Goal: Contribute content: Contribute content

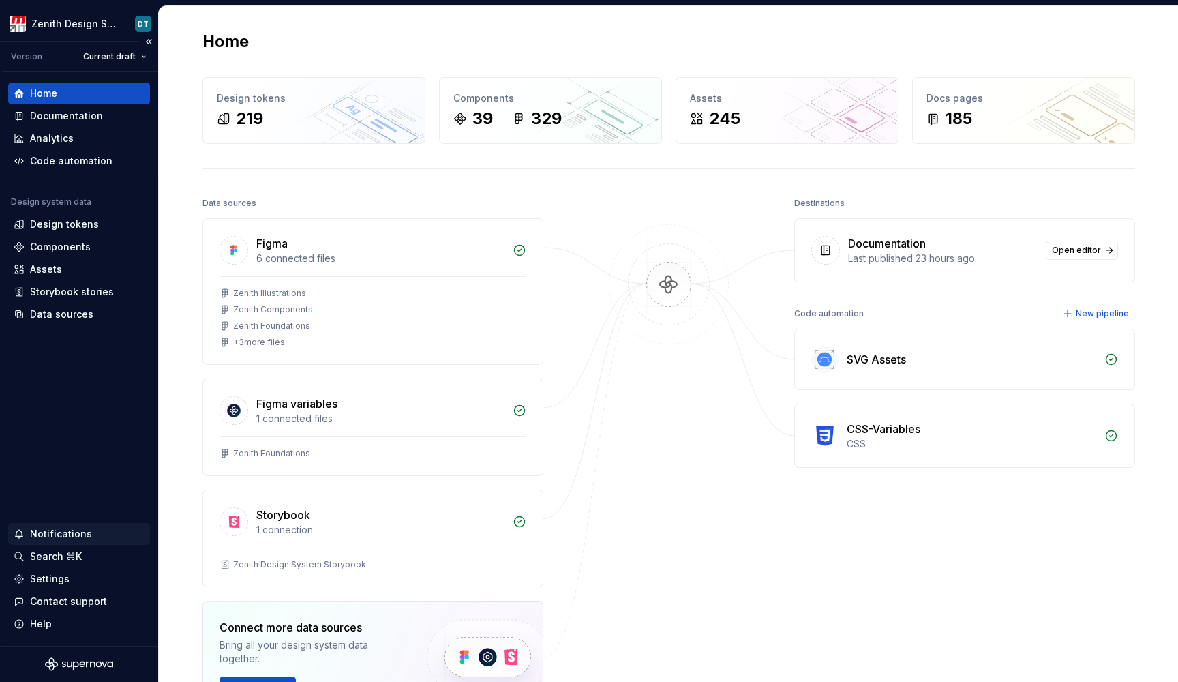
click at [100, 535] on div "Notifications" at bounding box center [79, 534] width 131 height 14
click at [85, 122] on html "Zenith Design System DT Version Current draft Home Documentation Analytics Code…" at bounding box center [589, 341] width 1178 height 682
click at [89, 119] on div "Documentation" at bounding box center [66, 116] width 73 height 14
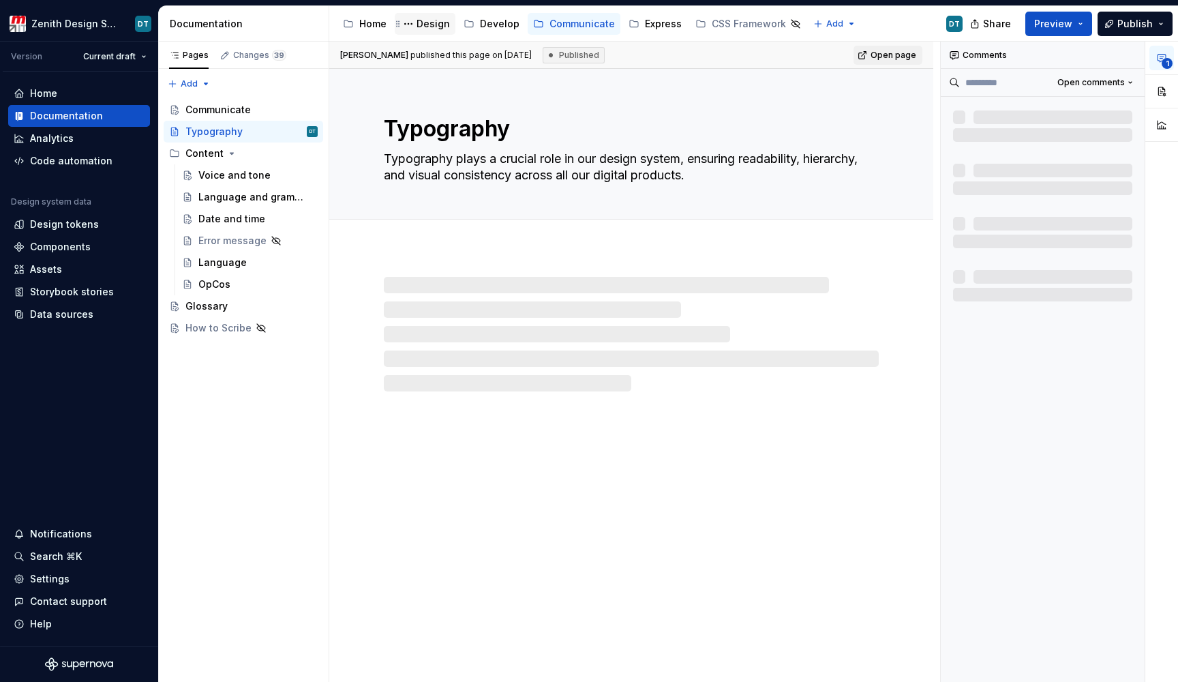
click at [422, 23] on div "Design" at bounding box center [433, 24] width 33 height 14
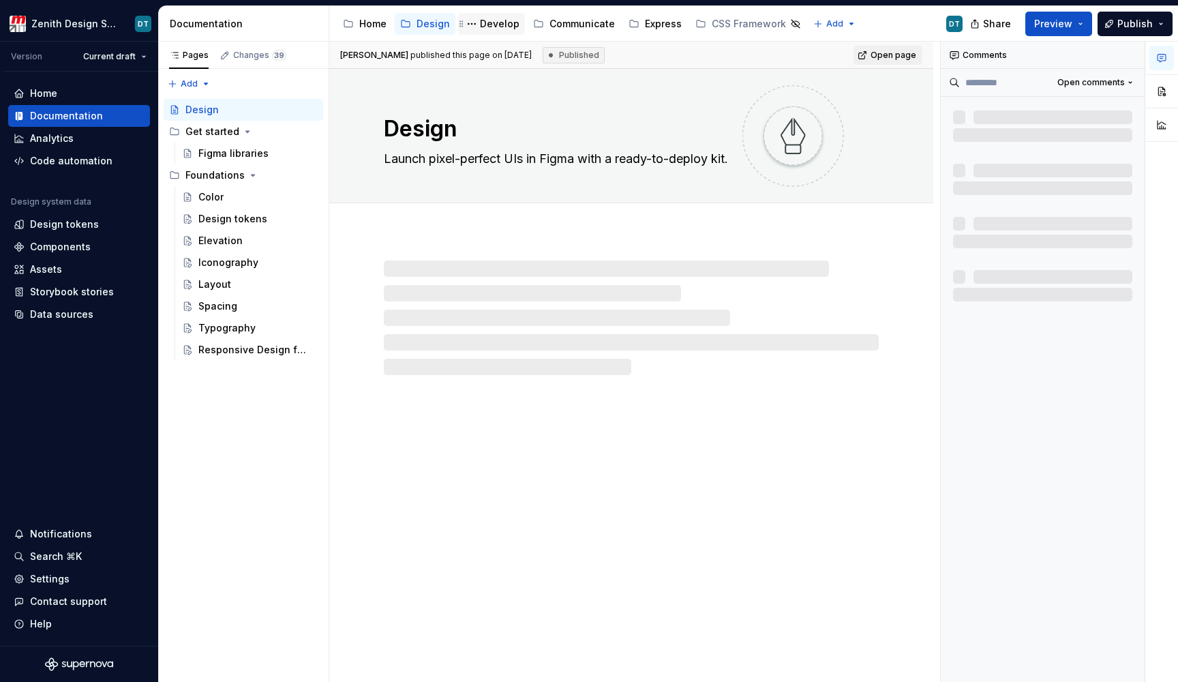
click at [491, 27] on div "Develop" at bounding box center [500, 24] width 40 height 14
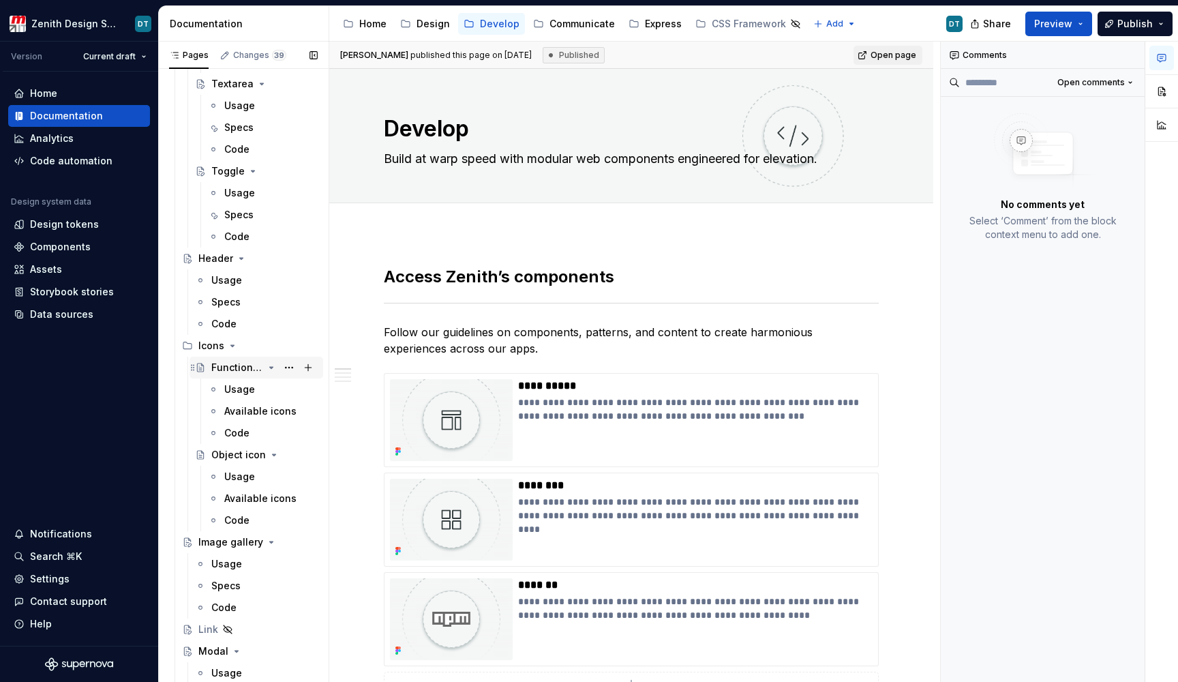
scroll to position [2421, 0]
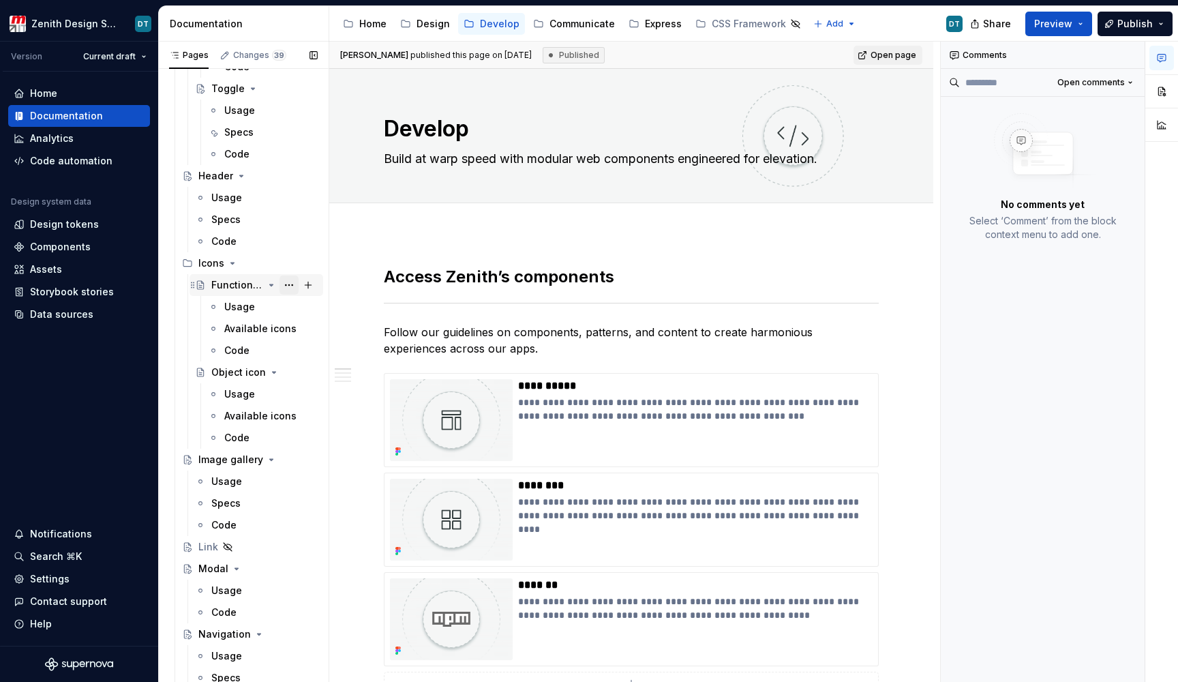
click at [280, 288] on button "Page tree" at bounding box center [289, 284] width 19 height 19
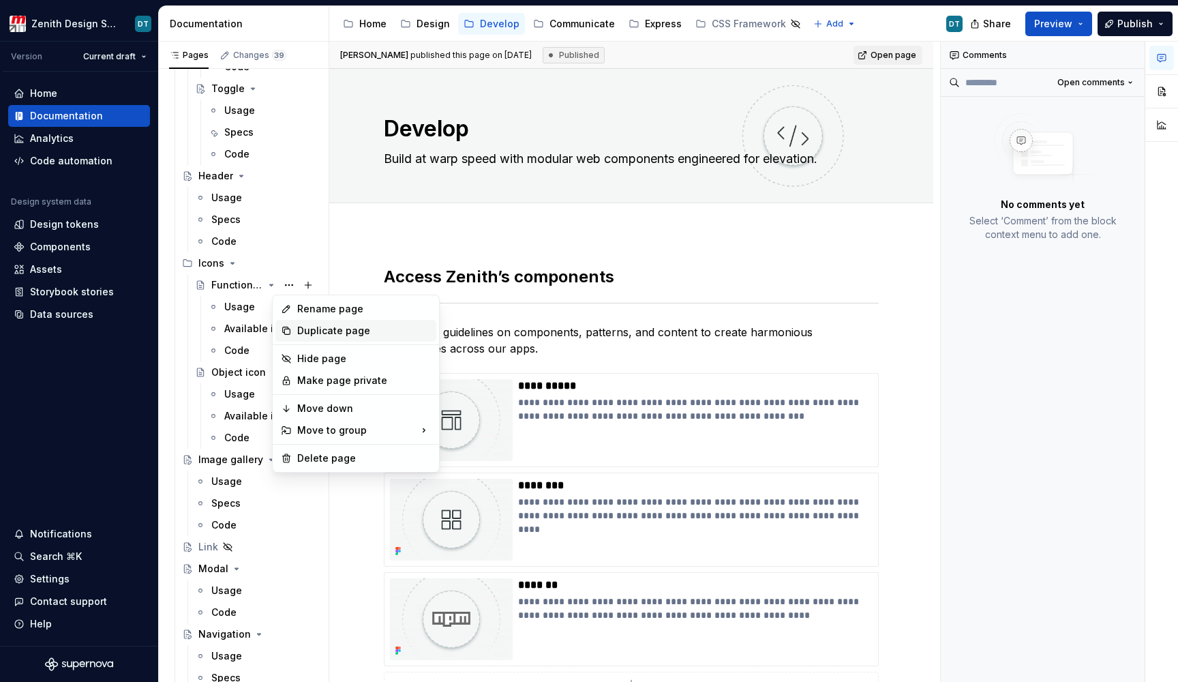
click at [316, 331] on div "Duplicate page" at bounding box center [364, 331] width 134 height 14
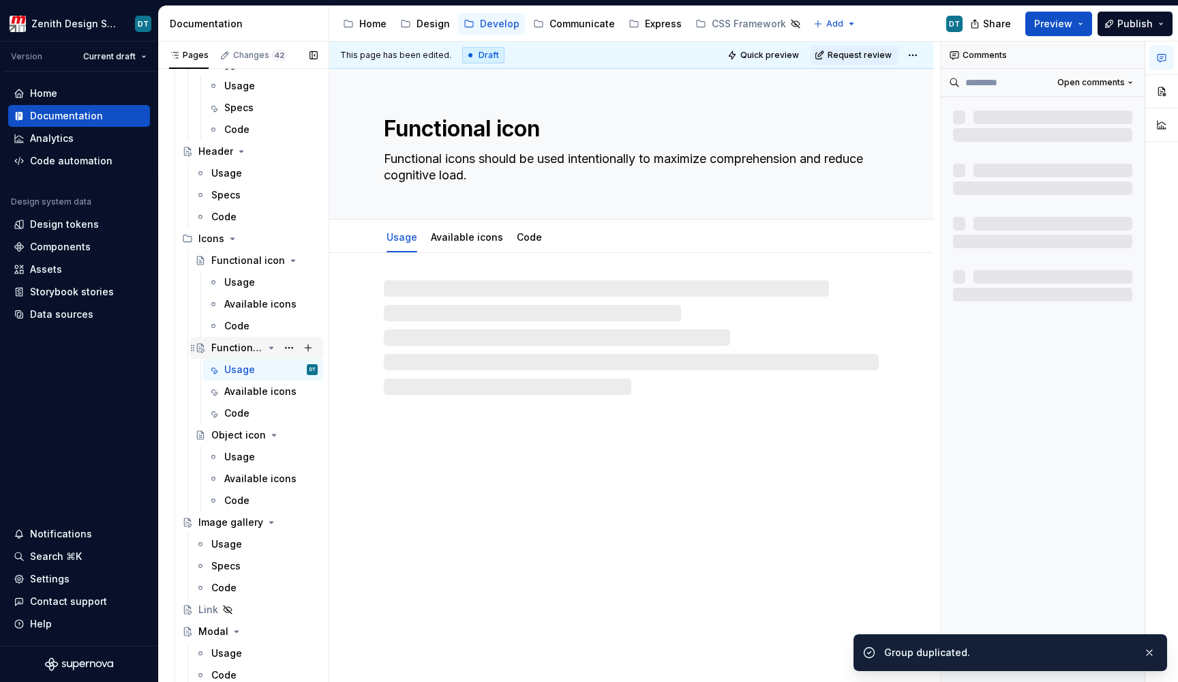
scroll to position [2461, 0]
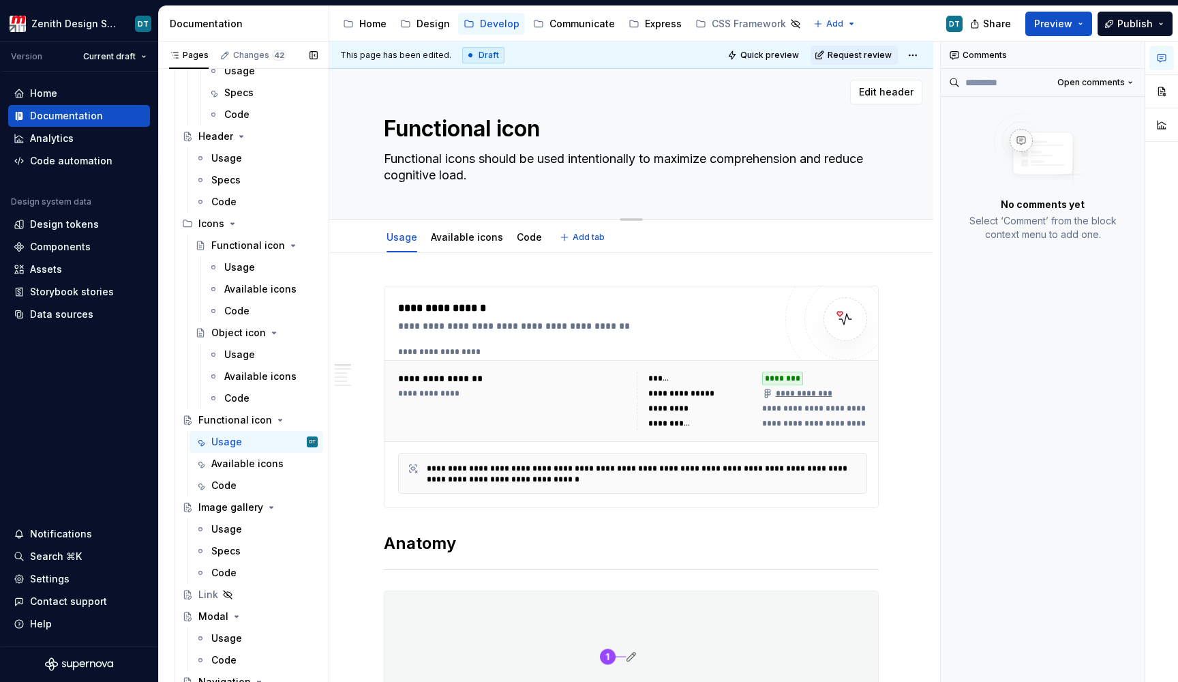
click at [432, 130] on textarea "Functional icon" at bounding box center [628, 129] width 495 height 33
type textarea "*"
type textarea "I"
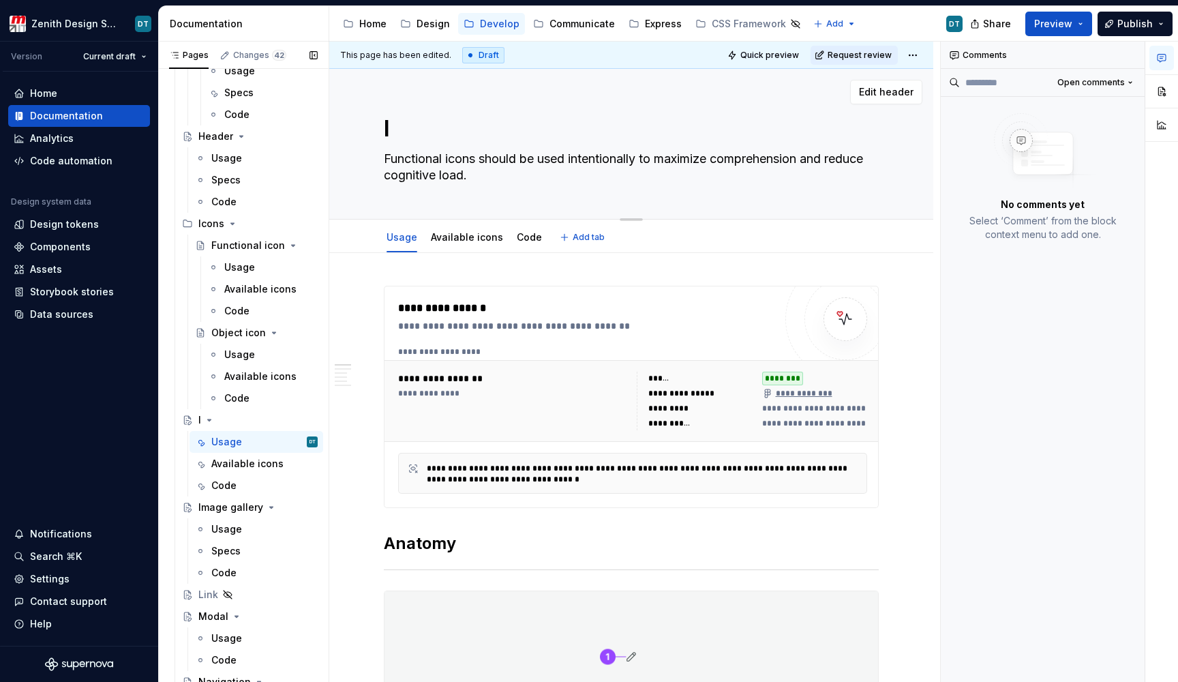
type textarea "*"
type textarea "Il"
type textarea "*"
type textarea "Ill"
type textarea "*"
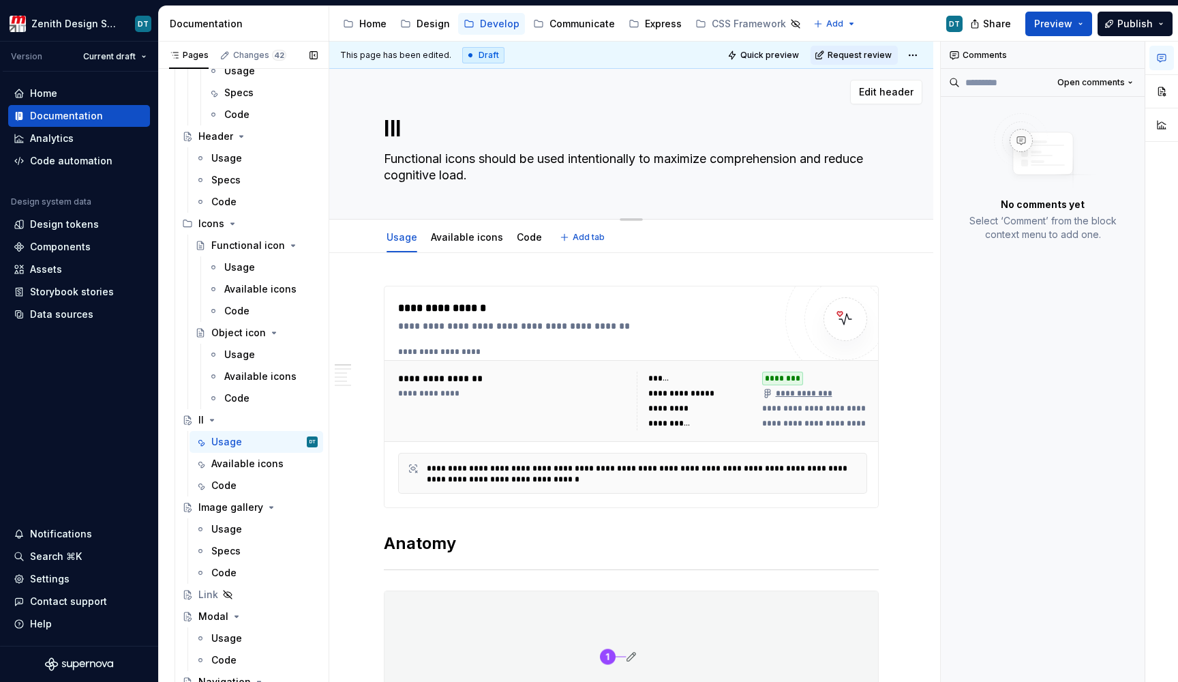
type textarea "Illu"
type textarea "*"
type textarea "Illus"
type textarea "*"
type textarea "Illust"
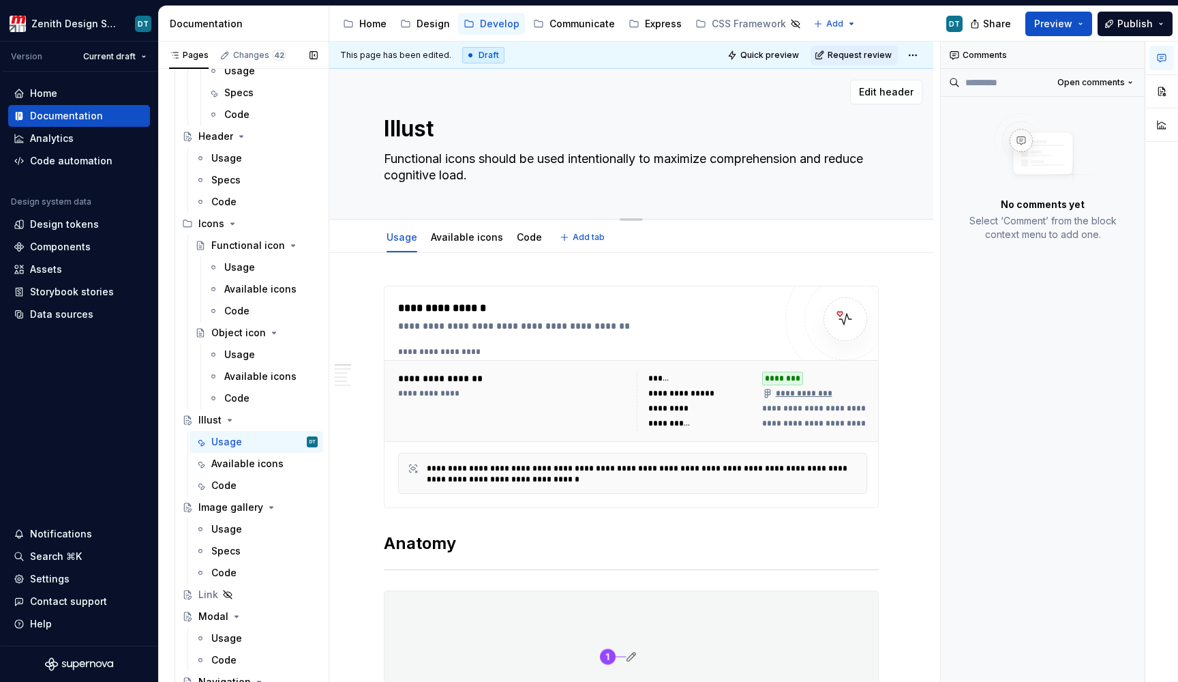
type textarea "*"
type textarea "Illustr"
type textarea "*"
type textarea "Illustra"
type textarea "*"
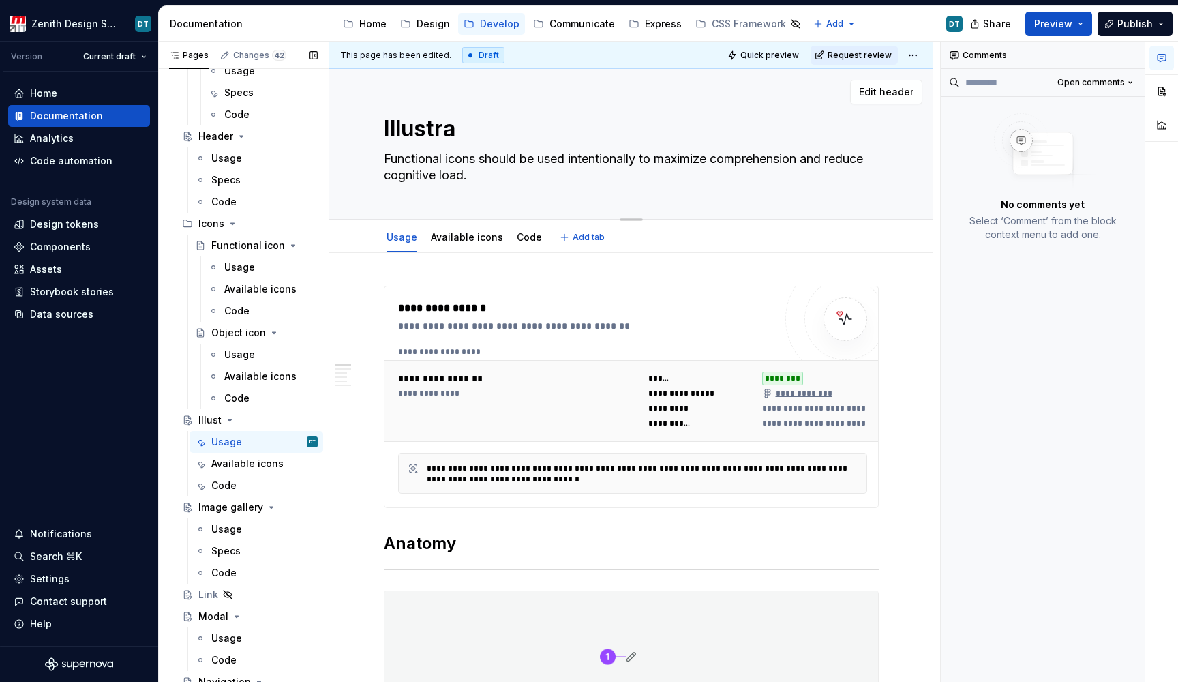
type textarea "Illustrat"
type textarea "*"
type textarea "Illustrati"
type textarea "*"
type textarea "Illustratio"
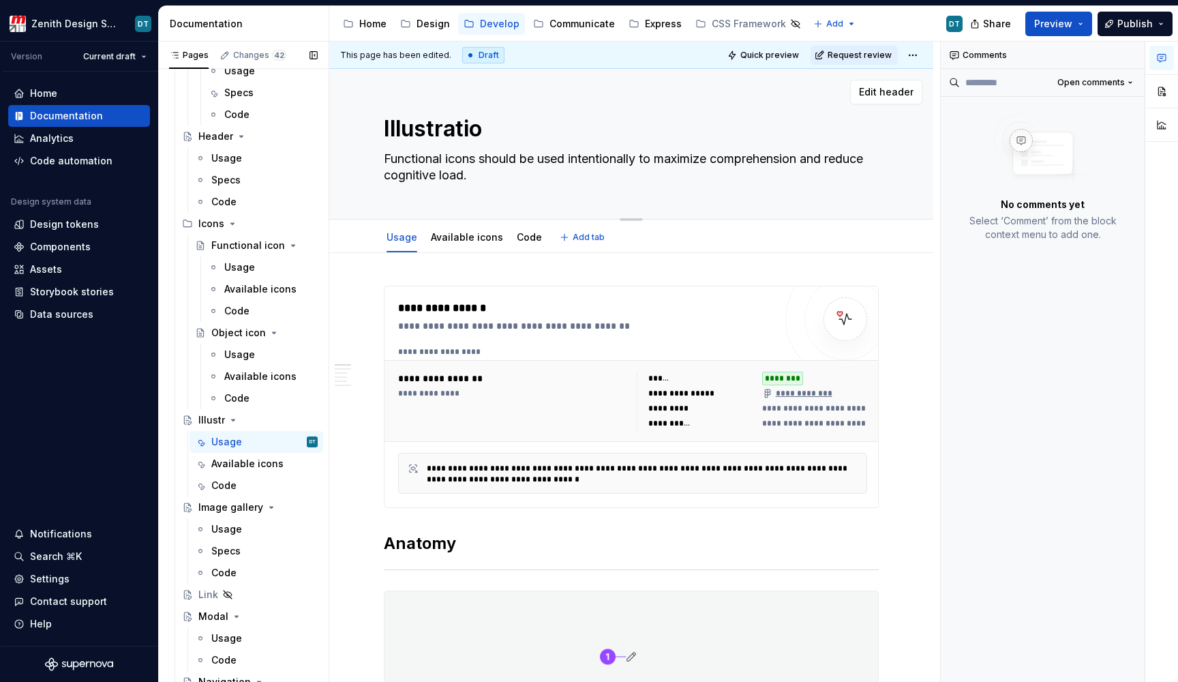
type textarea "*"
type textarea "Illustration"
type textarea "*"
type textarea "Illustration"
click at [408, 165] on textarea "Functional icons should be used intentionally to maximize comprehension and red…" at bounding box center [628, 167] width 495 height 38
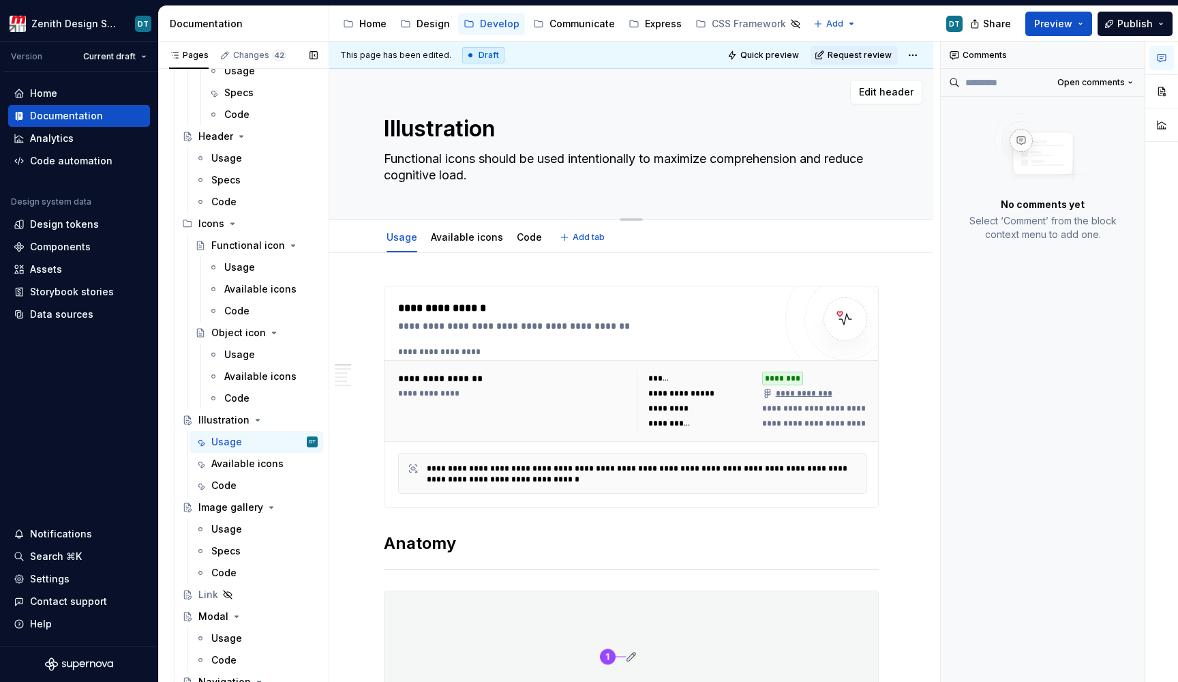
click at [408, 165] on textarea "Functional icons should be used intentionally to maximize comprehension and red…" at bounding box center [628, 167] width 495 height 38
click at [476, 159] on textarea "Functional icons should be used intentionally to maximize comprehension and red…" at bounding box center [628, 167] width 495 height 38
click at [479, 161] on textarea "Functional icons should be used intentionally to maximize comprehension and red…" at bounding box center [628, 167] width 495 height 38
click at [479, 164] on textarea "Functional icons should be used intentionally to maximize comprehension and red…" at bounding box center [628, 167] width 495 height 38
click at [475, 164] on textarea "Functional icons should be used intentionally to maximize comprehension and red…" at bounding box center [628, 167] width 495 height 38
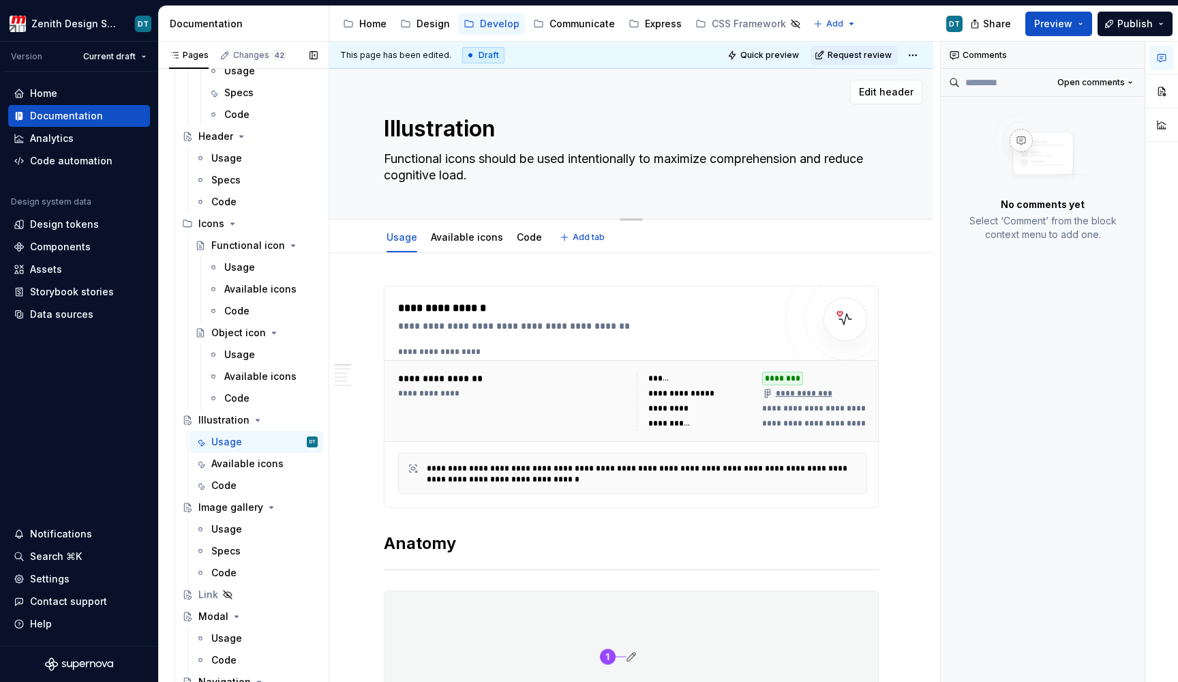
click at [475, 164] on textarea "Functional icons should be used intentionally to maximize comprehension and red…" at bounding box center [628, 167] width 495 height 38
type textarea "*"
type textarea "I"
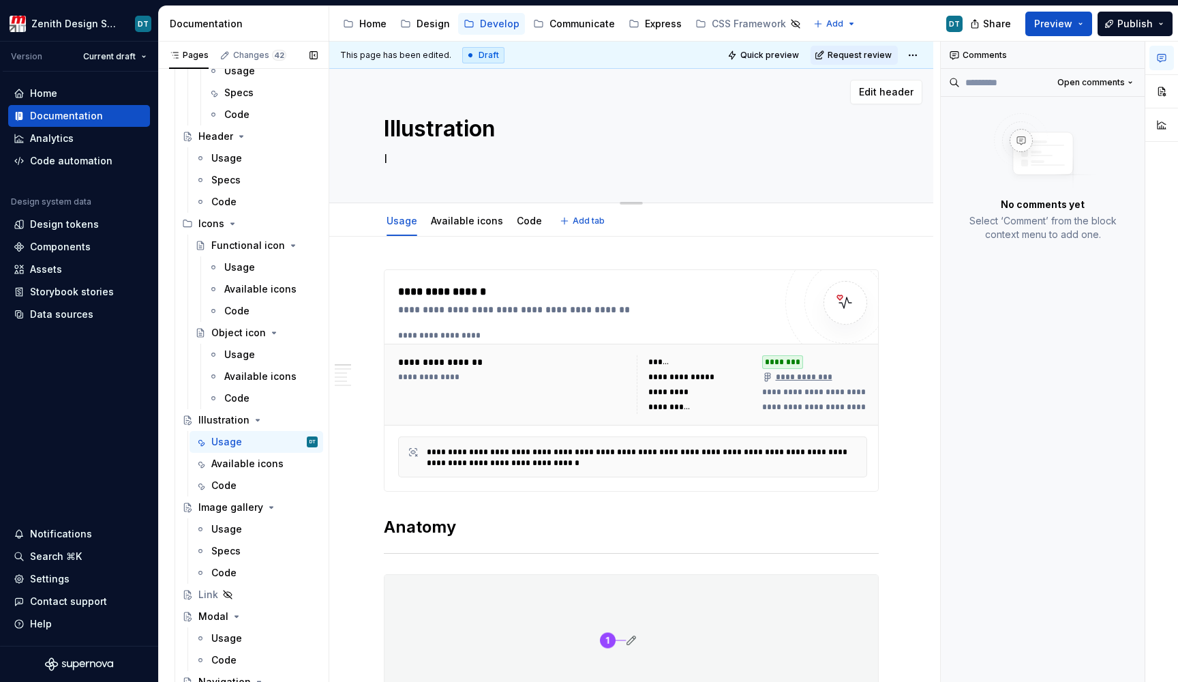
type textarea "*"
type textarea "Functional icons should be used intentionally to maximize comprehension and red…"
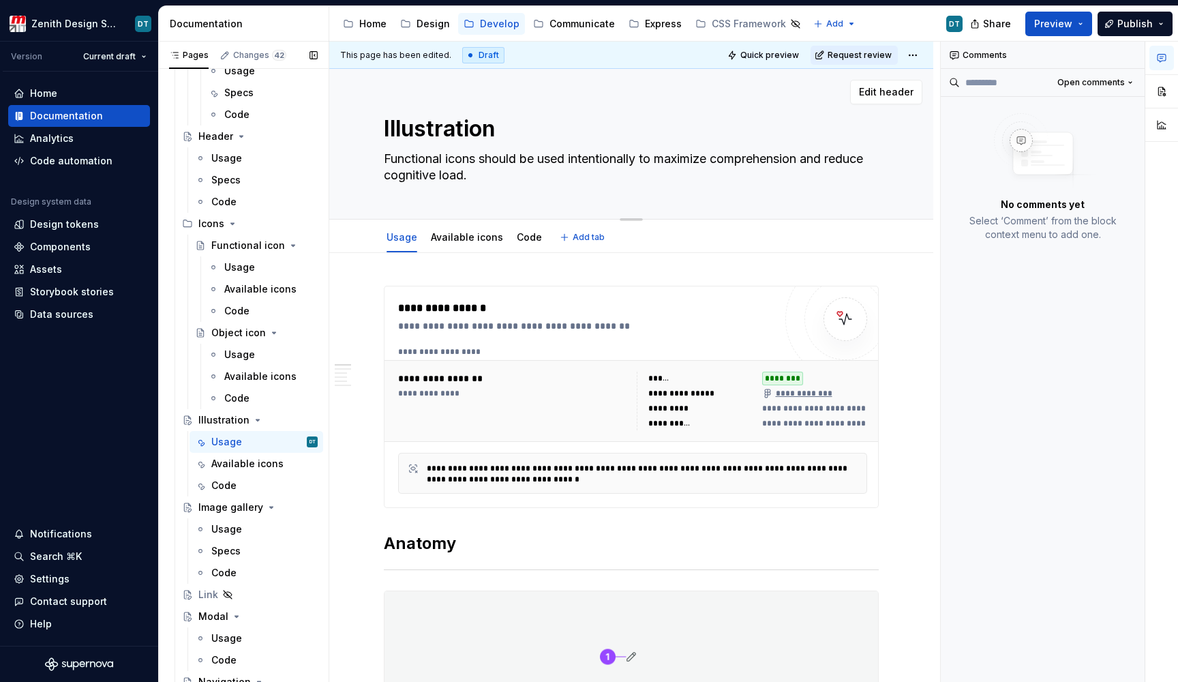
click at [507, 177] on textarea "Functional icons should be used intentionally to maximize comprehension and red…" at bounding box center [628, 167] width 495 height 38
drag, startPoint x: 481, startPoint y: 158, endPoint x: 383, endPoint y: 158, distance: 98.2
click at [382, 158] on textarea "Functional icons should be used intentionally to maximize comprehension and red…" at bounding box center [628, 167] width 495 height 38
type textarea "*"
type textarea "Ishould be used intentionally to maximize comprehension and reduce cognitive lo…"
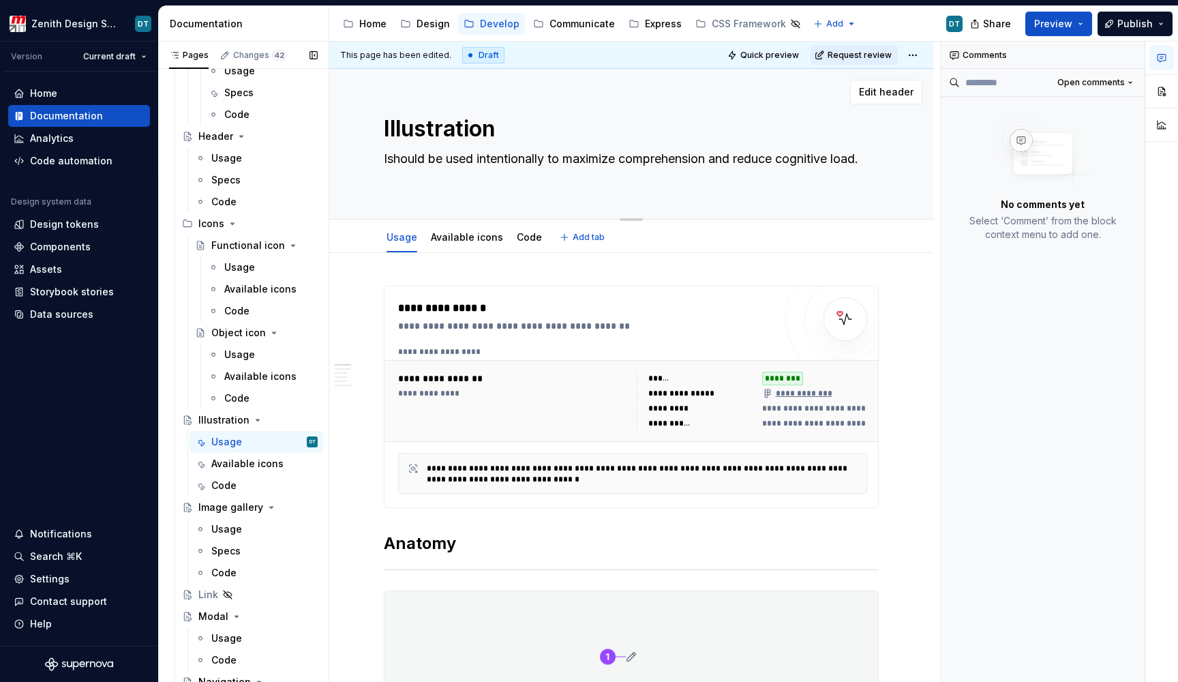
type textarea "*"
type textarea "Ilshould be used intentionally to maximize comprehension and reduce cognitive l…"
type textarea "*"
type textarea "Illshould be used intentionally to maximize comprehension and reduce cognitive …"
type textarea "*"
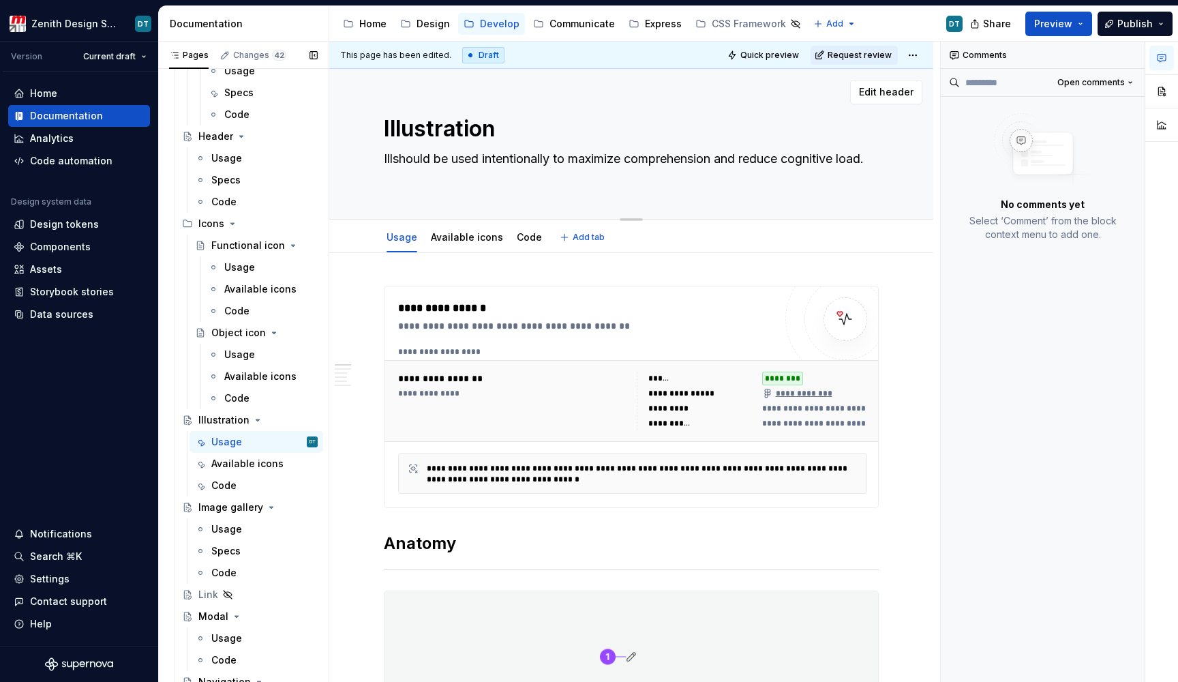
type textarea "[PERSON_NAME] be used intentionally to maximize comprehension and reduce cognit…"
type textarea "*"
type textarea "Illusshould be used intentionally to maximize comprehension and reduce cognitiv…"
type textarea "*"
type textarea "Illustshould be used intentionally to maximize comprehension and reduce cogniti…"
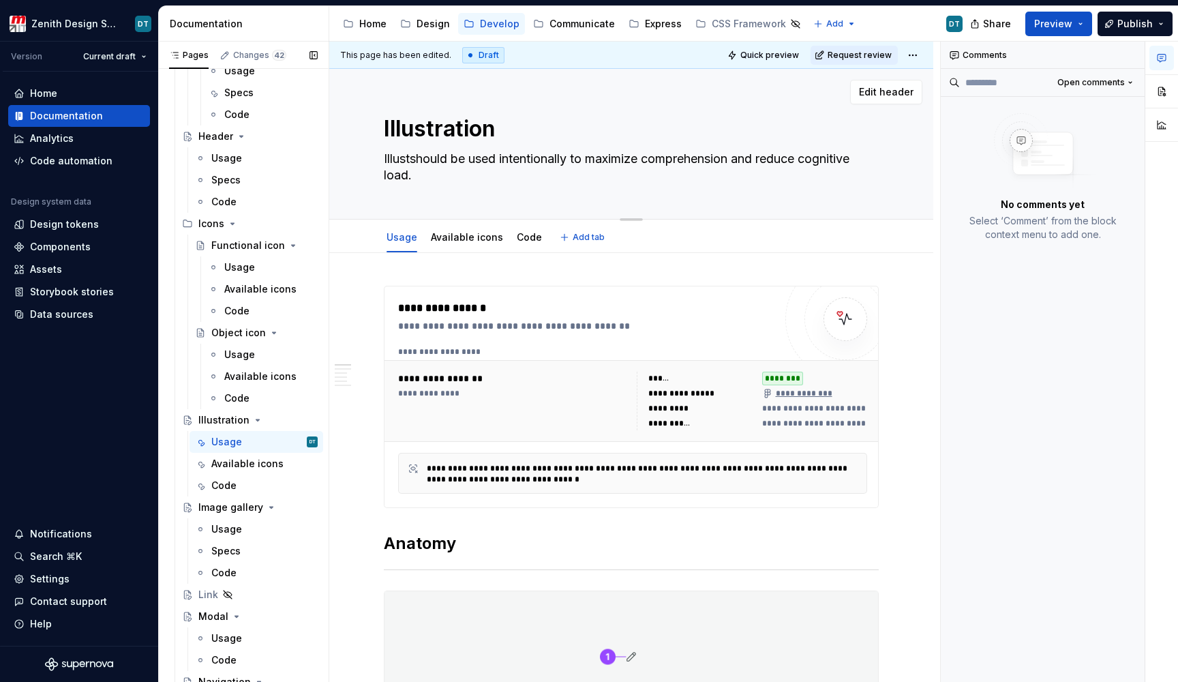
type textarea "*"
type textarea "Illustrshould be used intentionally to maximize comprehension and reduce cognit…"
type textarea "*"
type textarea "Illustrashould be used intentionally to maximize comprehension and reduce cogni…"
type textarea "*"
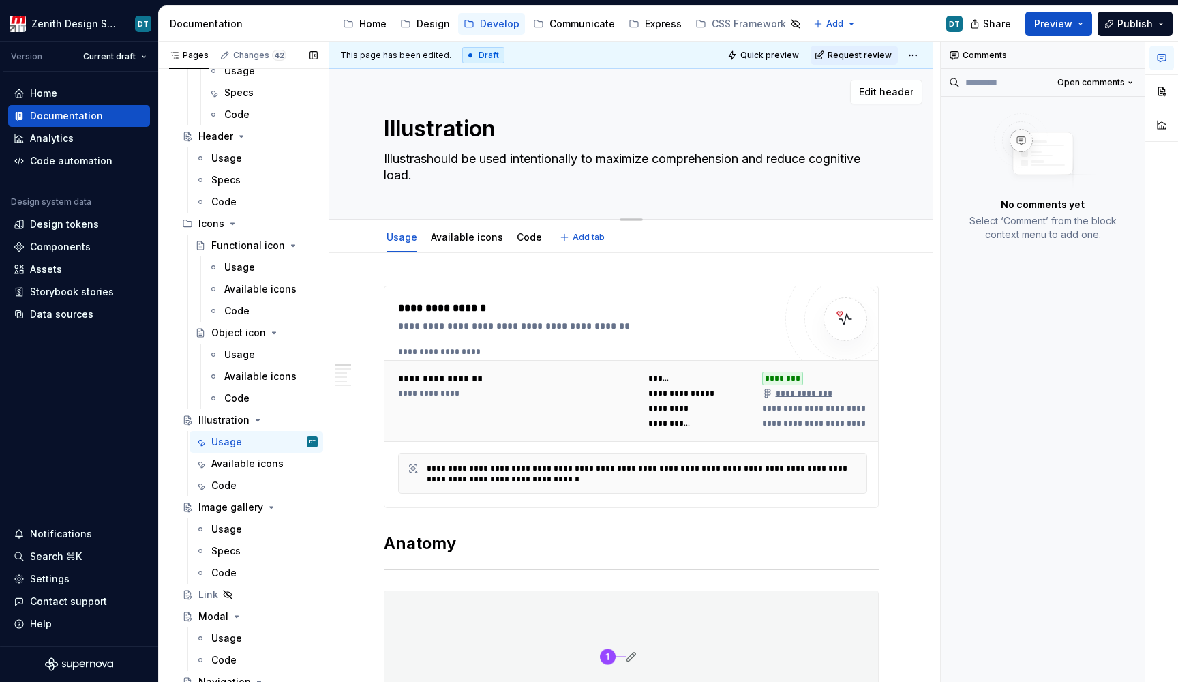
type textarea "Illustratshould be used intentionally to maximize comprehension and reduce cogn…"
type textarea "*"
type textarea "Illustratishould be used intentionally to maximize comprehension and reduce cog…"
type textarea "*"
type textarea "Illustratioshould be used intentionally to maximize comprehension and reduce co…"
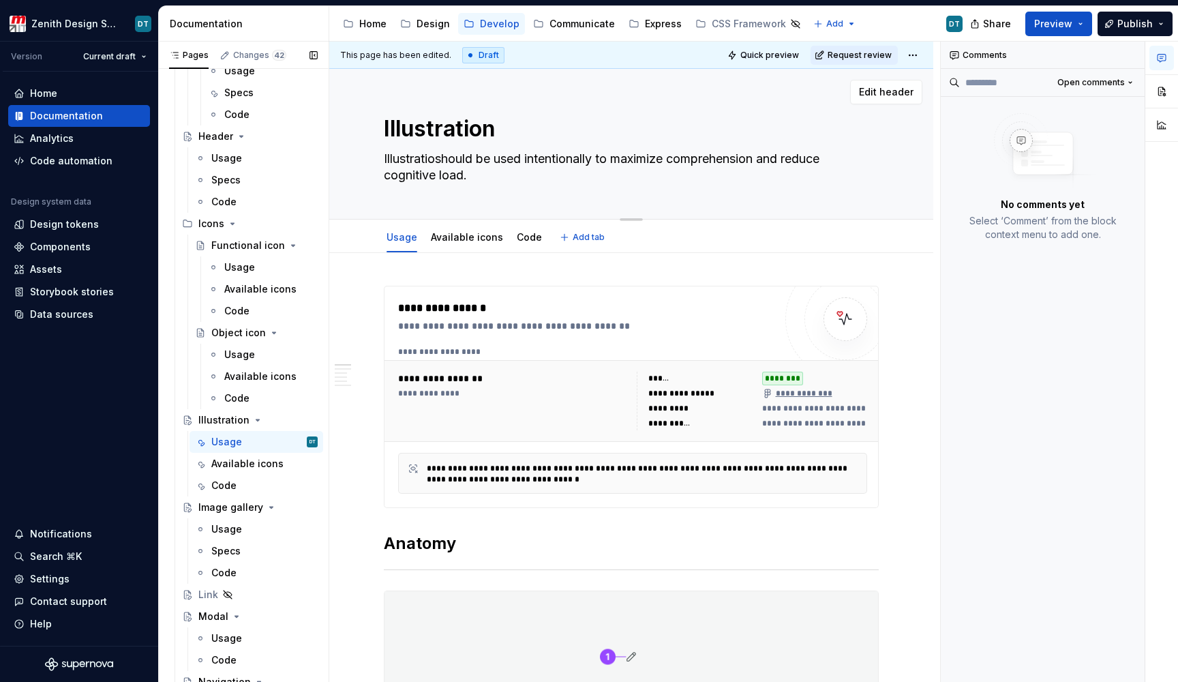
type textarea "*"
type textarea "Illustrationshould be used intentionally to maximize comprehension and reduce c…"
type textarea "*"
type textarea "Illustrationsshould be used intentionally to maximize comprehension and reduce …"
type textarea "*"
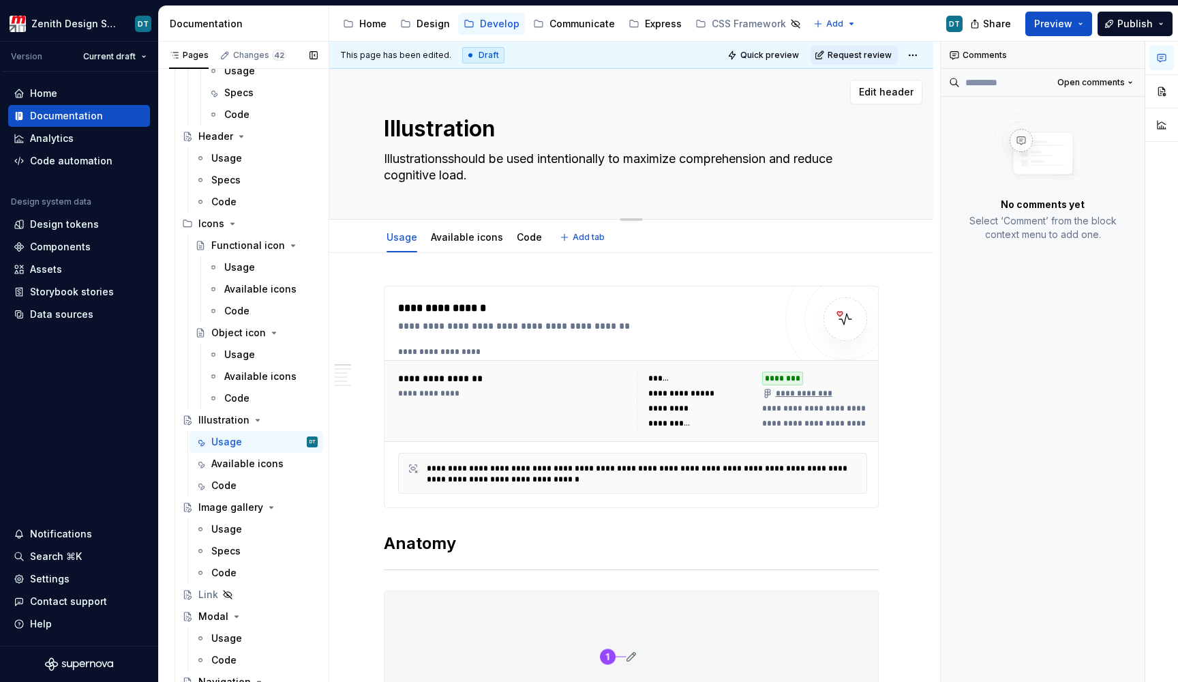
type textarea "Illustrations should be used intentionally to maximize comprehension and reduce…"
drag, startPoint x: 603, startPoint y: 174, endPoint x: 548, endPoint y: 153, distance: 59.8
click at [548, 153] on textarea "Illustrations should be used intentionally to maximize comprehension and reduce…" at bounding box center [628, 167] width 495 height 38
type textarea "*"
type textarea "Illustrations should be used ."
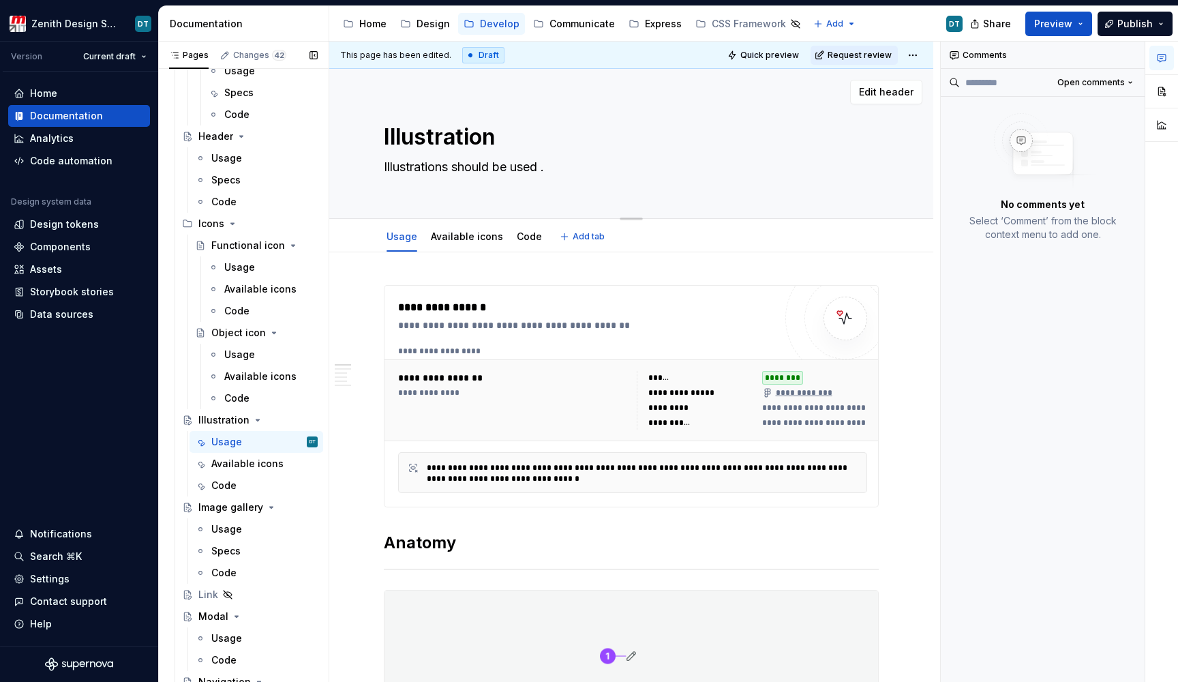
type textarea "*"
type textarea "Illustrations should be used .."
type textarea "*"
type textarea "Illustrations should be used ..."
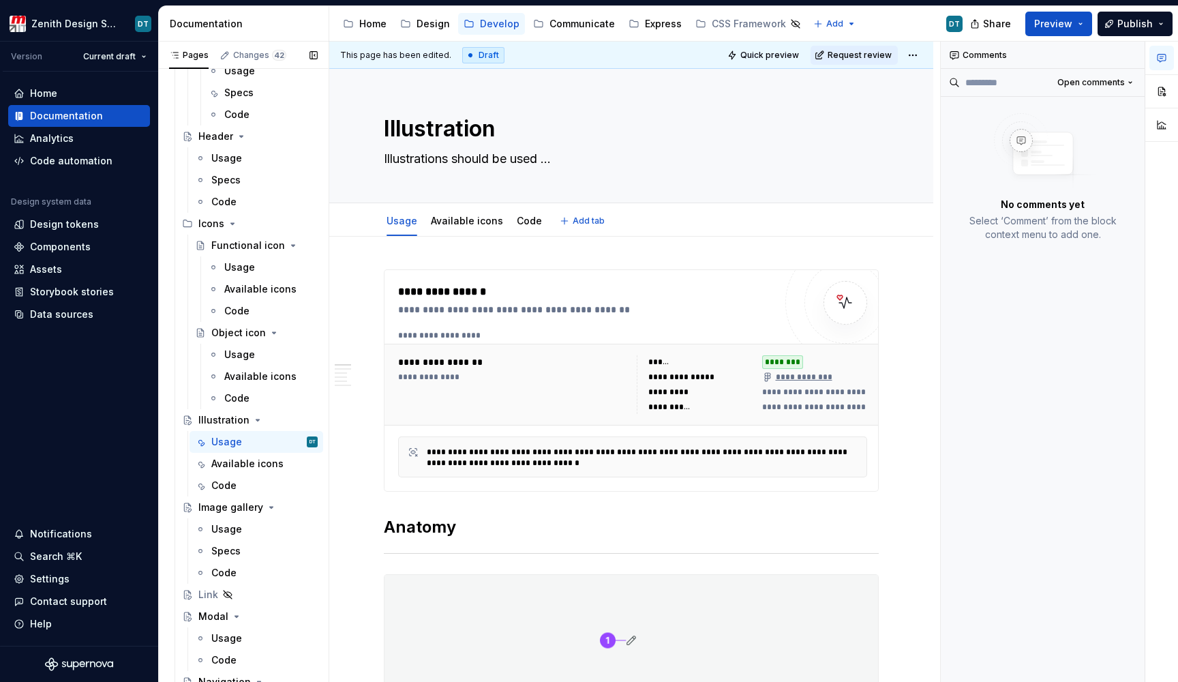
type textarea "*"
type textarea "Illustrations should be used ..."
click at [534, 352] on div "**********" at bounding box center [633, 385] width 480 height 70
click at [734, 302] on div "**********" at bounding box center [586, 300] width 376 height 33
click at [492, 299] on div "**********" at bounding box center [586, 292] width 376 height 16
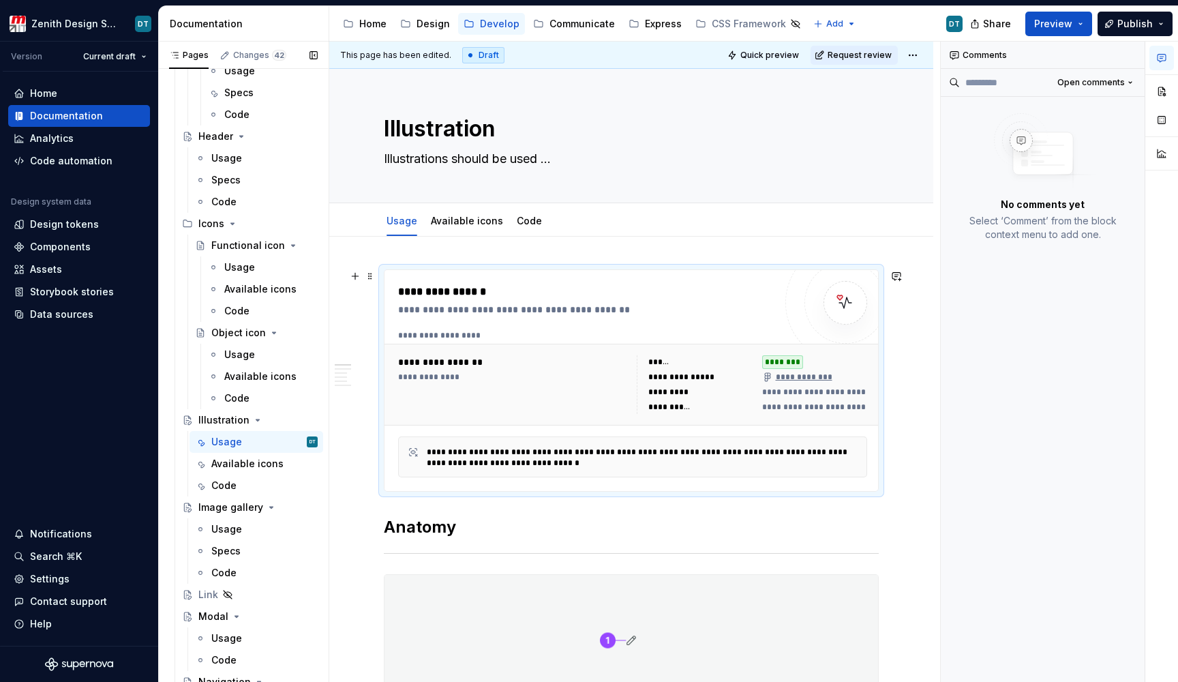
click at [491, 374] on div "**********" at bounding box center [513, 377] width 230 height 11
click at [618, 342] on div "**********" at bounding box center [632, 377] width 469 height 95
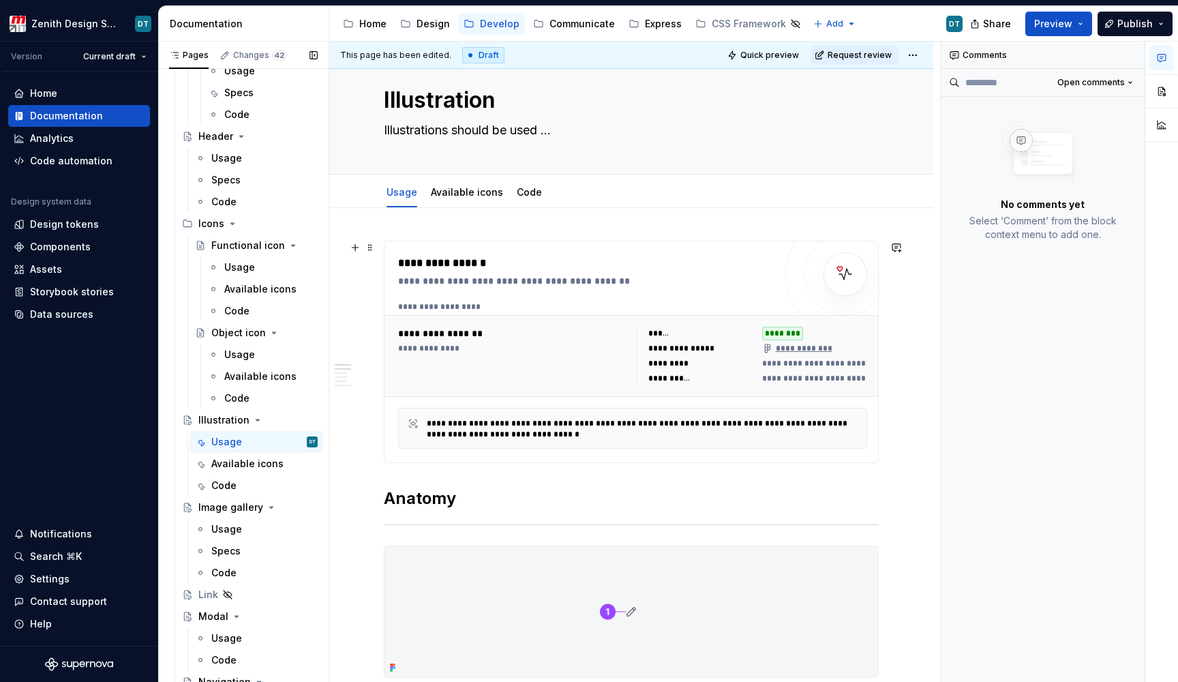
scroll to position [28, 0]
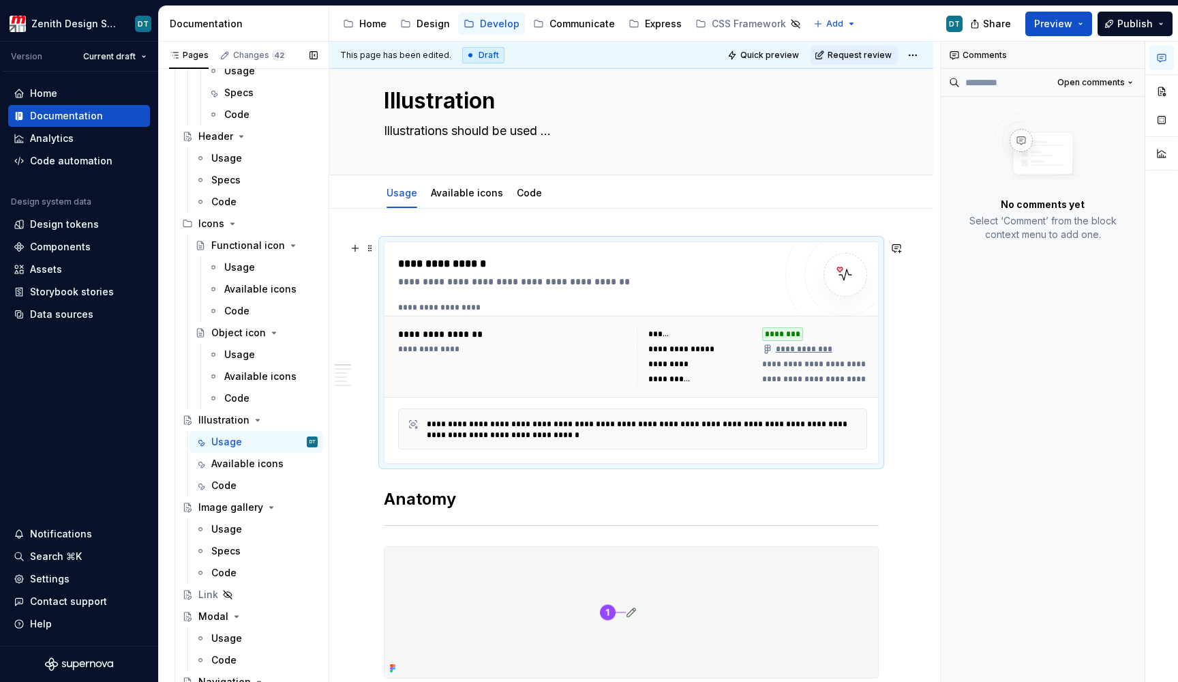
click at [518, 338] on div "**********" at bounding box center [513, 334] width 230 height 14
type textarea "*"
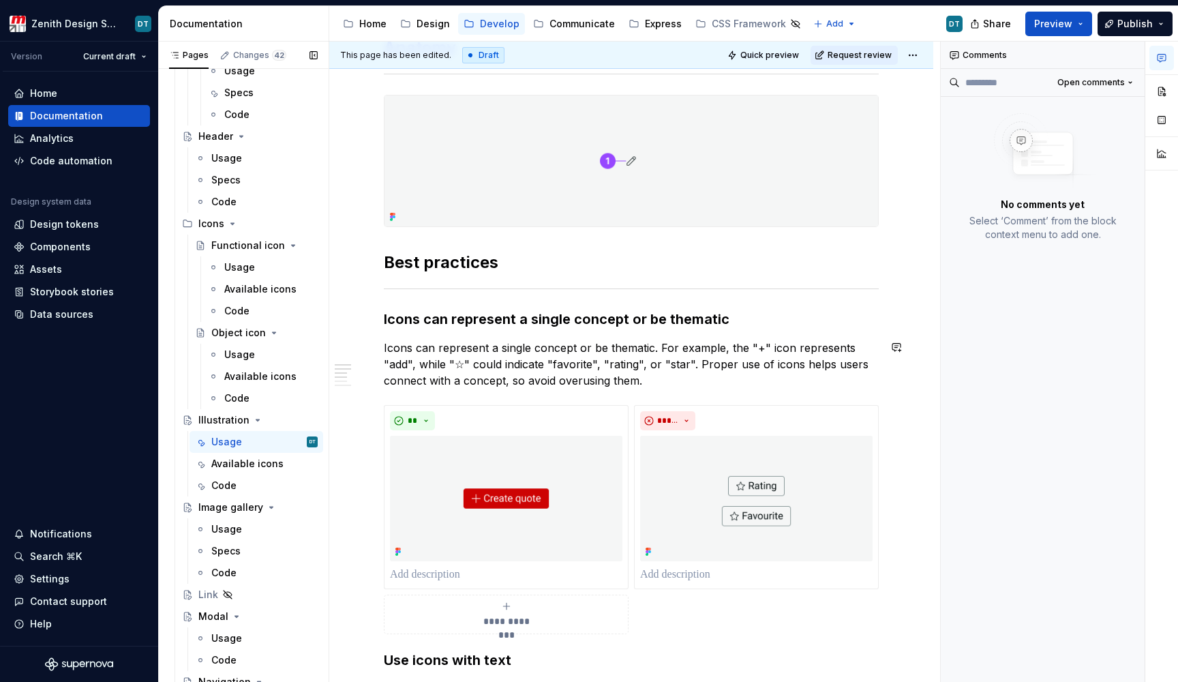
scroll to position [260, 0]
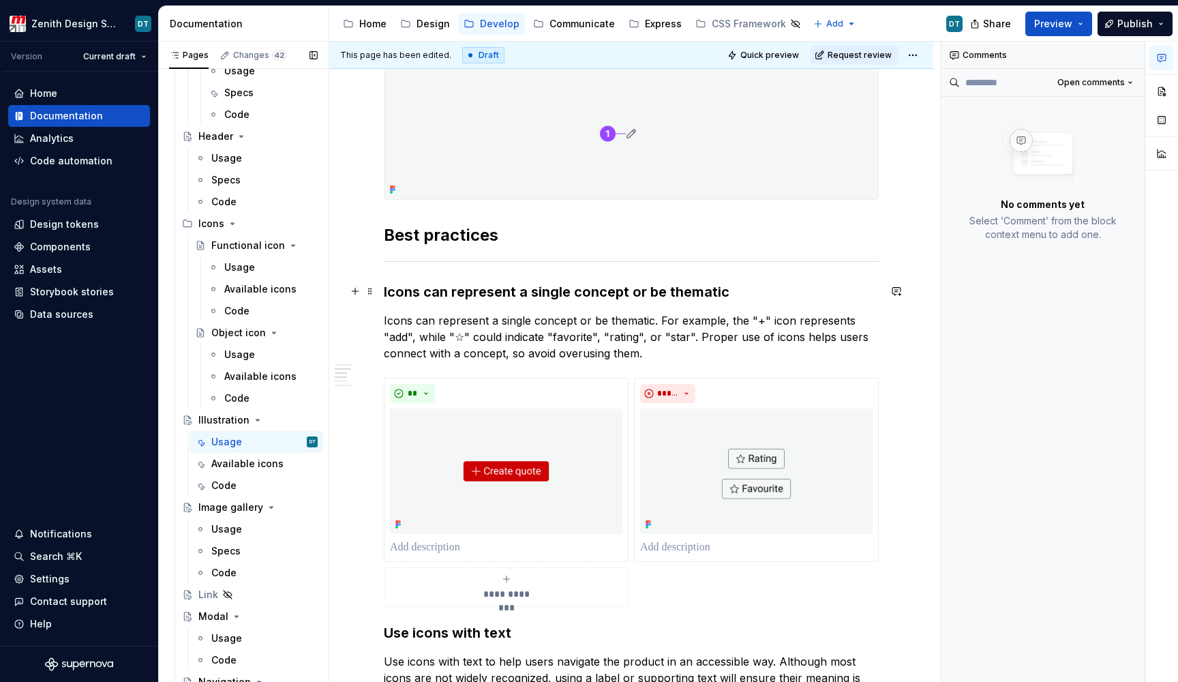
click at [404, 293] on h3 "Icons can represent a single concept or be thematic" at bounding box center [631, 291] width 495 height 19
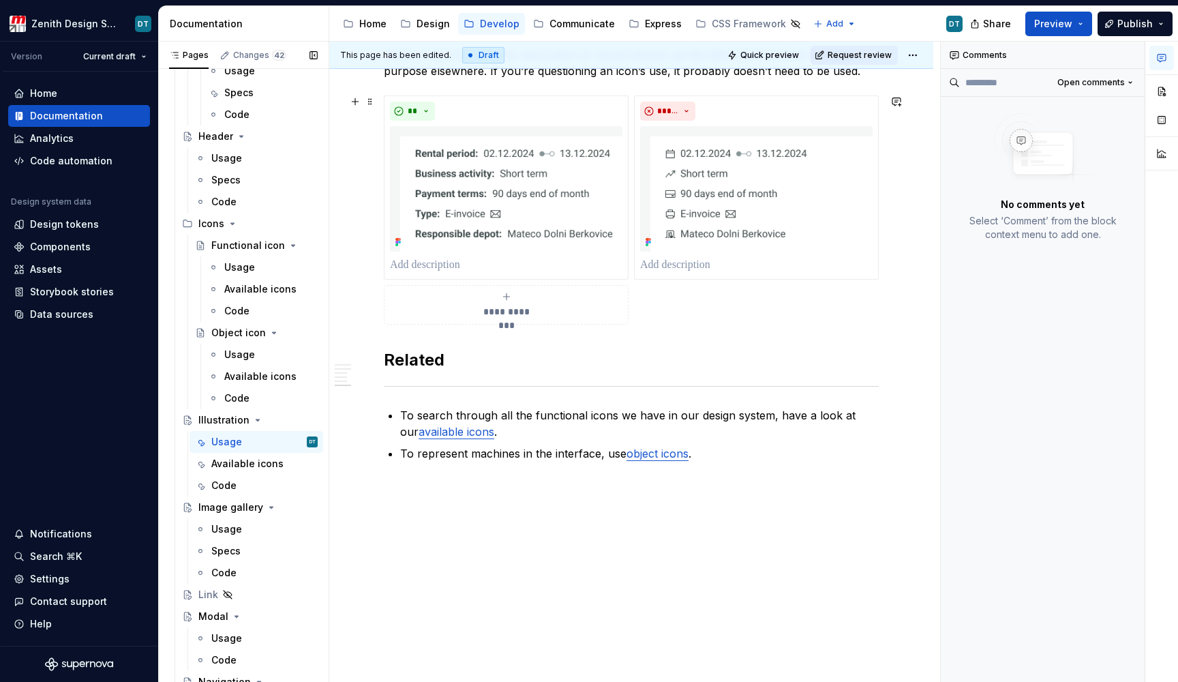
scroll to position [1207, 0]
click at [524, 411] on p "To search through all the functional icons we have in our design system, have a…" at bounding box center [639, 424] width 479 height 33
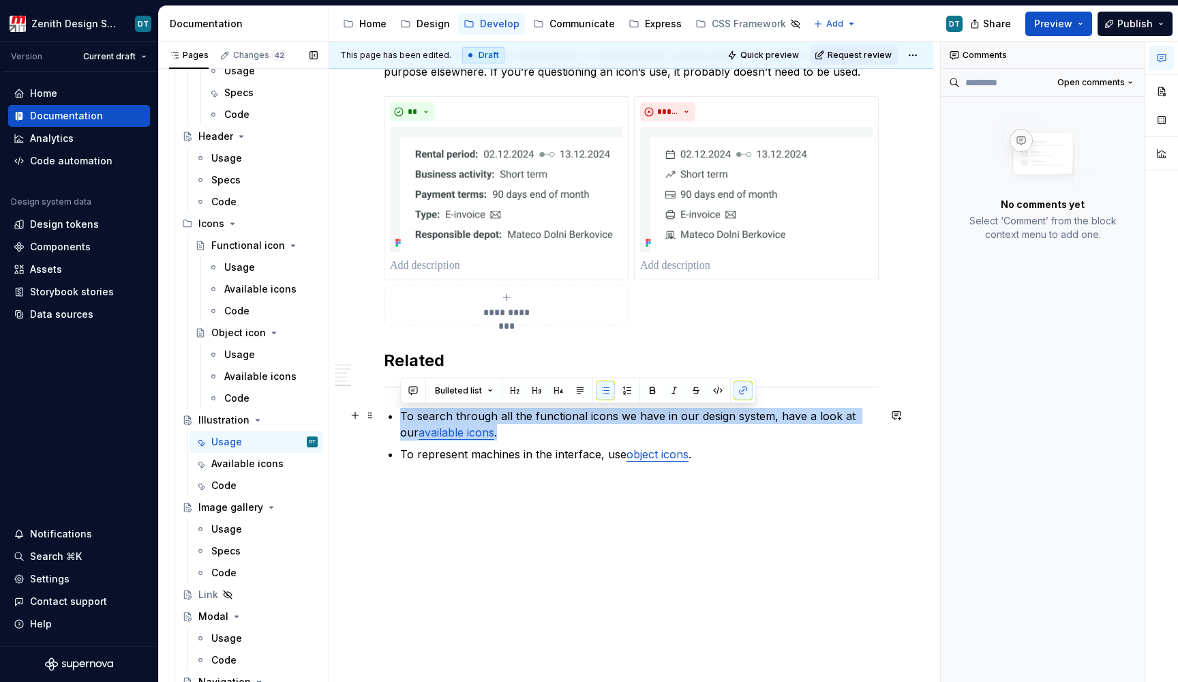
click at [524, 411] on p "To search through all the functional icons we have in our design system, have a…" at bounding box center [639, 424] width 479 height 33
click at [537, 410] on p "To search through all the functional icons we have in our design system, have a…" at bounding box center [639, 424] width 479 height 33
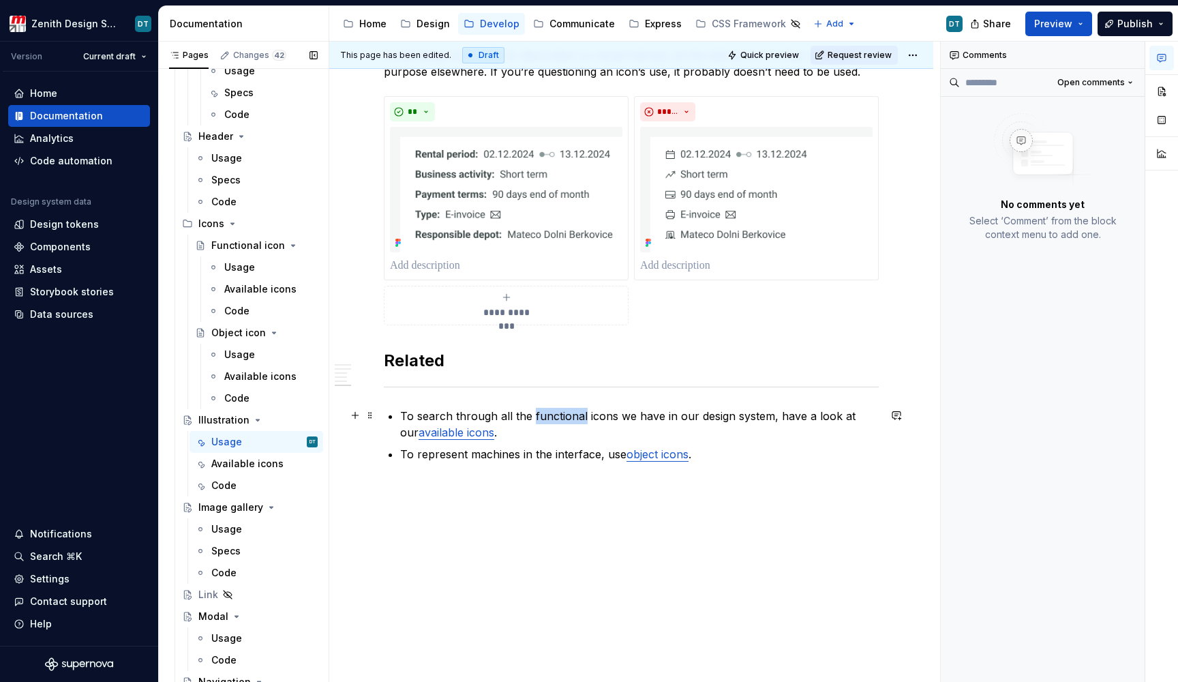
click at [537, 410] on p "To search through all the functional icons we have in our design system, have a…" at bounding box center [639, 424] width 479 height 33
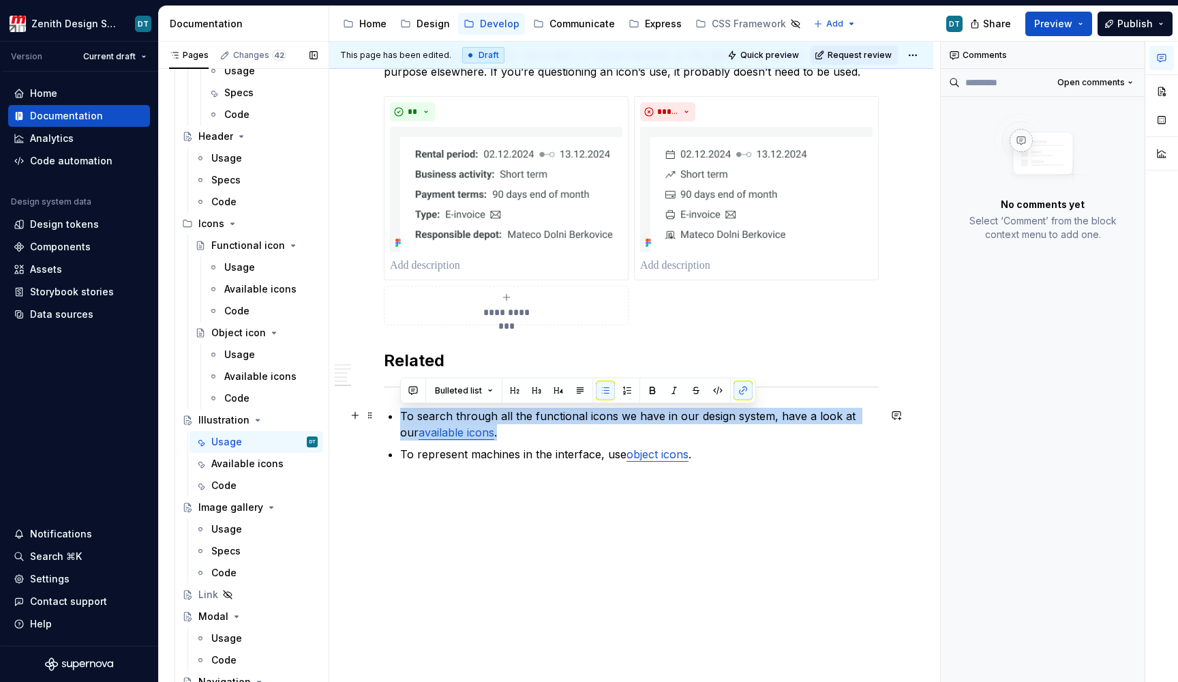
click at [534, 409] on p "To search through all the functional icons we have in our design system, have a…" at bounding box center [639, 424] width 479 height 33
click at [537, 425] on p "To search through all the functional icons we have in our design system, have a…" at bounding box center [639, 424] width 479 height 33
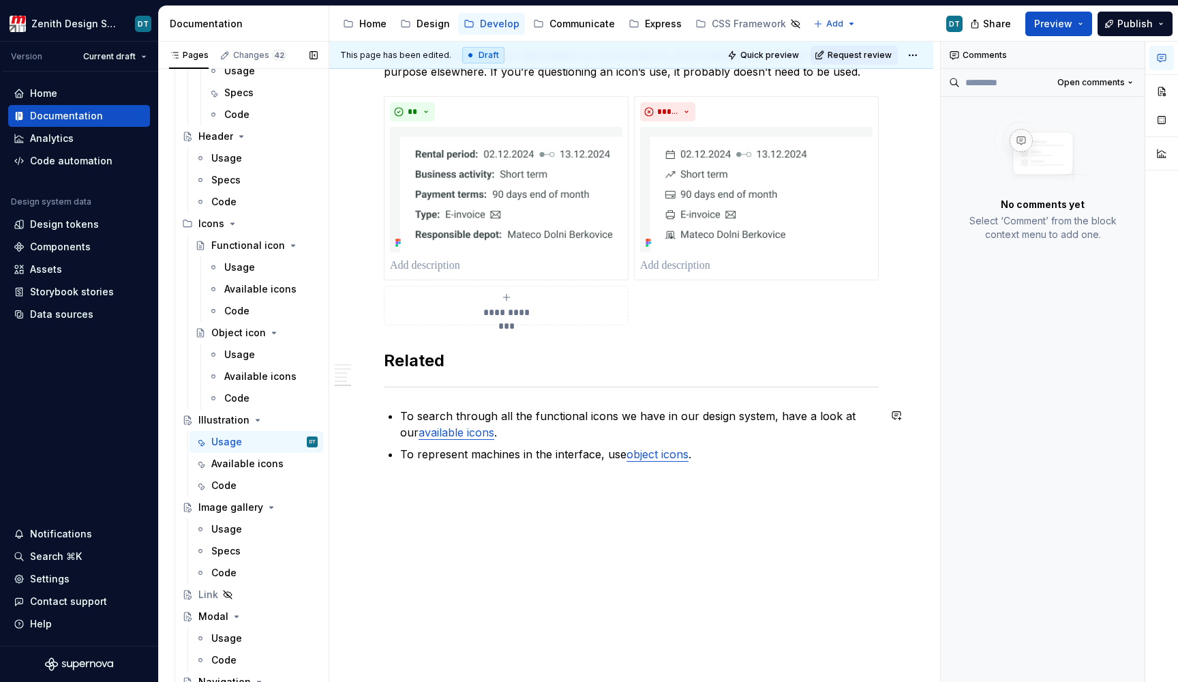
click at [510, 453] on p "To represent machines in the interface, use object icons ." at bounding box center [639, 454] width 479 height 16
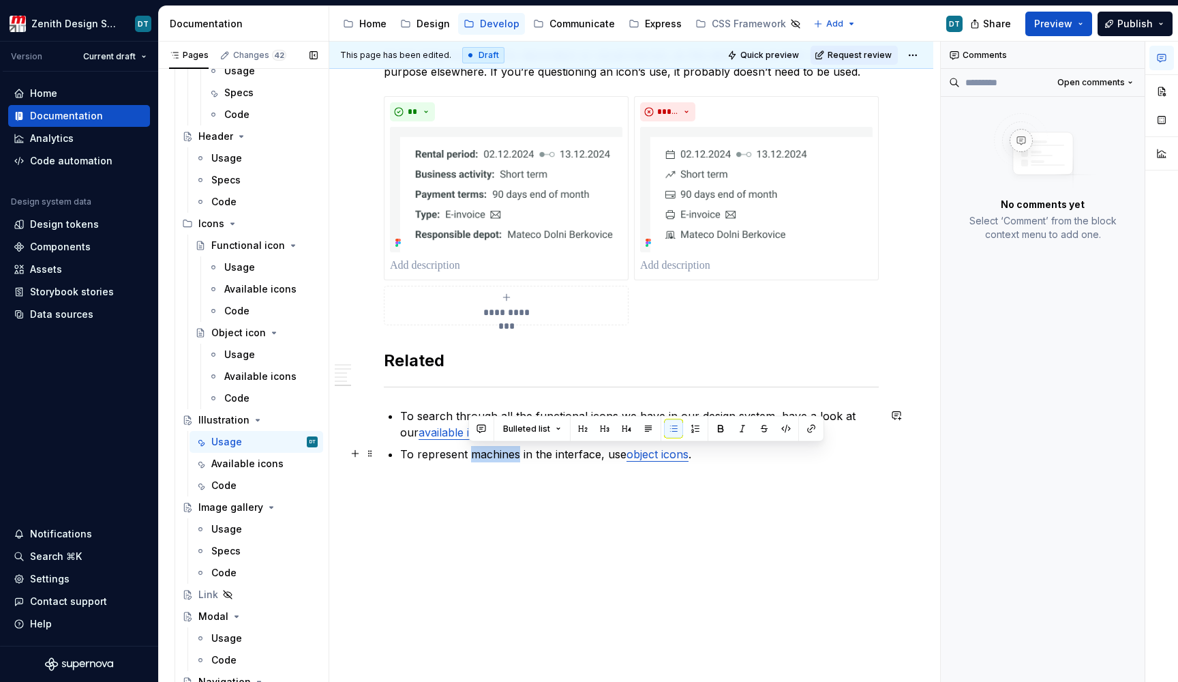
click at [510, 453] on p "To represent machines in the interface, use object icons ." at bounding box center [639, 454] width 479 height 16
click at [539, 456] on p "To represent machines in the interface, use object icons ." at bounding box center [639, 454] width 479 height 16
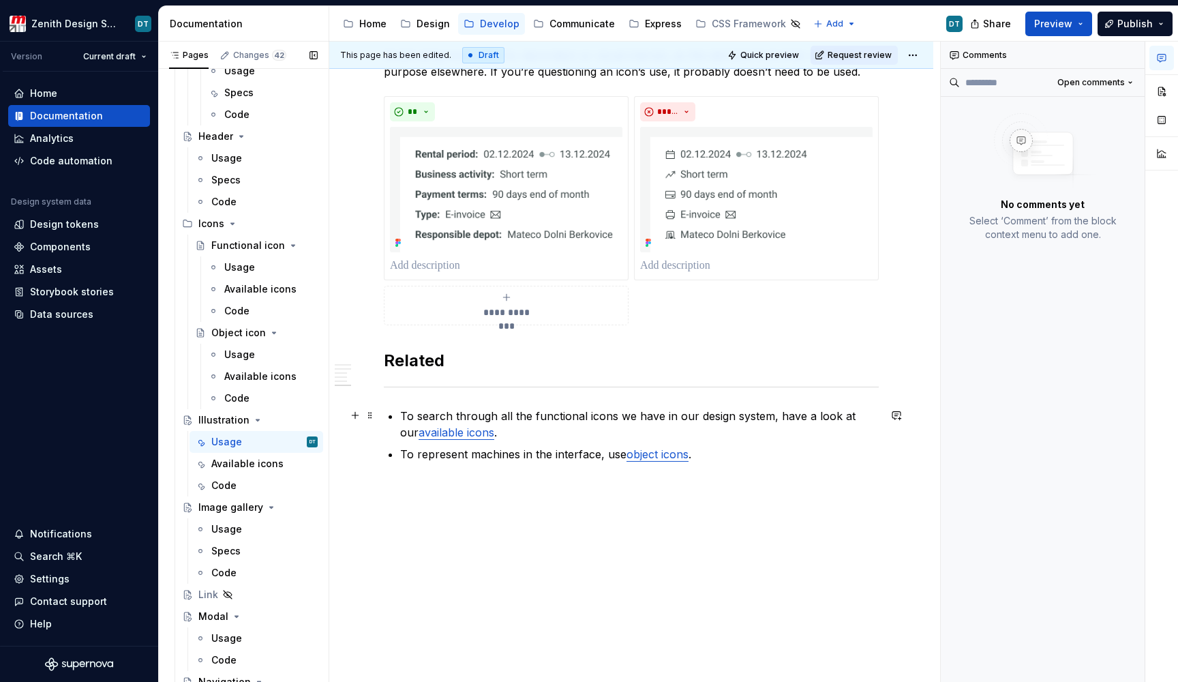
click at [559, 421] on p "To search through all the functional icons we have in our design system, have a…" at bounding box center [639, 424] width 479 height 33
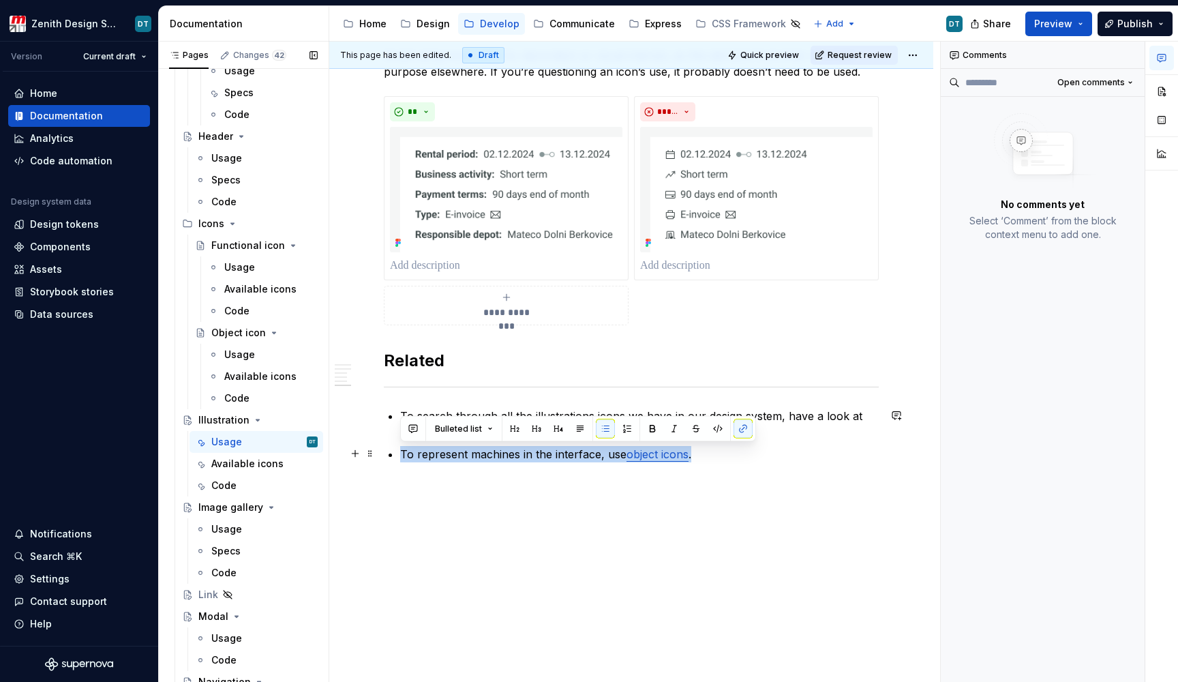
drag, startPoint x: 717, startPoint y: 456, endPoint x: 398, endPoint y: 451, distance: 319.2
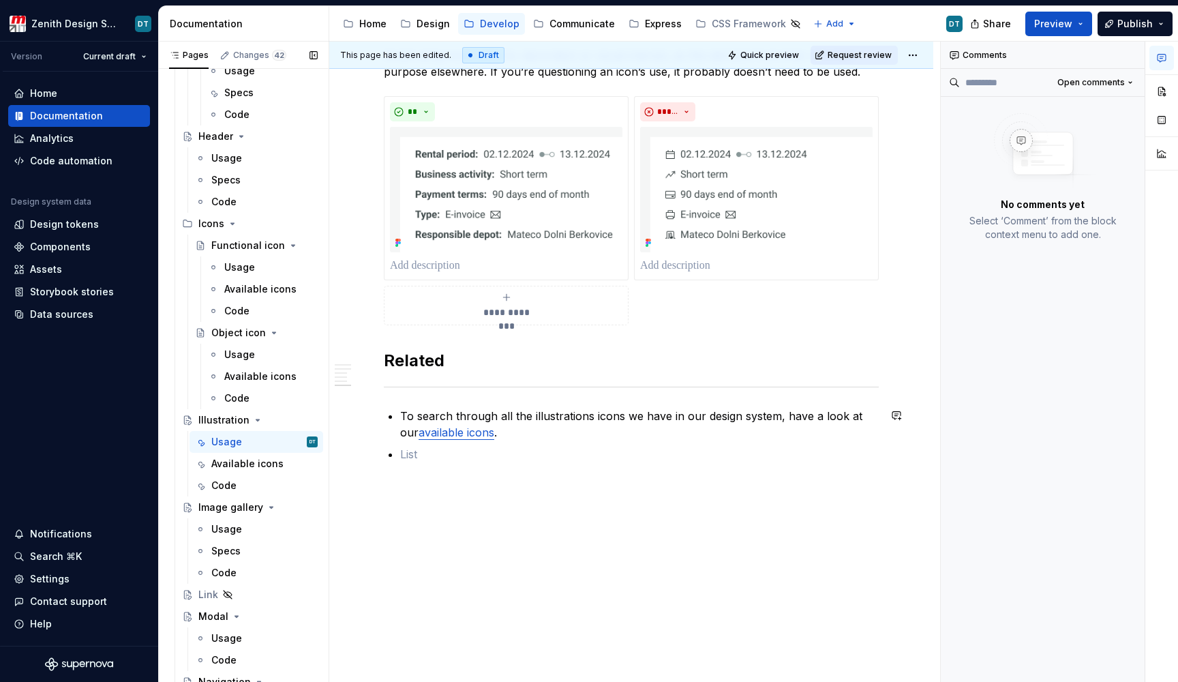
scroll to position [6, 0]
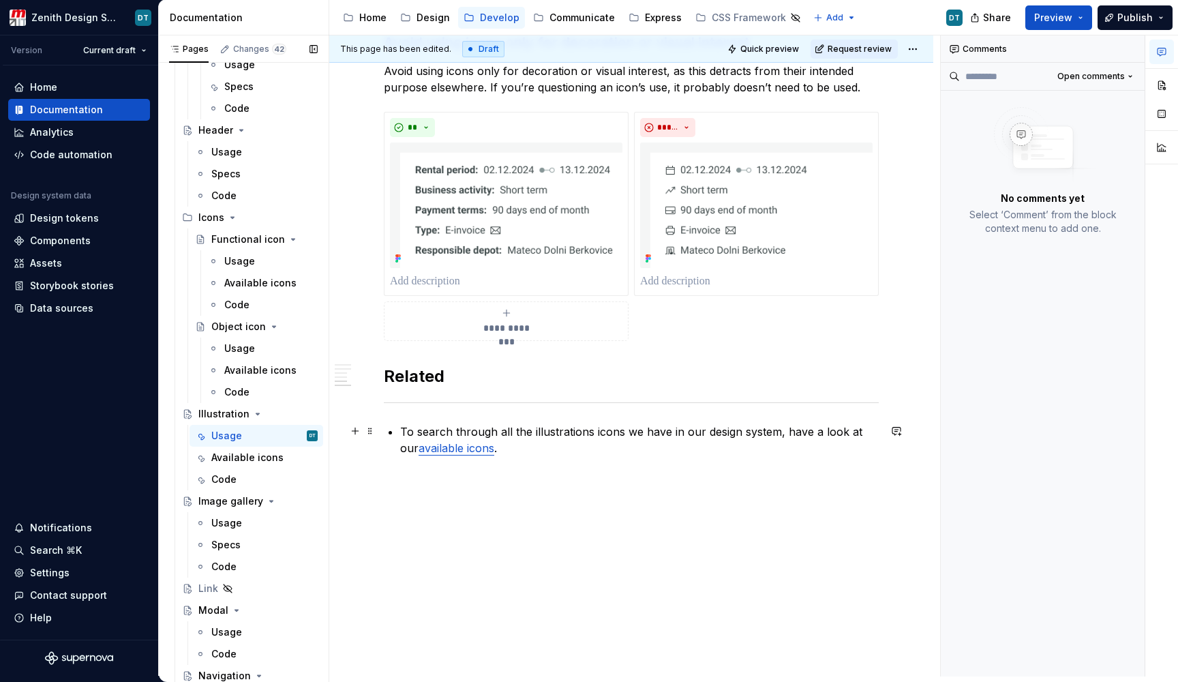
click at [457, 449] on link "available icons" at bounding box center [457, 448] width 76 height 14
click at [492, 447] on p "To search through all the illustrations icons we have in our design system, hav…" at bounding box center [639, 439] width 479 height 33
drag, startPoint x: 507, startPoint y: 450, endPoint x: 398, endPoint y: 447, distance: 109.8
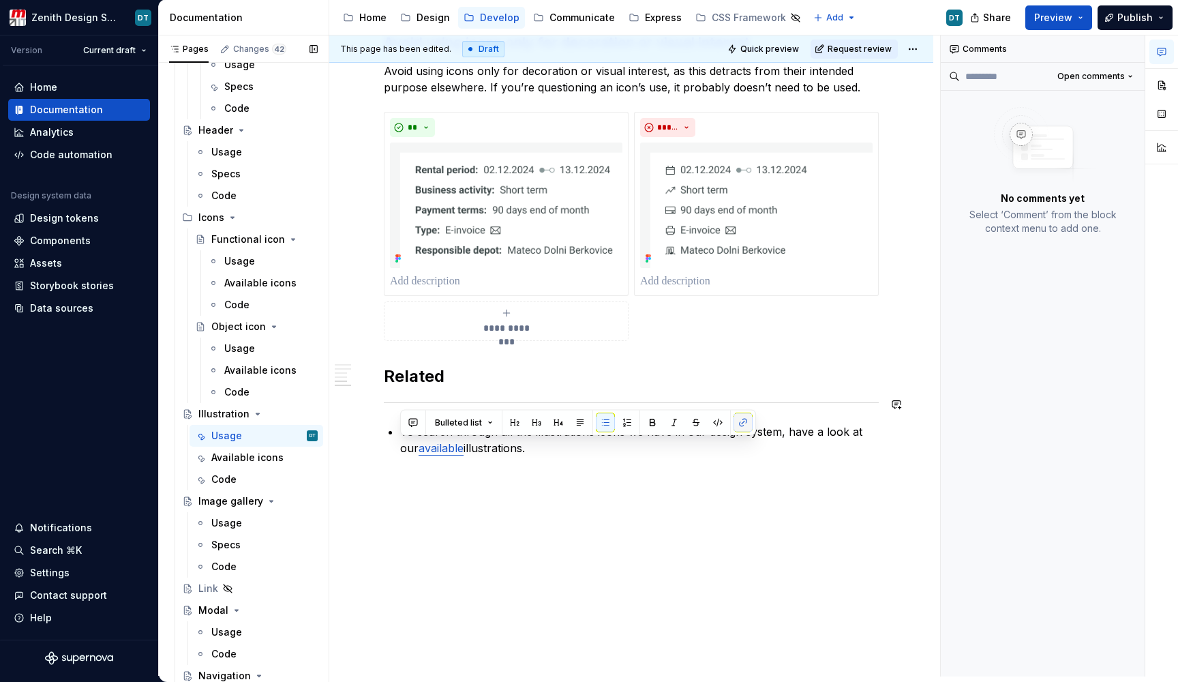
click at [735, 420] on button "button" at bounding box center [743, 422] width 19 height 19
click at [739, 421] on button "button" at bounding box center [743, 422] width 19 height 19
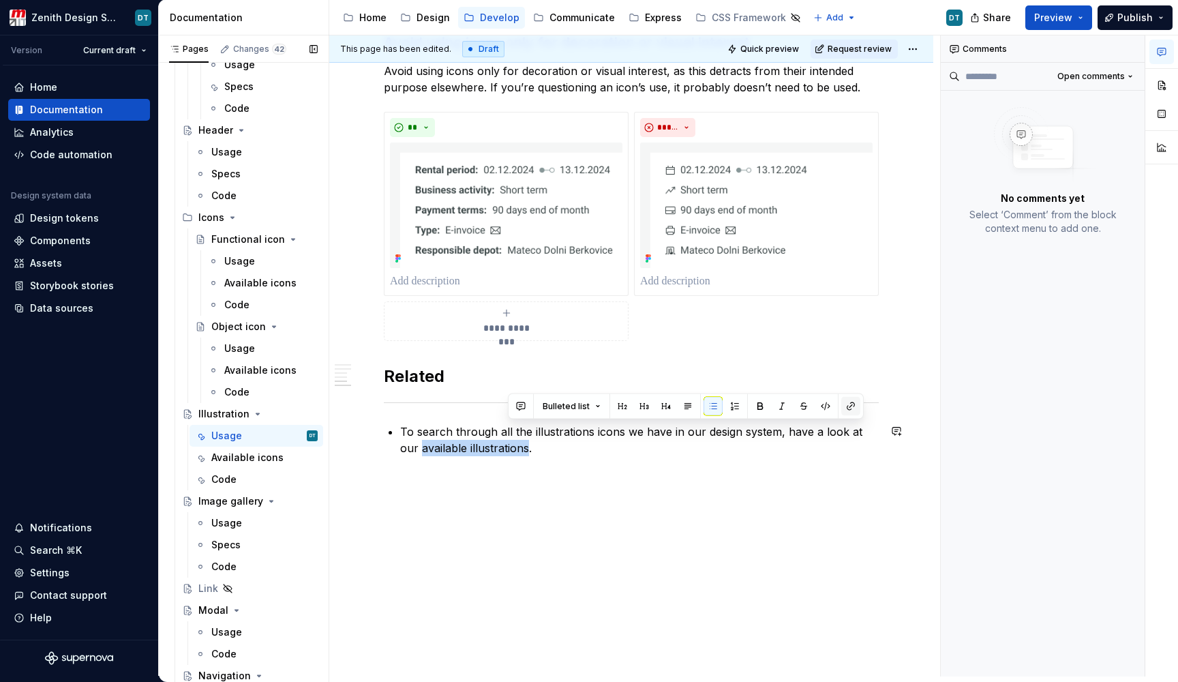
click at [848, 400] on button "button" at bounding box center [850, 406] width 19 height 19
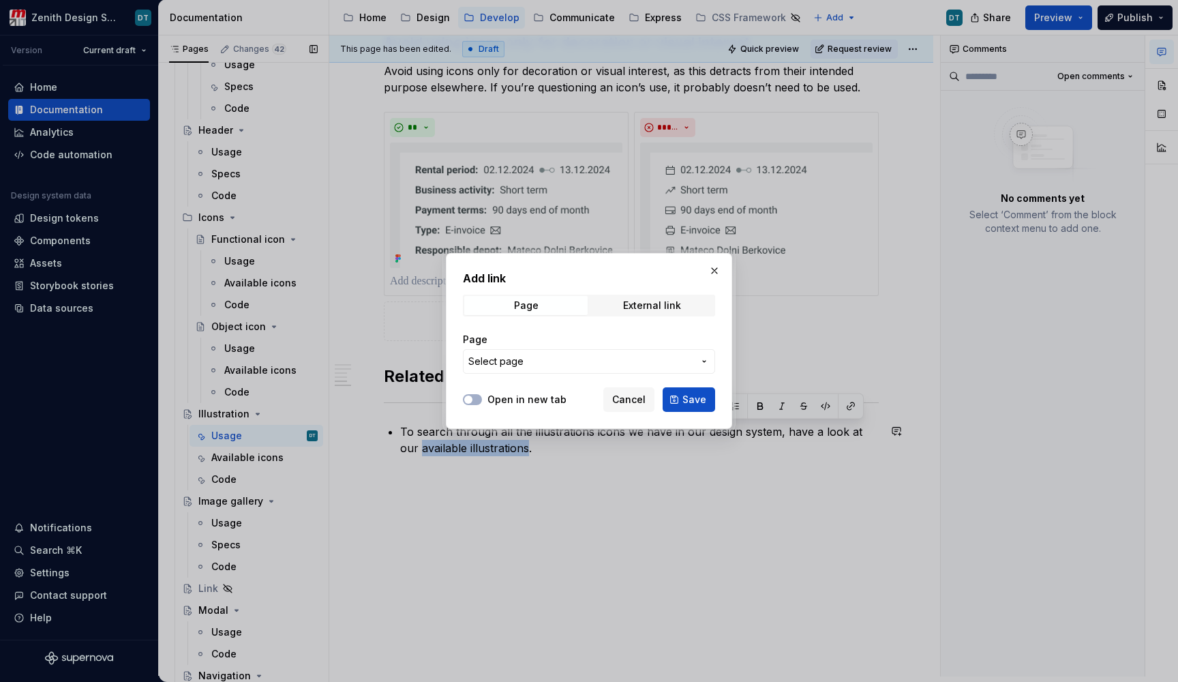
click at [601, 358] on span "Select page" at bounding box center [580, 362] width 225 height 14
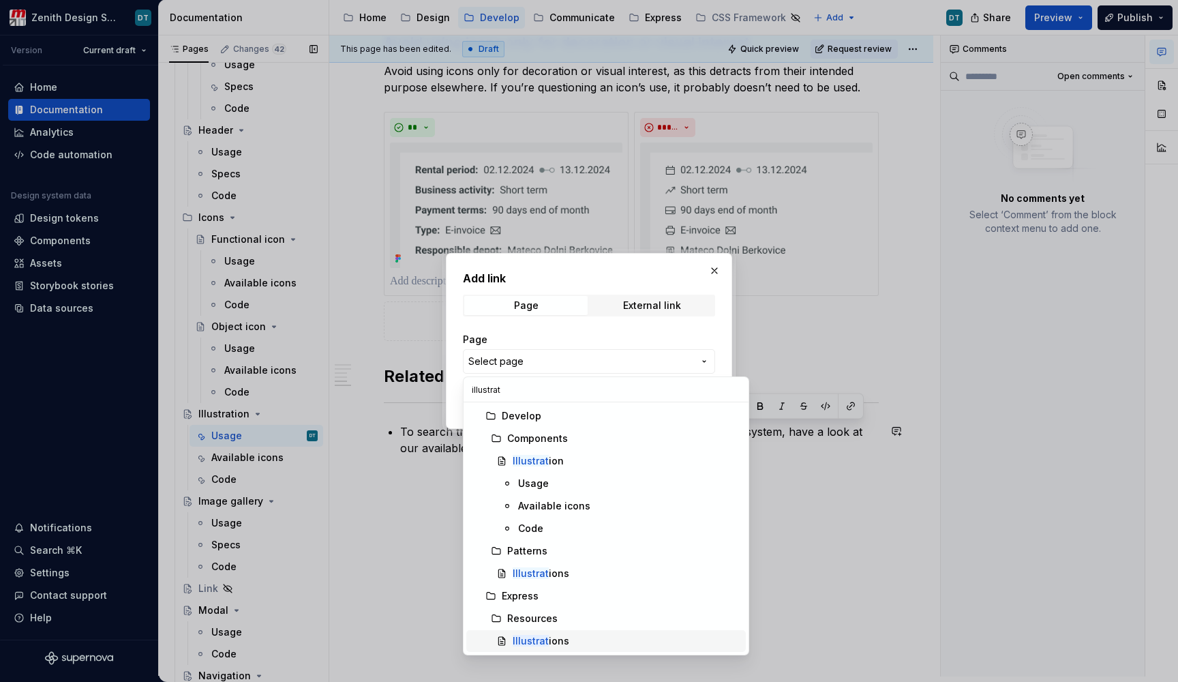
type input "illustrat"
click at [576, 635] on div "Illustrat ions" at bounding box center [627, 641] width 228 height 14
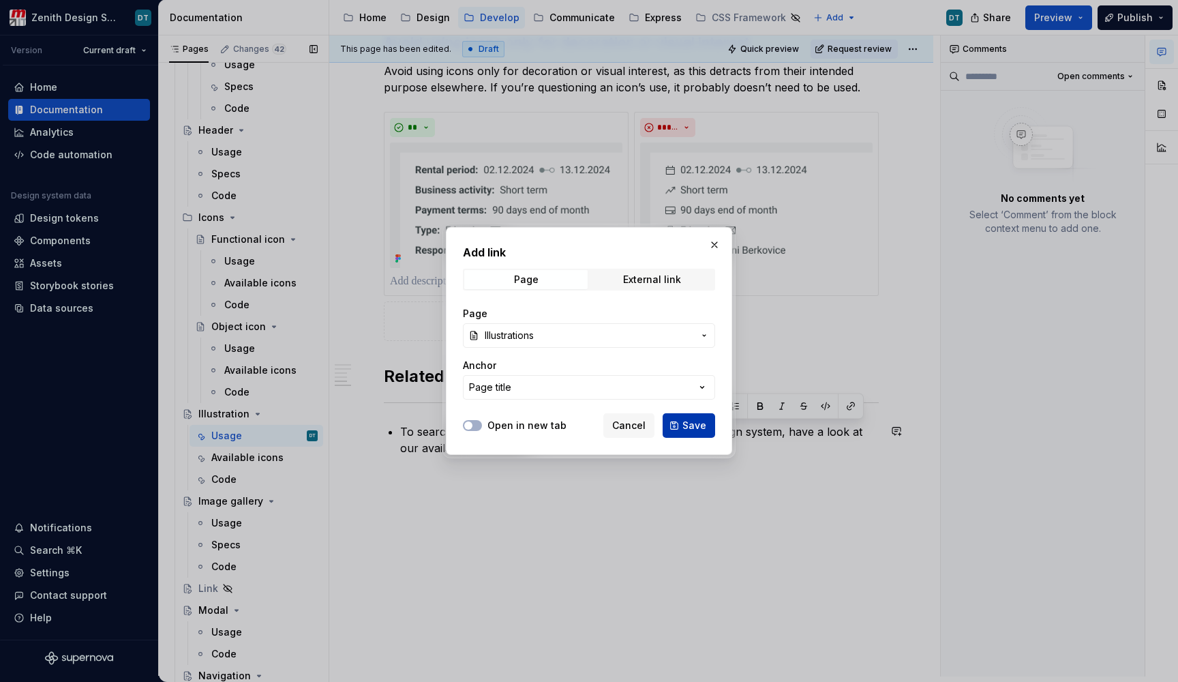
click at [677, 418] on button "Save" at bounding box center [689, 425] width 53 height 25
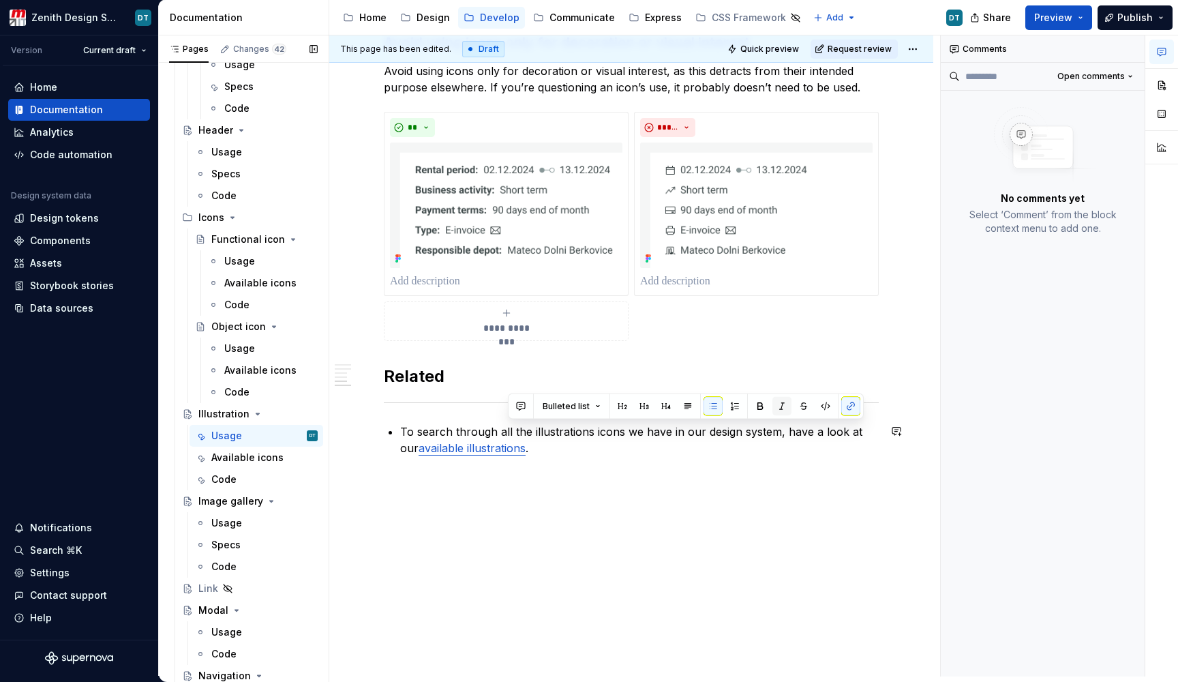
scroll to position [1185, 0]
click at [584, 448] on p "To search through all the illustrations icons we have in our design system, hav…" at bounding box center [639, 439] width 479 height 33
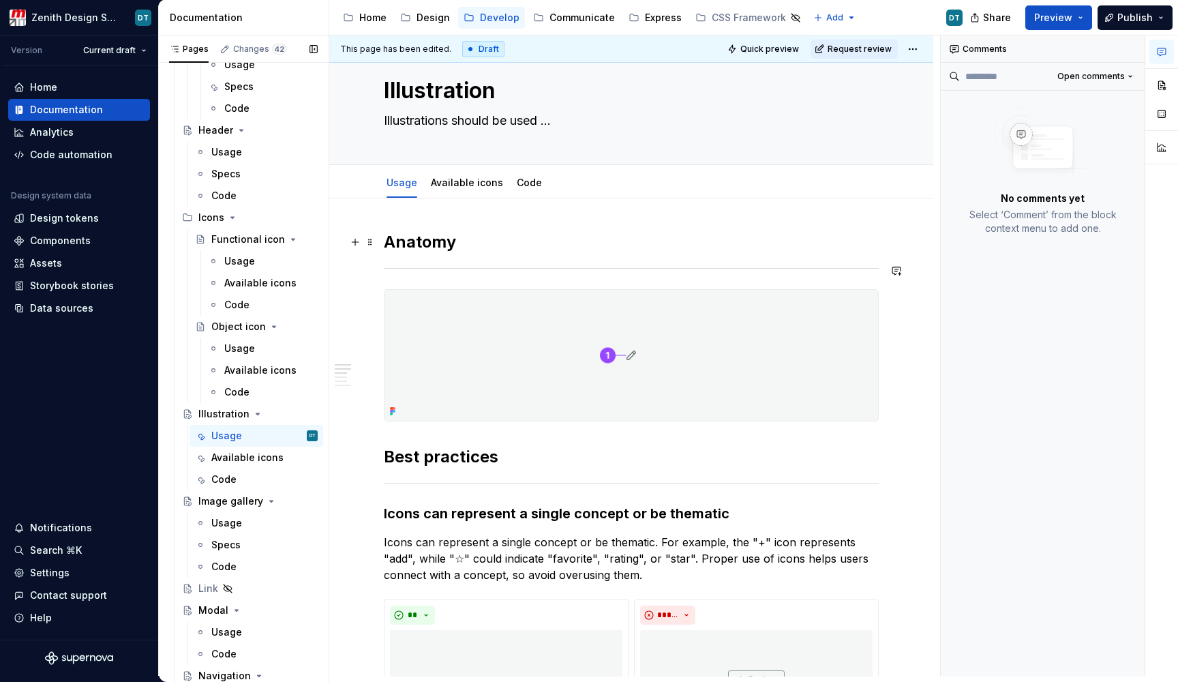
scroll to position [30, 0]
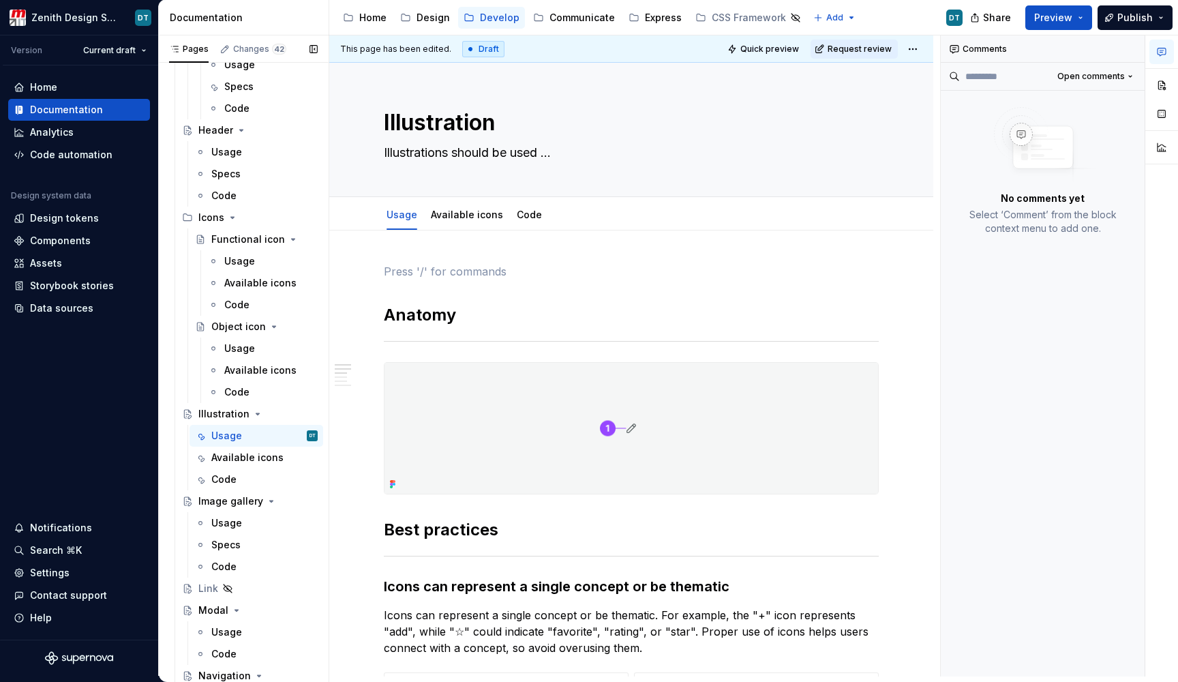
scroll to position [0, 0]
click at [590, 150] on textarea "Illustrations should be used ..." at bounding box center [628, 153] width 495 height 22
type textarea "*"
type textarea "Illustrations should be used ..."
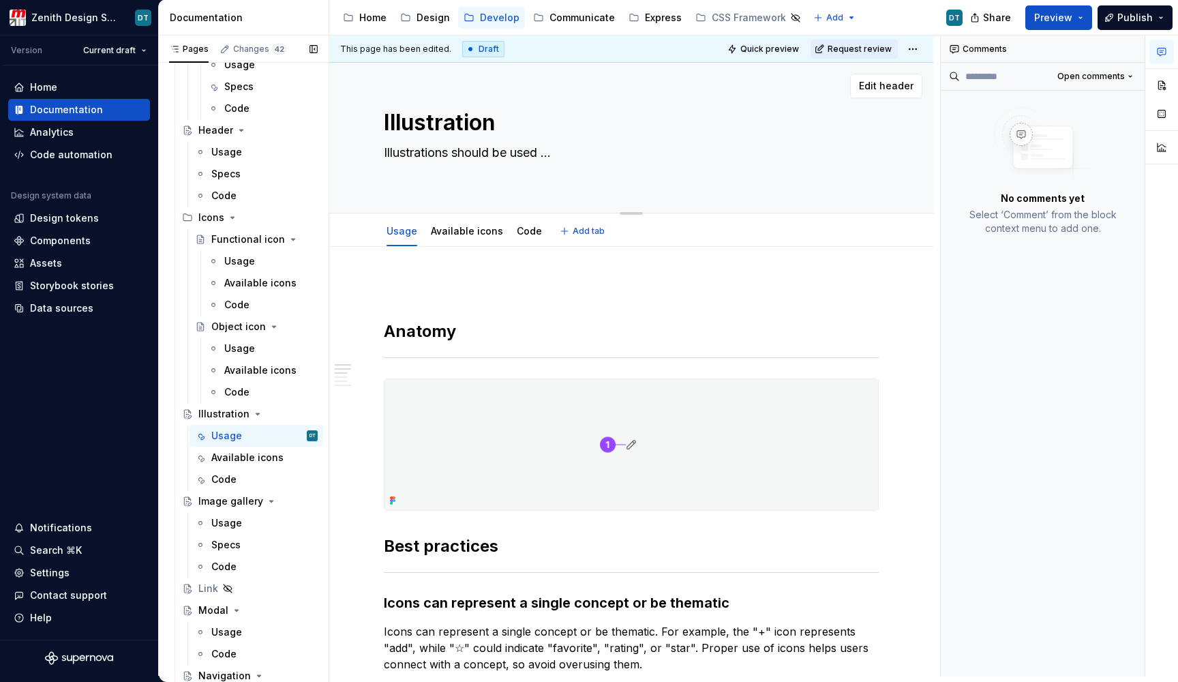
paste textarea "Illustrations bring meaning and emotion to otherwise simple layouts. They can a…"
type textarea "*"
type textarea "Illustrations should be used ... Illustrations bring meaning and emotion to oth…"
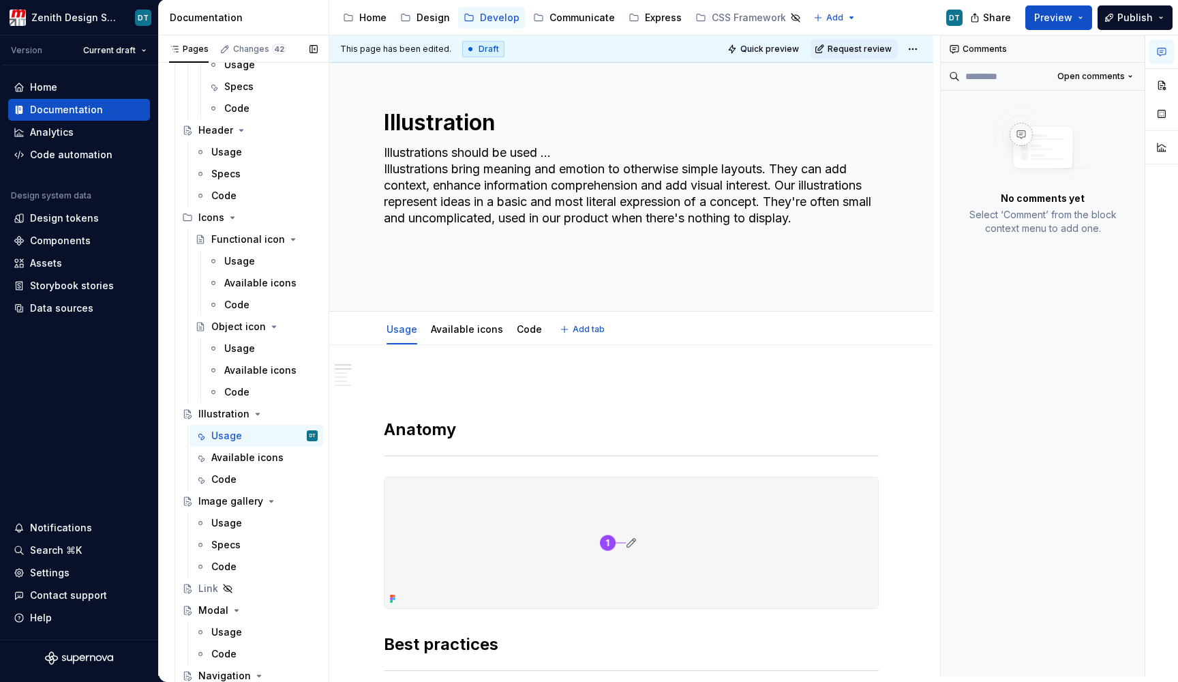
type textarea "*"
type textarea "Illustrations should be used ... Illustrations bring meaning and emotion to oth…"
click at [386, 421] on h2 "Anatomy" at bounding box center [631, 430] width 495 height 22
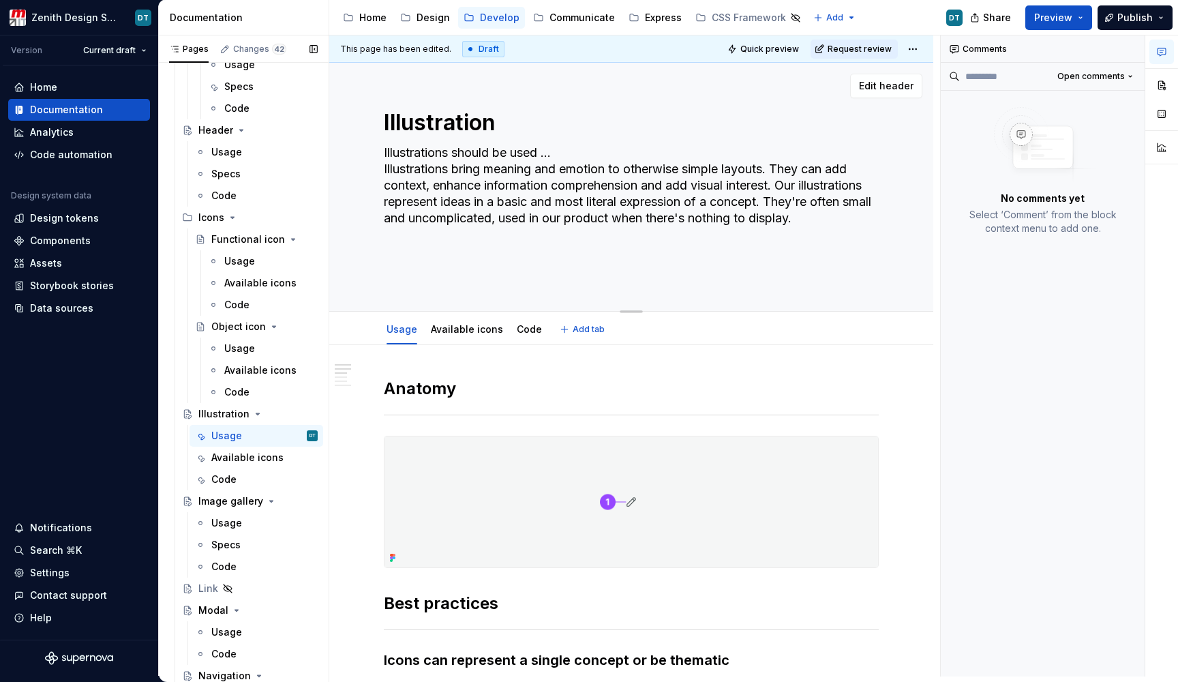
click at [500, 171] on textarea "Illustrations should be used ... Illustrations bring meaning and emotion to oth…" at bounding box center [628, 210] width 495 height 136
click at [468, 171] on textarea "Illustrations should be used ... Illustrations bring meaning and emotion to oth…" at bounding box center [628, 210] width 495 height 136
click at [553, 168] on textarea "Illustrations should be used ... Illustrations bring meaning and emotion to oth…" at bounding box center [628, 210] width 495 height 136
drag, startPoint x: 443, startPoint y: 168, endPoint x: 371, endPoint y: 163, distance: 71.8
click at [371, 163] on div "Illustration Illustrations should be used ... Illustrations bring meaning and e…" at bounding box center [631, 187] width 604 height 249
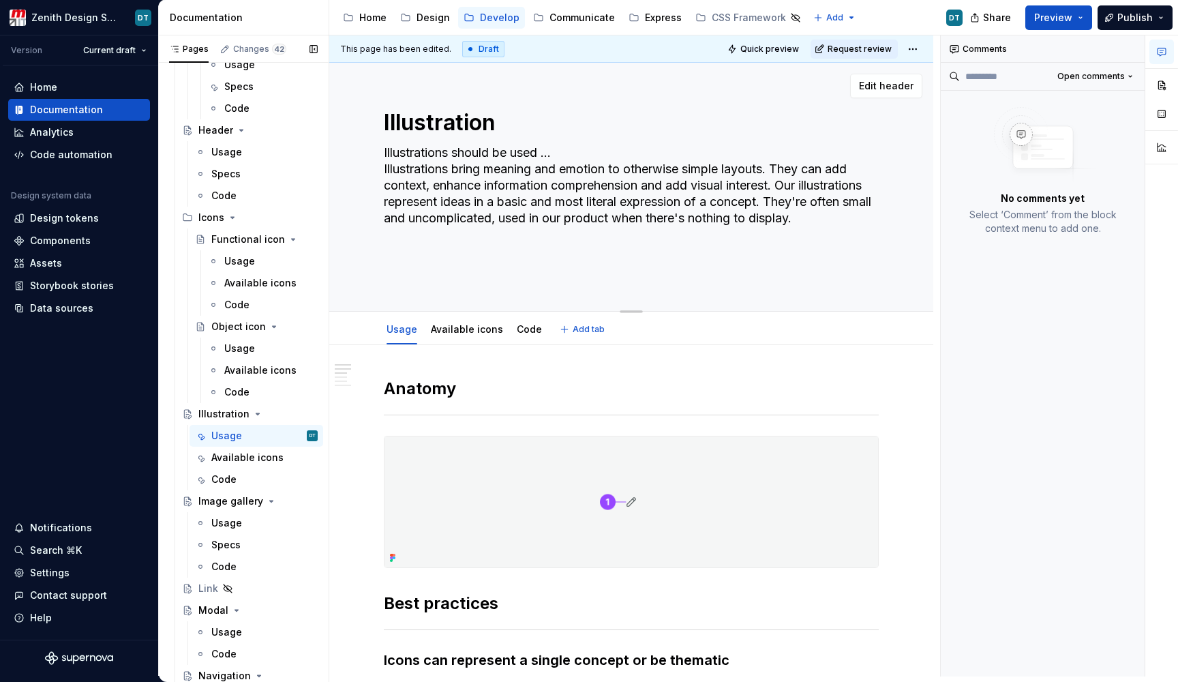
type textarea "*"
type textarea "Illustrations should be used ... bring meaning and emotion to otherwise simple …"
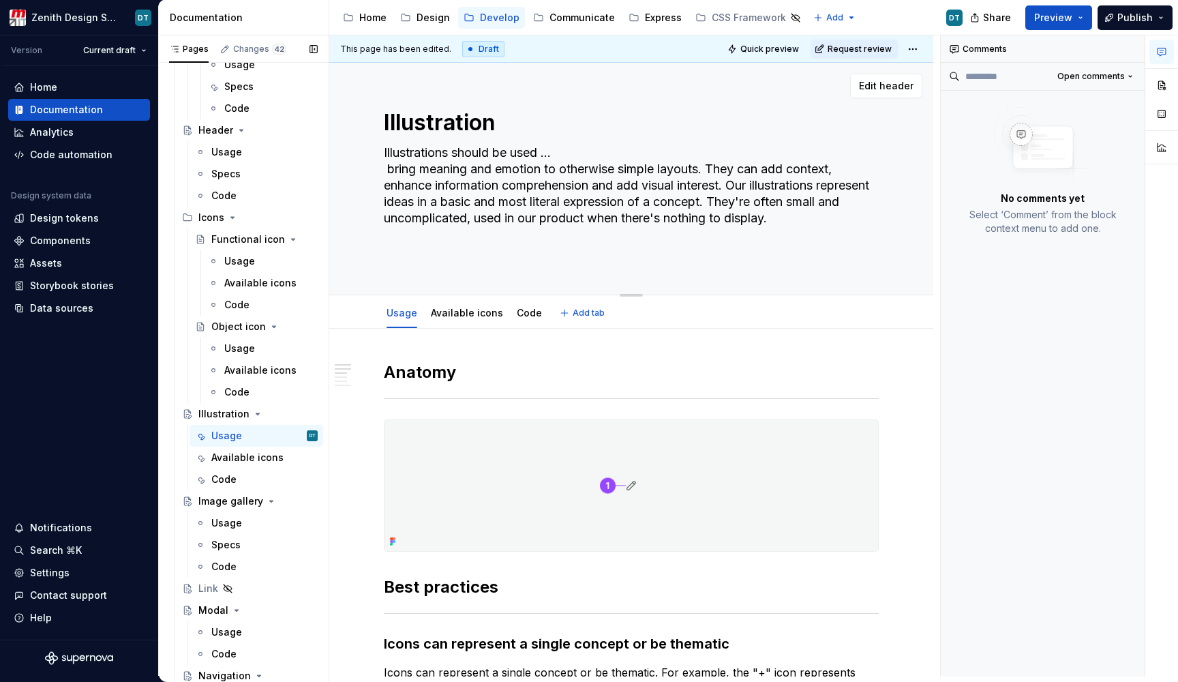
type textarea "*"
type textarea "Illustrations should be used ... bring meaning and emotion to otherwise simple …"
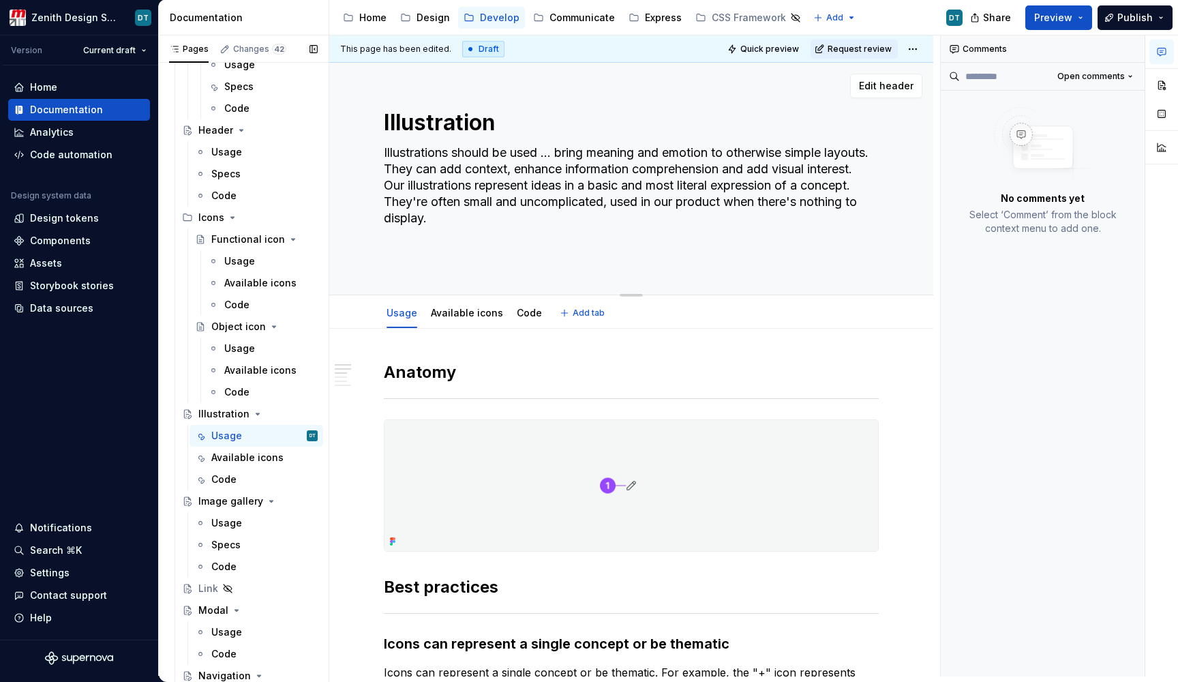
type textarea "*"
type textarea "Illustrations should be used .. bring meaning and emotion to otherwise simple l…"
type textarea "*"
type textarea "Illustrations should be used . bring meaning and emotion to otherwise simple la…"
type textarea "*"
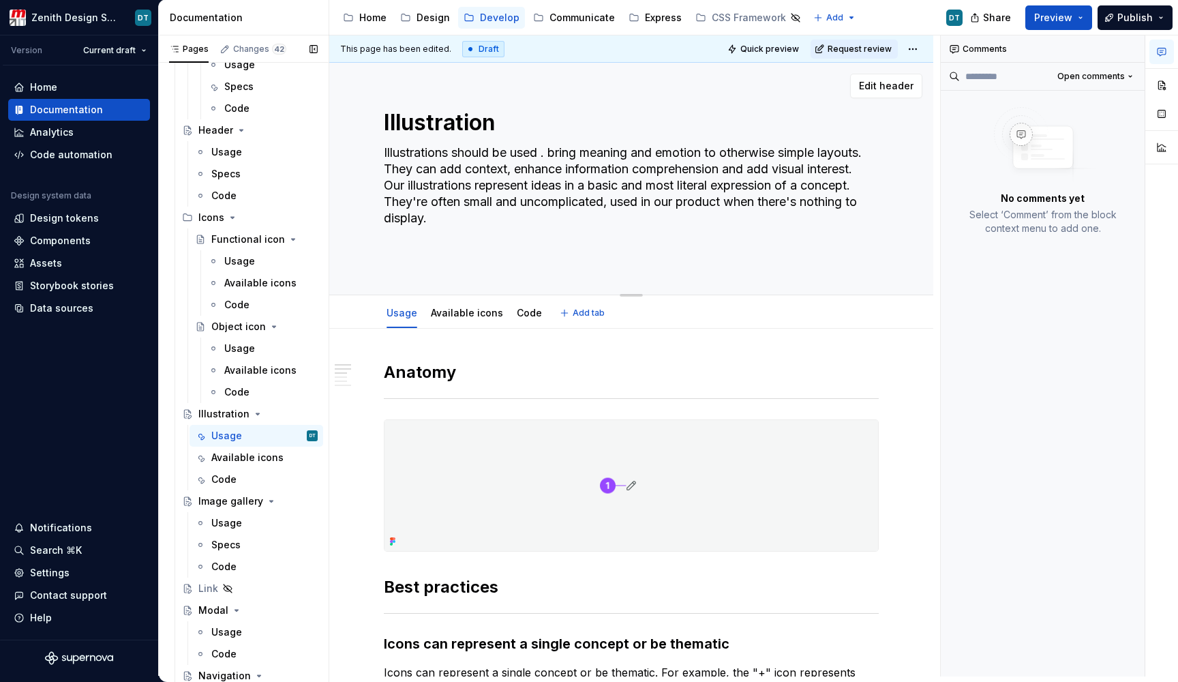
type textarea "Illustrations should be used bring meaning and emotion to otherwise simple layo…"
type textarea "*"
type textarea "Illustrations should be used t bring meaning and emotion to otherwise simple la…"
type textarea "*"
type textarea "Illustrations should be used to bring meaning and emotion to otherwise simple l…"
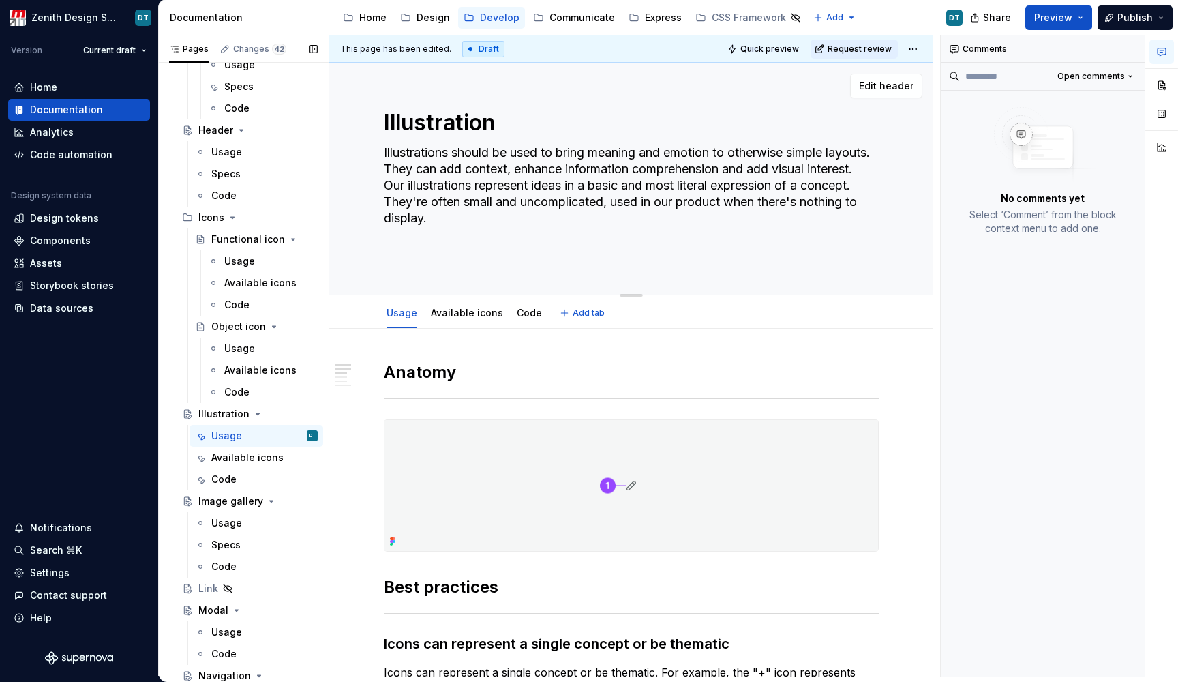
drag, startPoint x: 444, startPoint y: 164, endPoint x: 636, endPoint y: 200, distance: 195.1
click at [636, 200] on textarea "Illustrations should be used to bring meaning and emotion to otherwise simple l…" at bounding box center [628, 202] width 495 height 120
click at [627, 199] on textarea "Illustrations should be used to bring meaning and emotion to otherwise simple l…" at bounding box center [628, 202] width 495 height 120
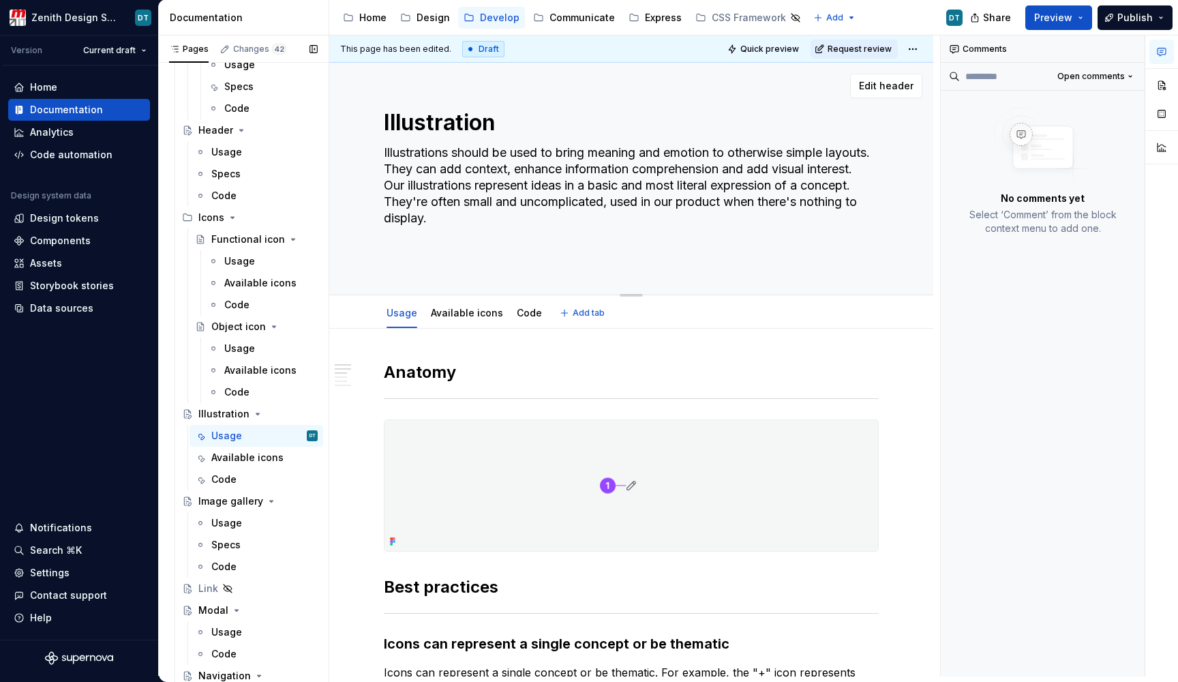
click at [598, 195] on textarea "Illustrations should be used to bring meaning and emotion to otherwise simple l…" at bounding box center [628, 202] width 495 height 120
drag, startPoint x: 433, startPoint y: 188, endPoint x: 520, endPoint y: 214, distance: 90.6
click at [520, 215] on textarea "Illustrations should be used to bring meaning and emotion to otherwise simple l…" at bounding box center [628, 202] width 495 height 120
type textarea "*"
type textarea "Illustrations should be used to bring meaning and emotion to otherwise simple l…"
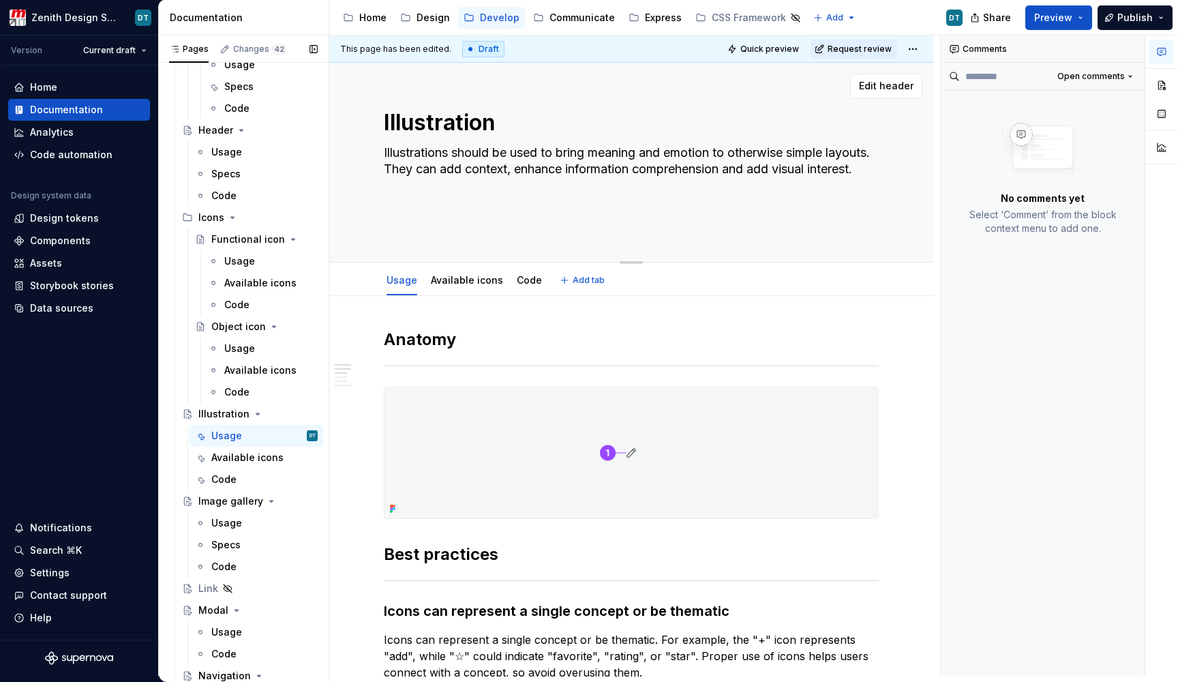
type textarea "*"
type textarea "Illustrations should be used to bring meaning and emotion to otherwise simple l…"
click at [507, 164] on textarea "Illustrations should be used to bring meaning and emotion to otherwise simple l…" at bounding box center [628, 185] width 495 height 87
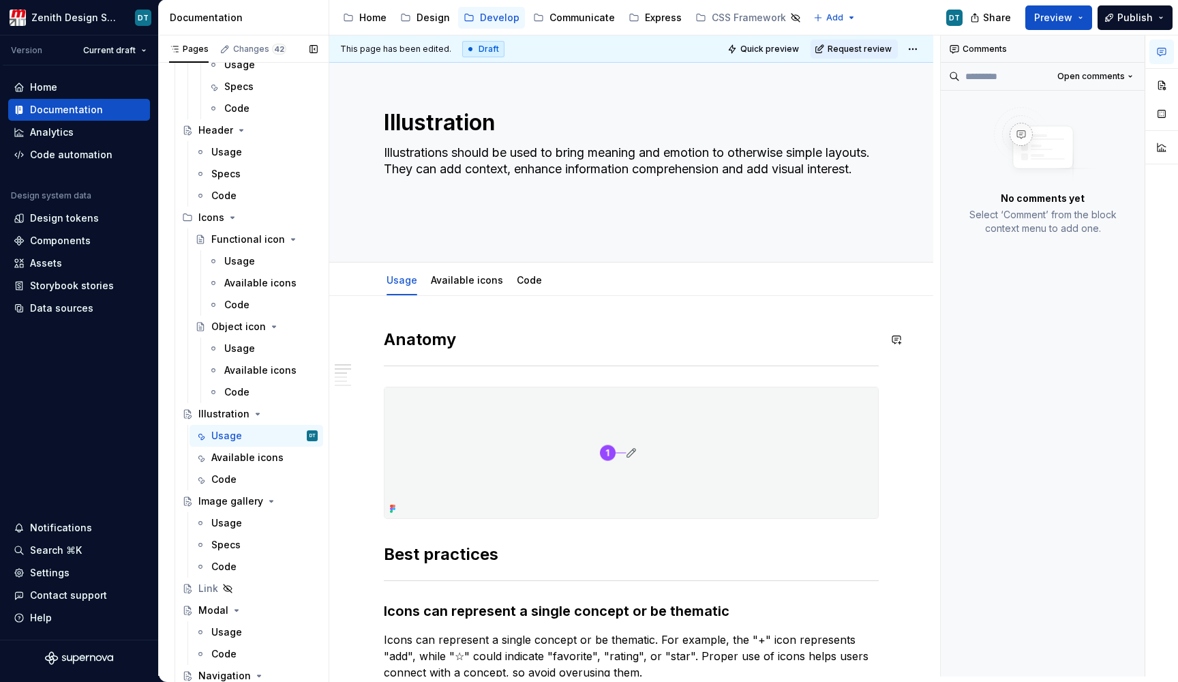
paste textarea "enhance simple layouts by adding meaning and emotion. They provide context, imp…"
type textarea "*"
type textarea "Illustrations enhance simple layouts by adding meaning and emotion. They provid…"
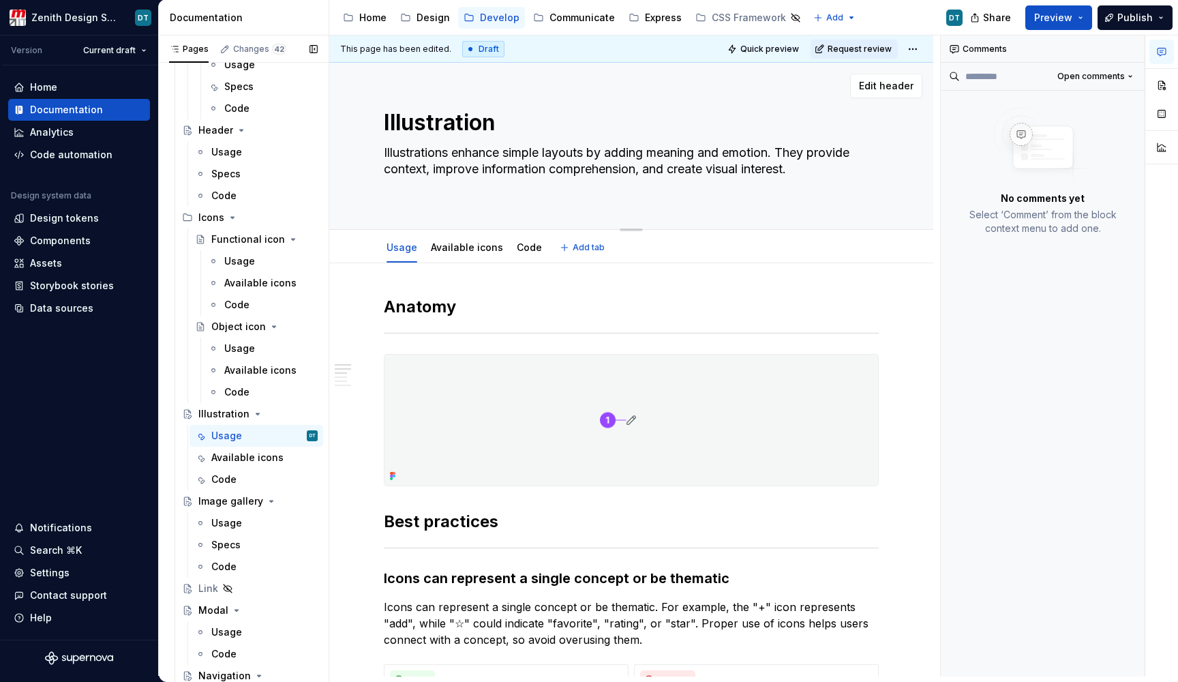
click at [513, 155] on textarea "Illustrations enhance simple layouts by adding meaning and emotion. They provid…" at bounding box center [628, 169] width 495 height 55
paste textarea "bring meaning and emotion to otherwise simple layouts. They can add context, en…"
type textarea "*"
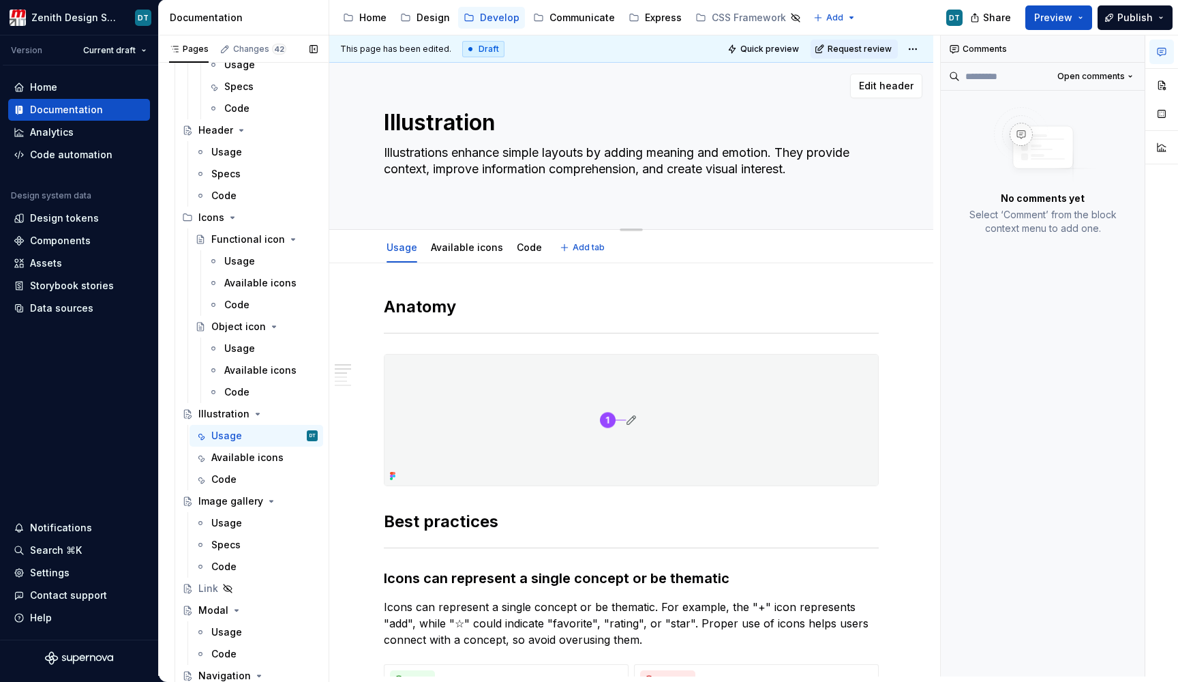
type textarea "Illustrations bring meaning and emotion to otherwise simple layouts. They can a…"
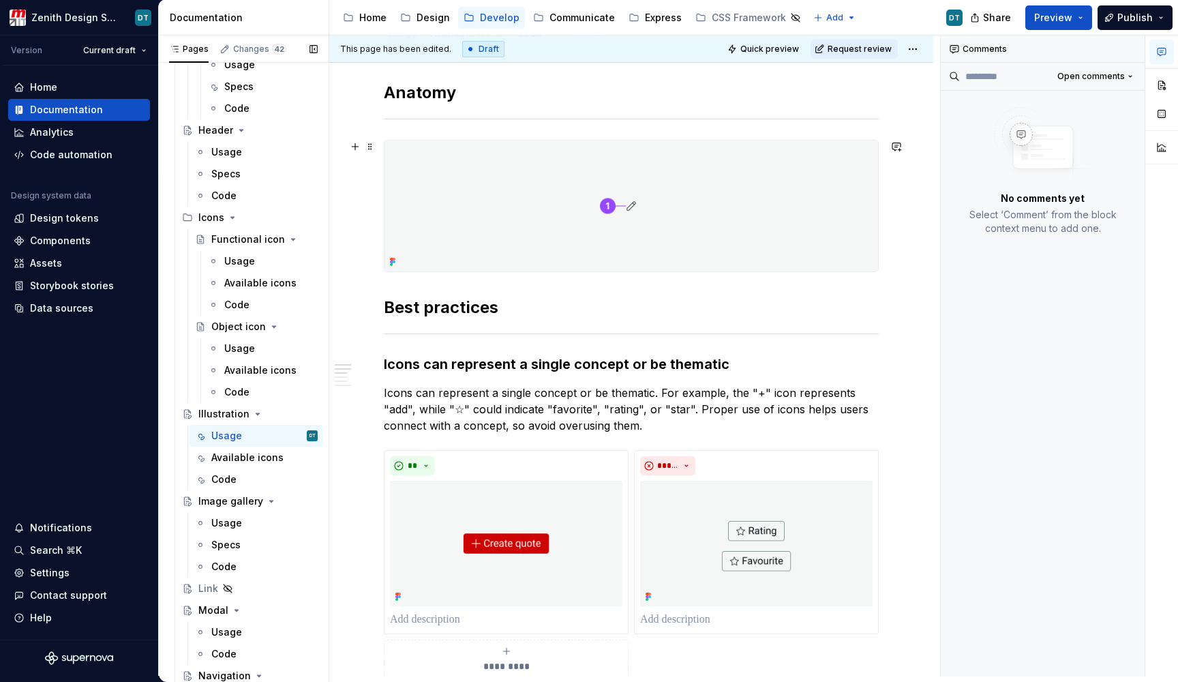
scroll to position [222, 0]
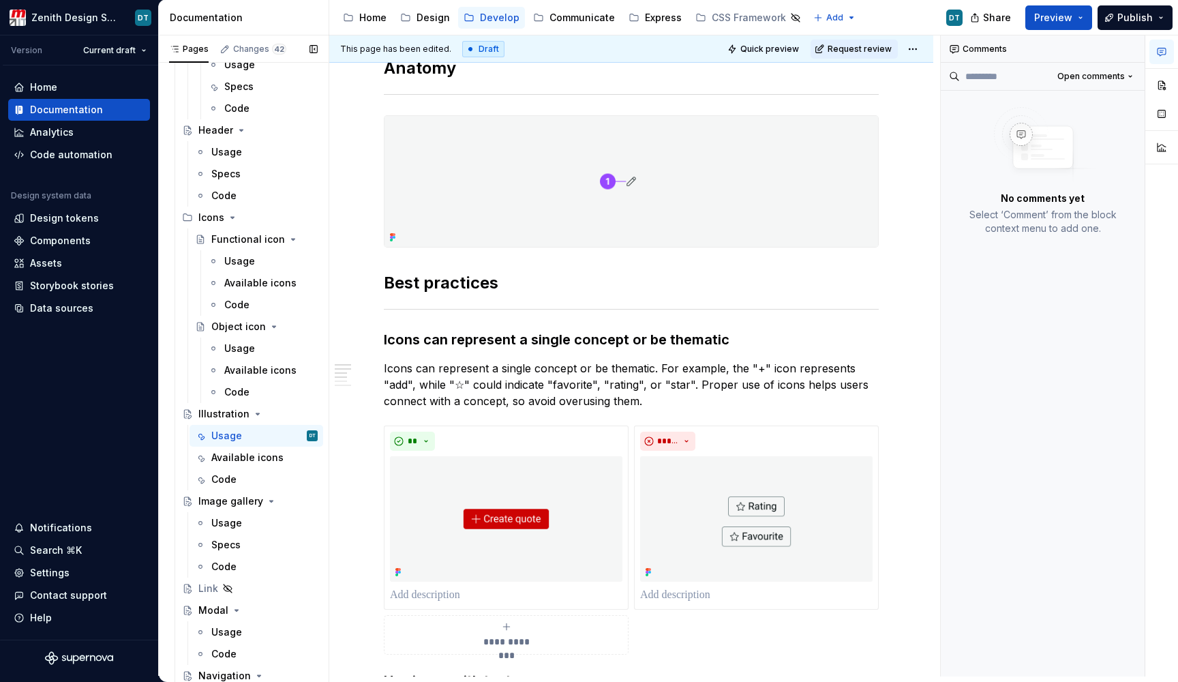
type textarea "*"
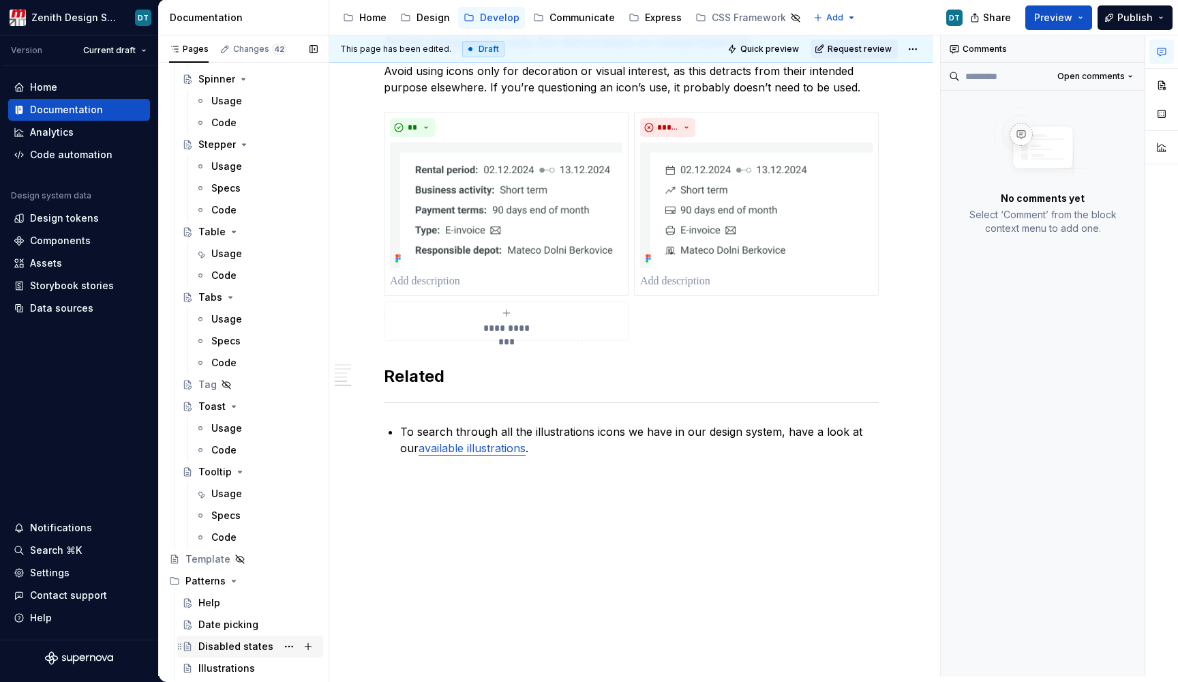
scroll to position [3494, 0]
type textarea "Illustrations bring meaning and emotion to otherwise simple layouts. They can a…"
click at [227, 665] on div "Illustrations" at bounding box center [226, 668] width 57 height 14
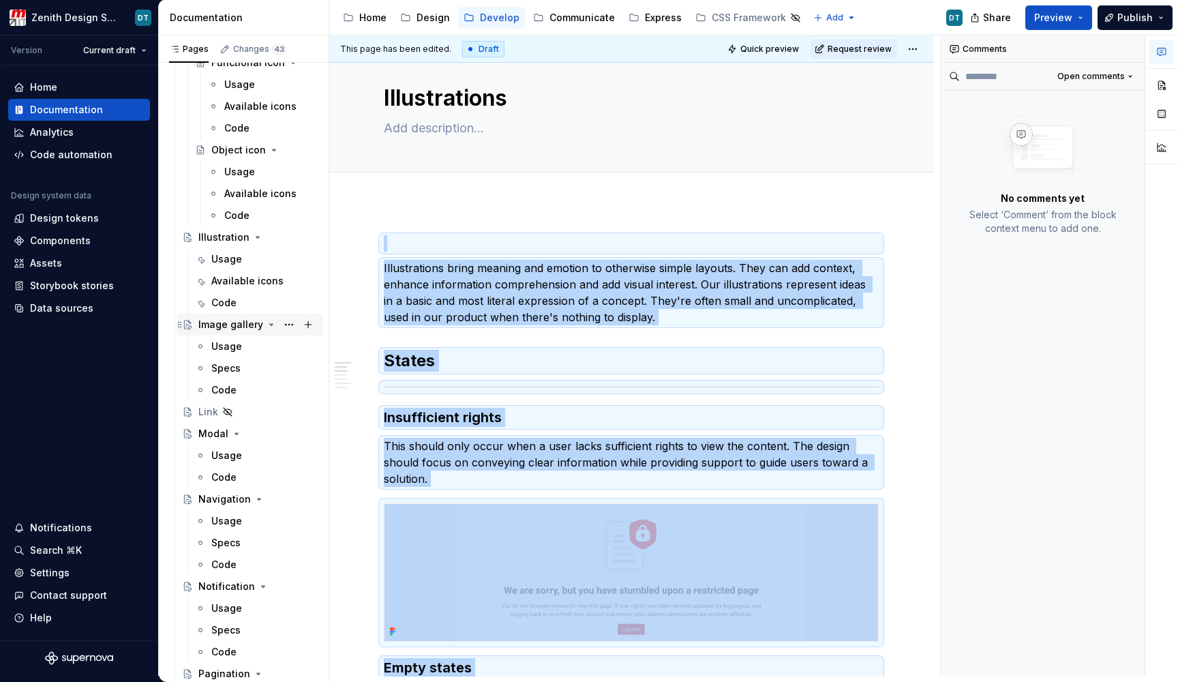
scroll to position [2615, 0]
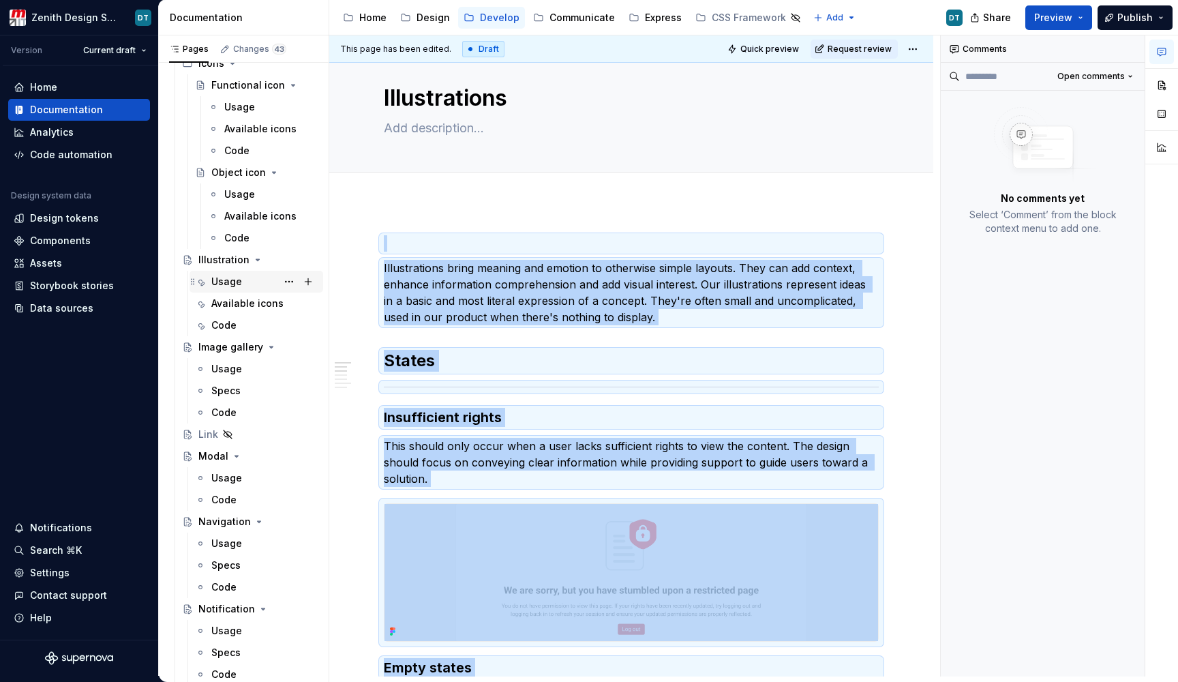
click at [230, 282] on div "Usage" at bounding box center [226, 282] width 31 height 14
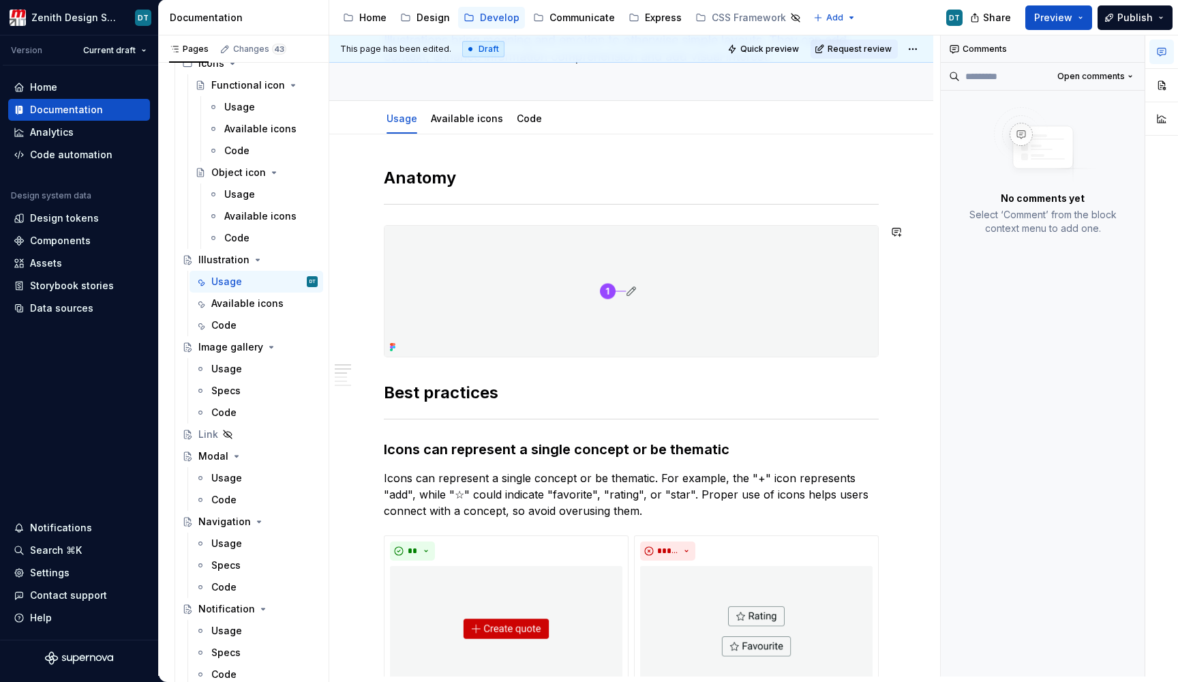
scroll to position [118, 0]
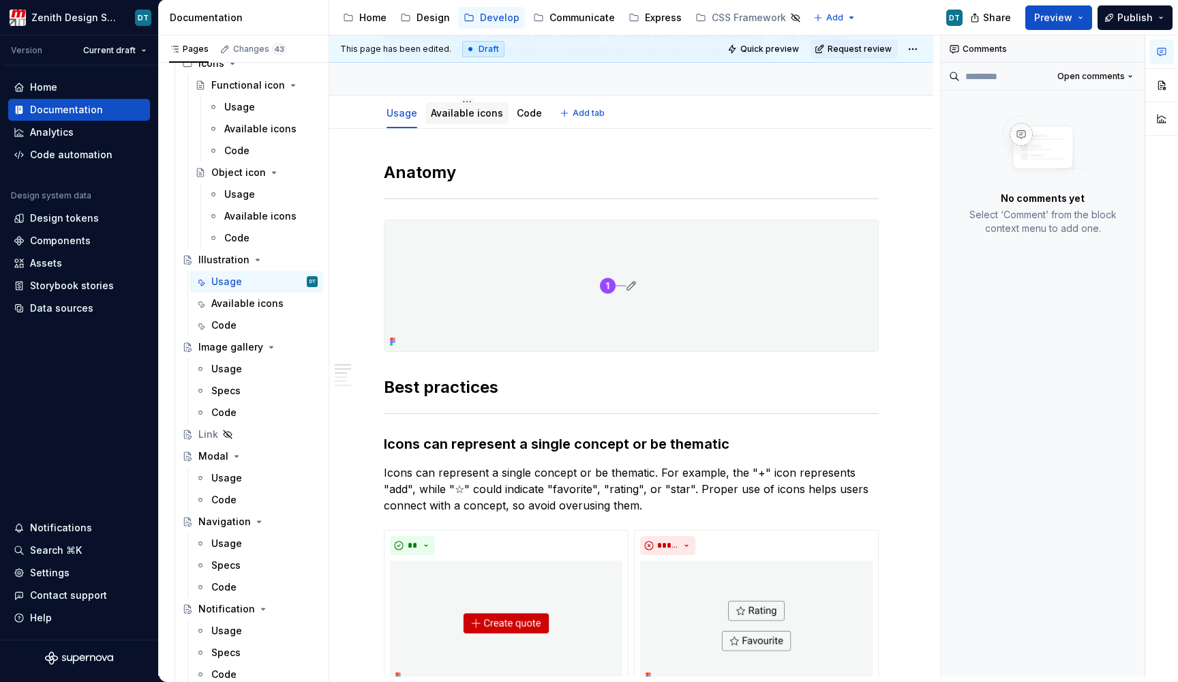
click at [479, 114] on link "Available icons" at bounding box center [467, 113] width 72 height 12
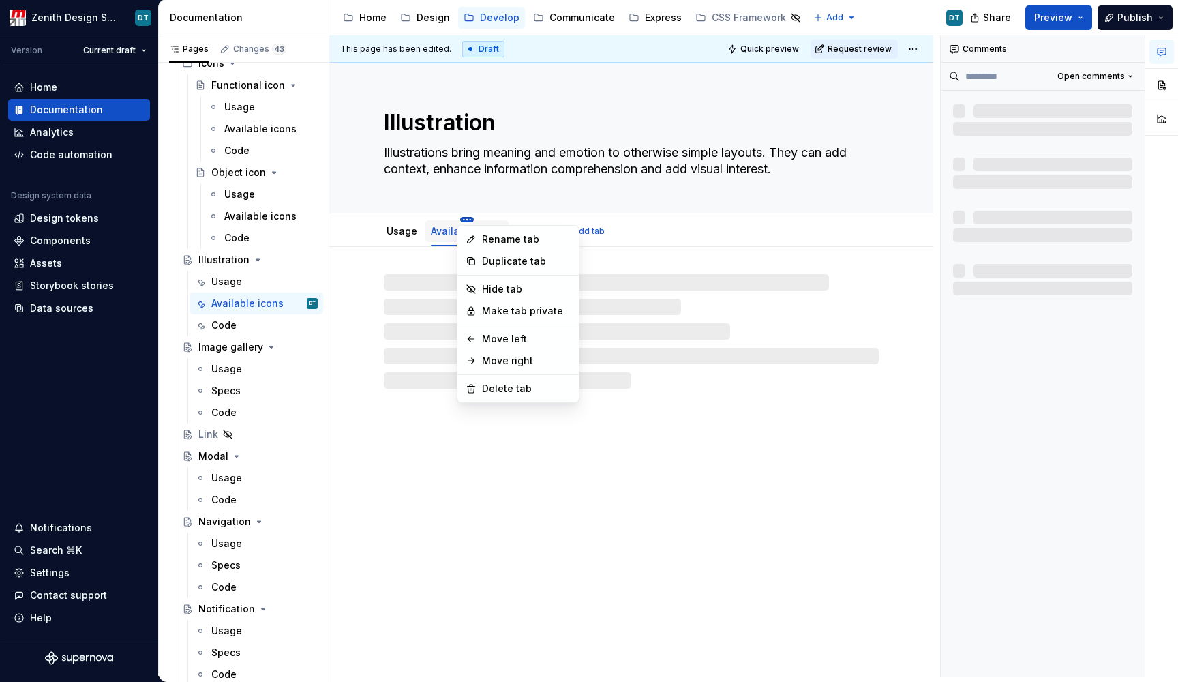
click at [464, 220] on html "Zenith Design System DT Version Current draft Home Documentation Analytics Code…" at bounding box center [589, 341] width 1178 height 682
type textarea "*"
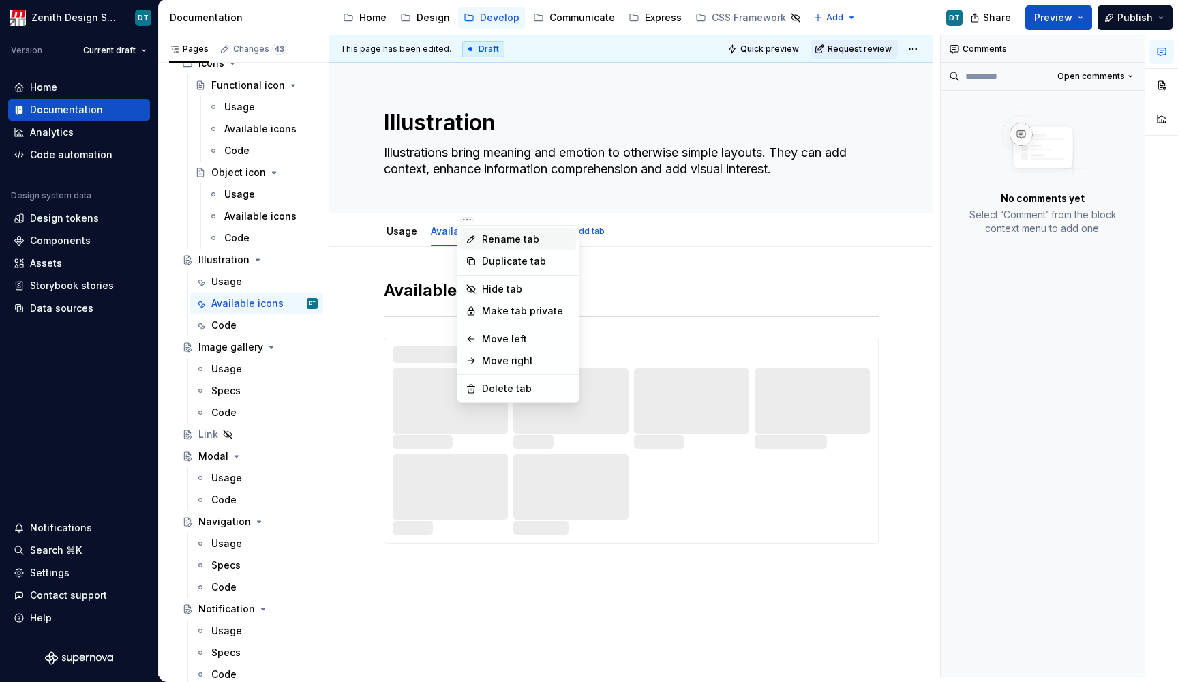
click at [486, 237] on div "Rename tab" at bounding box center [526, 240] width 89 height 14
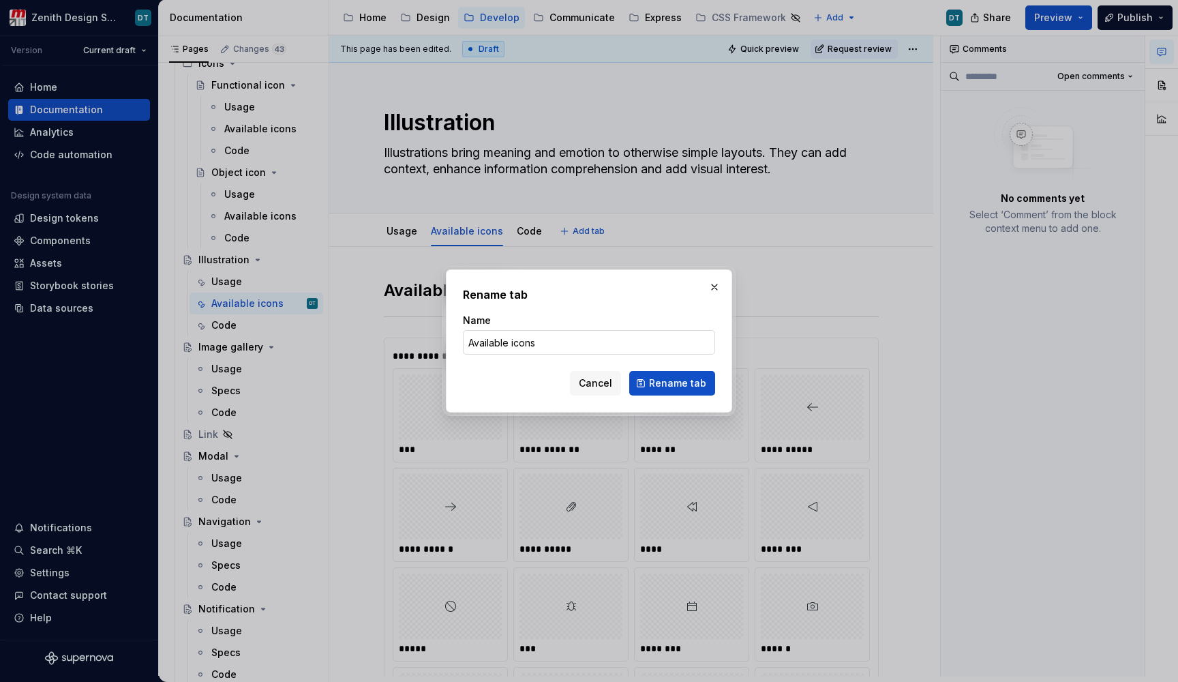
click at [520, 341] on input "Available icons" at bounding box center [589, 342] width 252 height 25
click at [520, 339] on input "Available icons" at bounding box center [589, 342] width 252 height 25
type input "Available illustrations"
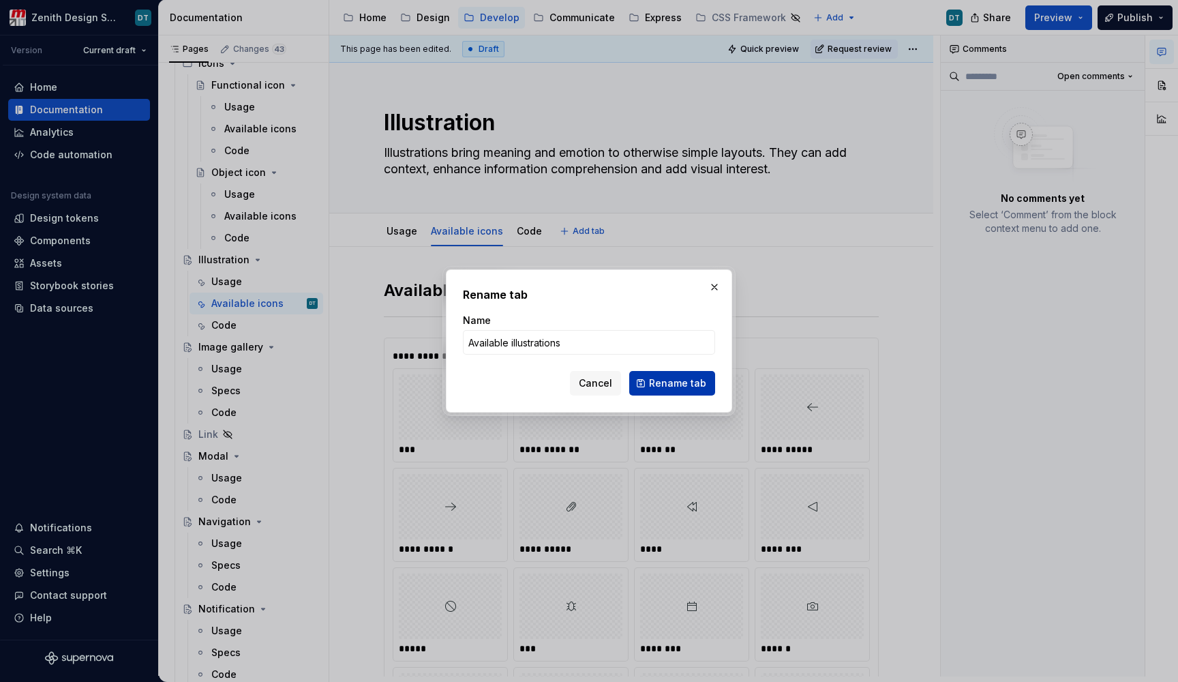
click at [659, 389] on span "Rename tab" at bounding box center [677, 383] width 57 height 14
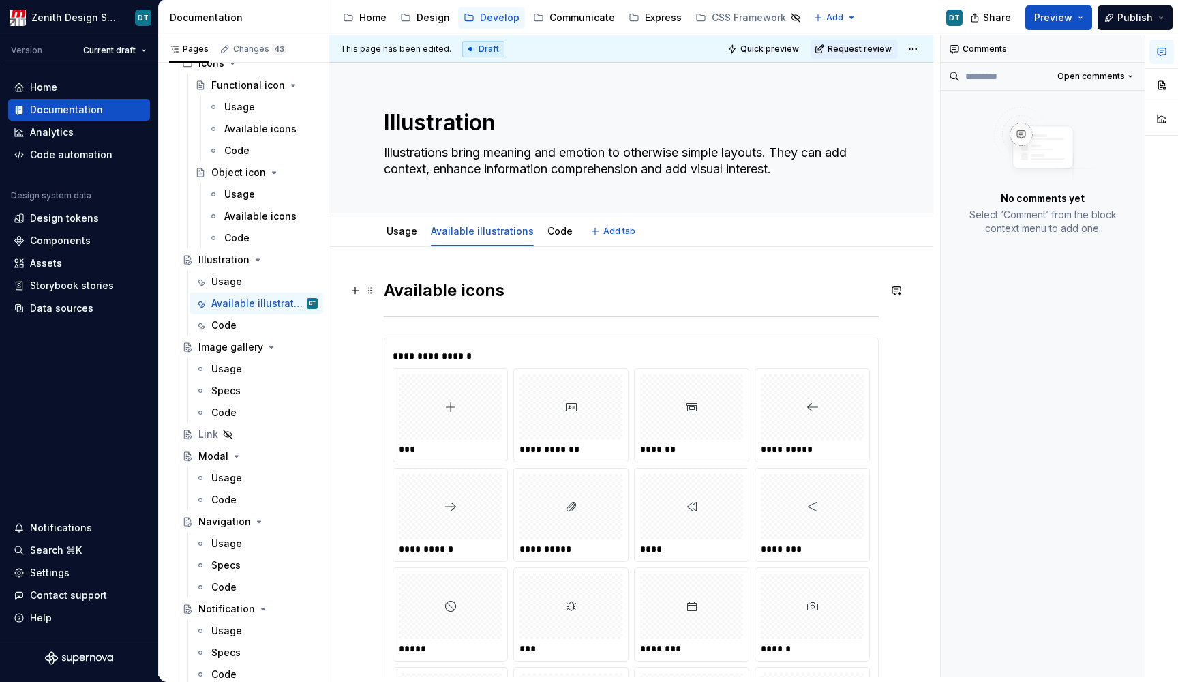
click at [501, 293] on h2 "Available icons" at bounding box center [631, 291] width 495 height 22
type textarea "*"
click at [490, 294] on h2 "Available icons" at bounding box center [631, 291] width 495 height 22
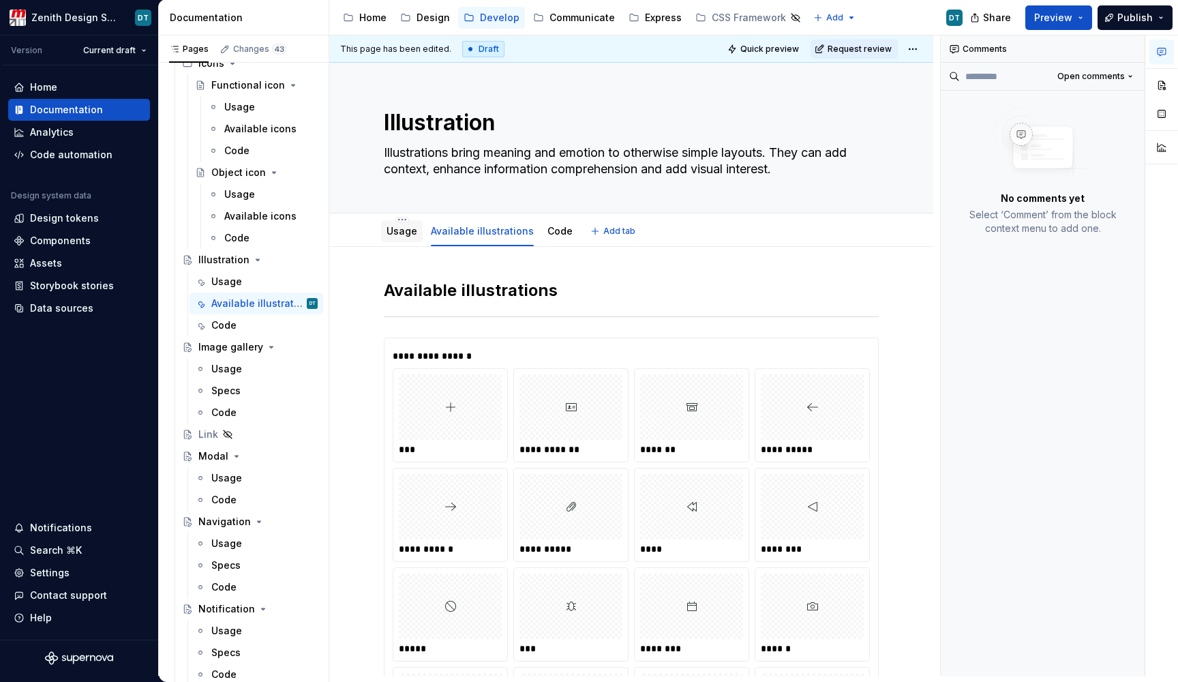
click at [403, 232] on link "Usage" at bounding box center [402, 231] width 31 height 12
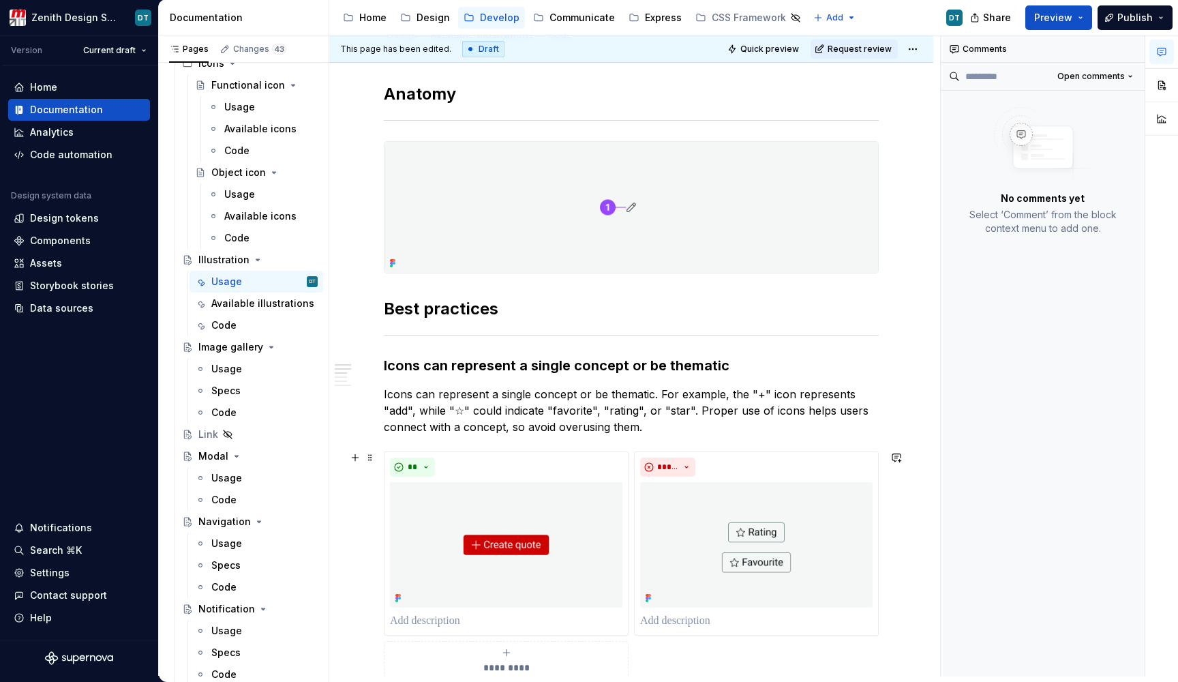
scroll to position [75, 0]
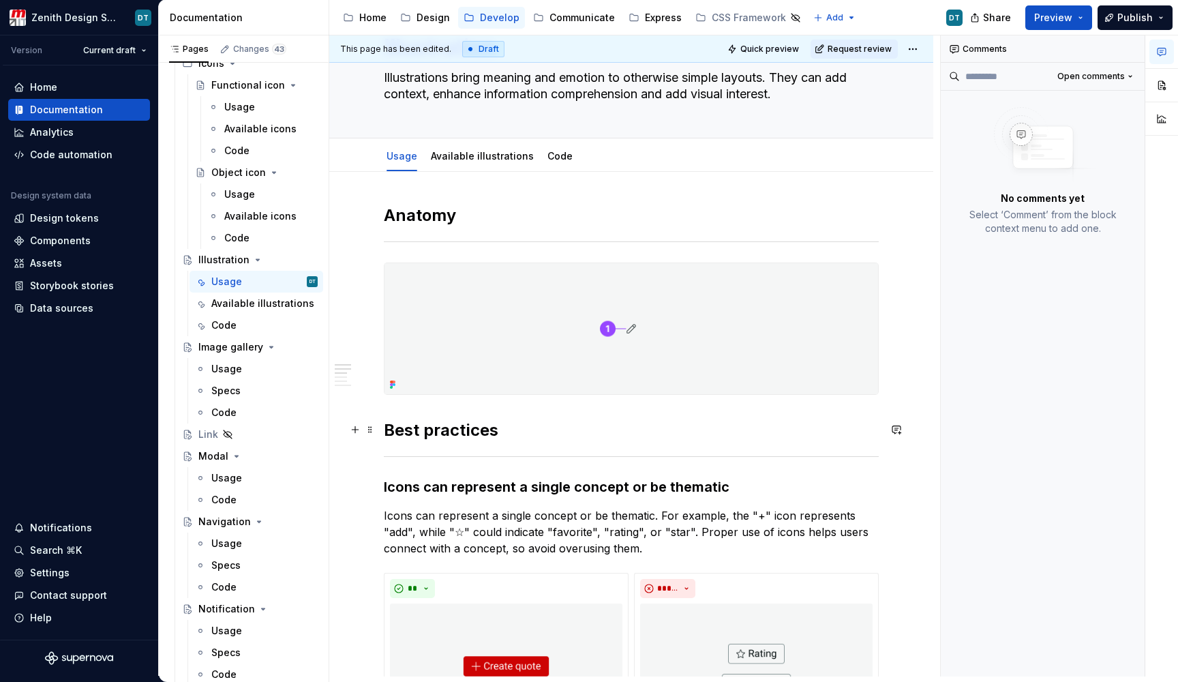
click at [388, 435] on h2 "Best practices" at bounding box center [631, 430] width 495 height 22
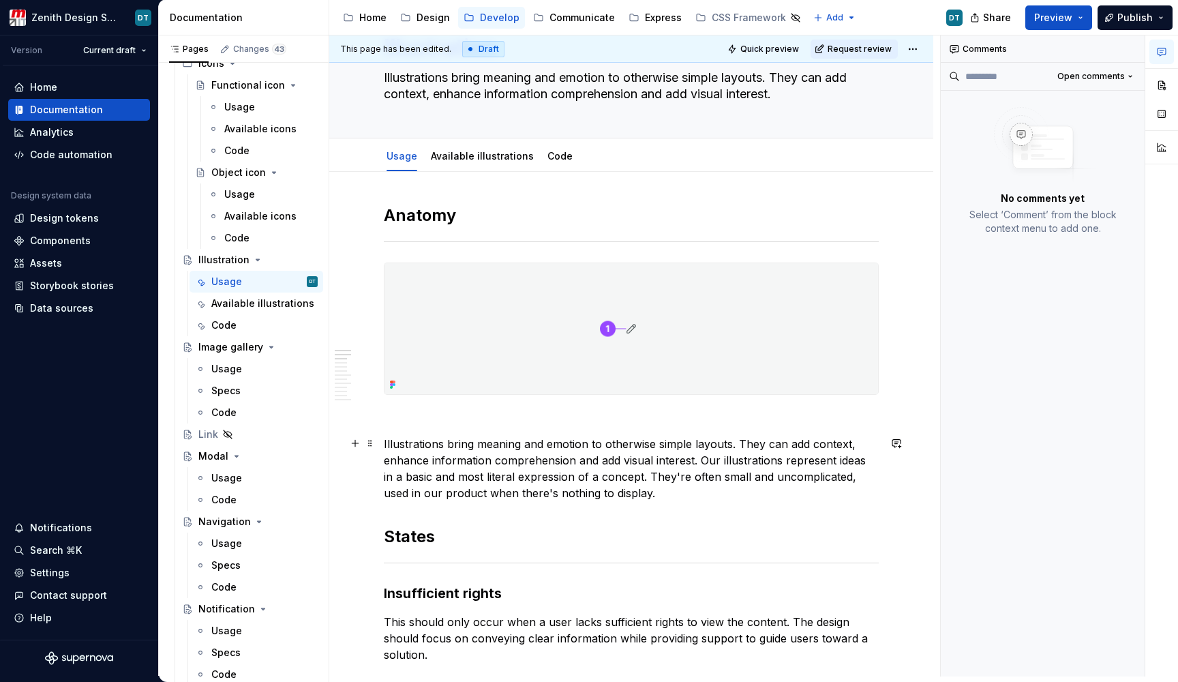
click at [474, 488] on p "Illustrations bring meaning and emotion to otherwise simple layouts. They can a…" at bounding box center [631, 468] width 495 height 65
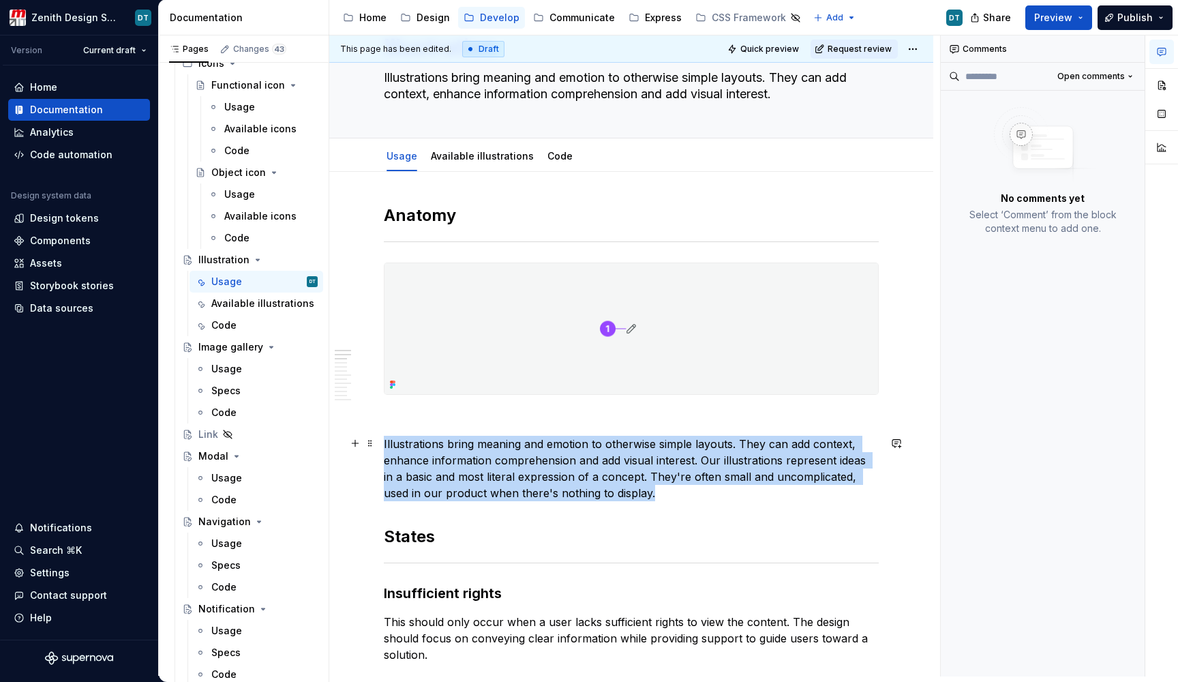
click at [474, 488] on p "Illustrations bring meaning and emotion to otherwise simple layouts. They can a…" at bounding box center [631, 468] width 495 height 65
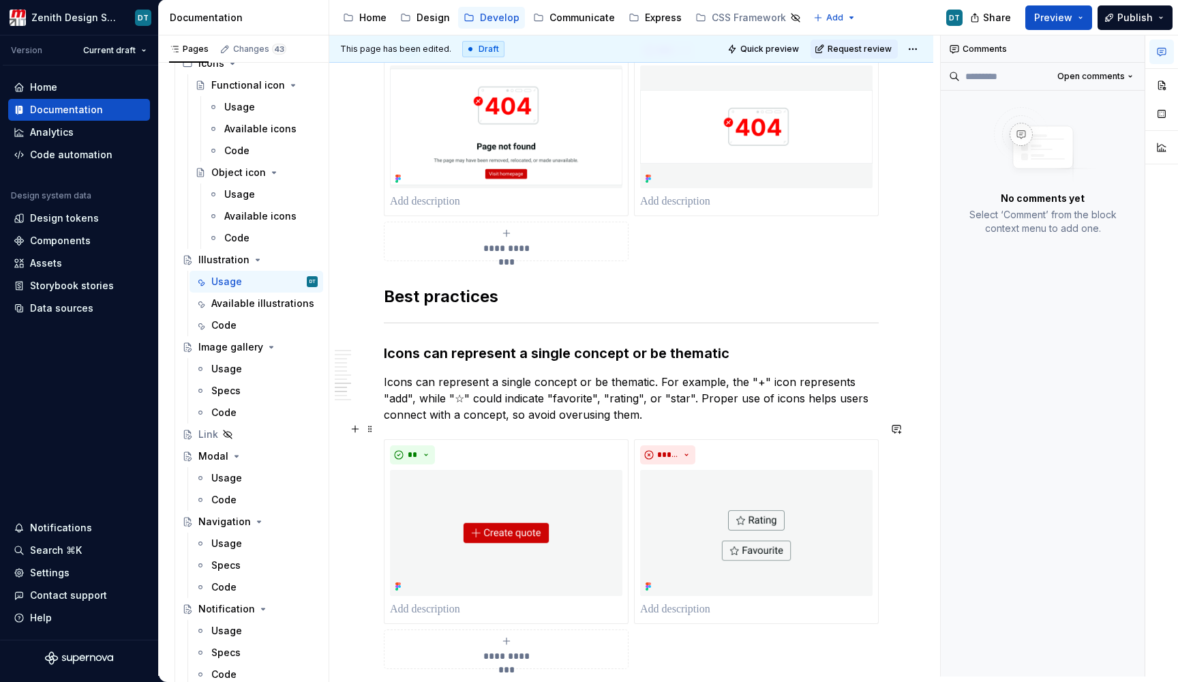
scroll to position [1744, 0]
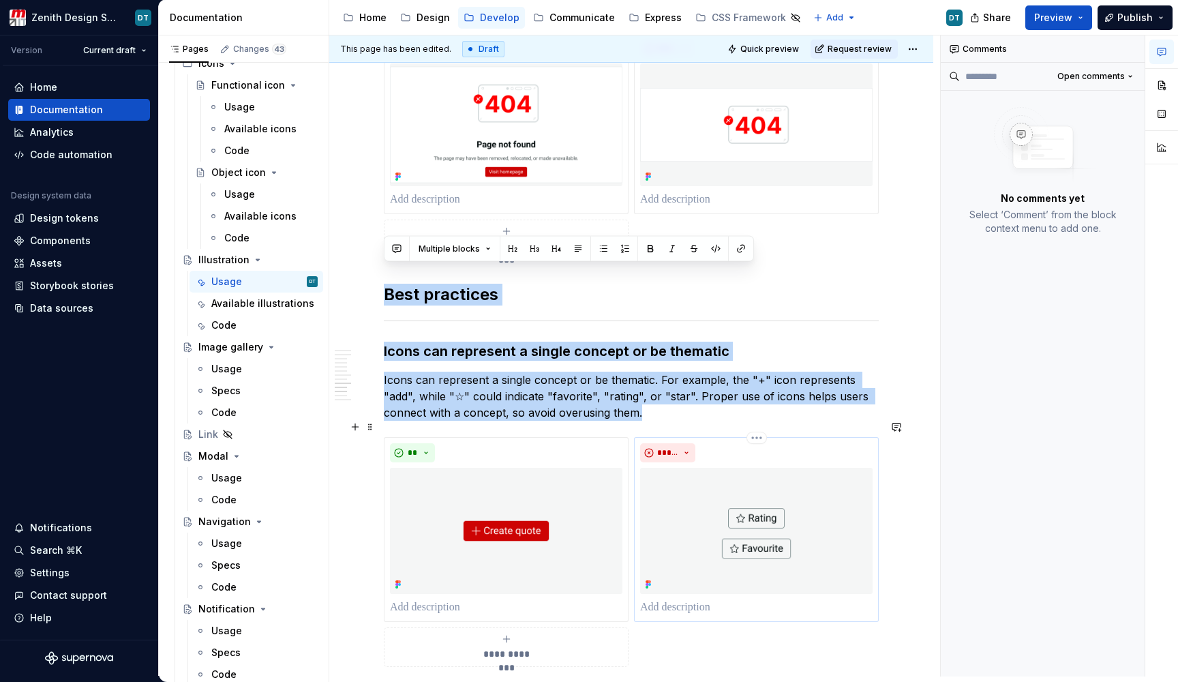
drag, startPoint x: 384, startPoint y: 275, endPoint x: 669, endPoint y: 482, distance: 352.1
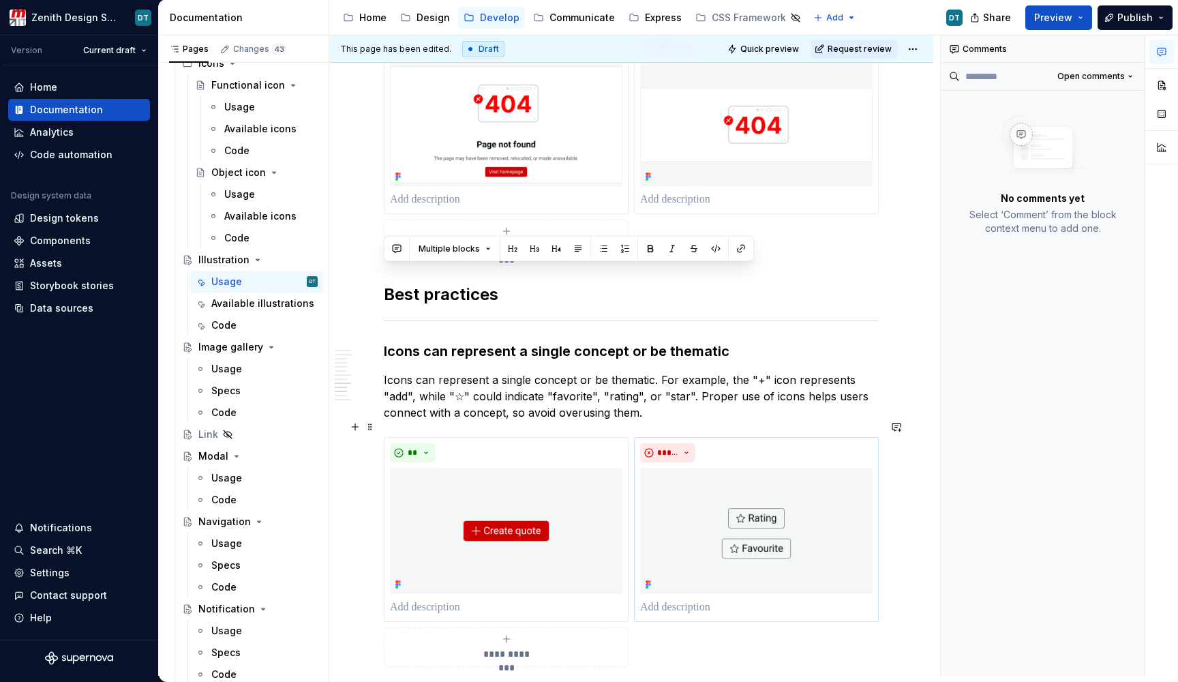
type textarea "*"
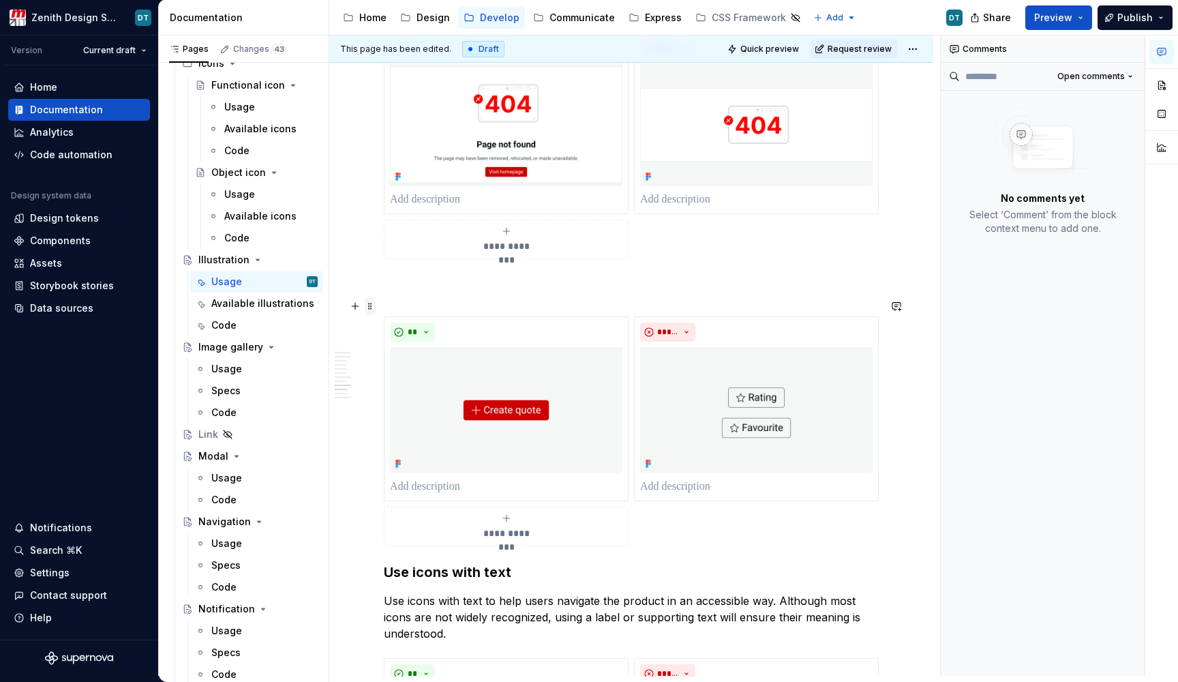
click at [371, 308] on span at bounding box center [370, 306] width 11 height 19
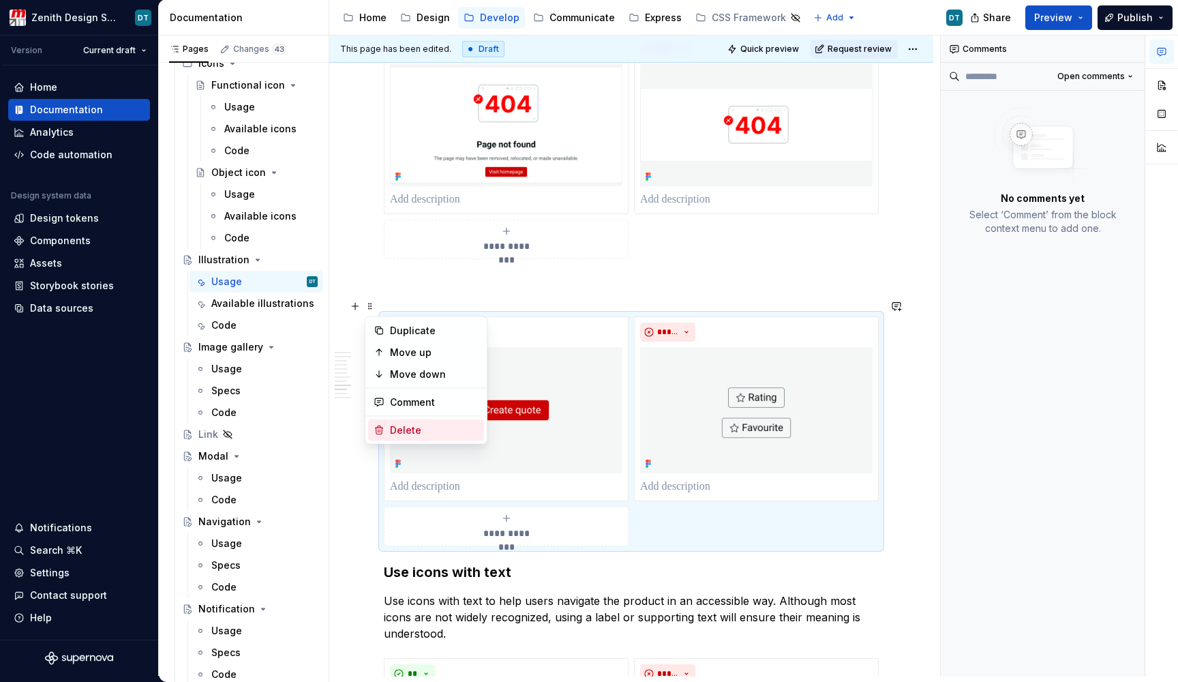
click at [400, 422] on div "Delete" at bounding box center [426, 430] width 116 height 22
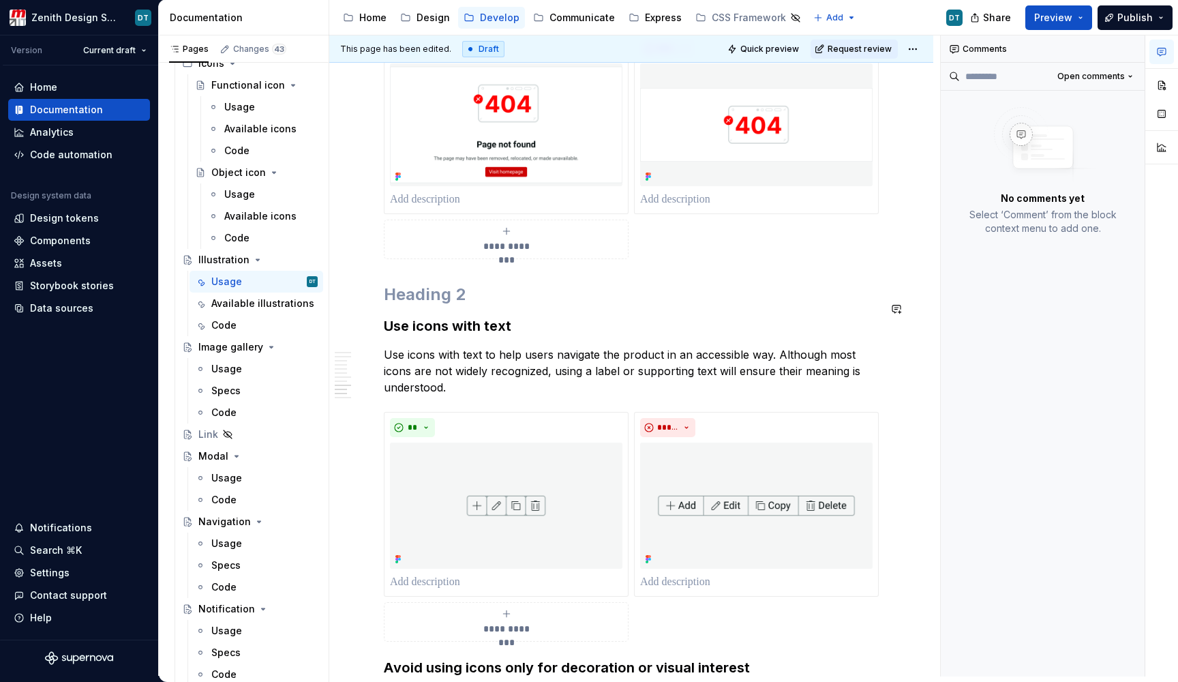
click at [408, 285] on h2 at bounding box center [631, 295] width 495 height 22
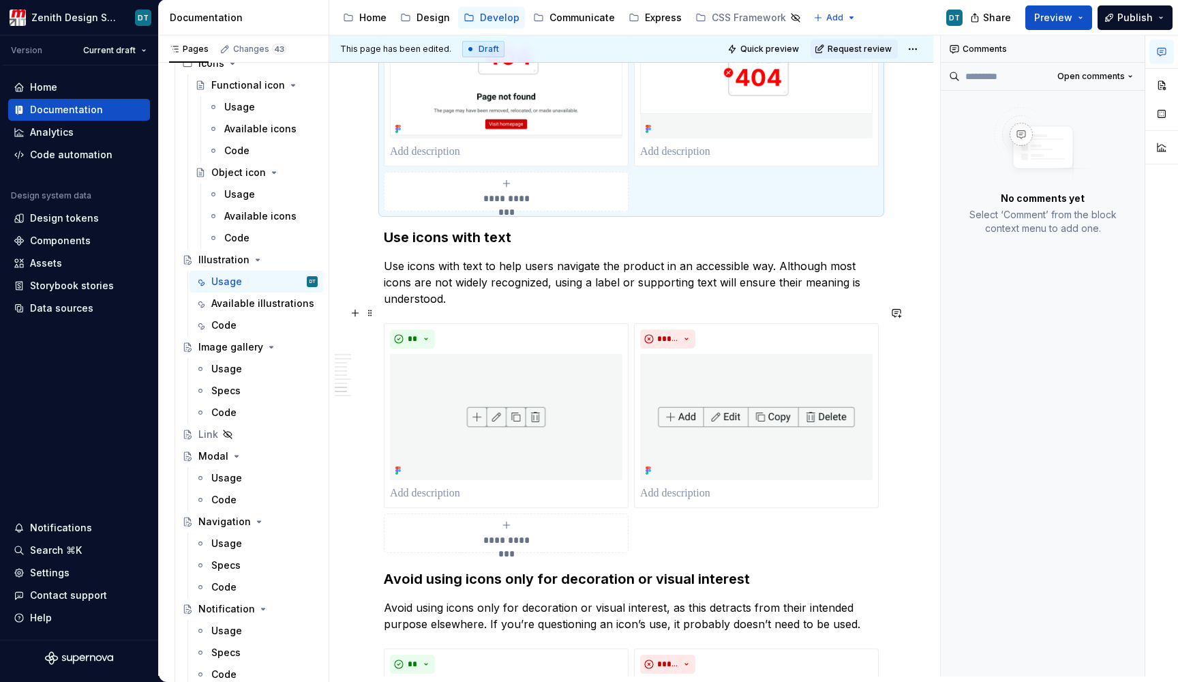
scroll to position [1793, 0]
click at [439, 259] on p "Use icons with text to help users navigate the product in an accessible way. Al…" at bounding box center [631, 280] width 495 height 49
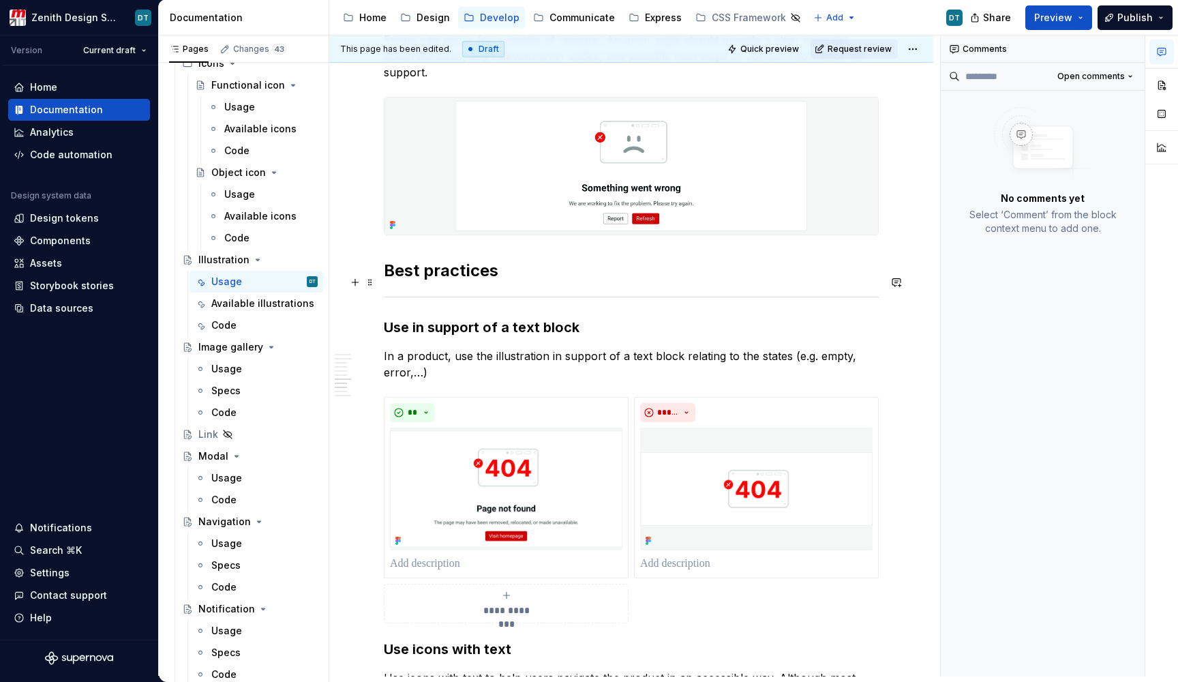
scroll to position [1412, 0]
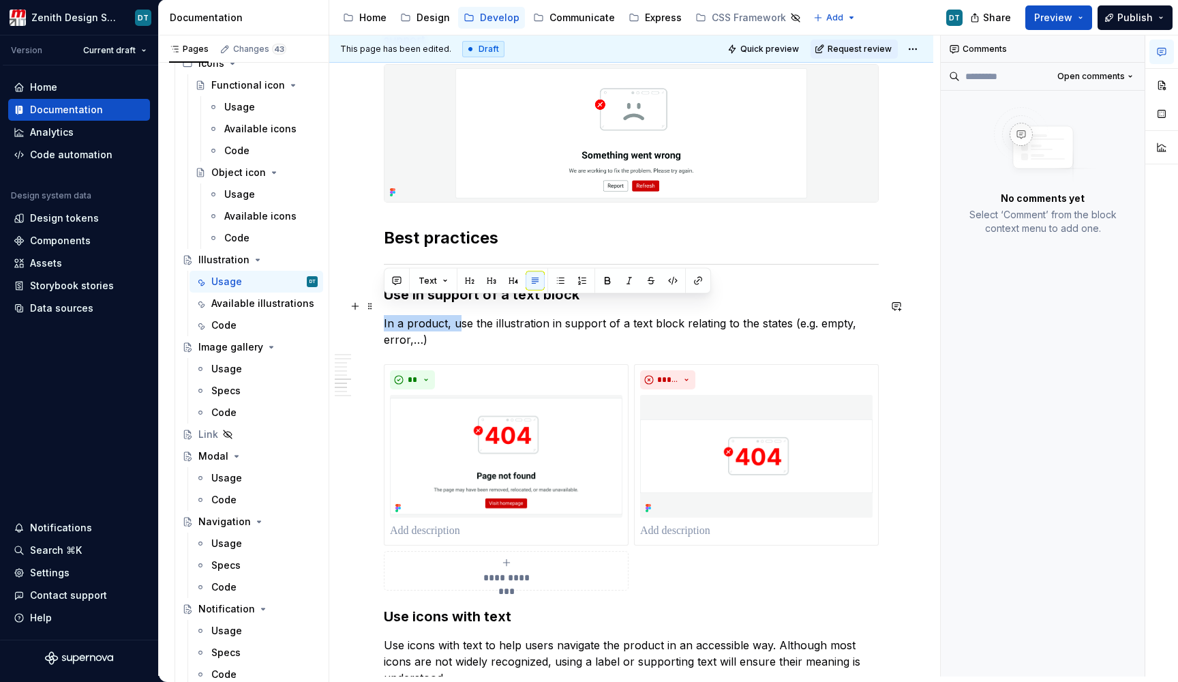
drag, startPoint x: 456, startPoint y: 307, endPoint x: 385, endPoint y: 303, distance: 71.0
click at [385, 315] on p "In a product, use the illustration in support of a text block relating to the s…" at bounding box center [631, 331] width 495 height 33
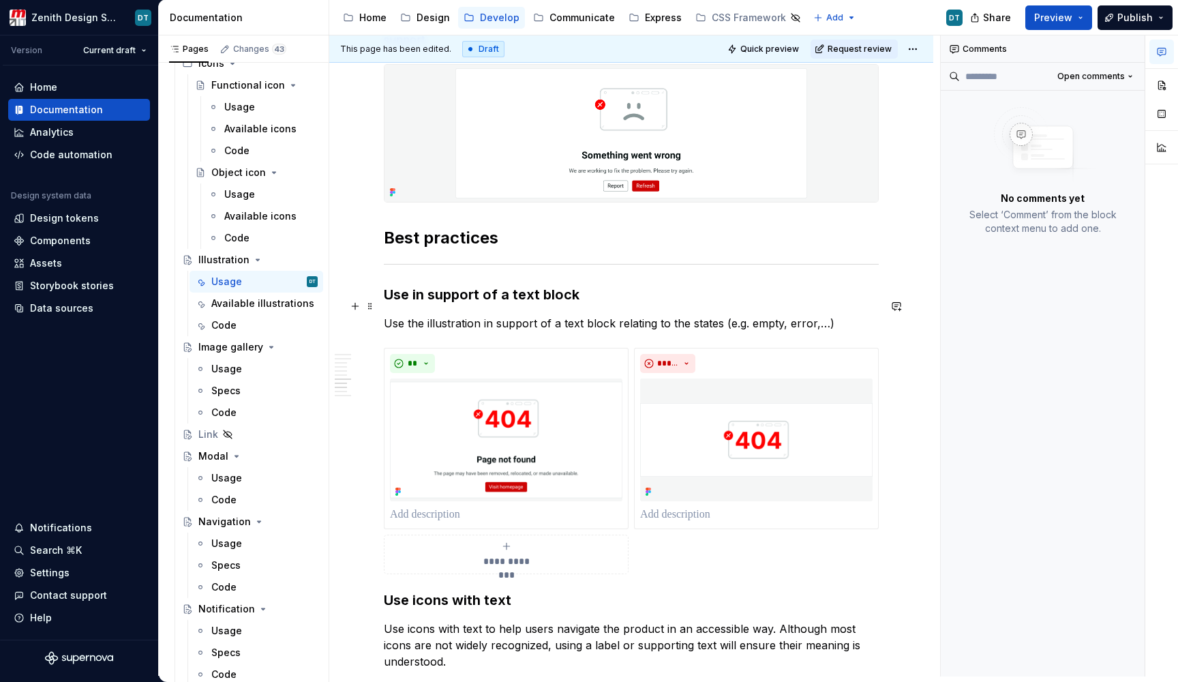
click at [666, 315] on p "Use the illustration in support of a text block relating to the states (e.g. em…" at bounding box center [631, 323] width 495 height 16
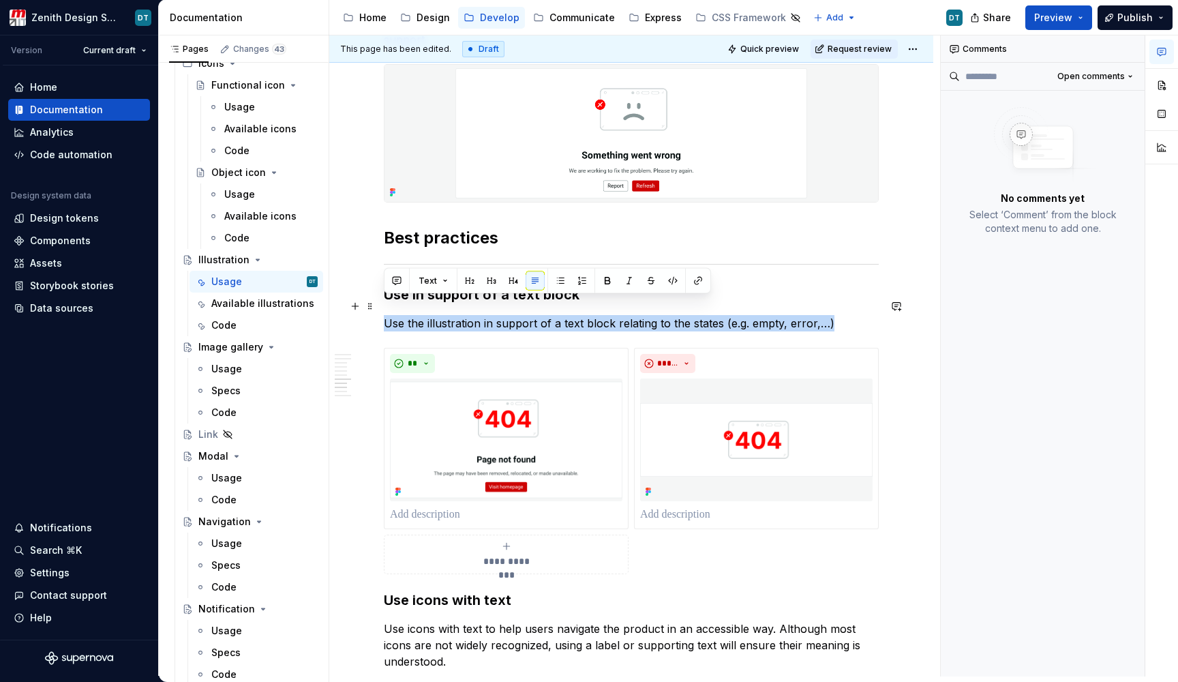
click at [666, 315] on p "Use the illustration in support of a text block relating to the states (e.g. em…" at bounding box center [631, 323] width 495 height 16
click at [690, 315] on p "Use the illustration in support of a text block relating to the states (e.g. em…" at bounding box center [631, 323] width 495 height 16
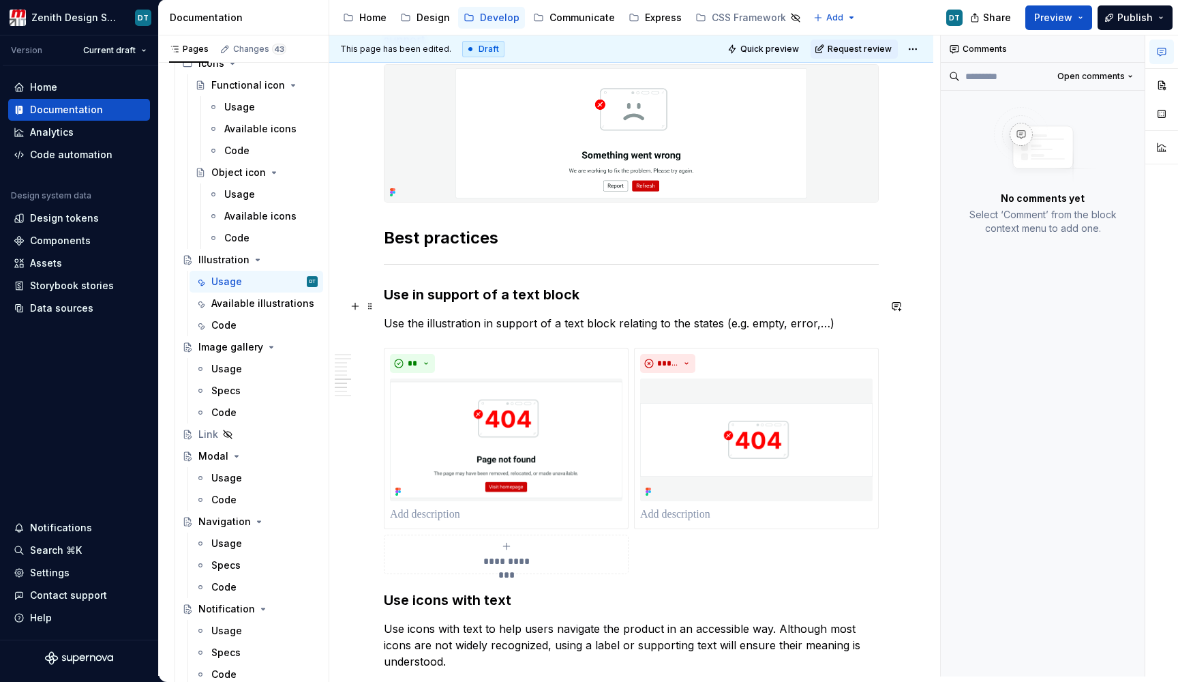
click at [668, 315] on p "Use the illustration in support of a text block relating to the states (e.g. em…" at bounding box center [631, 323] width 495 height 16
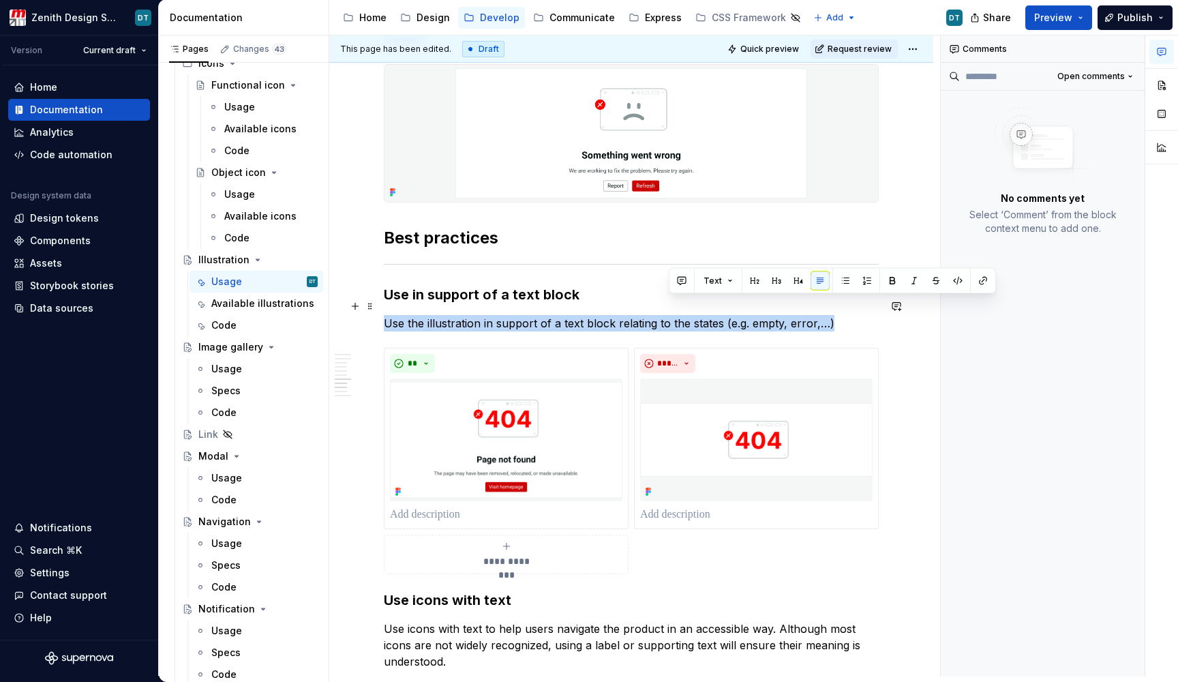
click at [668, 315] on p "Use the illustration in support of a text block relating to the states (e.g. em…" at bounding box center [631, 323] width 495 height 16
click at [689, 315] on p "Use the illustration in support of a text block relating to the states (e.g. em…" at bounding box center [631, 323] width 495 height 16
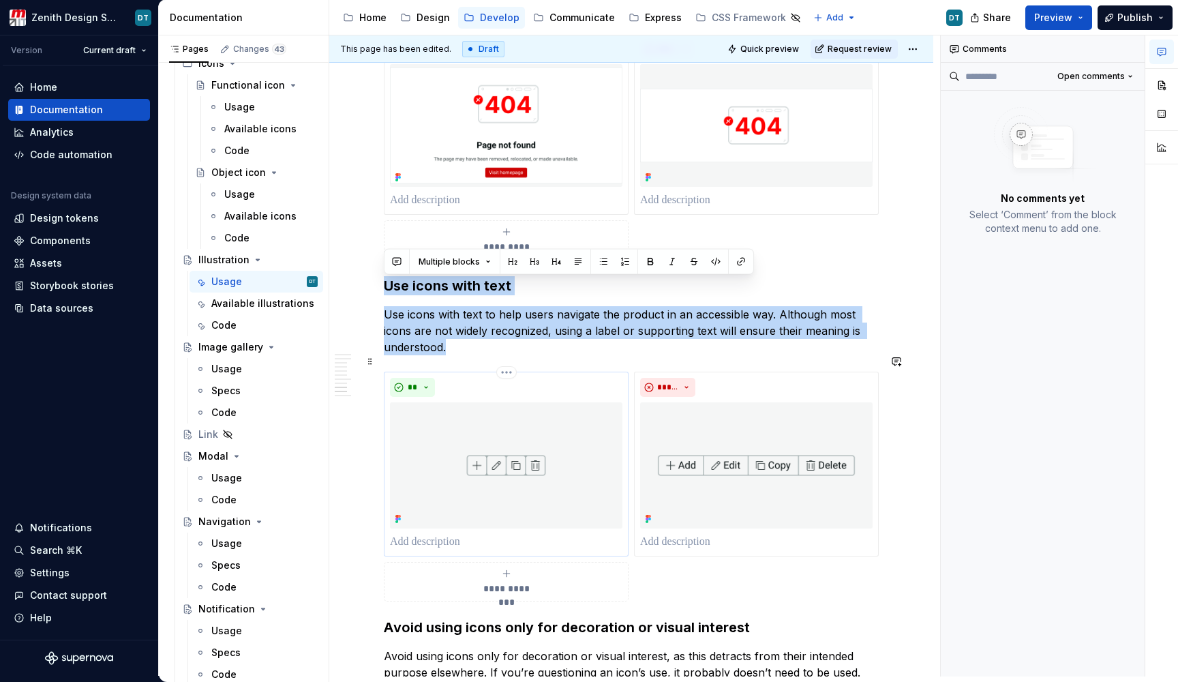
scroll to position [1731, 0]
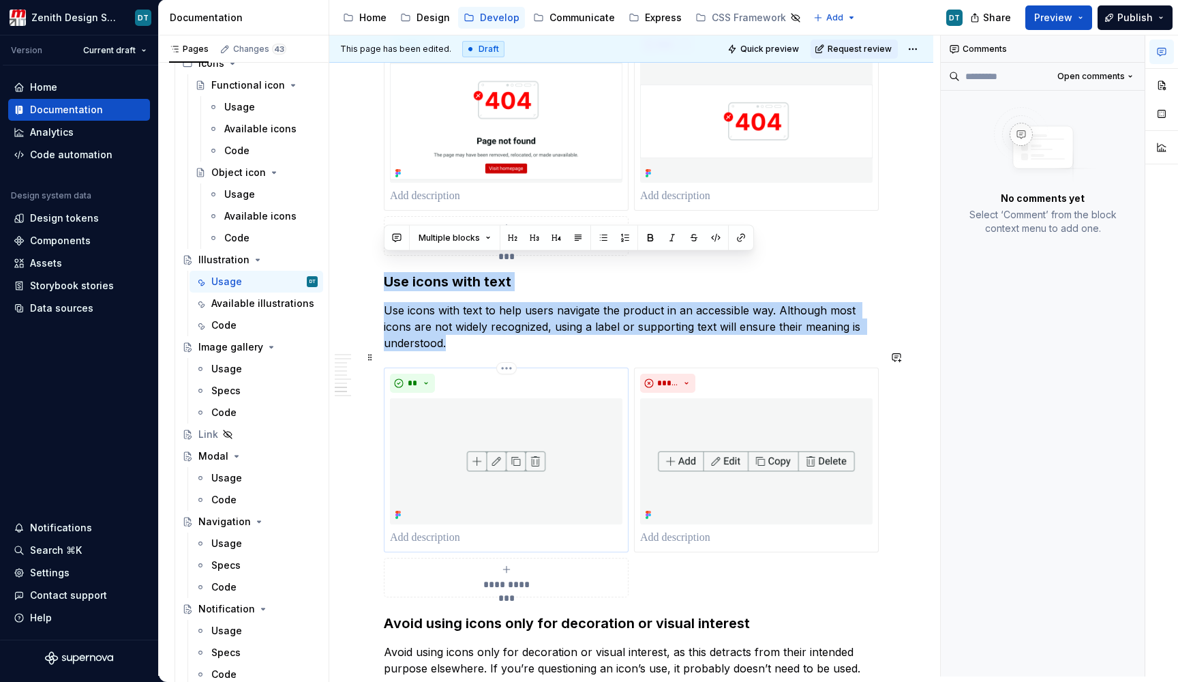
drag, startPoint x: 387, startPoint y: 304, endPoint x: 566, endPoint y: 530, distance: 288.3
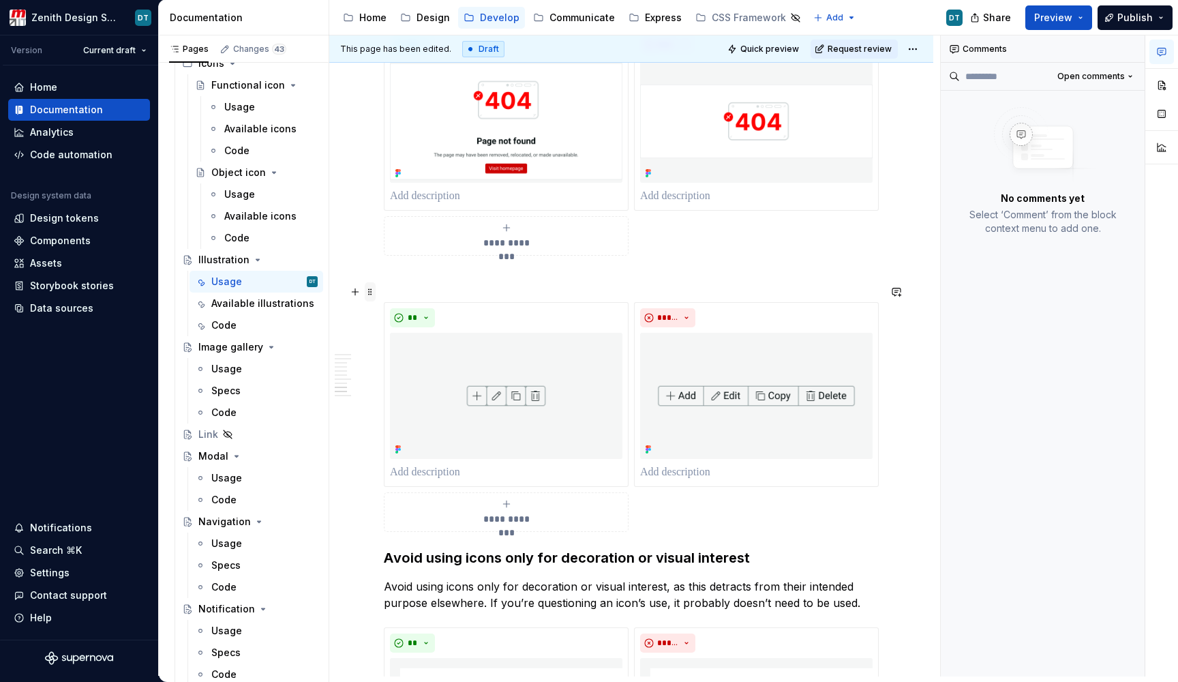
click at [369, 293] on span at bounding box center [370, 291] width 11 height 19
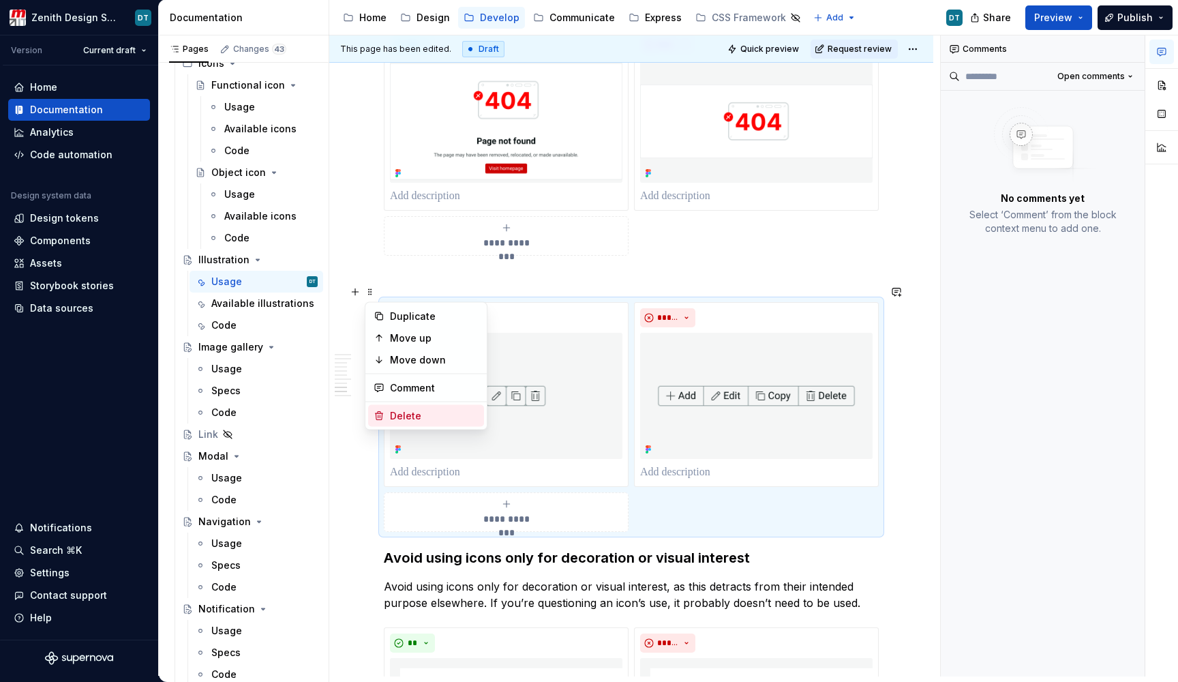
click at [396, 411] on div "Delete" at bounding box center [434, 416] width 89 height 14
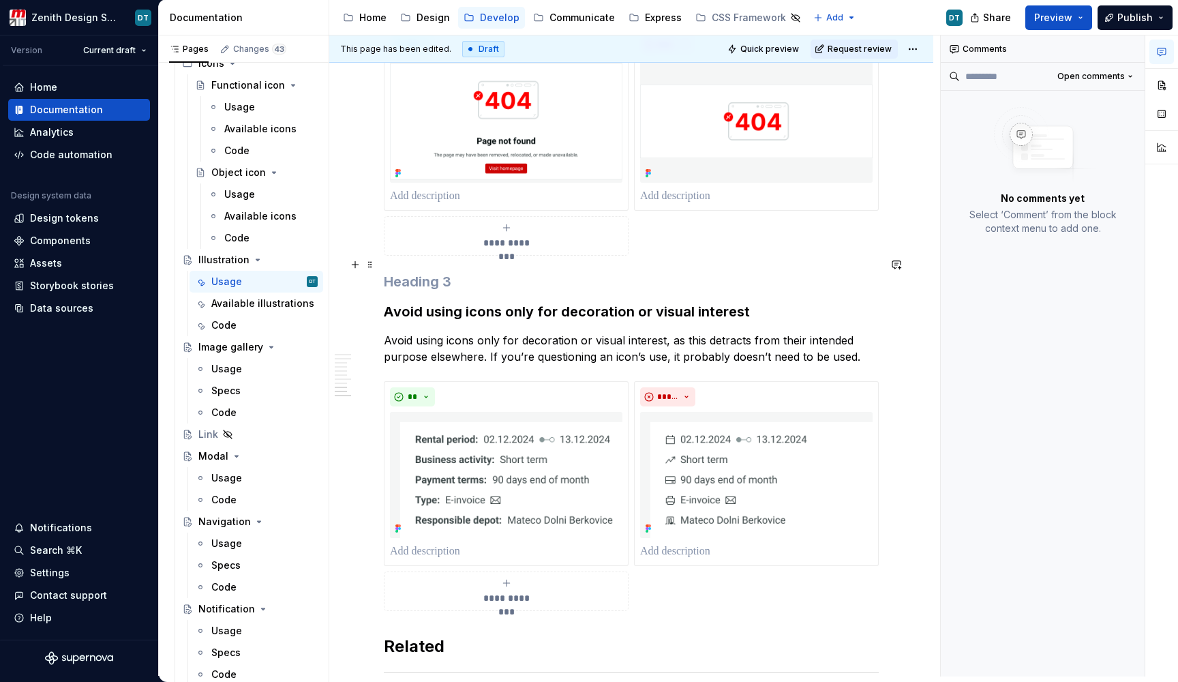
click at [406, 272] on h3 at bounding box center [631, 281] width 495 height 19
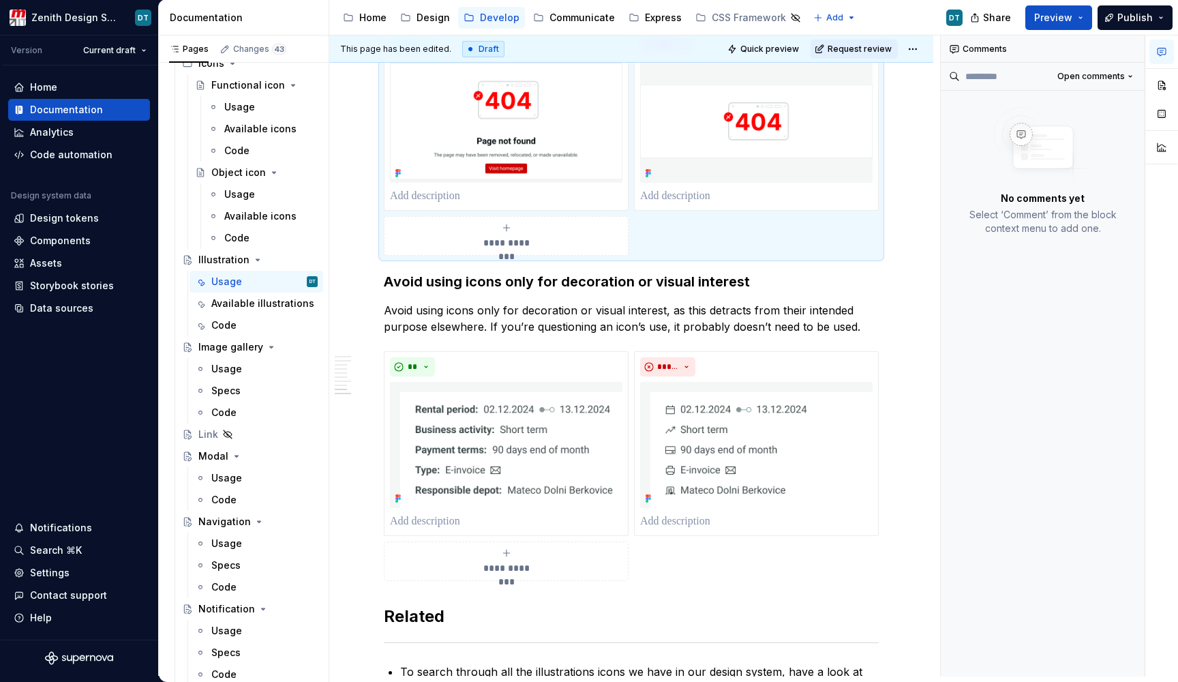
scroll to position [1707, 0]
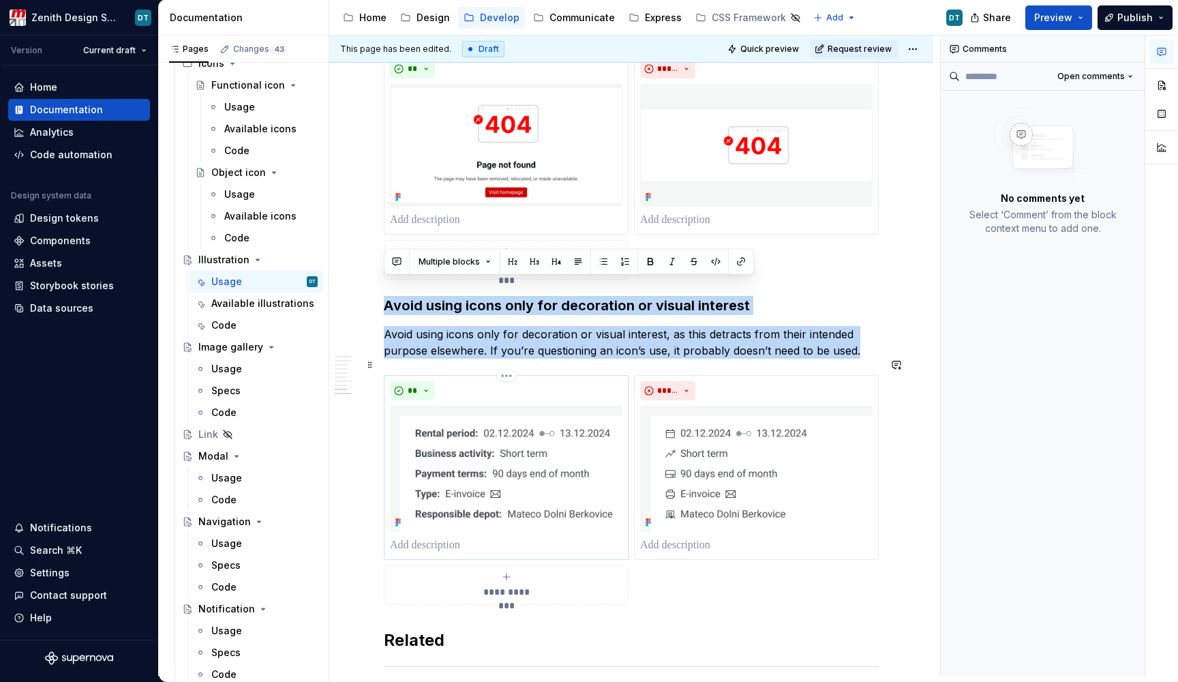
drag, startPoint x: 388, startPoint y: 284, endPoint x: 561, endPoint y: 435, distance: 230.0
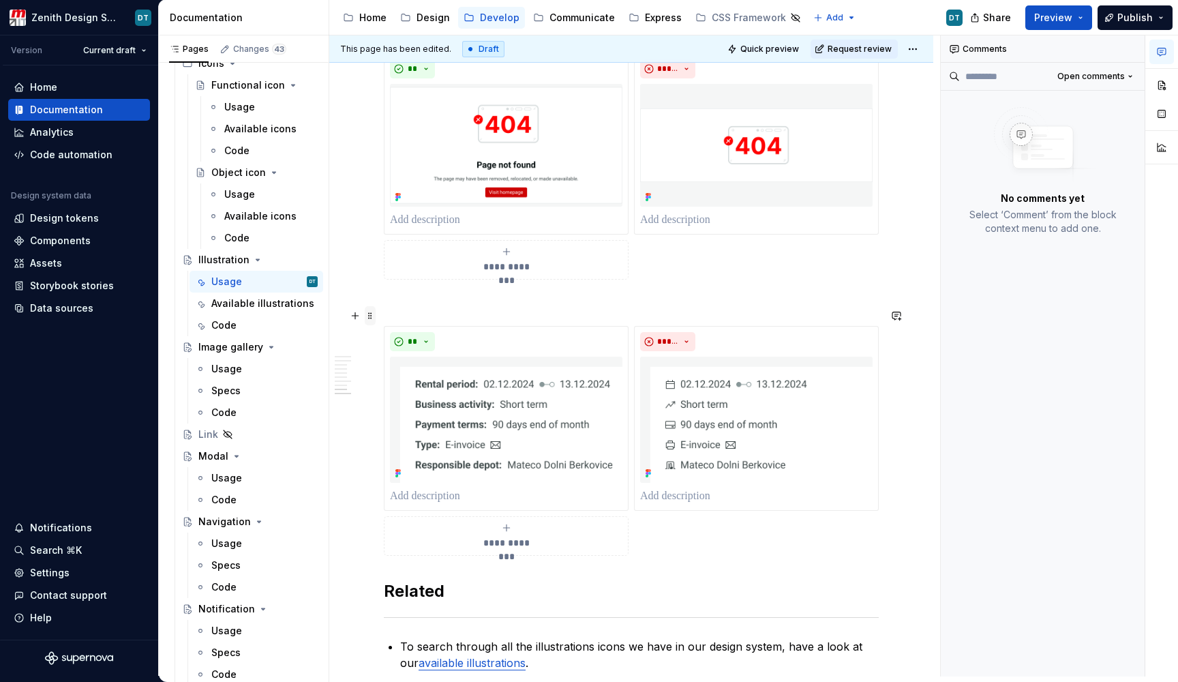
click at [370, 311] on span at bounding box center [370, 315] width 11 height 19
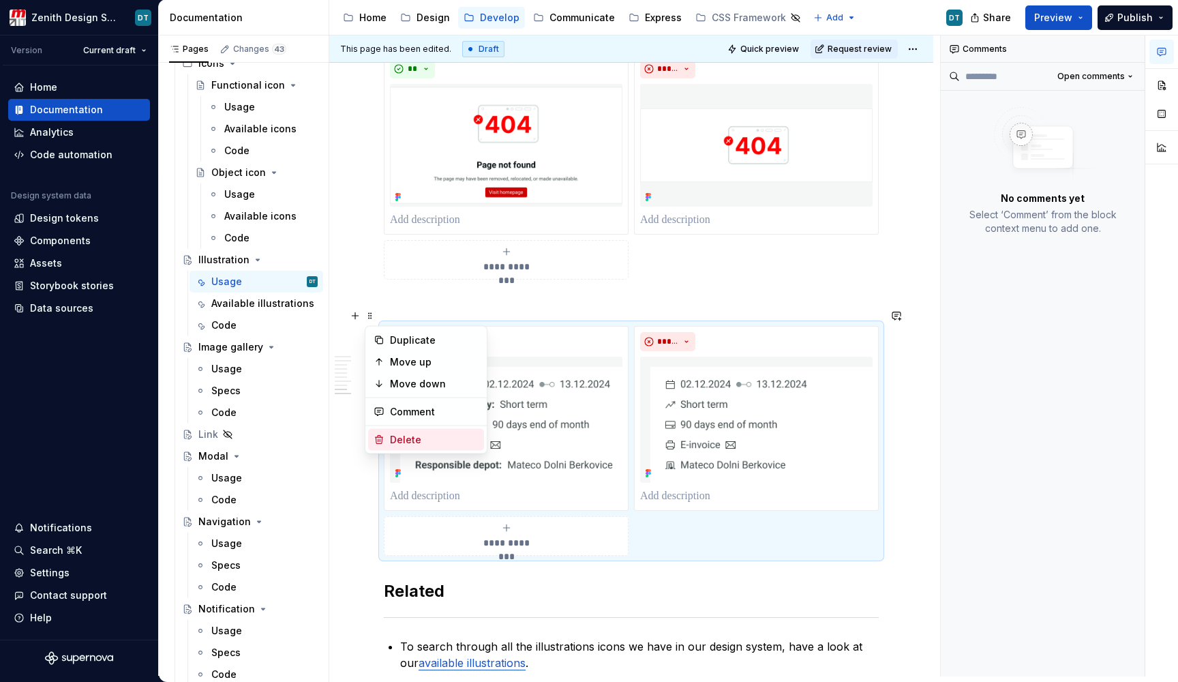
click at [406, 438] on div "Delete" at bounding box center [434, 440] width 89 height 14
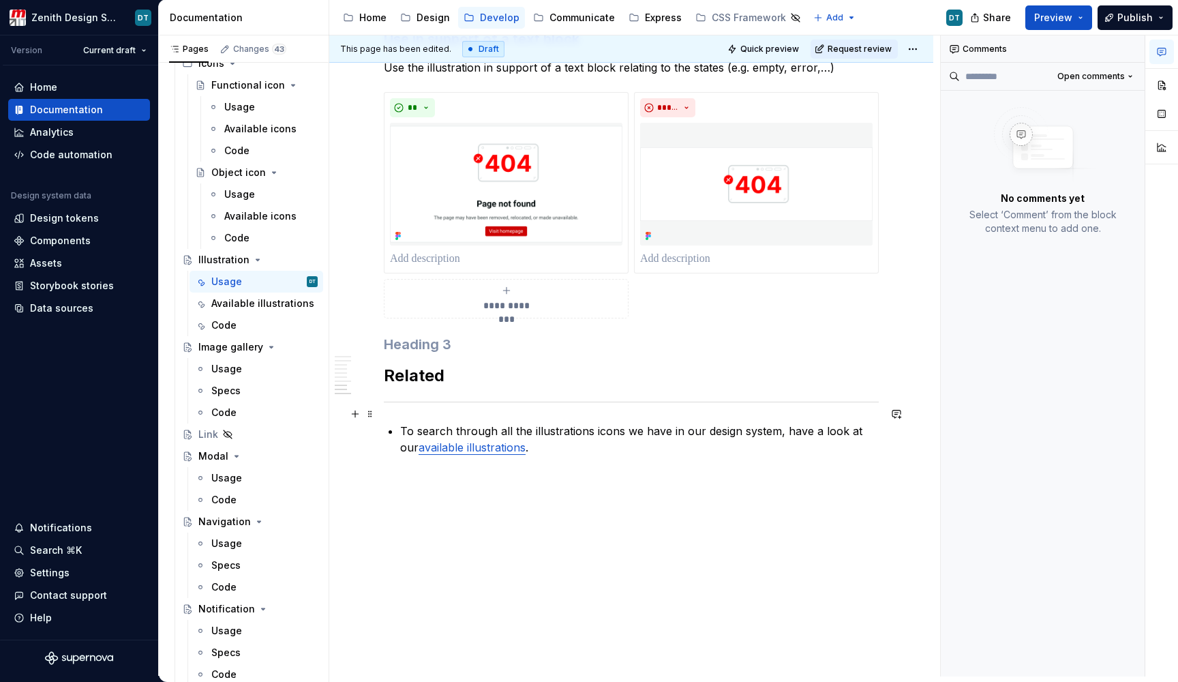
scroll to position [1651, 0]
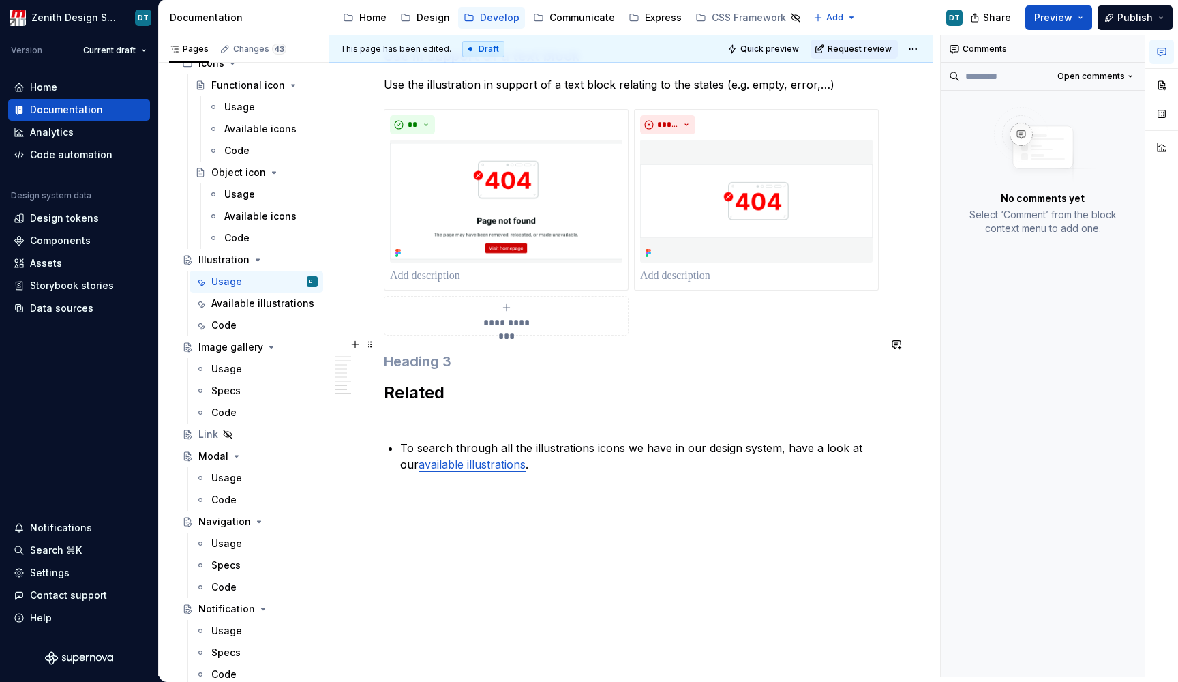
click at [408, 352] on h3 at bounding box center [631, 361] width 495 height 19
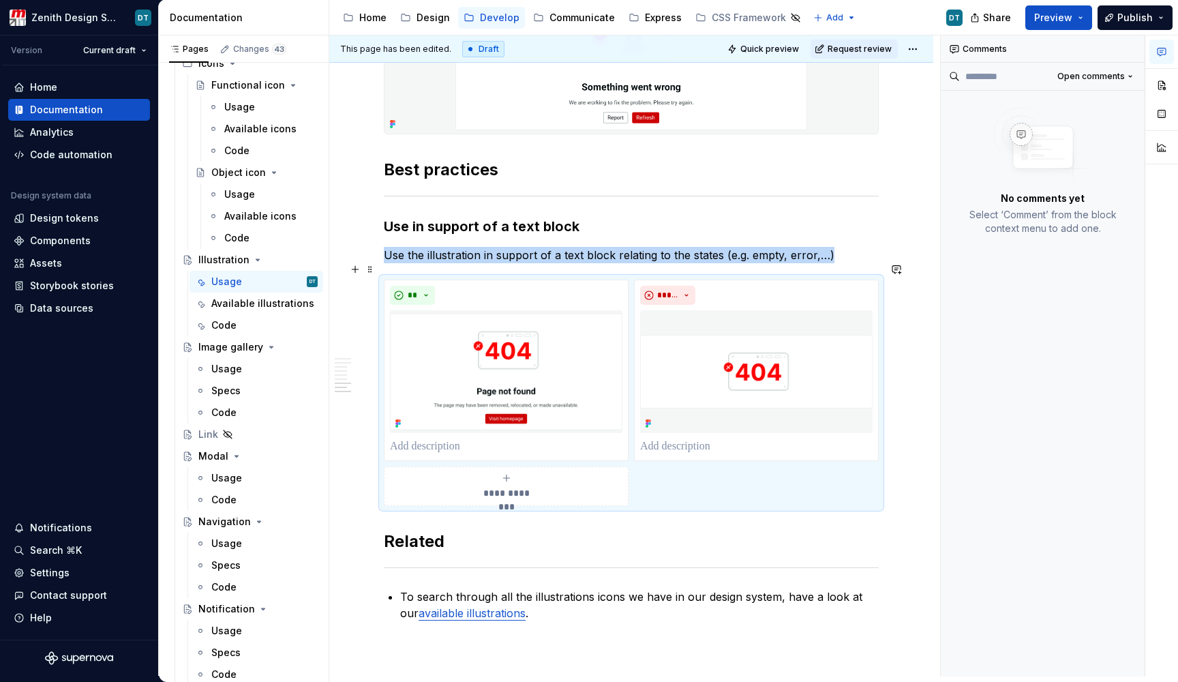
scroll to position [1555, 0]
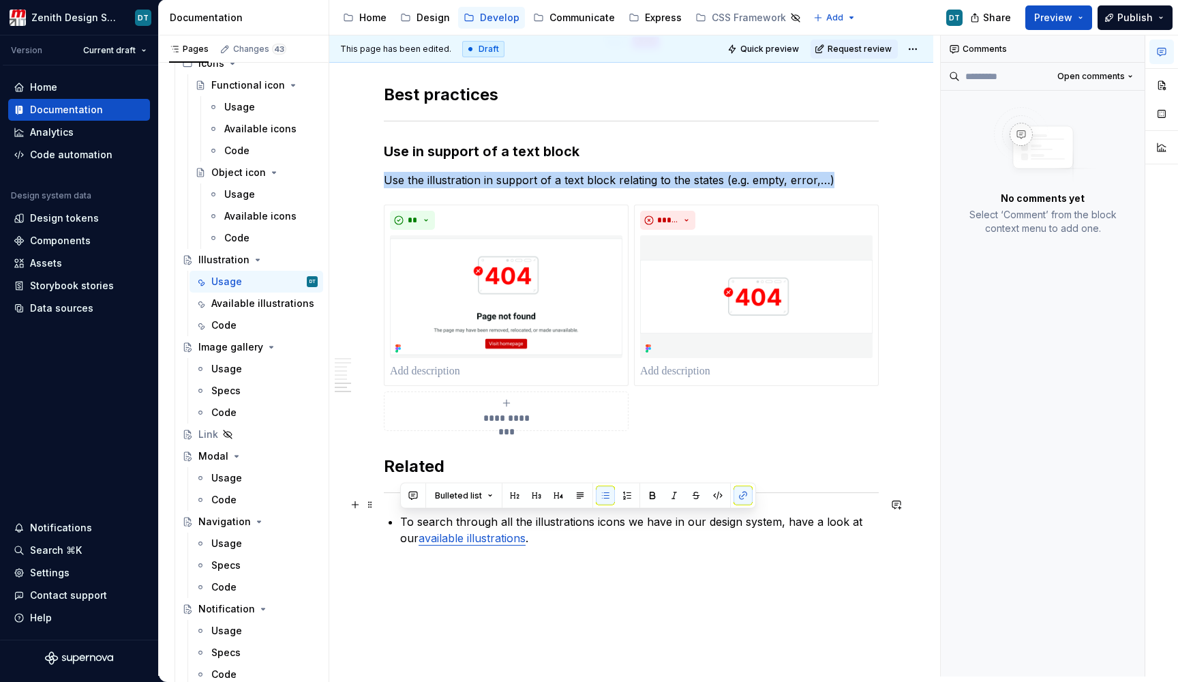
drag, startPoint x: 506, startPoint y: 524, endPoint x: 400, endPoint y: 524, distance: 106.4
click at [738, 496] on button "button" at bounding box center [743, 495] width 19 height 19
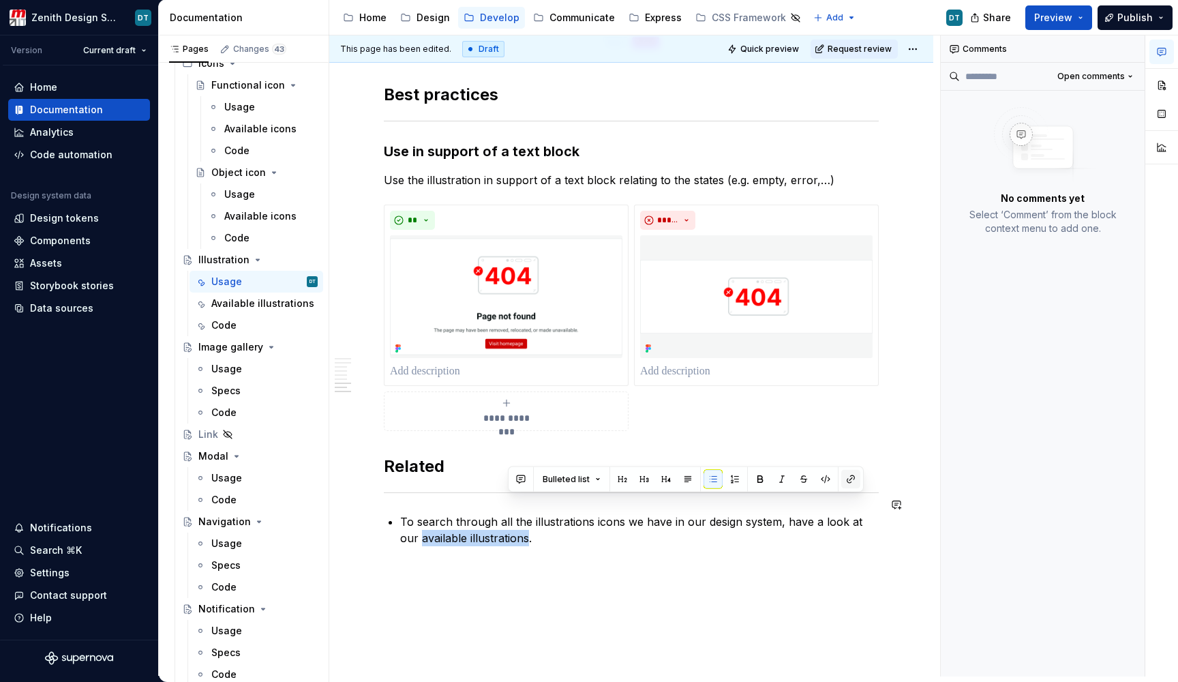
click at [844, 480] on button "button" at bounding box center [850, 479] width 19 height 19
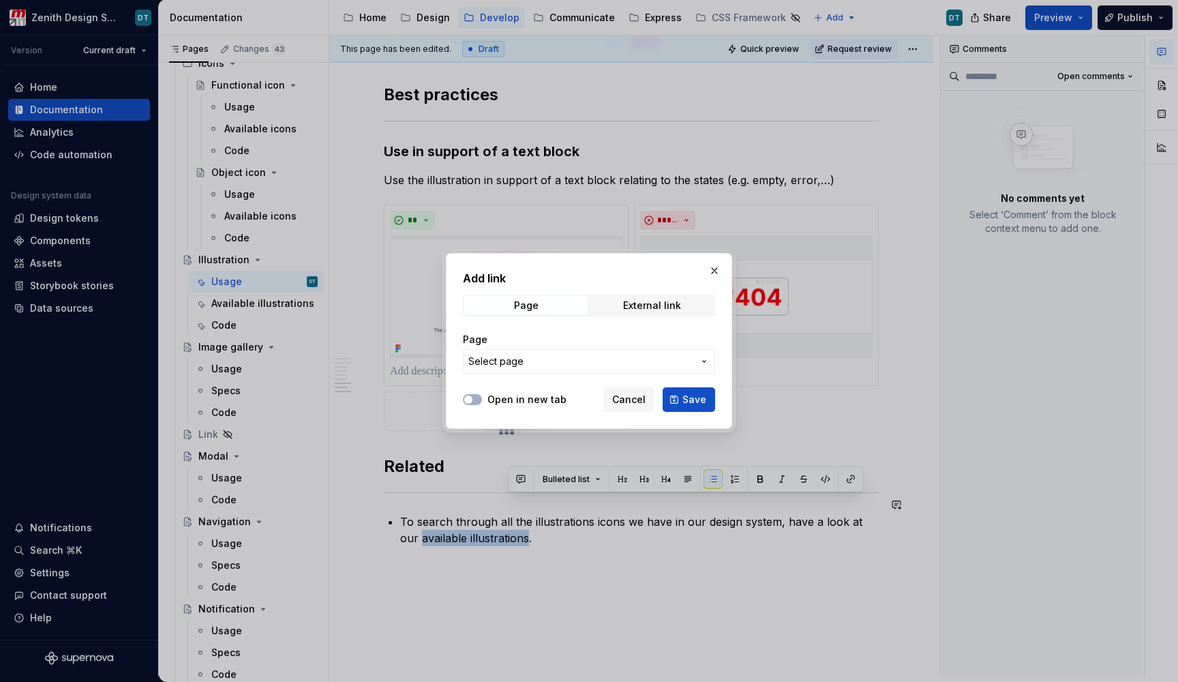
click at [546, 363] on span "Select page" at bounding box center [580, 362] width 225 height 14
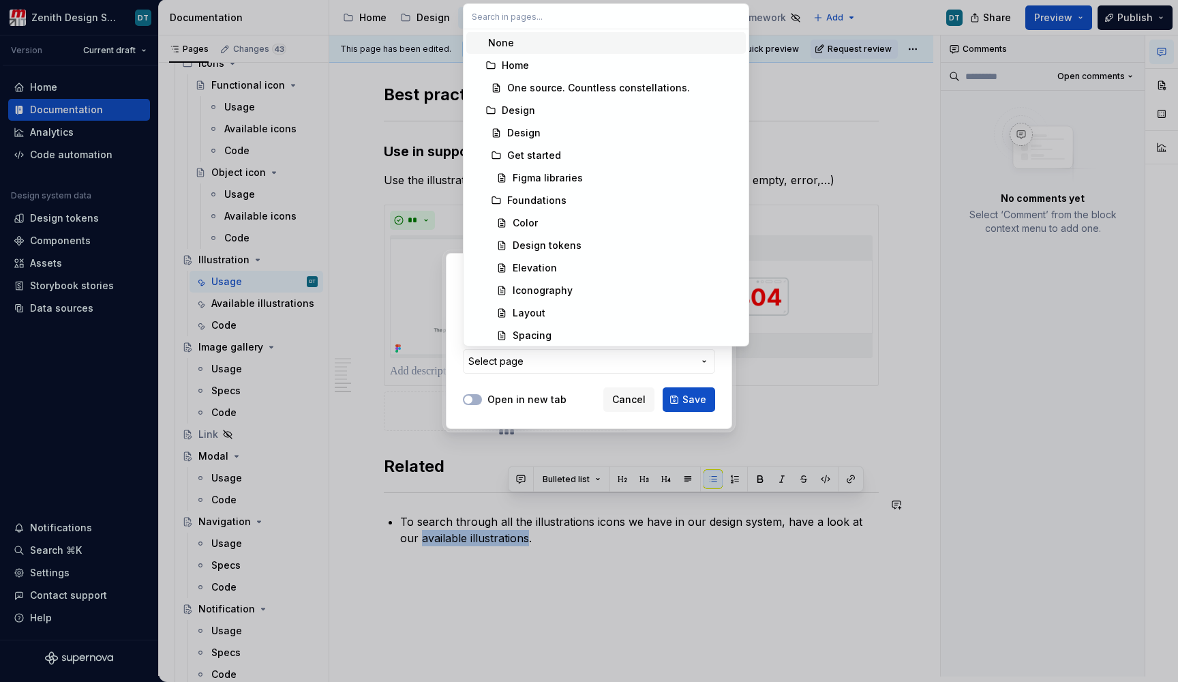
type input "a"
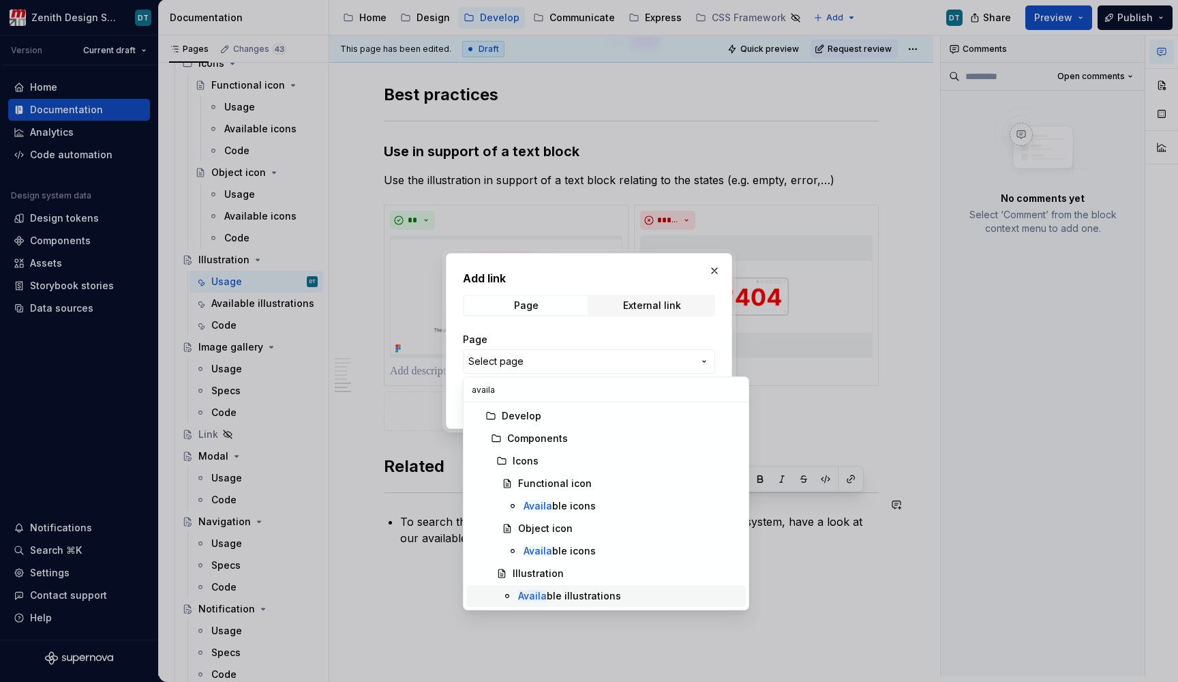
type input "availa"
click at [564, 597] on div "Availa ble illustrations" at bounding box center [569, 596] width 103 height 14
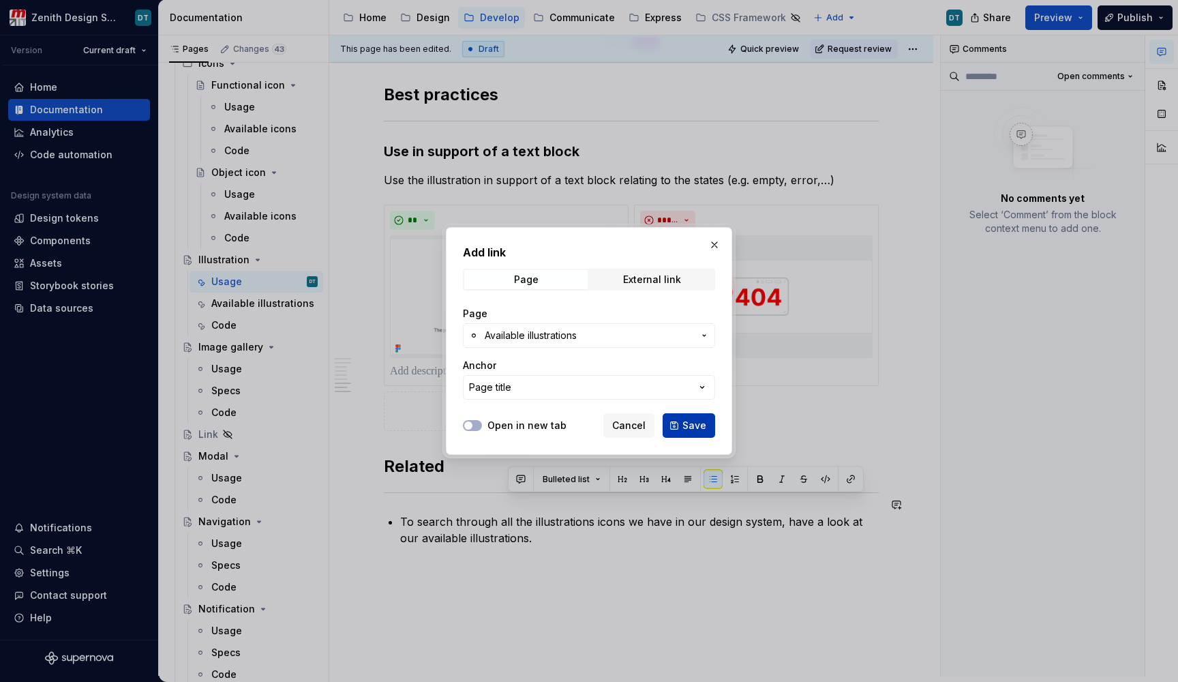
click at [694, 430] on span "Save" at bounding box center [695, 426] width 24 height 14
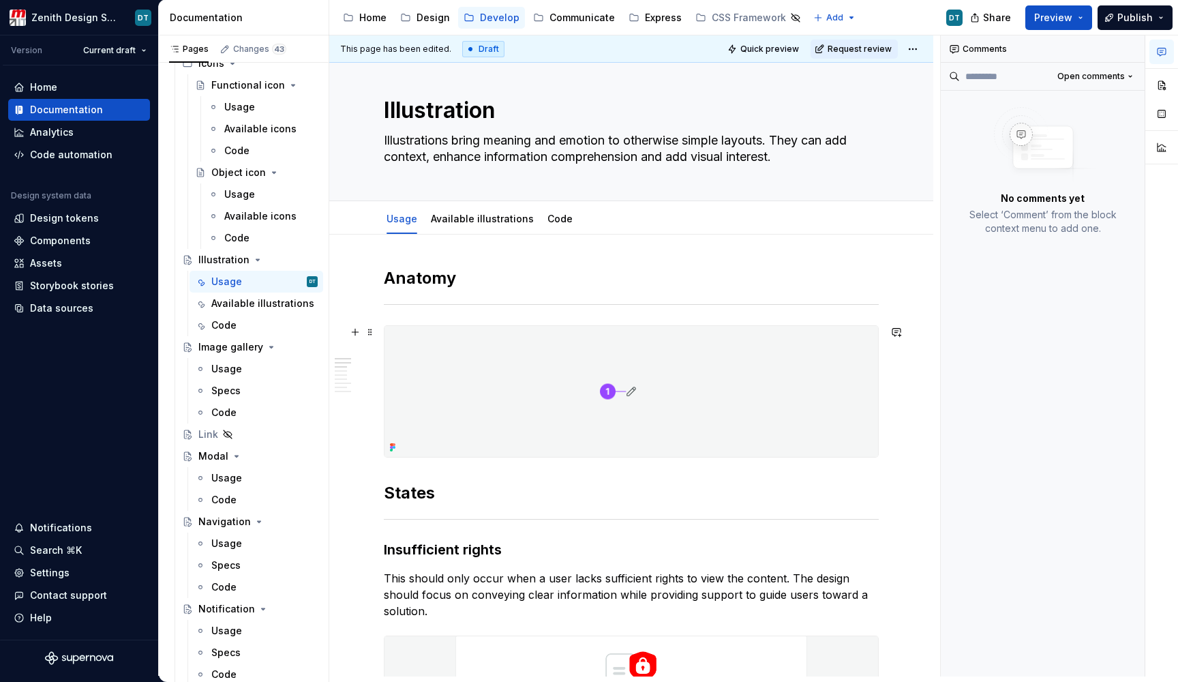
scroll to position [8, 0]
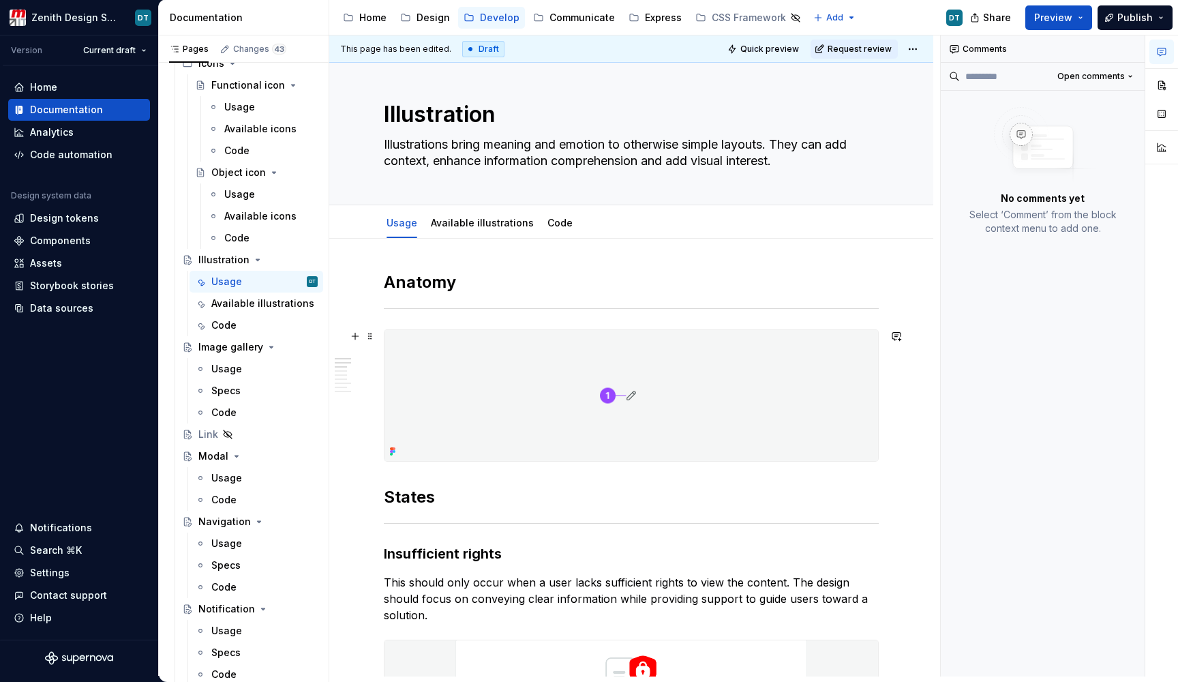
click at [604, 396] on img at bounding box center [632, 395] width 494 height 131
click at [552, 226] on link "Code" at bounding box center [560, 223] width 25 height 12
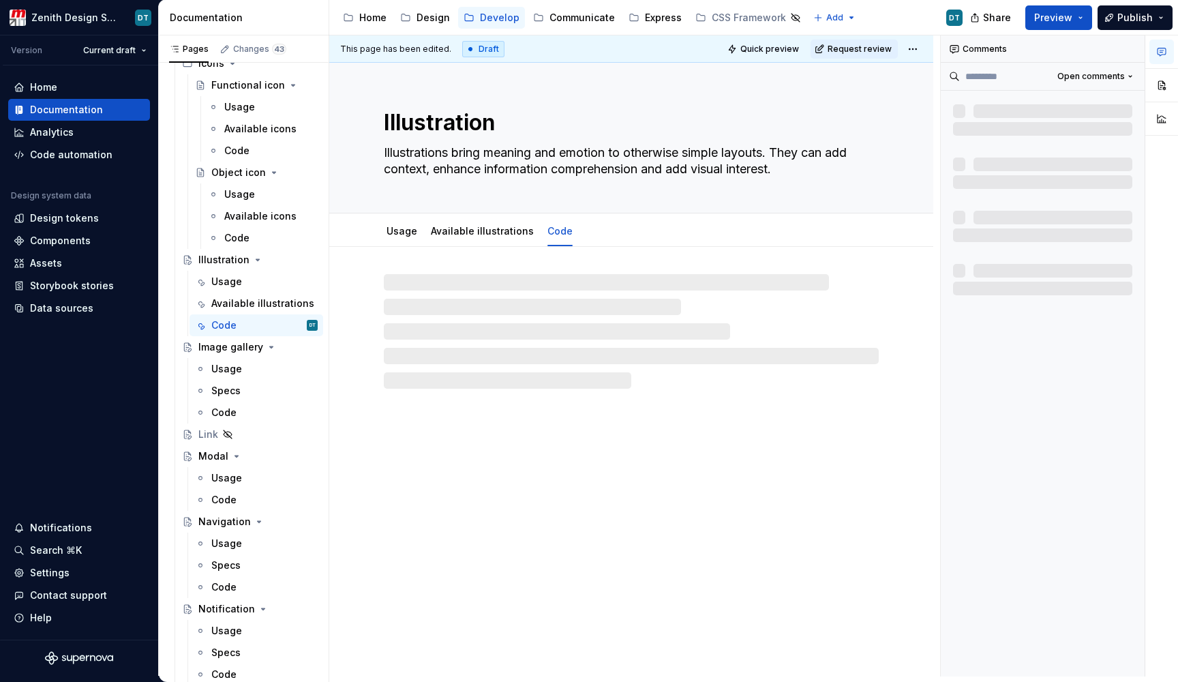
type textarea "*"
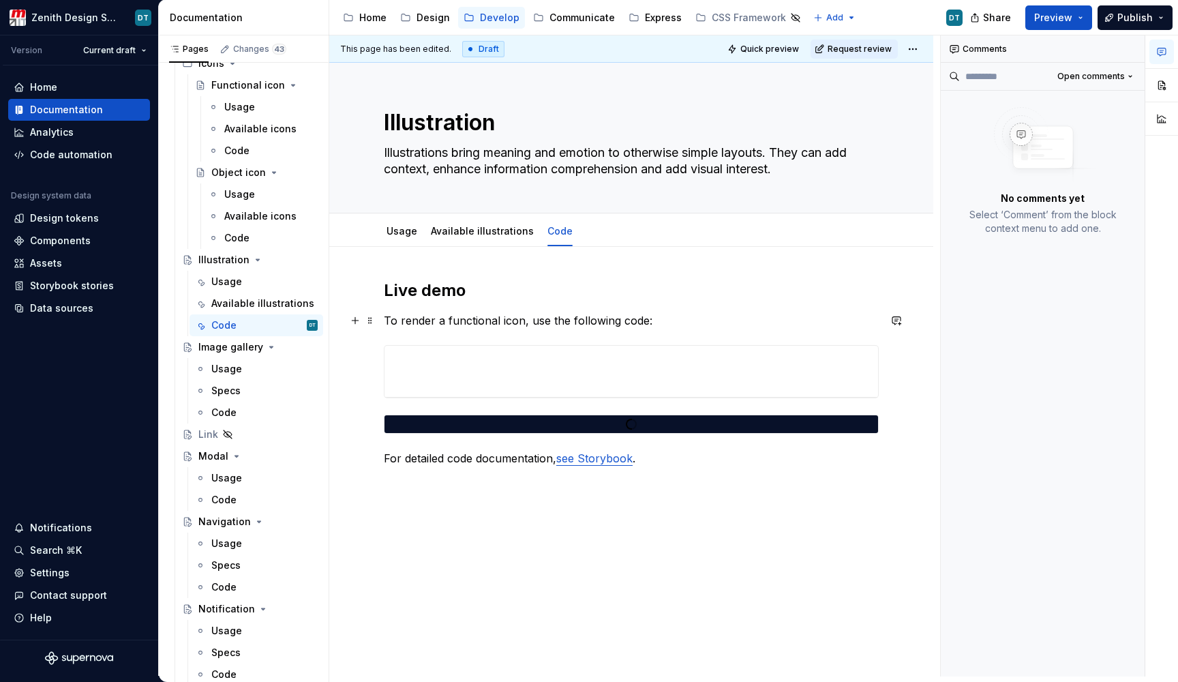
click at [479, 321] on p "To render a functional icon, use the following code:" at bounding box center [631, 320] width 495 height 16
click at [520, 318] on p "To render an illustration icon, use the following code:" at bounding box center [631, 320] width 495 height 16
click at [616, 371] on div "**********" at bounding box center [632, 371] width 494 height 51
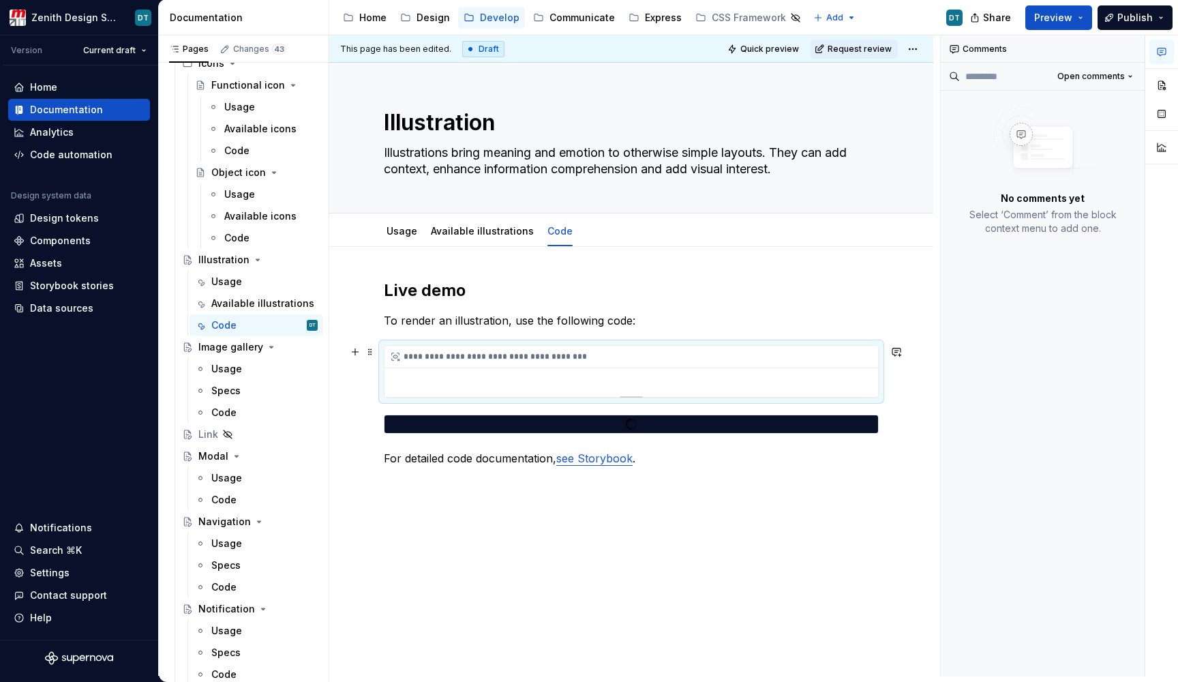
click at [844, 364] on div "**********" at bounding box center [631, 357] width 493 height 23
click at [859, 381] on div "**********" at bounding box center [632, 371] width 494 height 51
type textarea "*"
type textarea "**********"
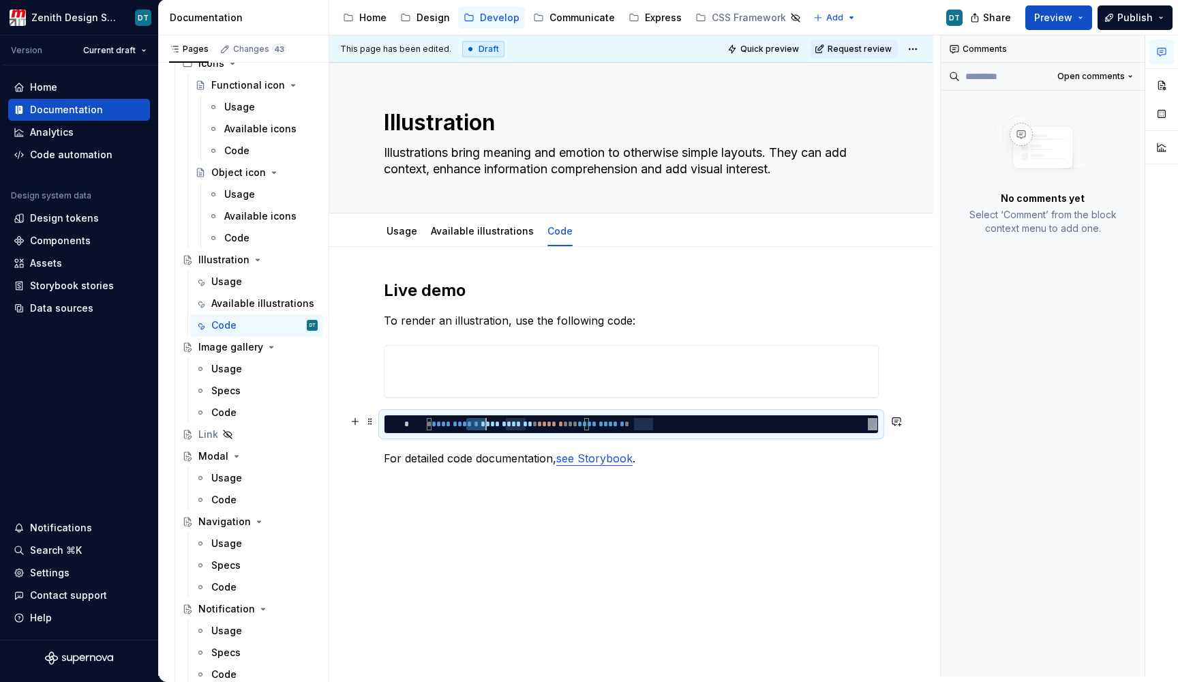
type textarea "*"
type textarea "**********"
type textarea "*"
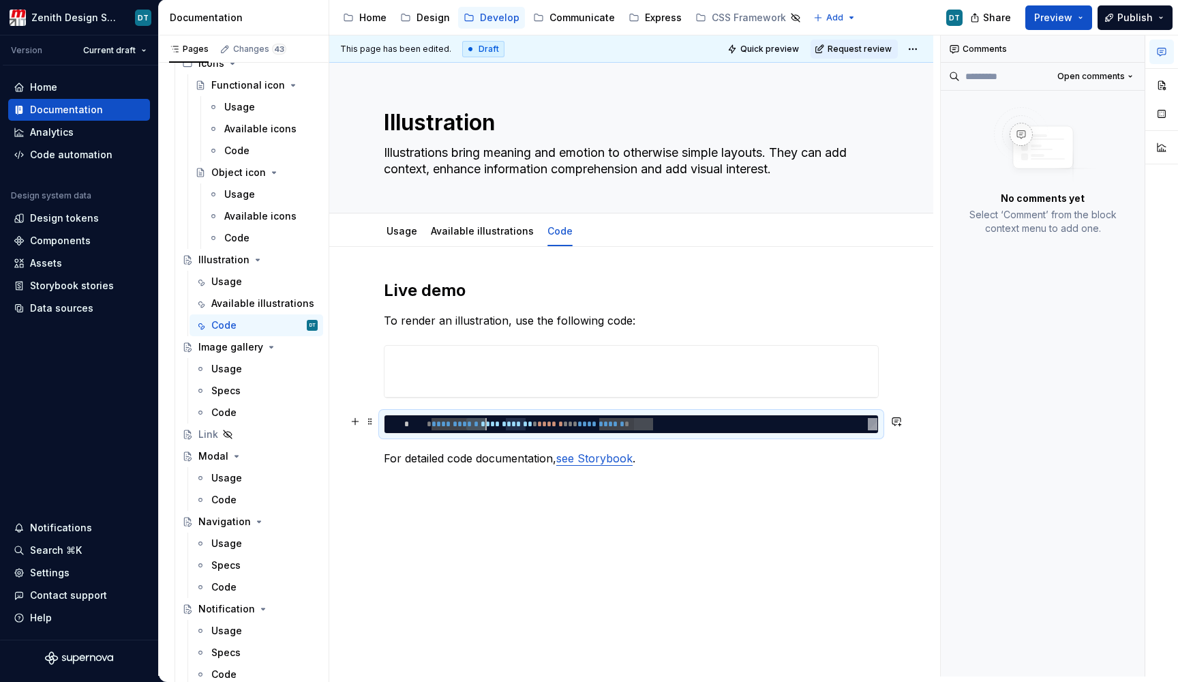
type textarea "**********"
type textarea "*"
type textarea "**********"
type textarea "*"
type textarea "**********"
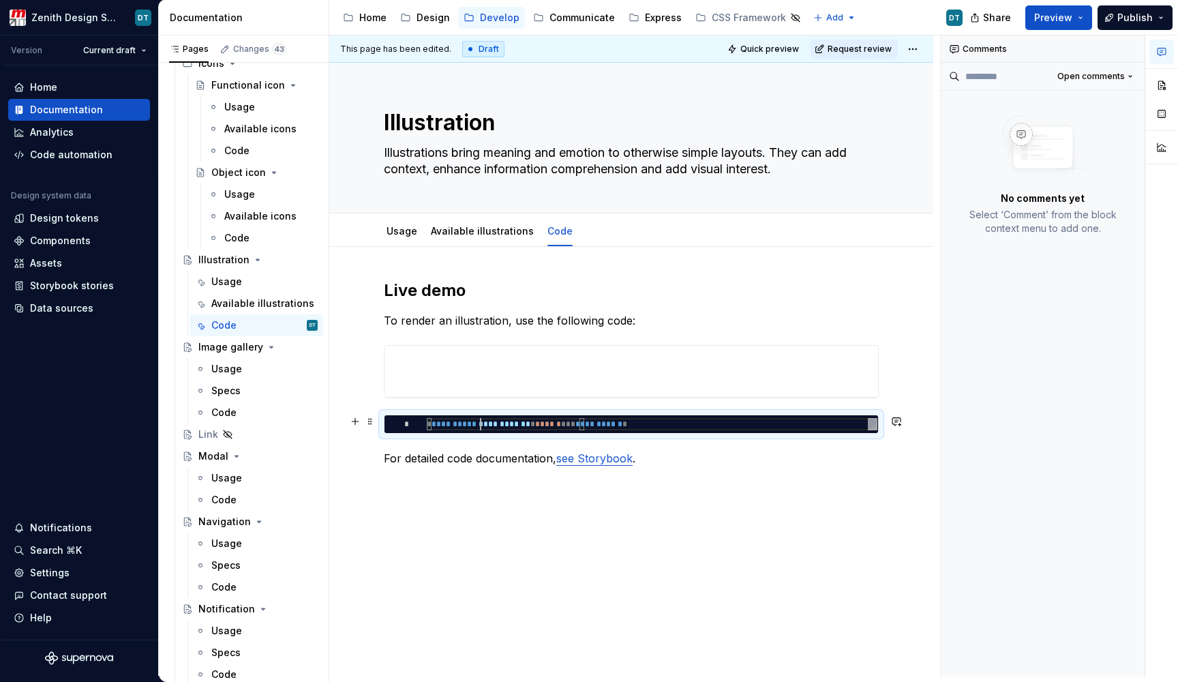
type textarea "*"
type textarea "**********"
type textarea "*"
type textarea "**********"
type textarea "*"
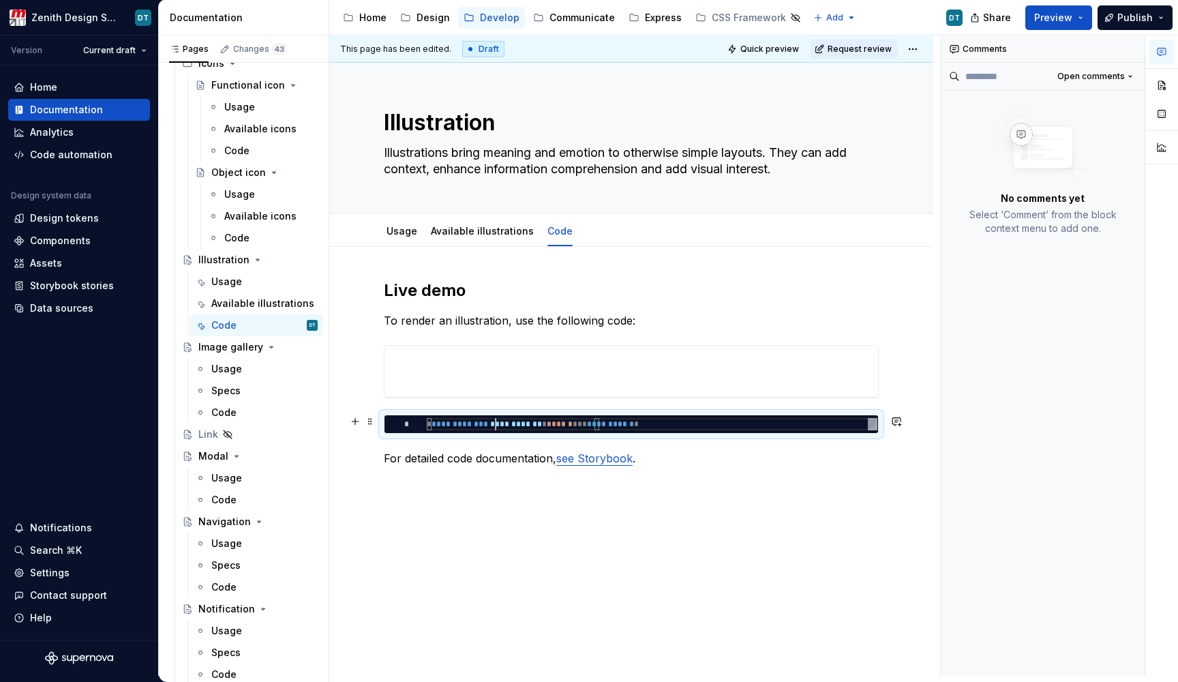
type textarea "**********"
type textarea "*"
type textarea "**********"
type textarea "*"
type textarea "**********"
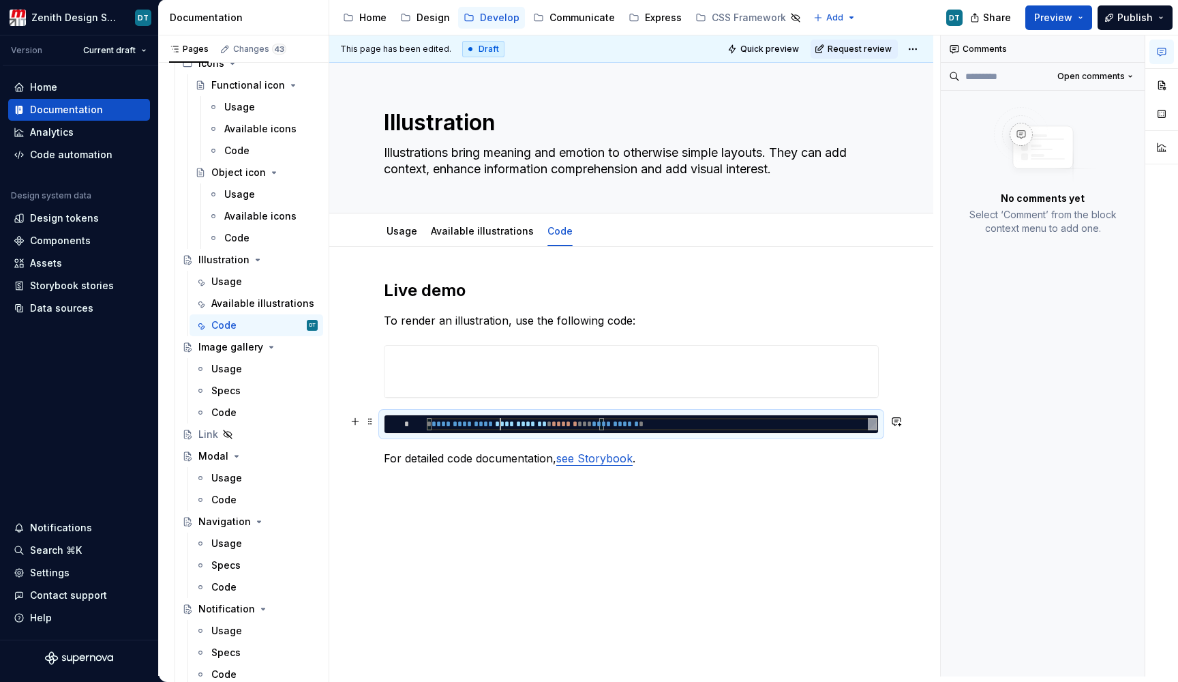
type textarea "*"
type textarea "**********"
type textarea "*"
type textarea "**********"
type textarea "*"
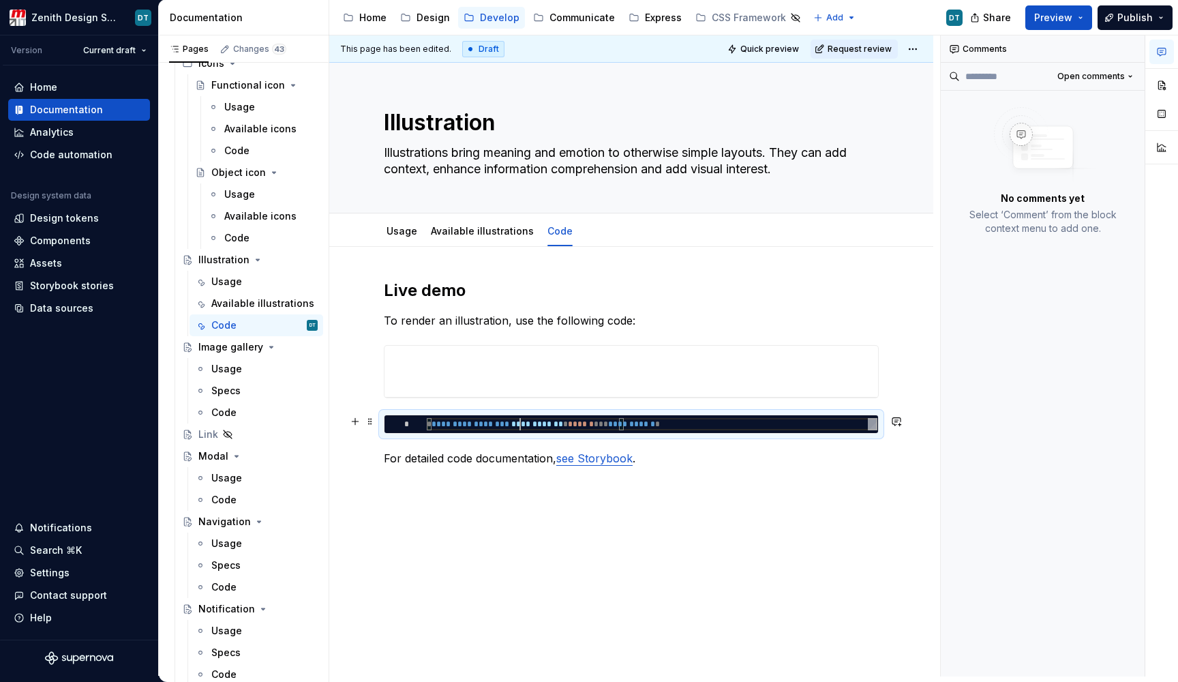
type textarea "**********"
click at [499, 420] on span "**********" at bounding box center [473, 424] width 83 height 8
click at [660, 425] on span "**********" at bounding box center [636, 424] width 47 height 8
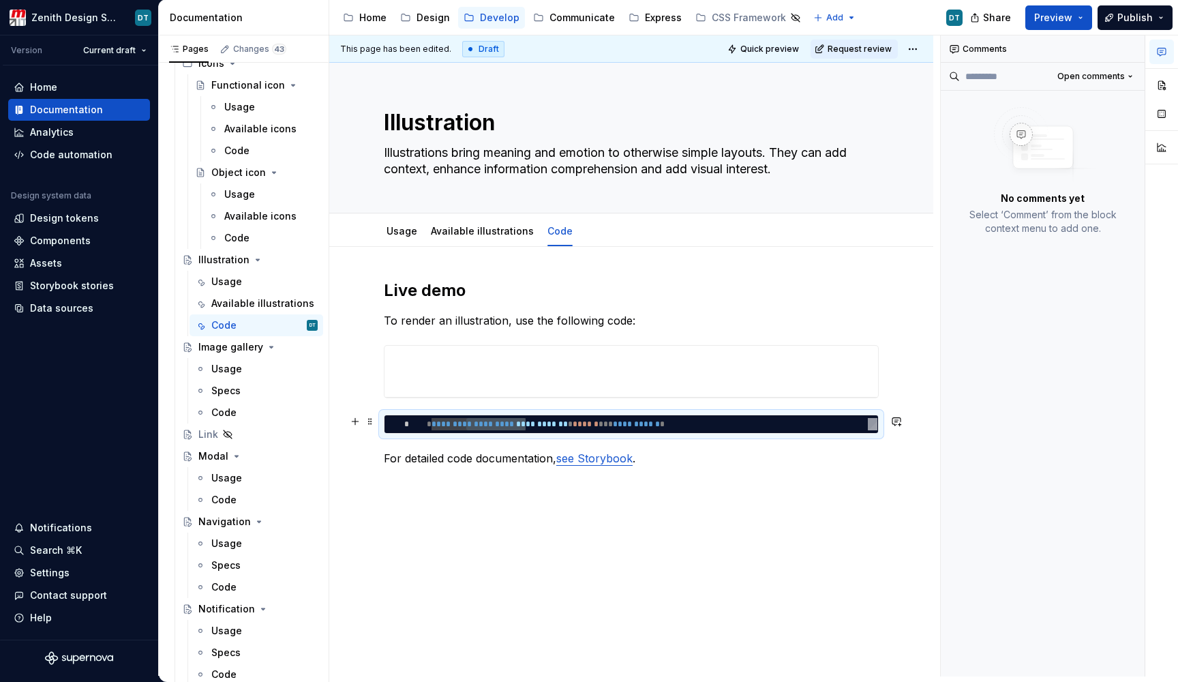
click at [660, 425] on span "**********" at bounding box center [636, 424] width 47 height 8
type textarea "*"
type textarea "**********"
click at [549, 425] on span "**********" at bounding box center [542, 424] width 52 height 8
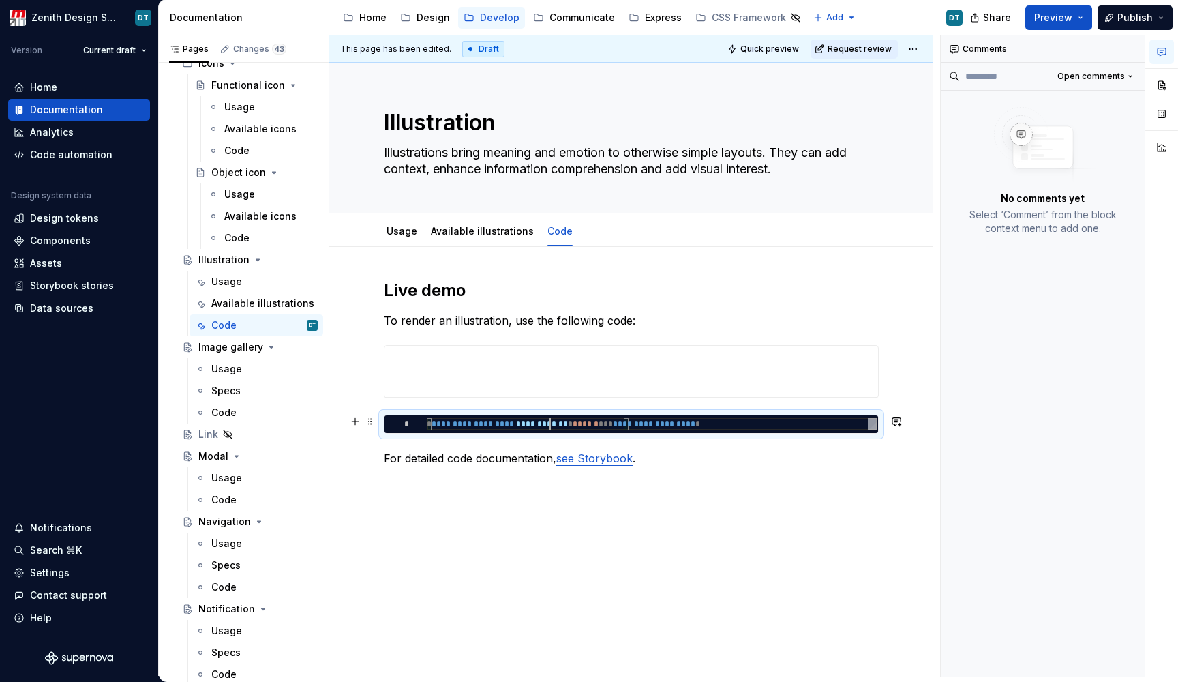
click at [549, 425] on span "**********" at bounding box center [542, 424] width 52 height 8
type textarea "*"
type textarea "**********"
type textarea "*"
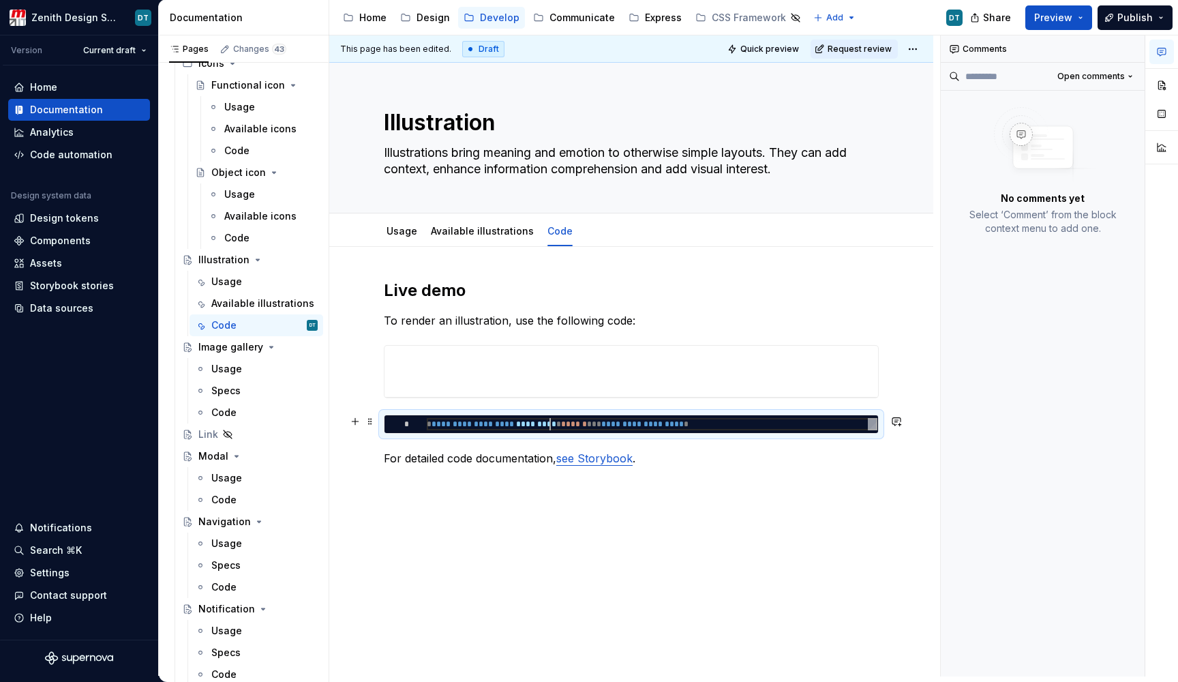
type textarea "**********"
type textarea "*"
type textarea "**********"
type textarea "*"
type textarea "**********"
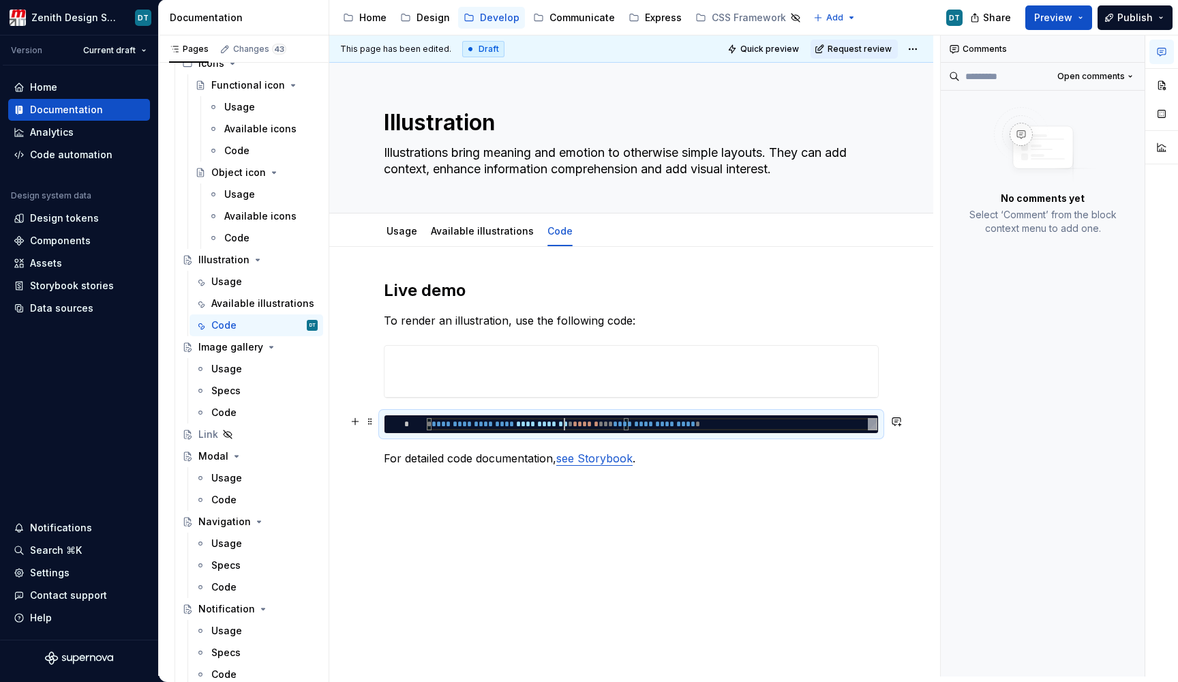
type textarea "*"
type textarea "**********"
type textarea "*"
type textarea "**********"
type textarea "*"
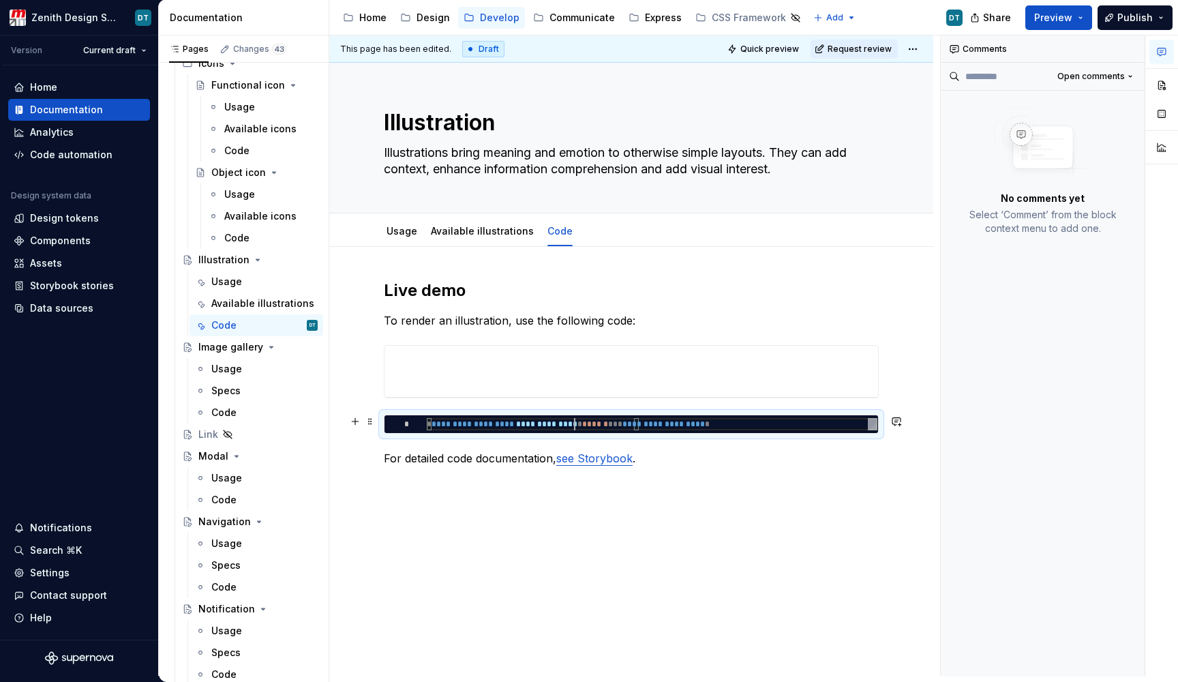
type textarea "**********"
type textarea "*"
type textarea "**********"
type textarea "*"
type textarea "**********"
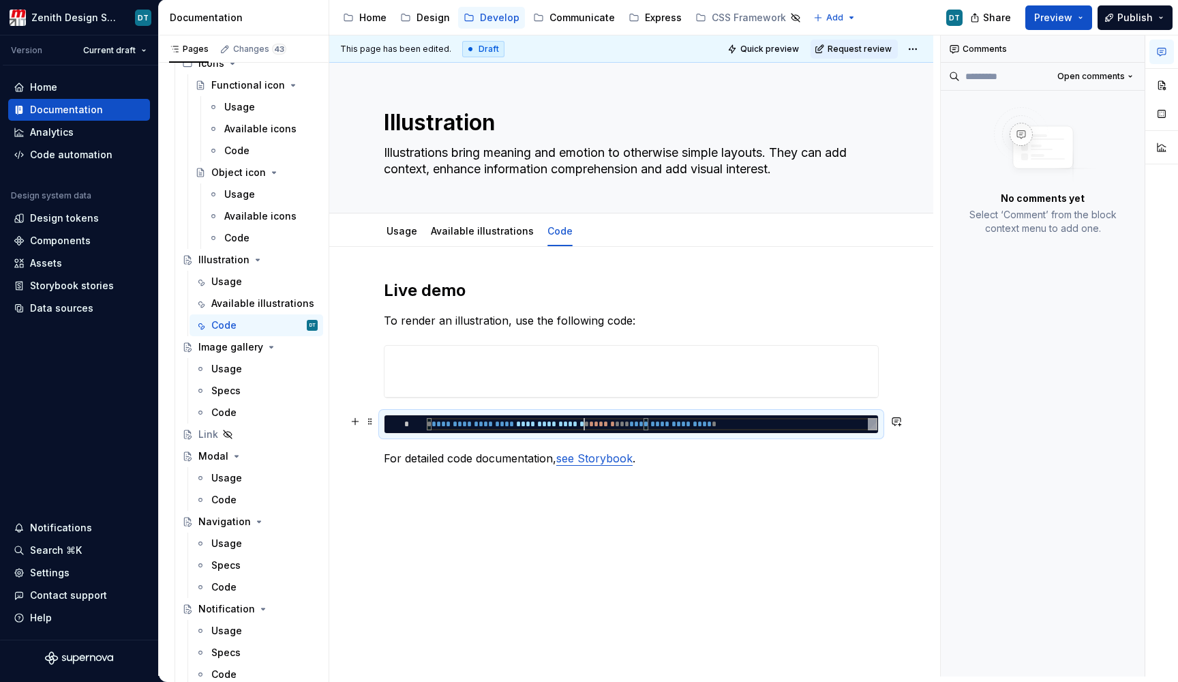
type textarea "*"
type textarea "**********"
type textarea "*"
type textarea "**********"
type textarea "*"
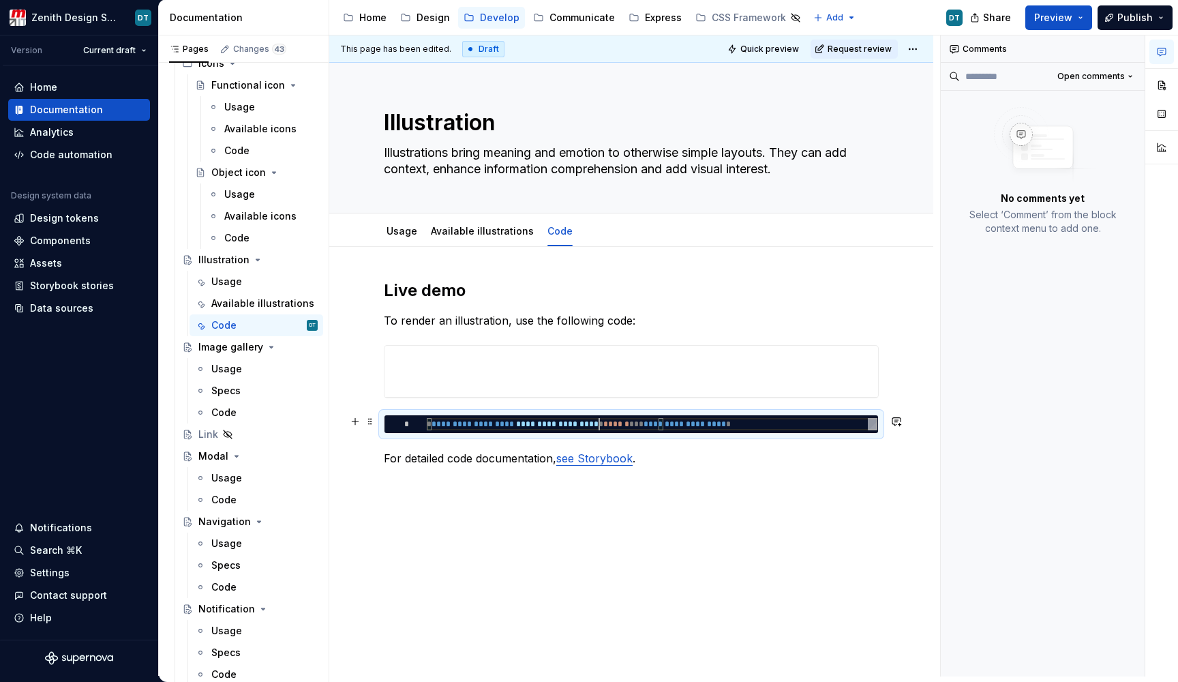
type textarea "**********"
click at [634, 428] on span "******" at bounding box center [621, 424] width 26 height 8
type textarea "*"
type textarea "**********"
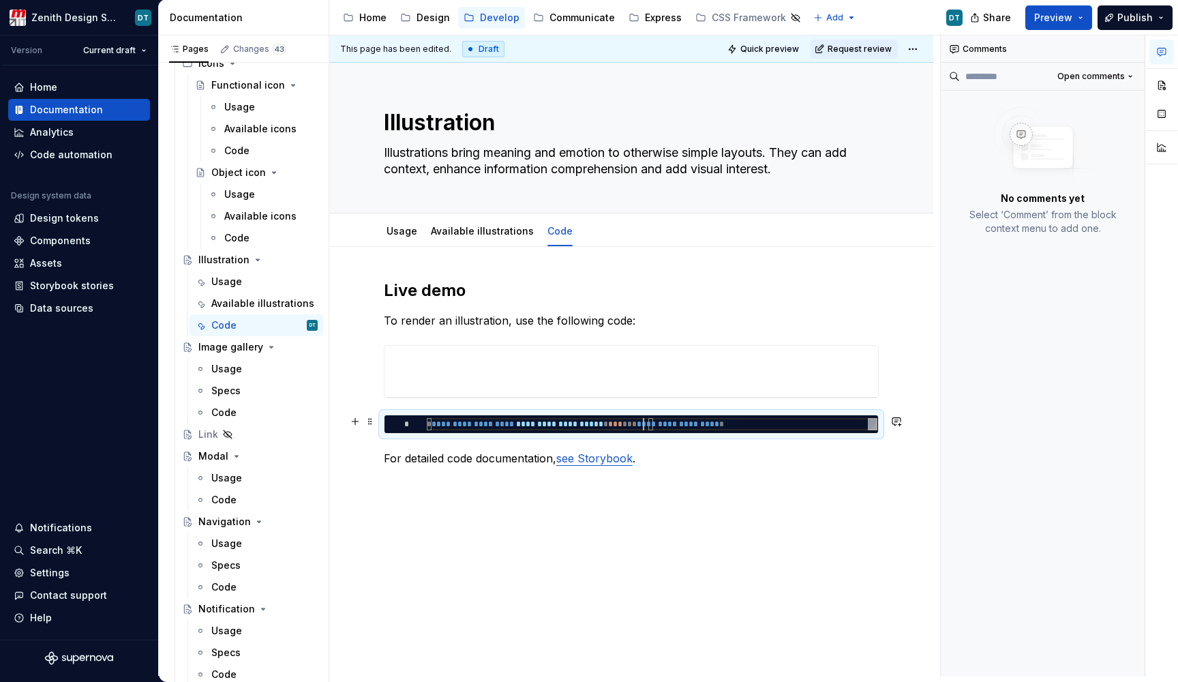
type textarea "*"
type textarea "**********"
type textarea "*"
type textarea "**********"
type textarea "*"
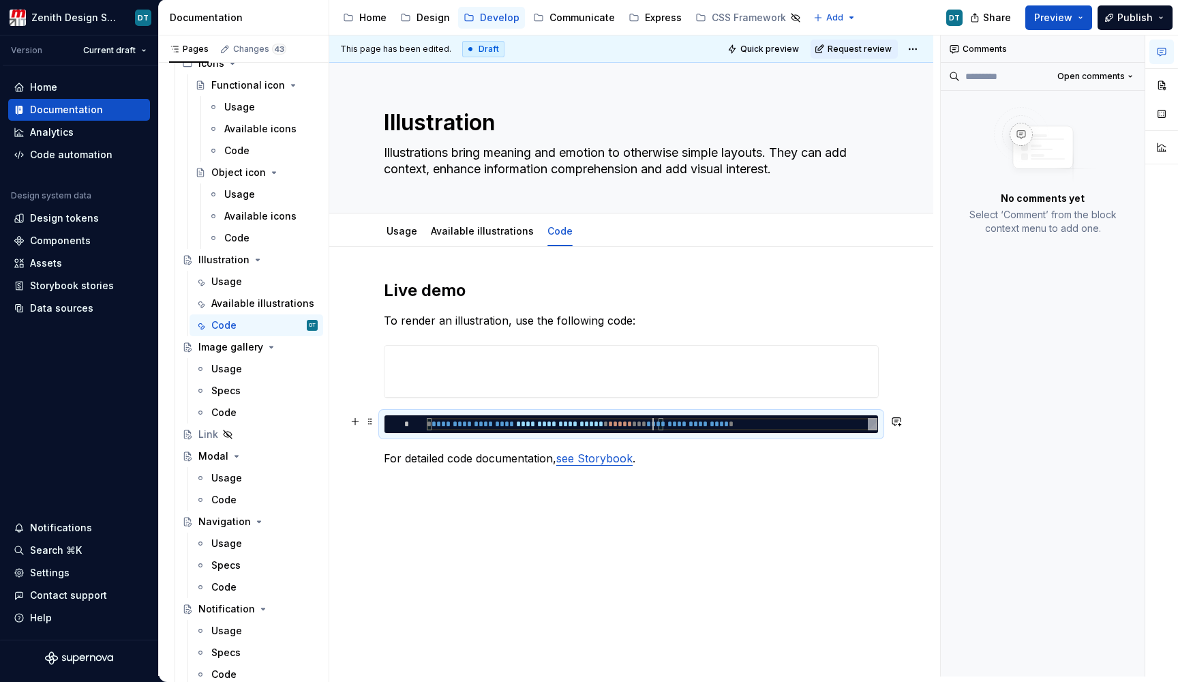
type textarea "**********"
type textarea "*"
type textarea "**********"
type textarea "*"
type textarea "**********"
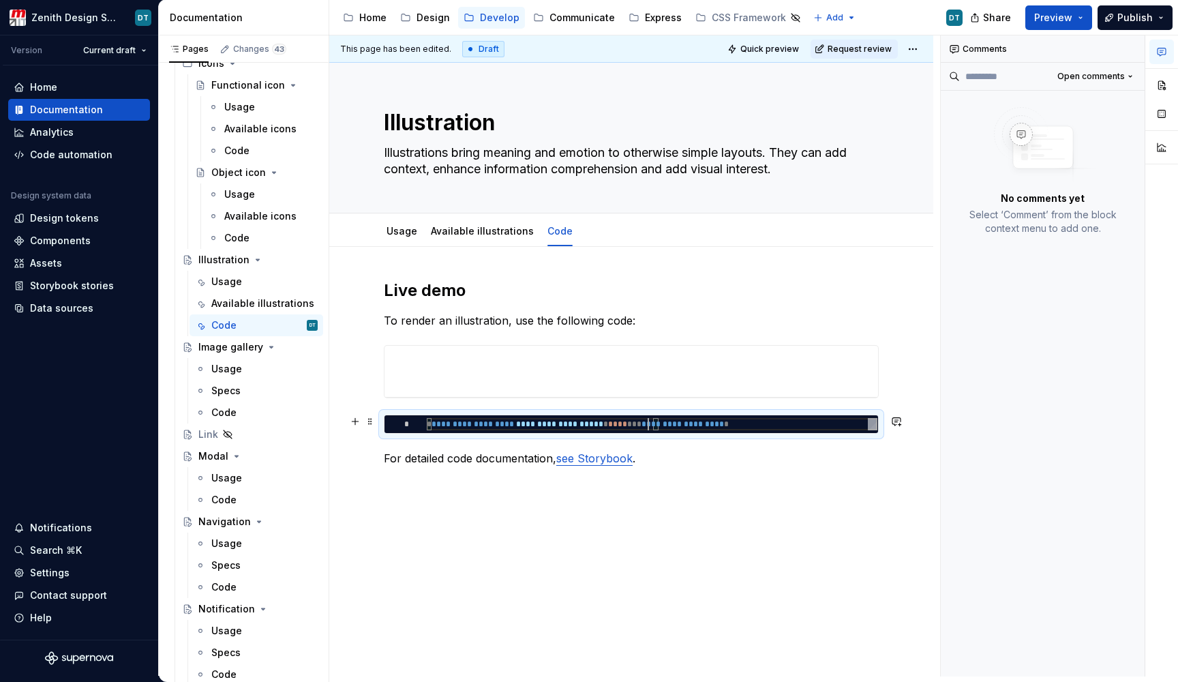
type textarea "*"
click at [653, 421] on span "***" at bounding box center [646, 424] width 14 height 8
type textarea "**********"
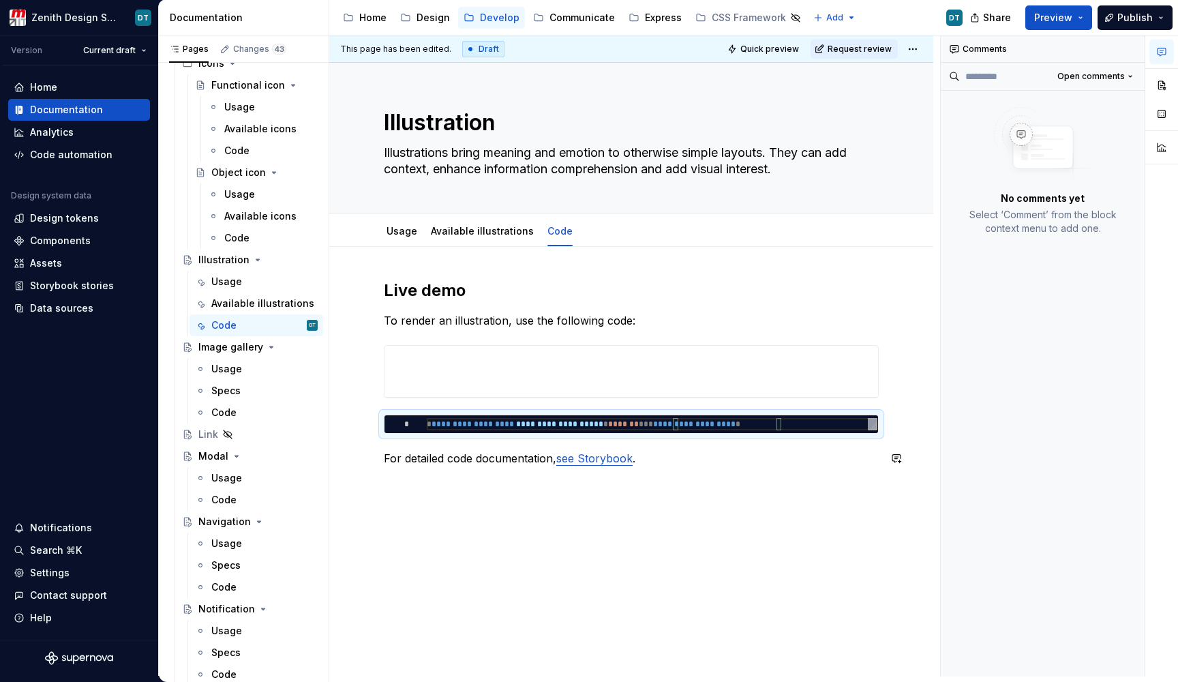
click at [655, 458] on p "For detailed code documentation, see Storybook ." at bounding box center [631, 458] width 495 height 16
click at [649, 391] on div "**********" at bounding box center [632, 371] width 494 height 51
click at [865, 345] on div "**********" at bounding box center [631, 371] width 495 height 53
click at [1163, 89] on button "button" at bounding box center [1162, 85] width 25 height 25
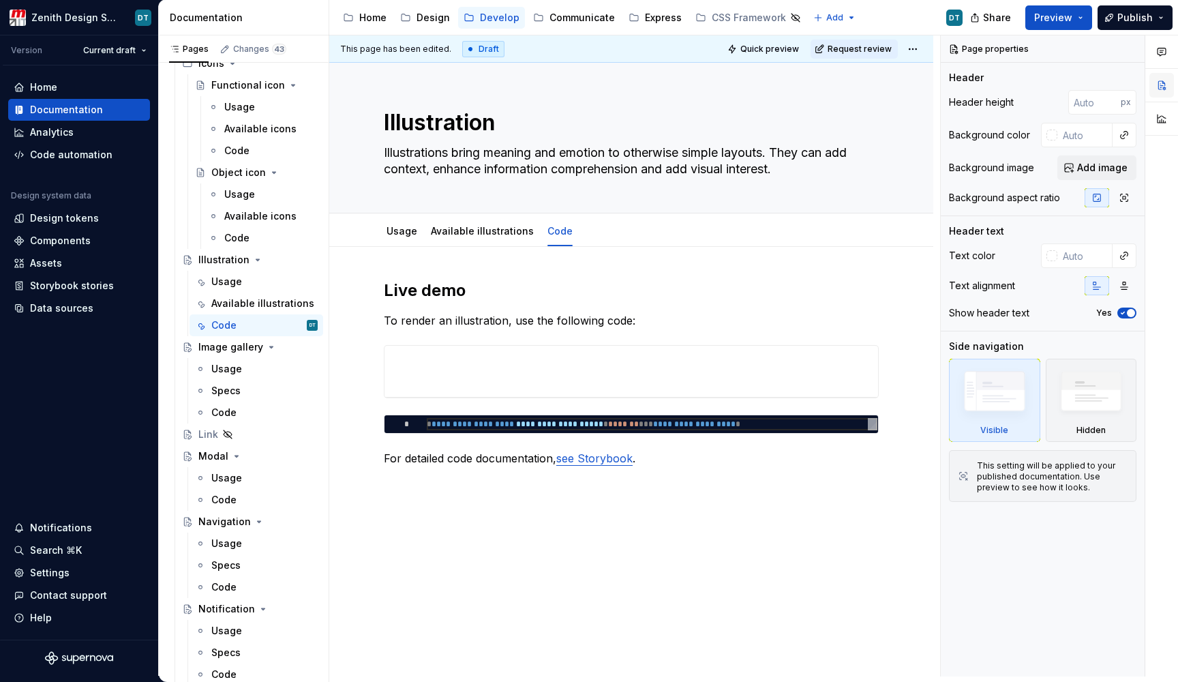
click at [1162, 83] on button "button" at bounding box center [1162, 85] width 25 height 25
click at [1162, 51] on icon "button" at bounding box center [1162, 51] width 11 height 11
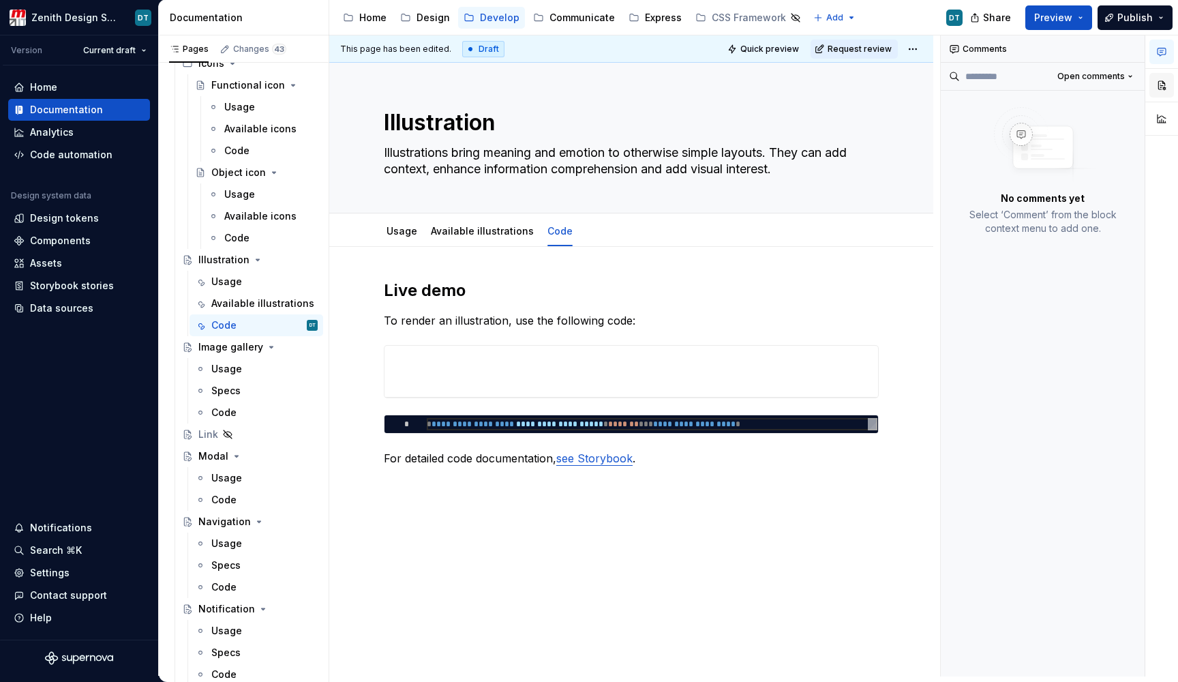
click at [1158, 89] on button "button" at bounding box center [1162, 85] width 25 height 25
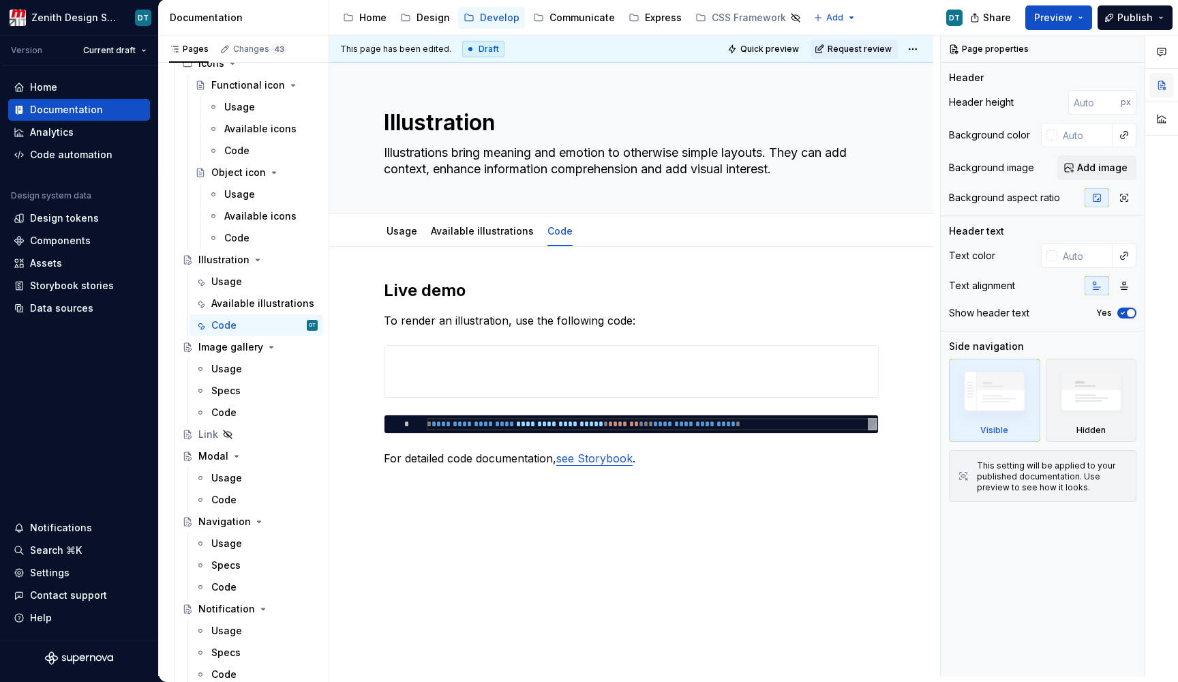
click at [1165, 87] on button "button" at bounding box center [1162, 85] width 25 height 25
click at [858, 359] on div "**********" at bounding box center [631, 357] width 493 height 23
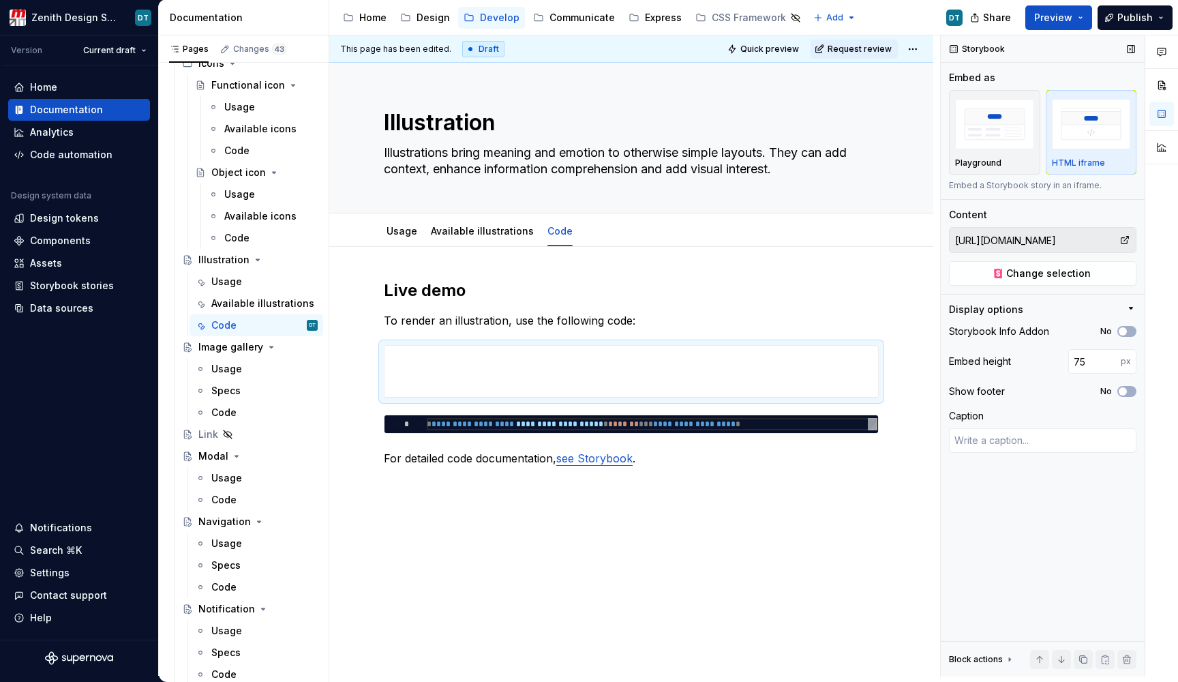
click at [1059, 242] on input "[URL][DOMAIN_NAME]" at bounding box center [1035, 240] width 170 height 25
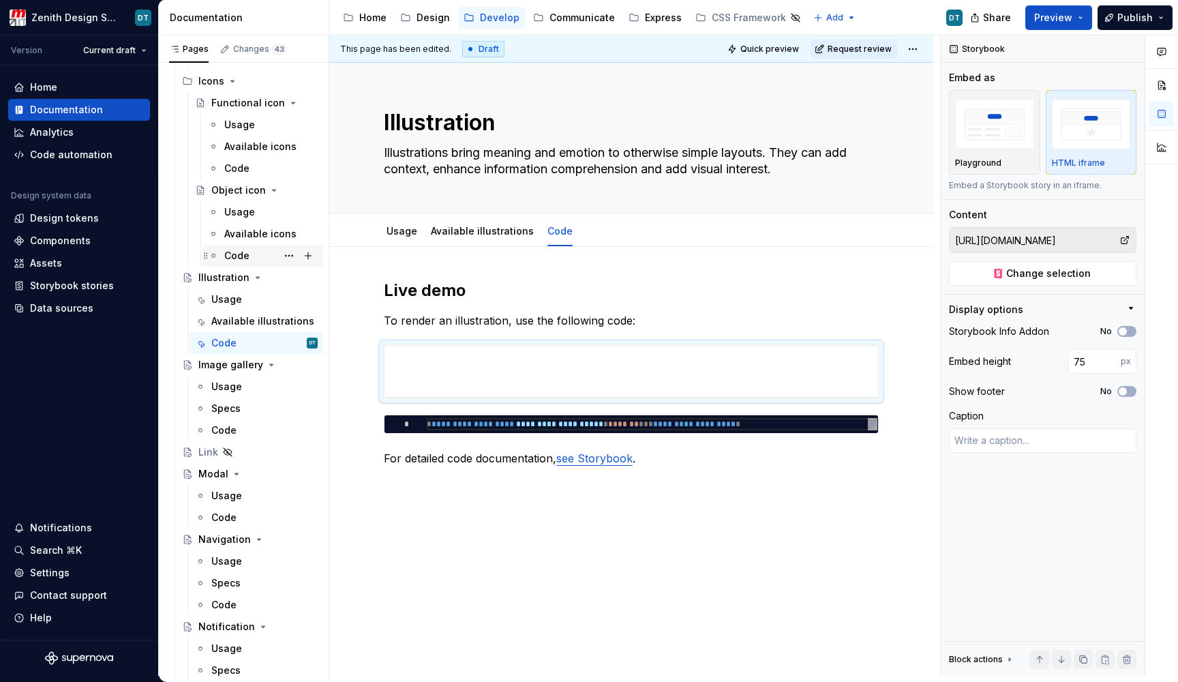
scroll to position [2592, 0]
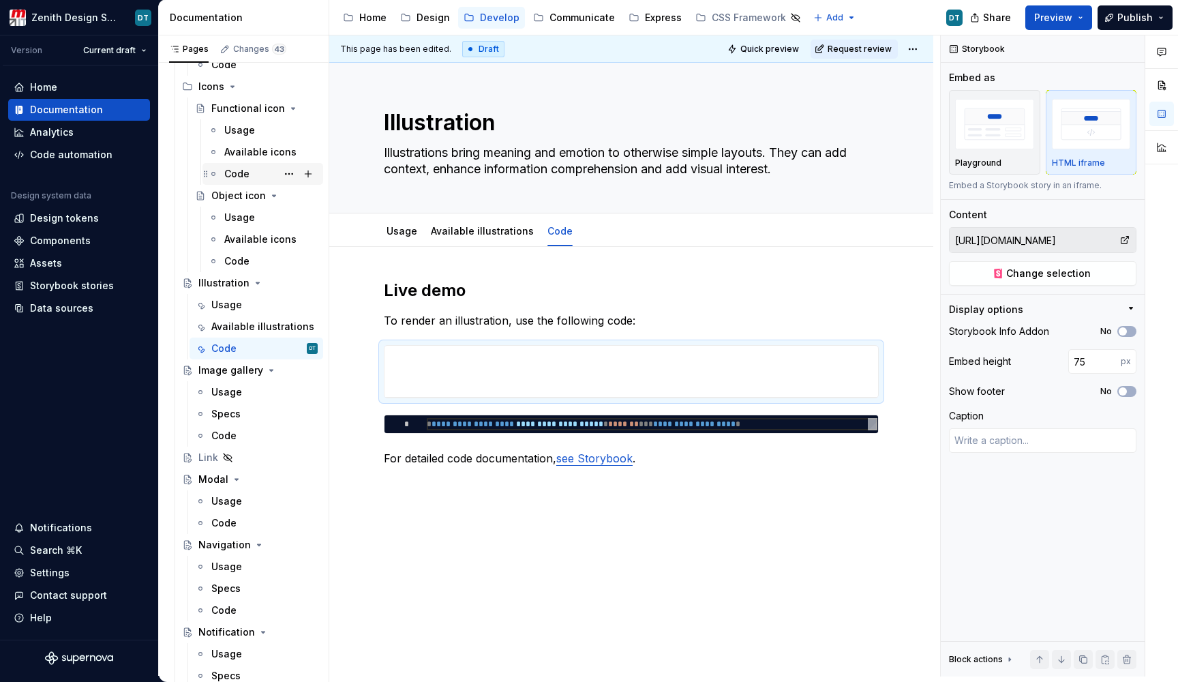
drag, startPoint x: 247, startPoint y: 172, endPoint x: 262, endPoint y: 182, distance: 18.2
click at [247, 173] on div "Code" at bounding box center [236, 174] width 25 height 14
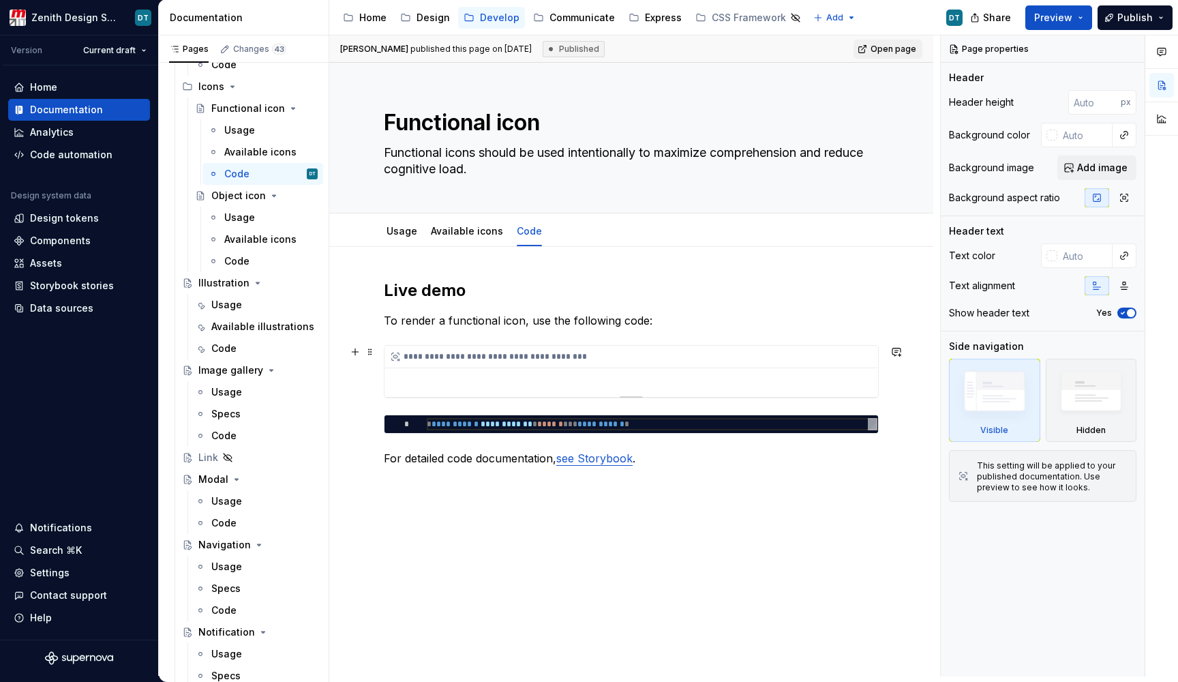
click at [768, 372] on div "**********" at bounding box center [632, 371] width 494 height 51
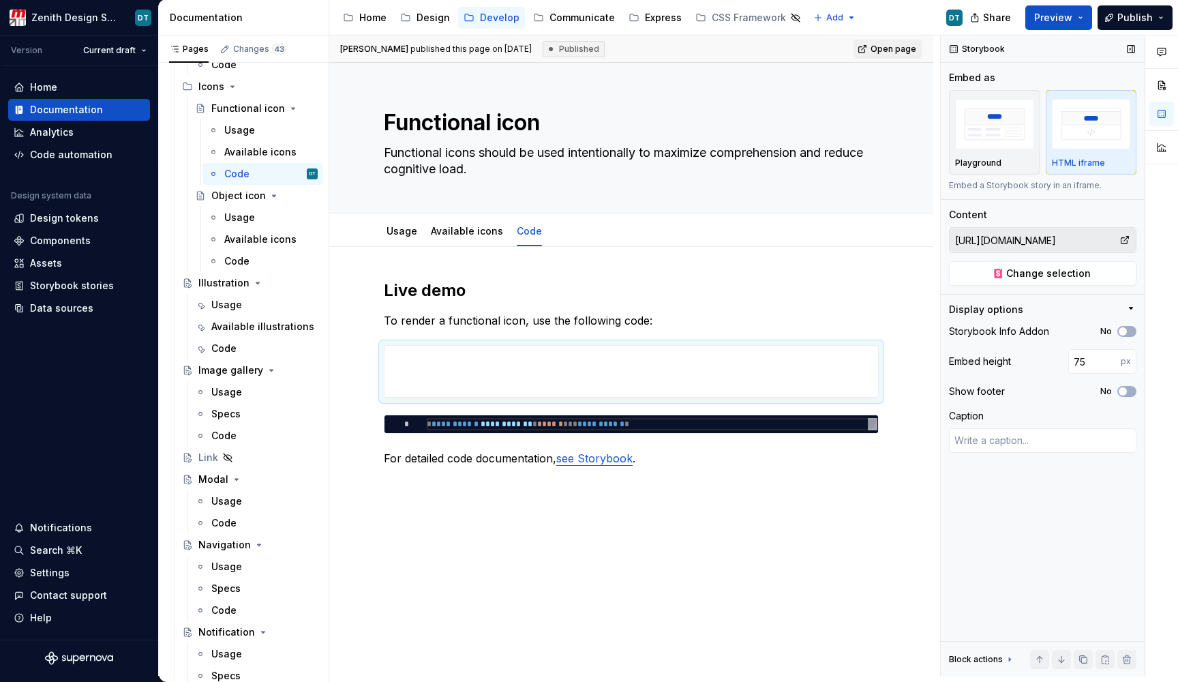
click at [1073, 237] on input "[URL][DOMAIN_NAME]" at bounding box center [1035, 240] width 170 height 25
click at [1032, 280] on span "Change selection" at bounding box center [1049, 274] width 85 height 14
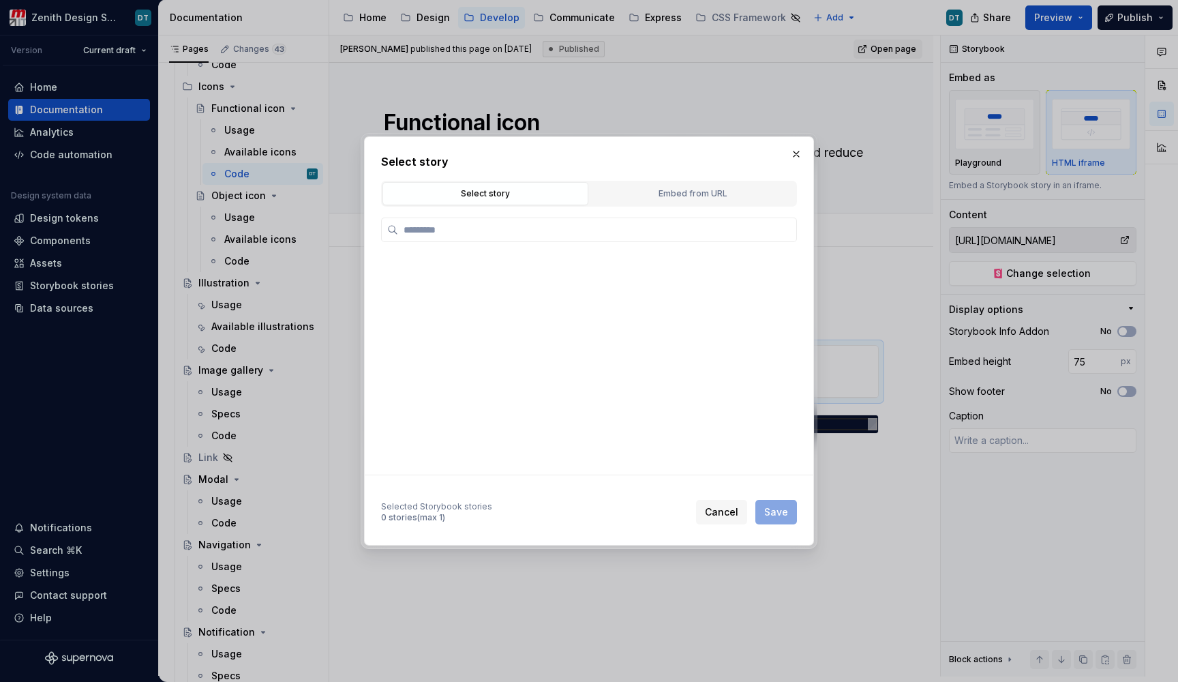
type textarea "*"
type input "**********"
click at [701, 200] on button "Embed from URL" at bounding box center [693, 193] width 206 height 23
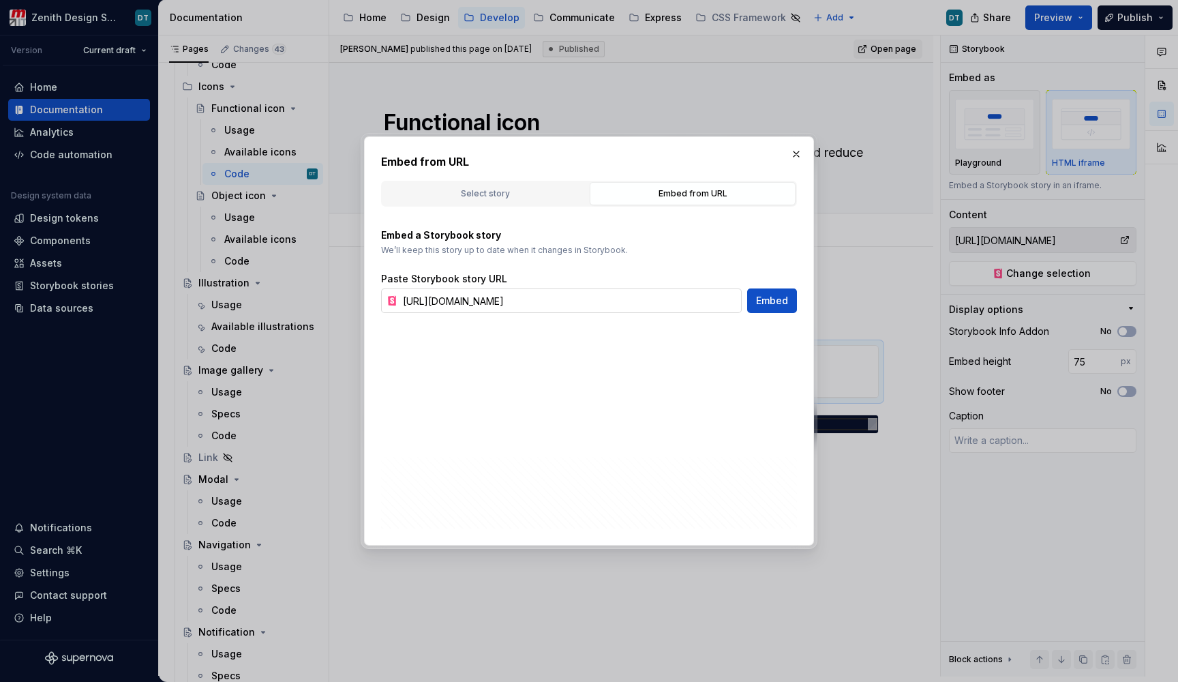
click at [629, 309] on input "[URL][DOMAIN_NAME]" at bounding box center [570, 300] width 344 height 25
paste input "docs/components-icons-functional-icons--docs"
type input "[URL][DOMAIN_NAME]"
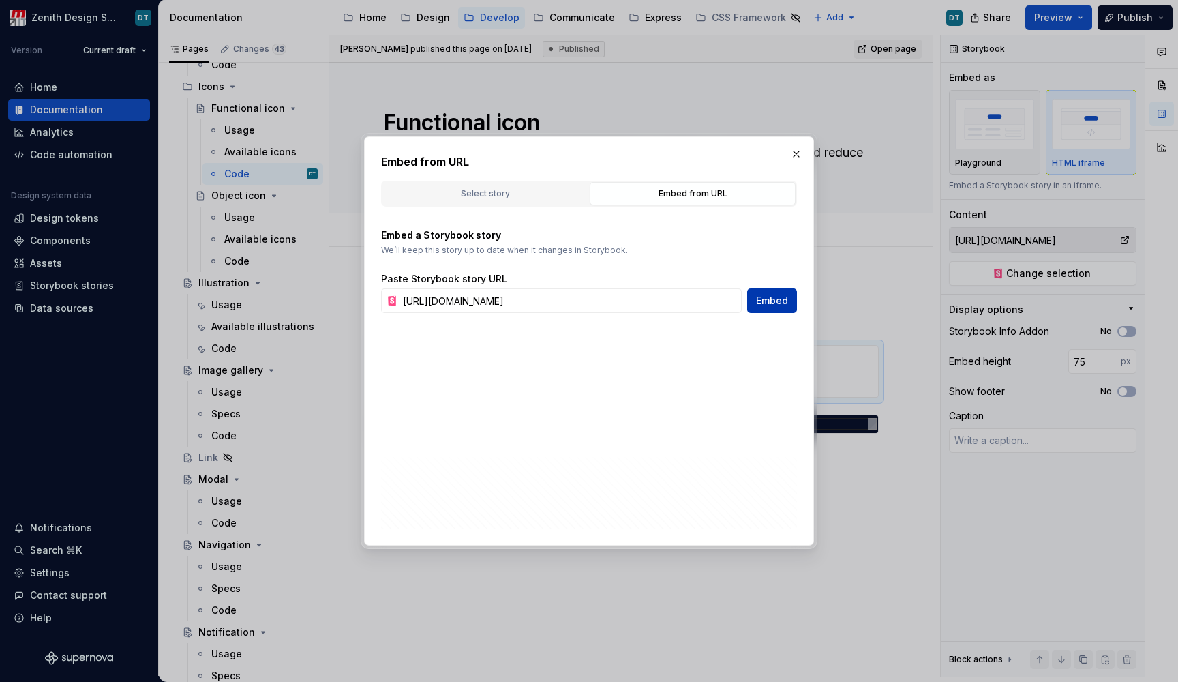
click at [784, 296] on span "Embed" at bounding box center [772, 301] width 32 height 14
type textarea "*"
type input "[URL][DOMAIN_NAME]"
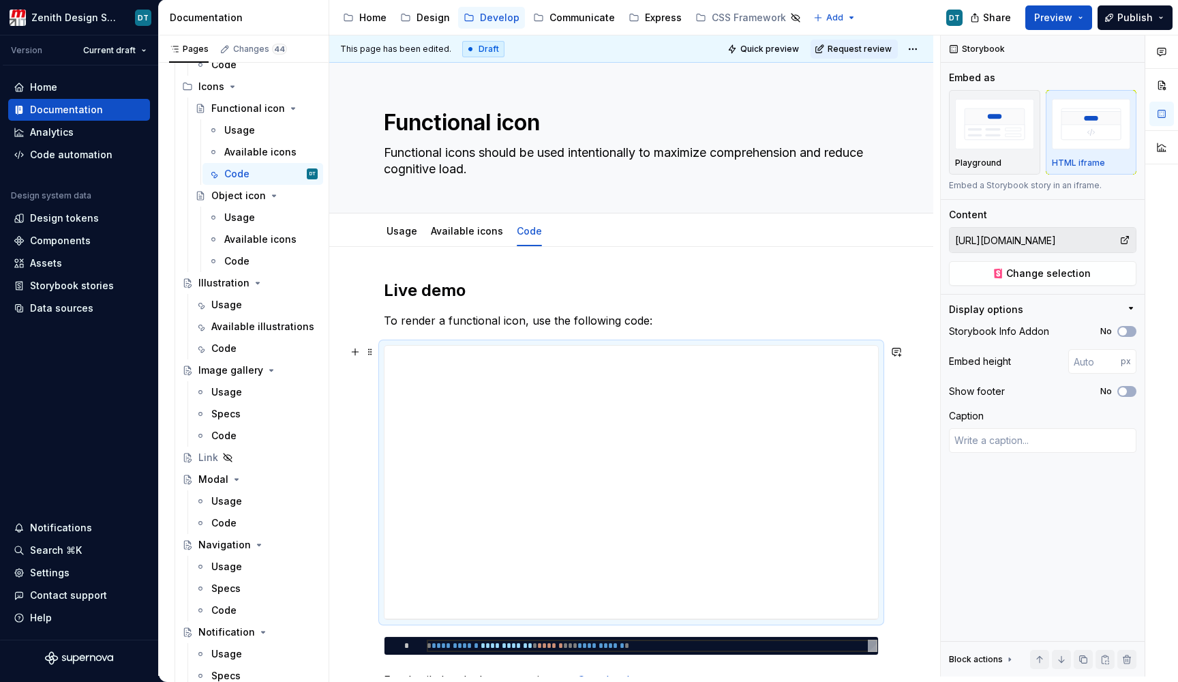
scroll to position [100, 0]
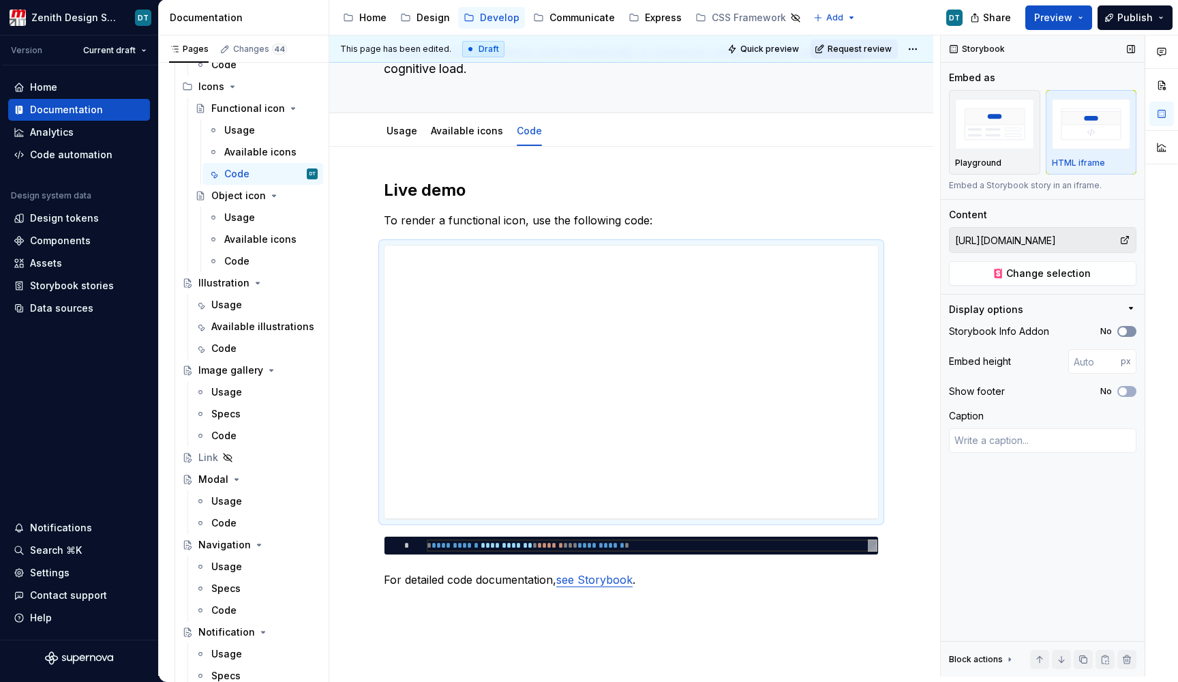
click at [1122, 331] on span "button" at bounding box center [1123, 331] width 8 height 8
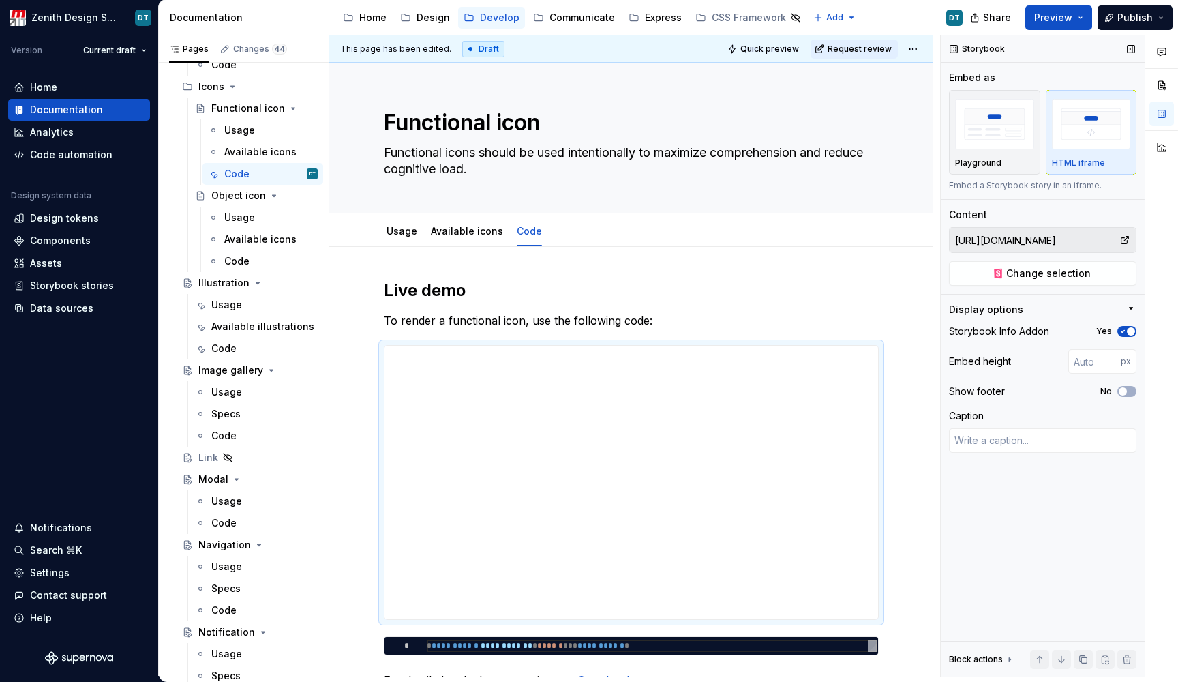
click at [1123, 331] on icon "button" at bounding box center [1123, 332] width 3 height 2
click at [1128, 388] on icon "button" at bounding box center [1123, 391] width 11 height 8
click at [1128, 388] on span "button" at bounding box center [1131, 391] width 8 height 8
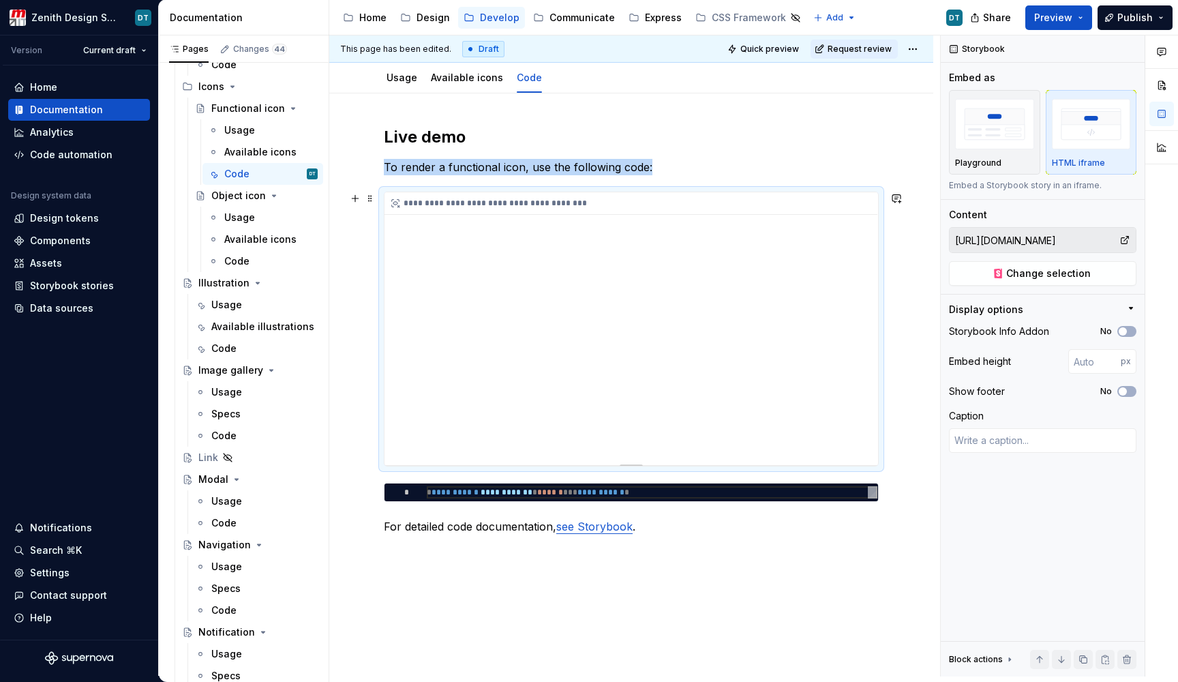
scroll to position [168, 0]
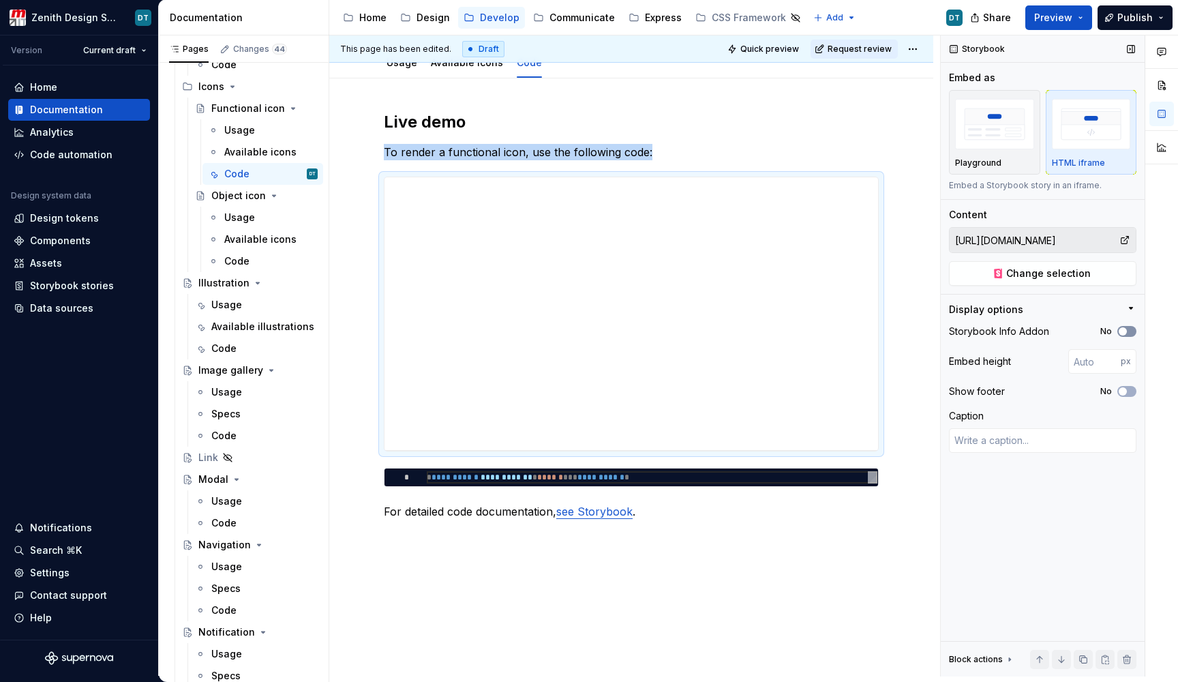
click at [1121, 327] on button "No" at bounding box center [1127, 331] width 19 height 11
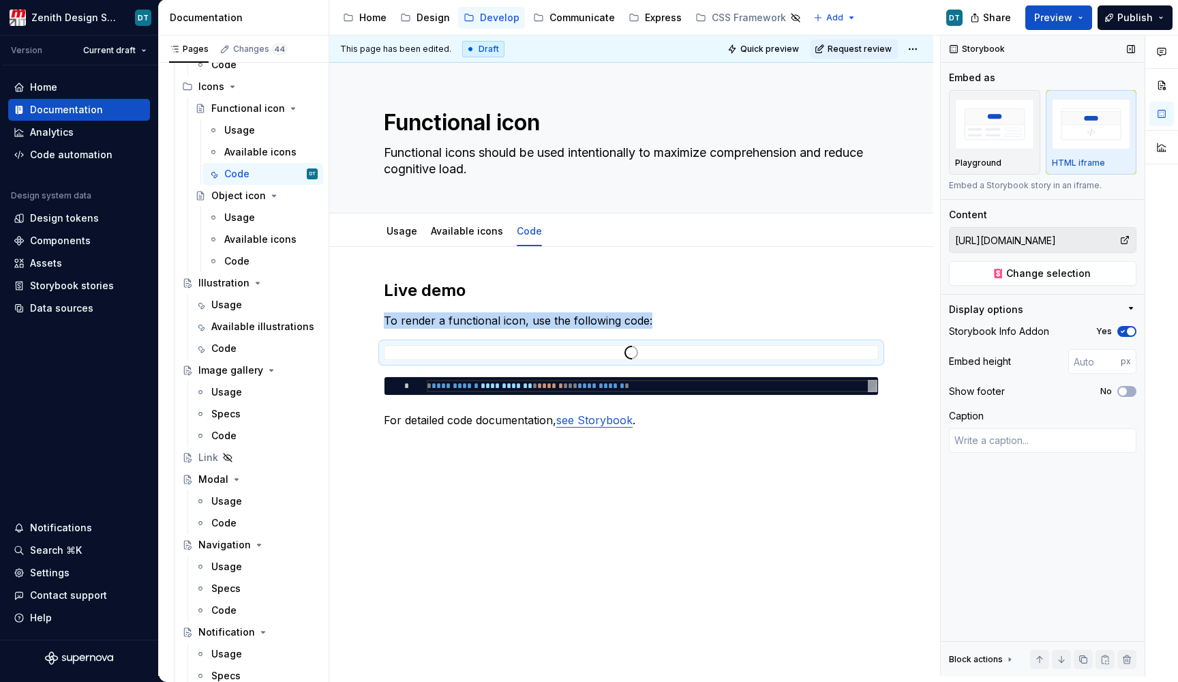
scroll to position [0, 0]
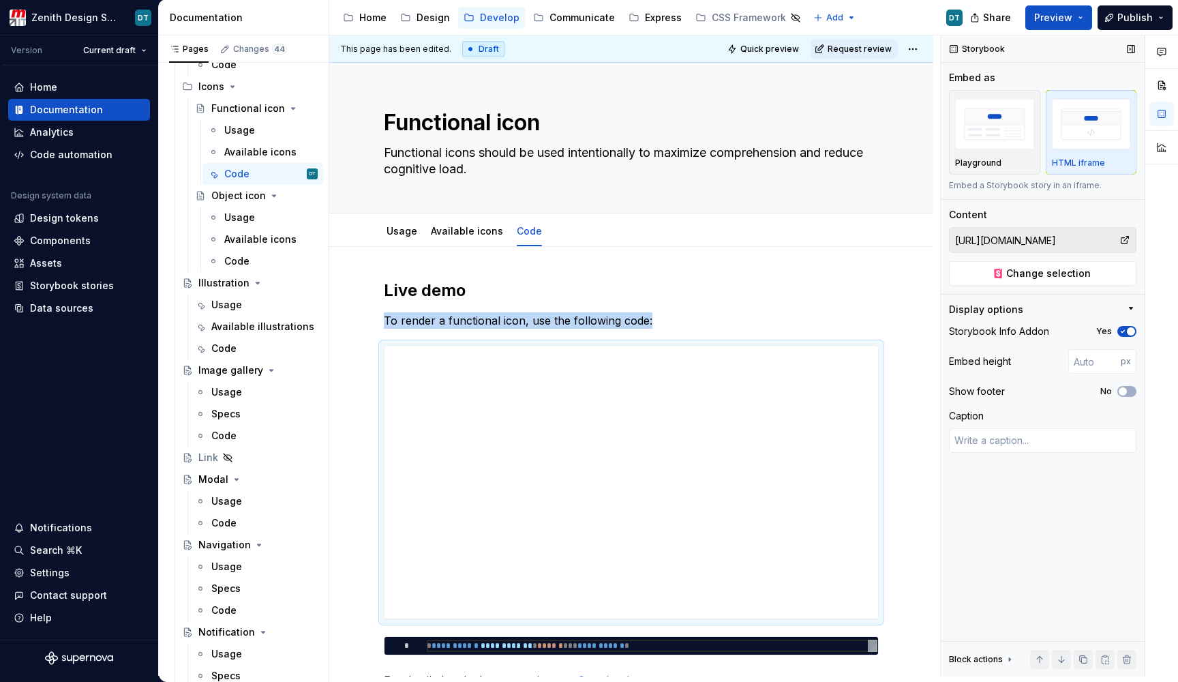
click at [1121, 328] on icon "button" at bounding box center [1123, 331] width 11 height 8
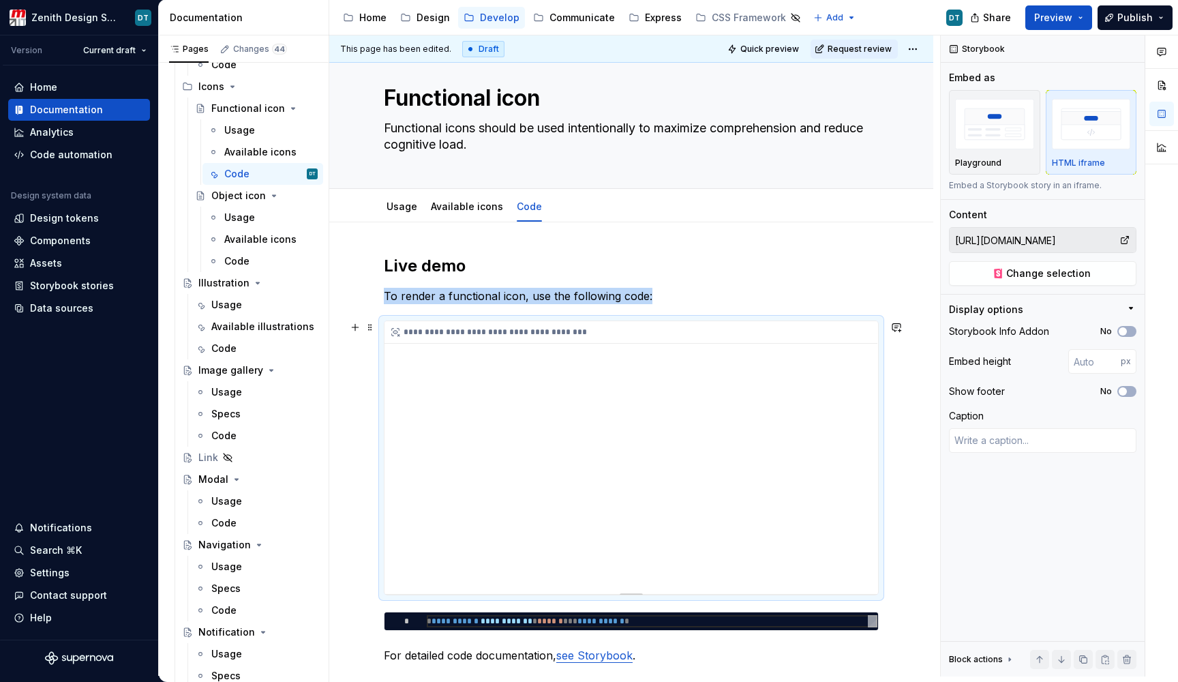
scroll to position [39, 0]
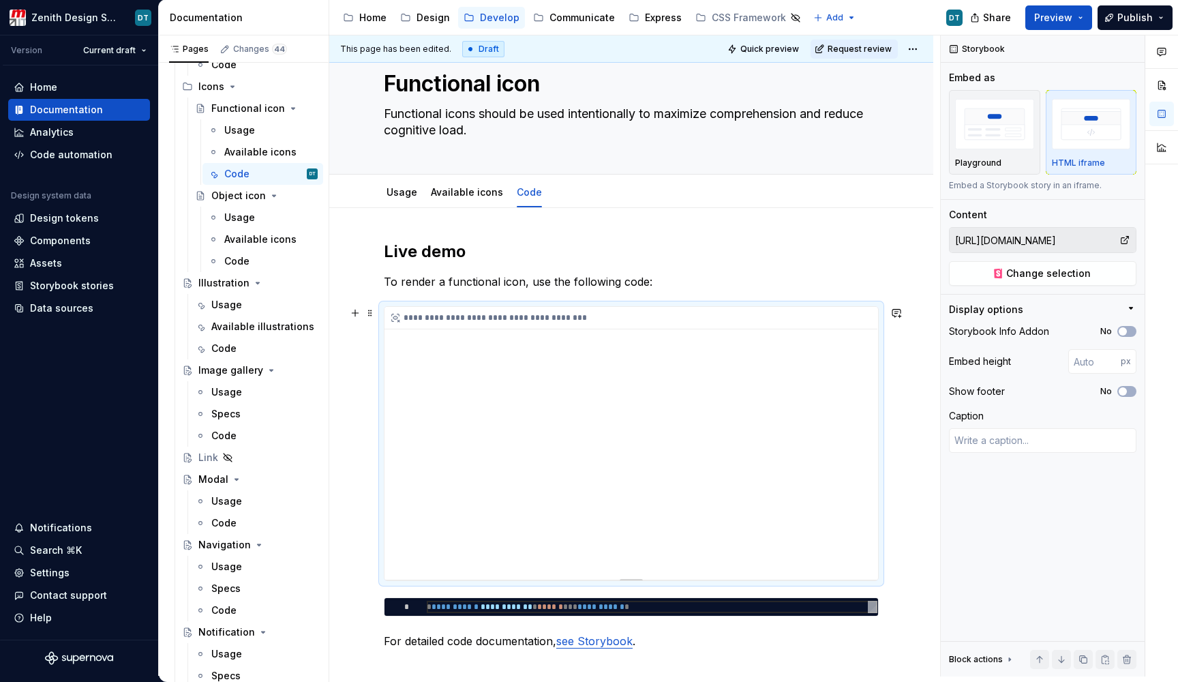
click at [569, 353] on div "**********" at bounding box center [632, 443] width 494 height 273
click at [1016, 157] on div "Playground" at bounding box center [994, 132] width 79 height 72
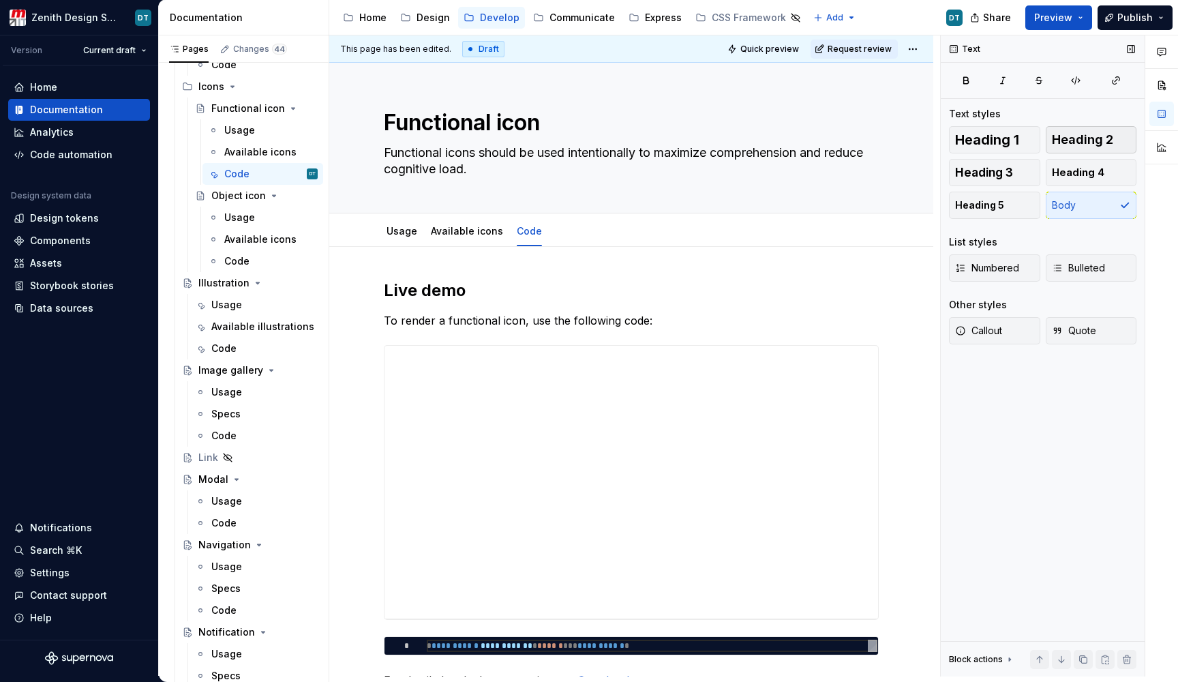
click at [1084, 149] on button "Heading 2" at bounding box center [1091, 139] width 91 height 27
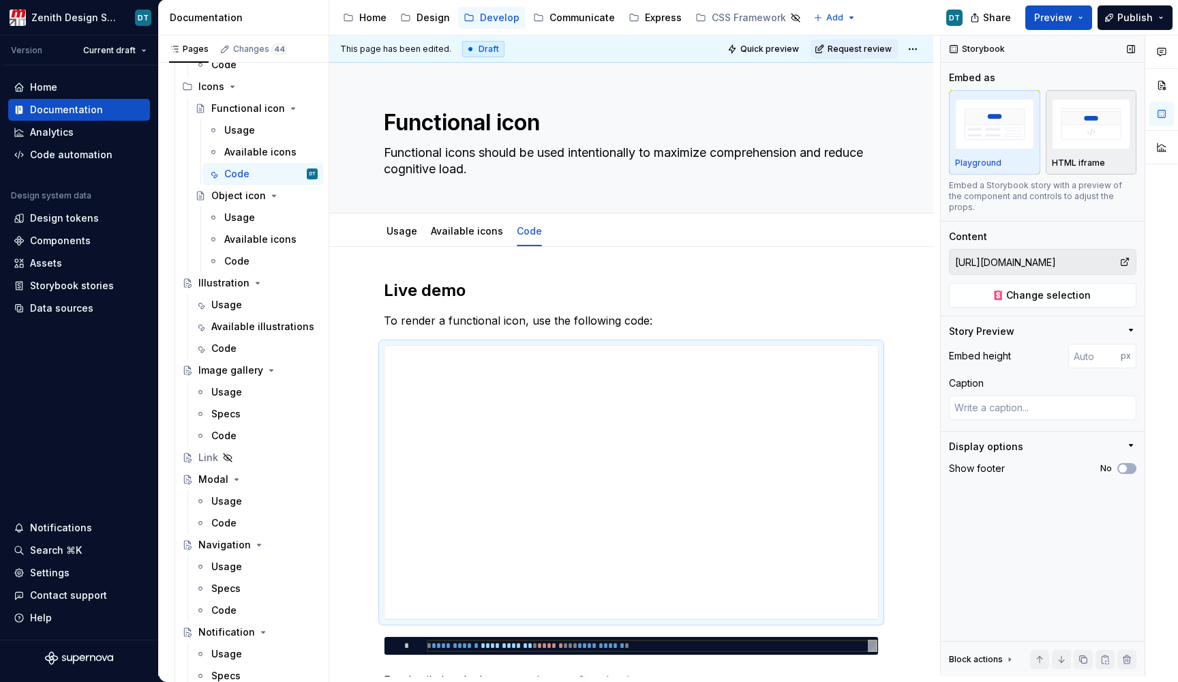
click at [1067, 142] on img "button" at bounding box center [1091, 124] width 79 height 50
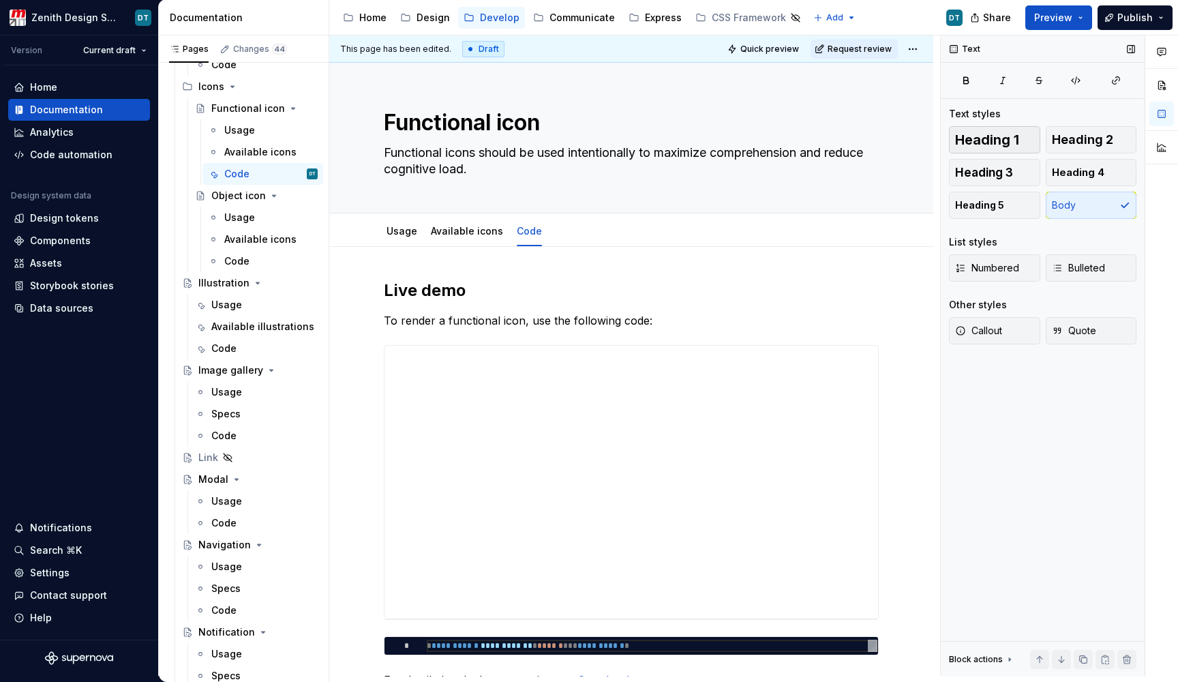
click at [1013, 136] on span "Heading 1" at bounding box center [987, 140] width 64 height 14
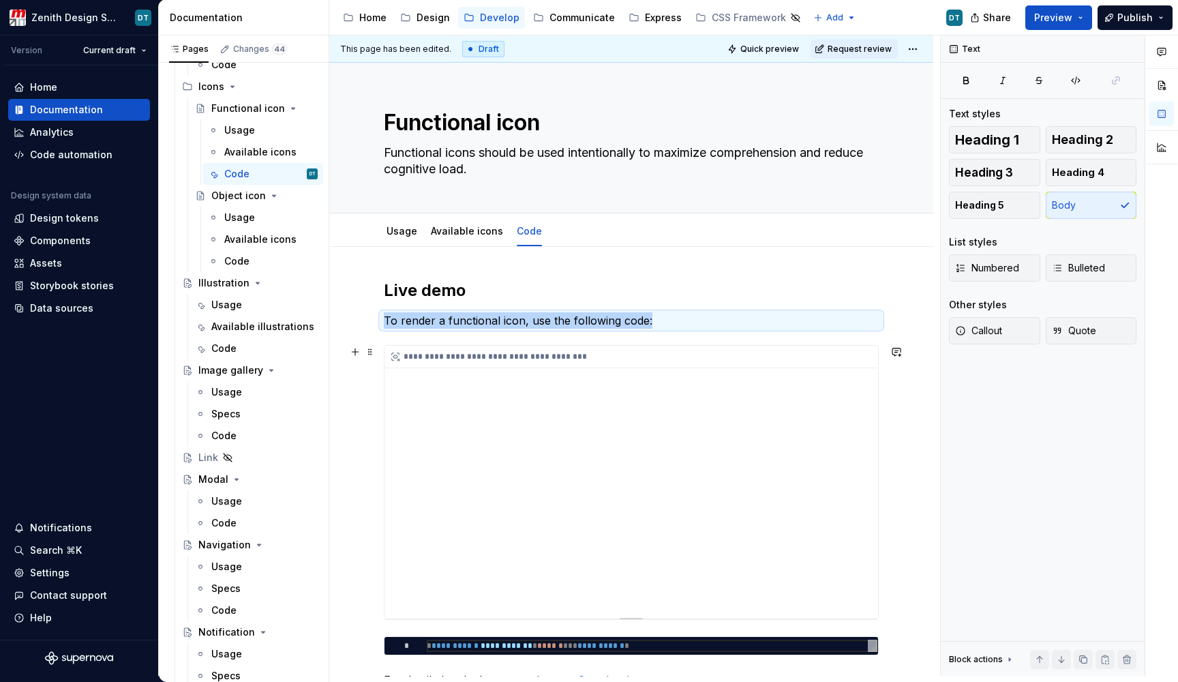
click at [746, 380] on div "**********" at bounding box center [632, 482] width 494 height 273
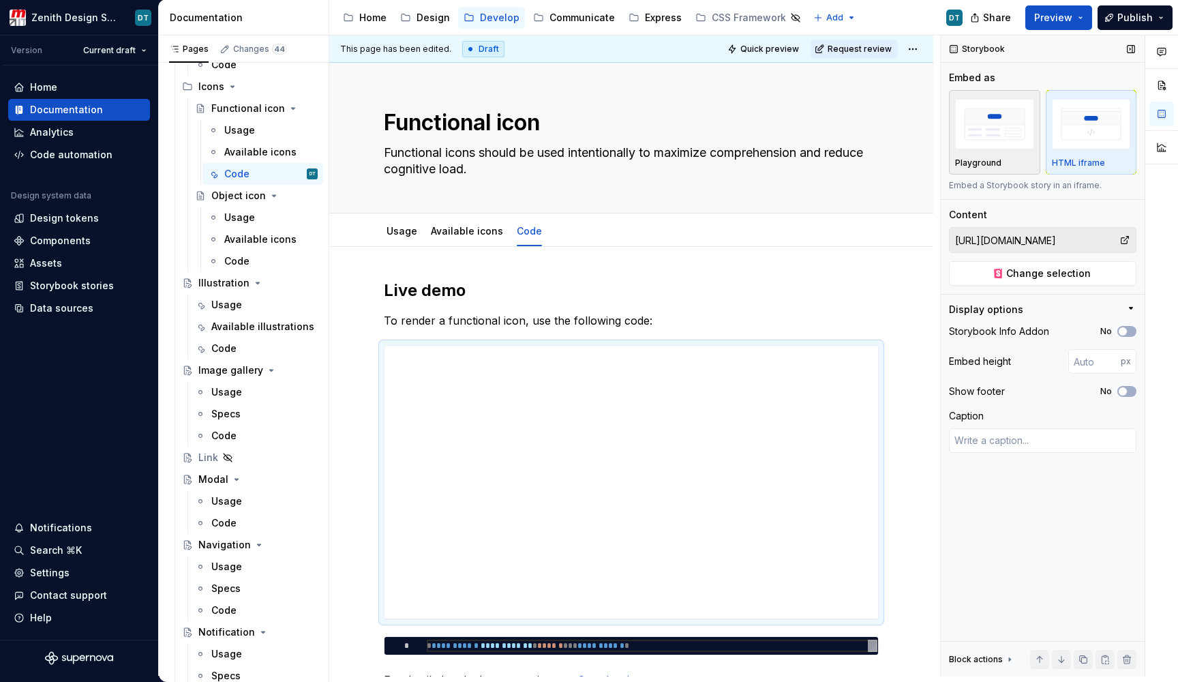
click at [1015, 119] on img "button" at bounding box center [994, 124] width 79 height 50
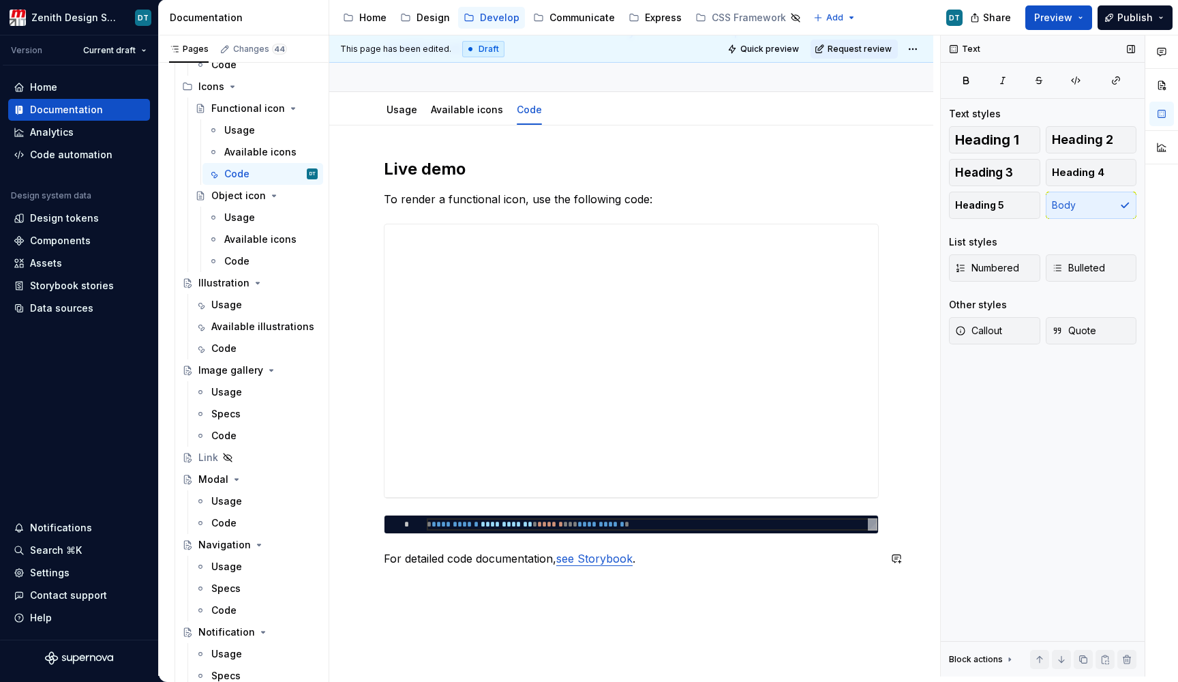
scroll to position [152, 0]
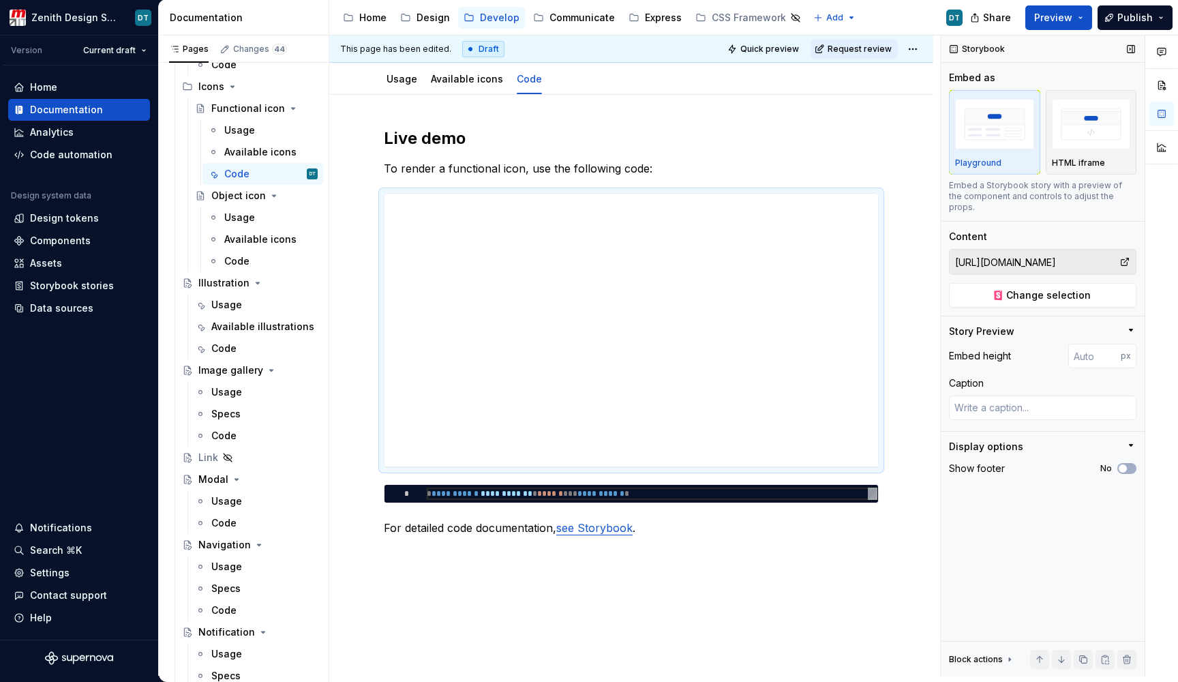
click at [992, 139] on img "button" at bounding box center [994, 124] width 79 height 50
click at [1083, 16] on button "Preview" at bounding box center [1059, 17] width 67 height 25
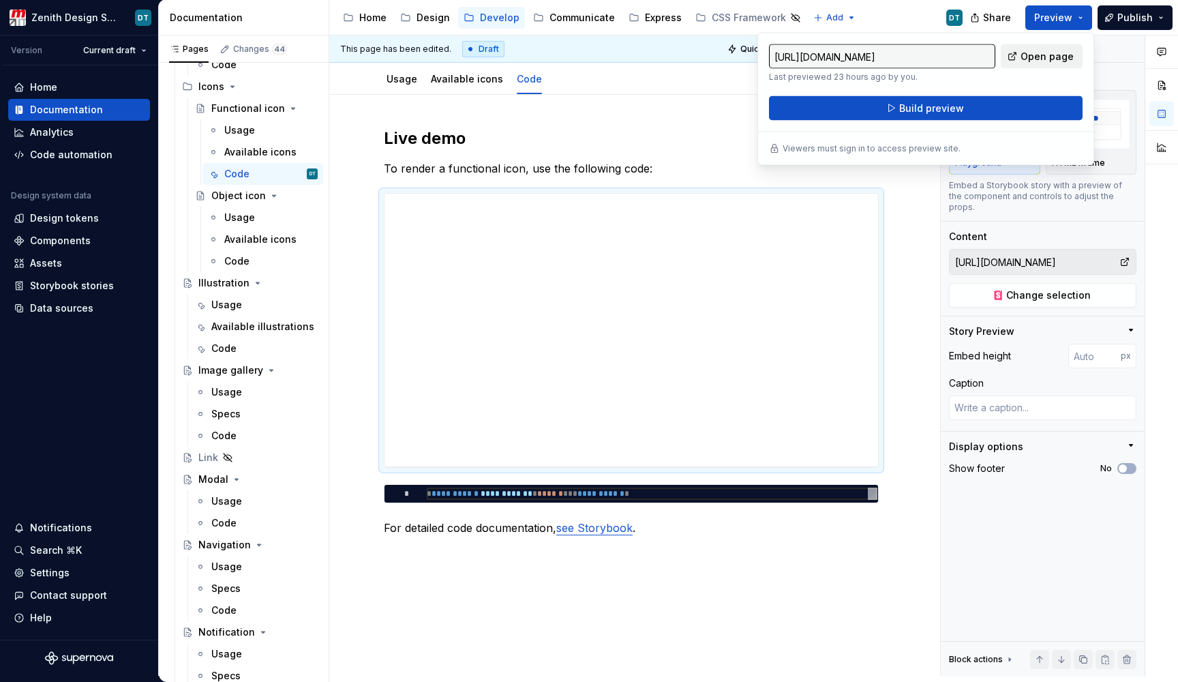
click at [1034, 59] on span "Open page" at bounding box center [1047, 57] width 53 height 14
click at [959, 102] on span "Build preview" at bounding box center [931, 109] width 65 height 14
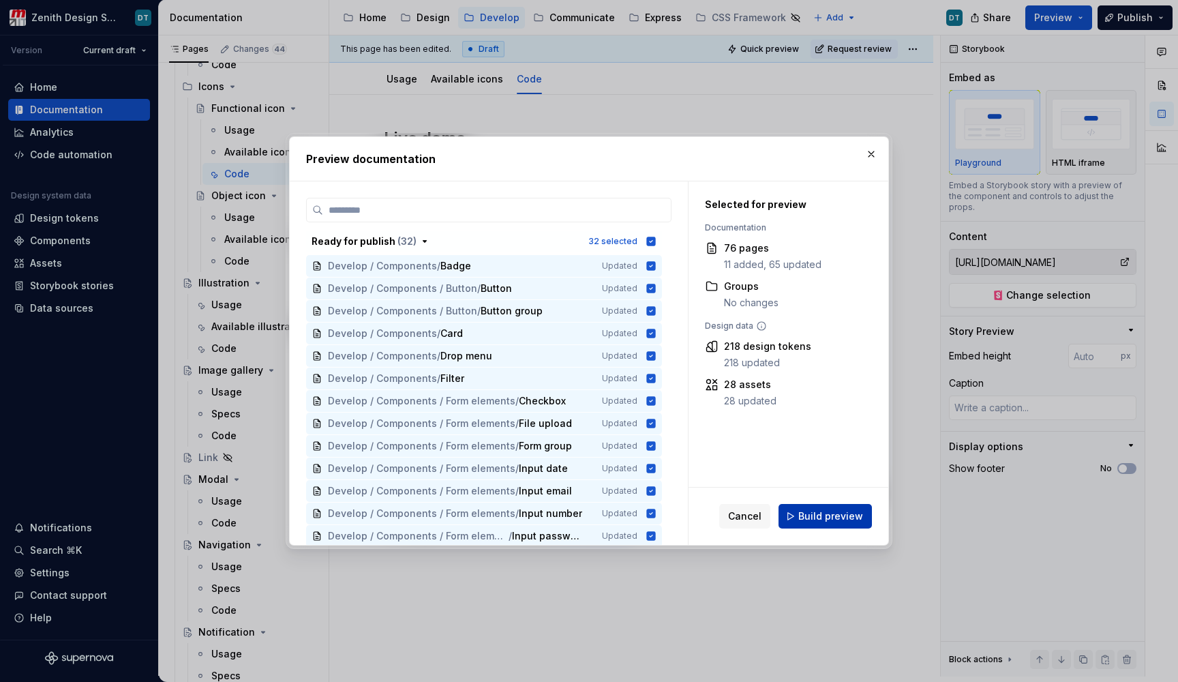
click at [807, 514] on span "Build preview" at bounding box center [831, 516] width 65 height 14
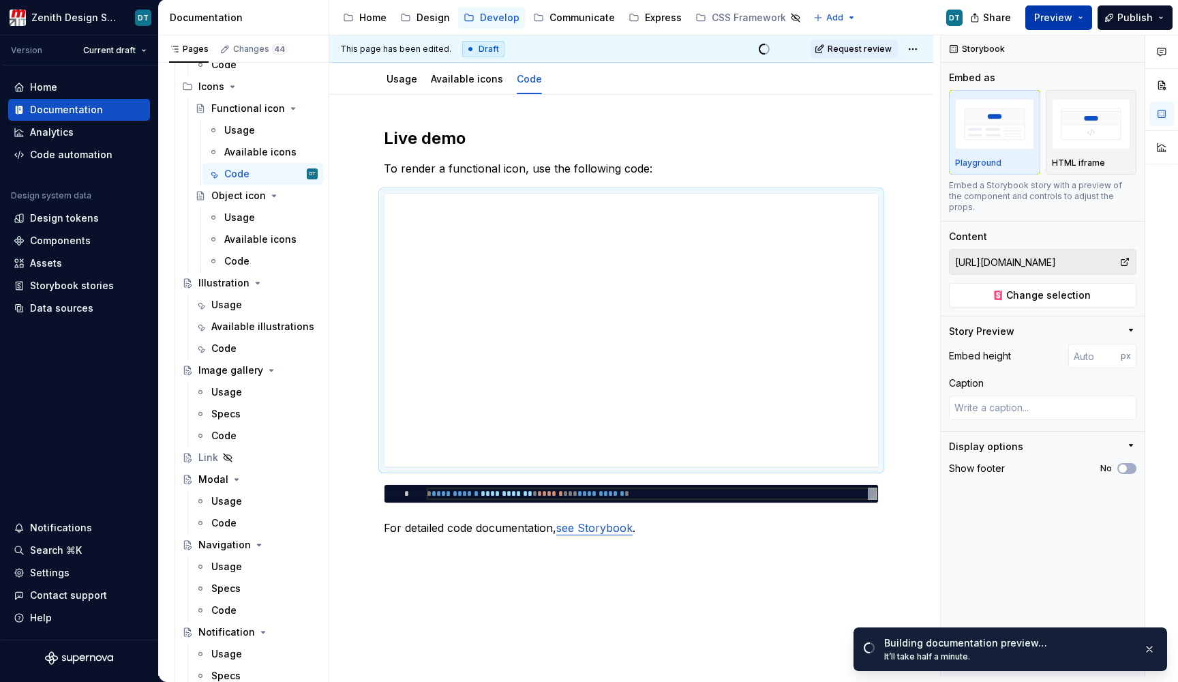
click at [1052, 22] on span "Preview" at bounding box center [1053, 18] width 38 height 14
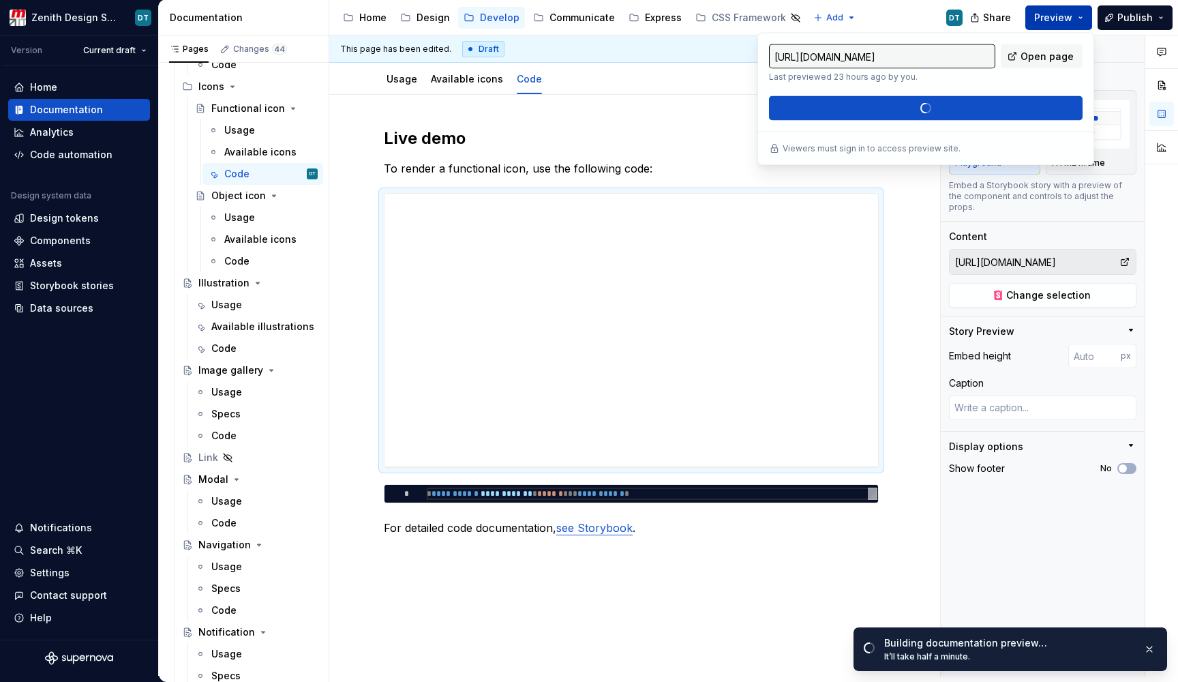
type textarea "*"
type input "[URL][DOMAIN_NAME]"
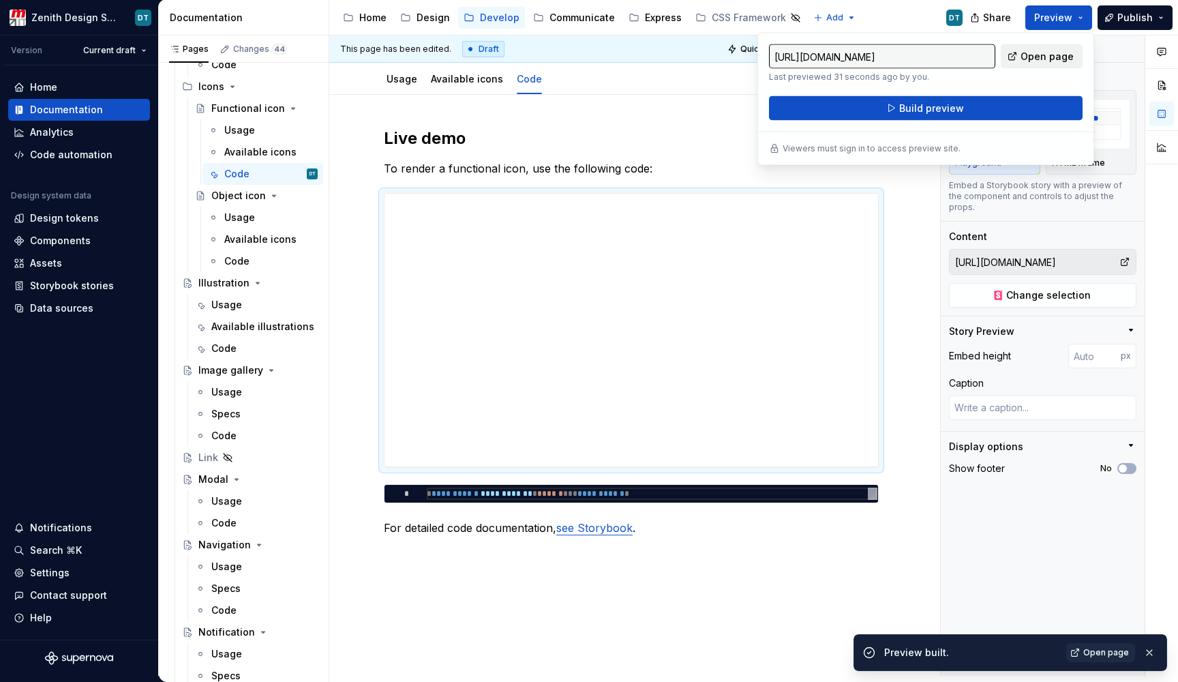
click at [1028, 50] on span "Open page" at bounding box center [1047, 57] width 53 height 14
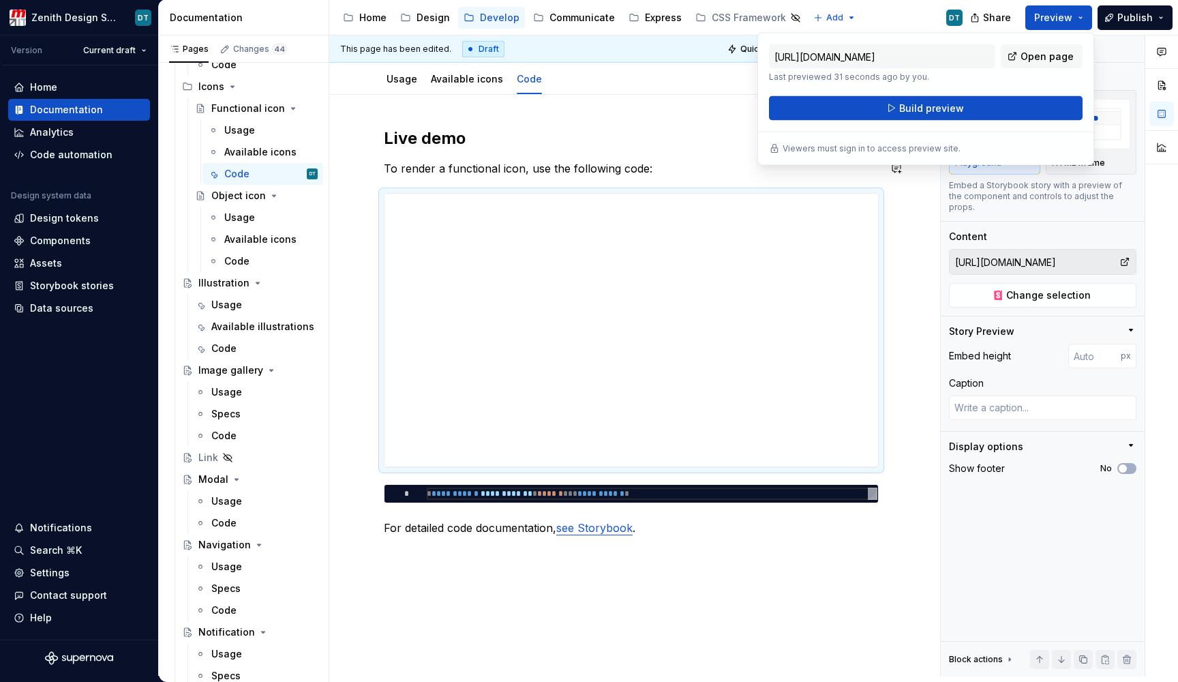
click at [723, 193] on div at bounding box center [631, 330] width 495 height 275
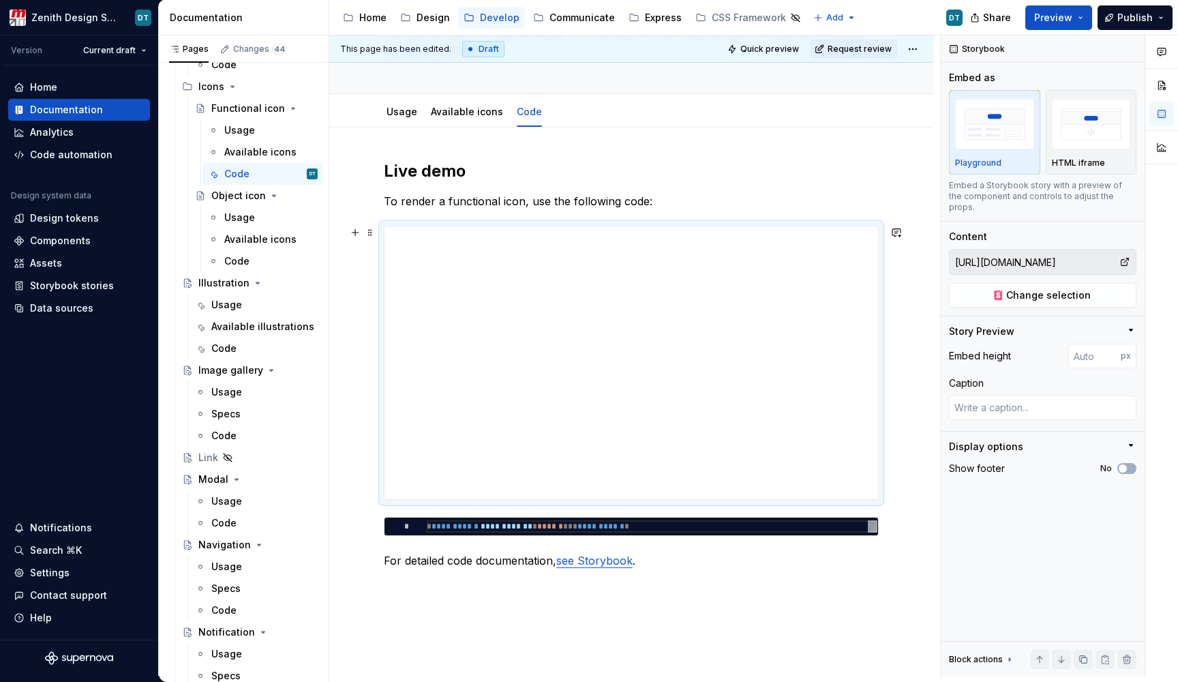
scroll to position [109, 0]
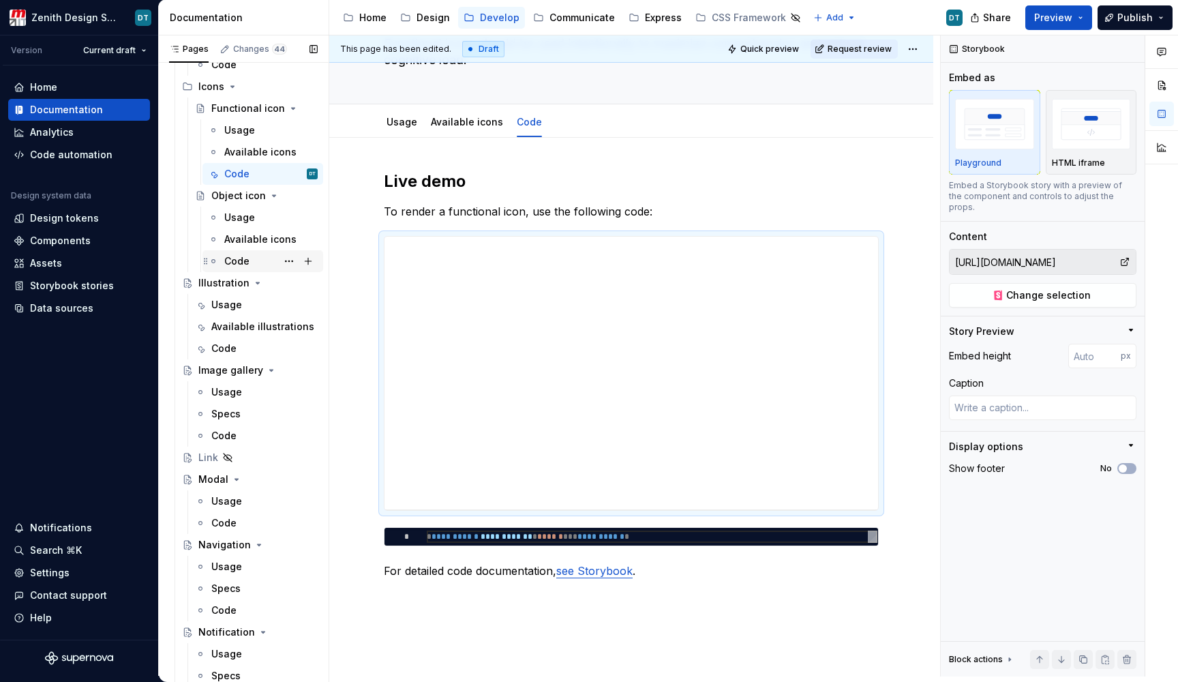
click at [255, 256] on div "Code" at bounding box center [270, 261] width 93 height 19
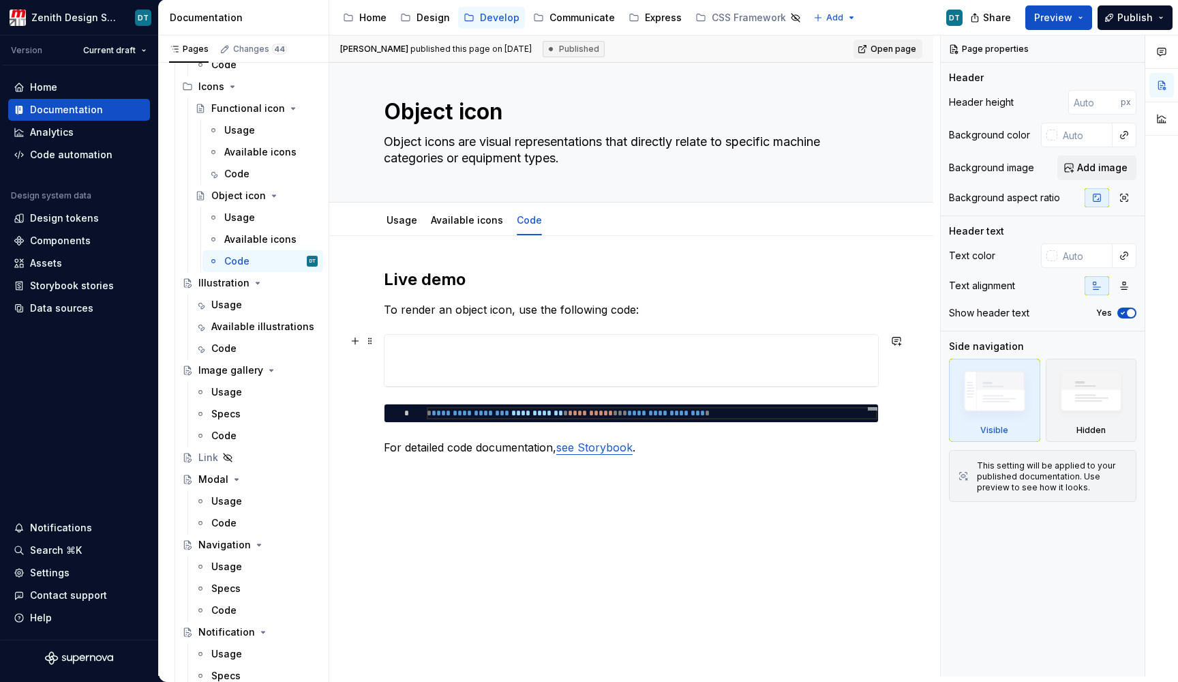
scroll to position [11, 0]
click at [543, 342] on div "**********" at bounding box center [631, 346] width 493 height 23
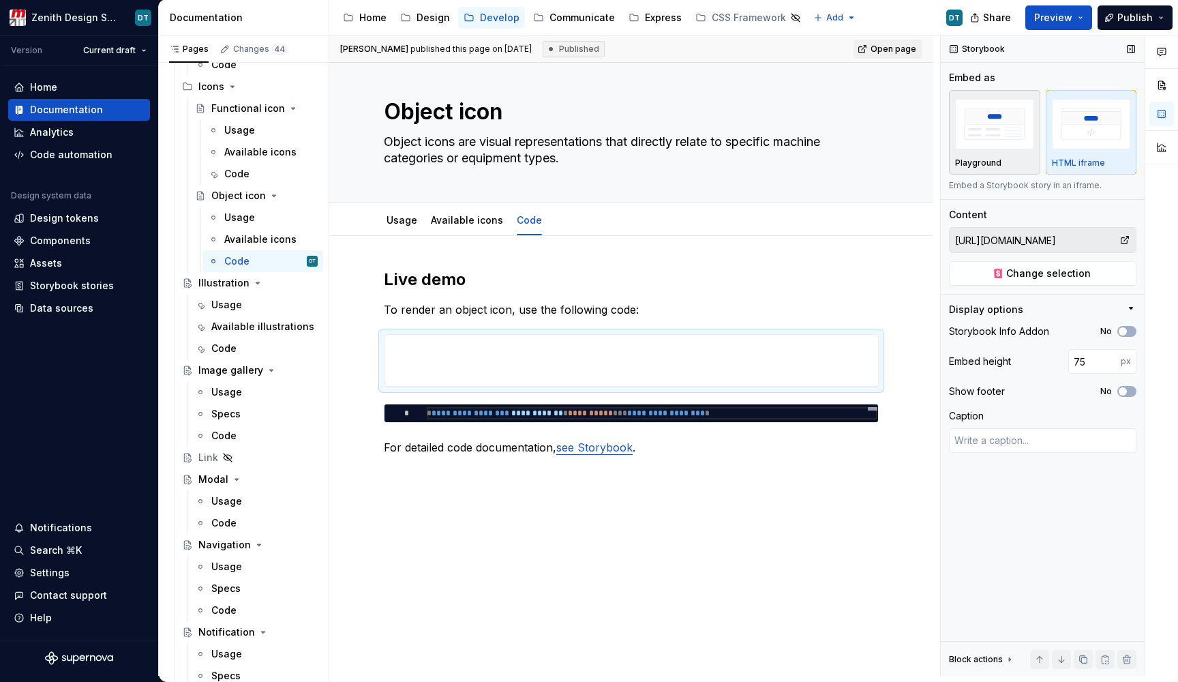
click at [998, 166] on p "Playground" at bounding box center [978, 163] width 46 height 11
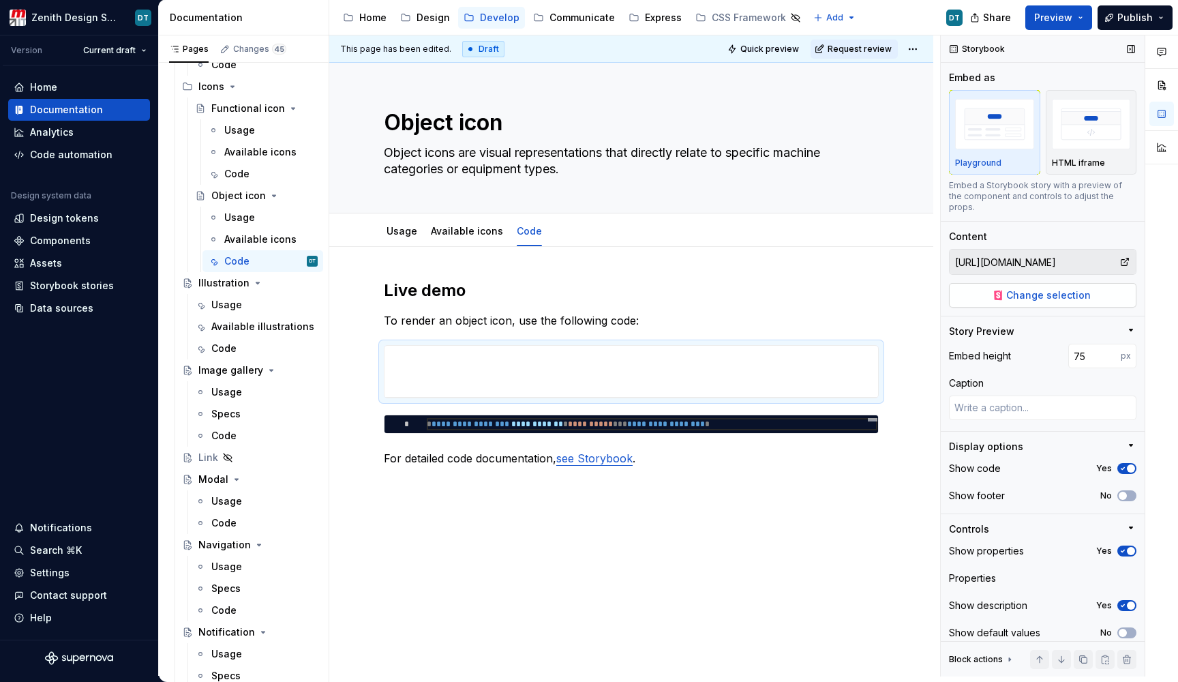
click at [1002, 296] on button "Change selection" at bounding box center [1043, 295] width 188 height 25
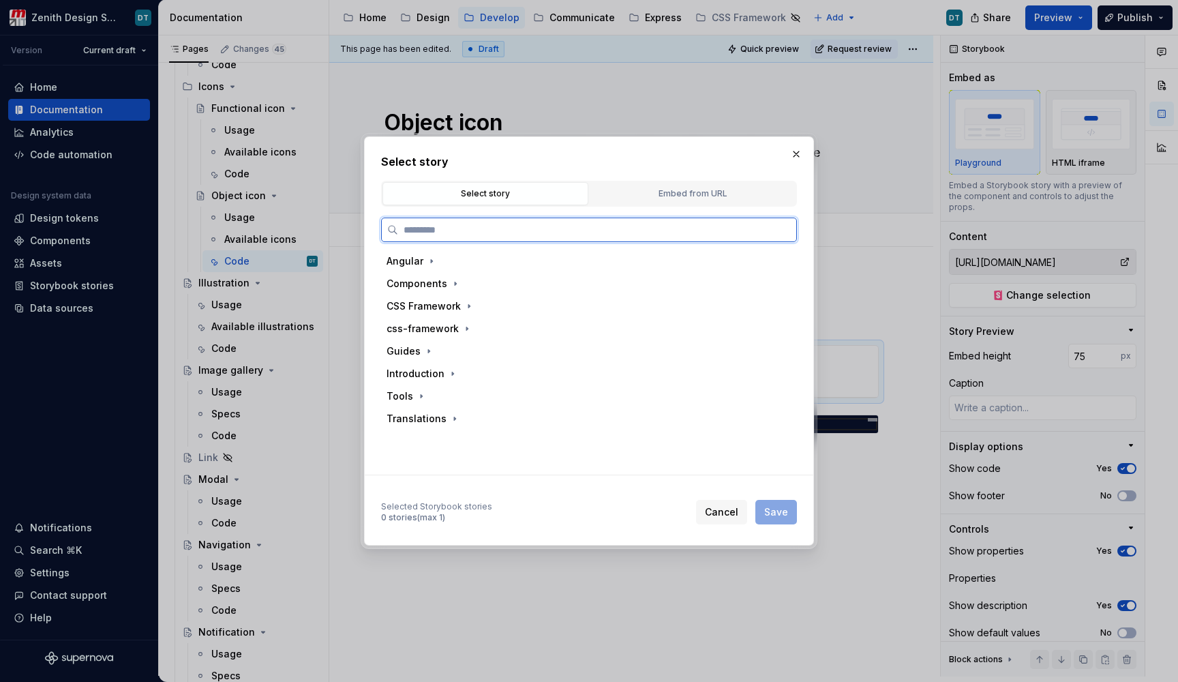
type textarea "*"
click at [647, 191] on div "Embed from URL" at bounding box center [693, 194] width 196 height 14
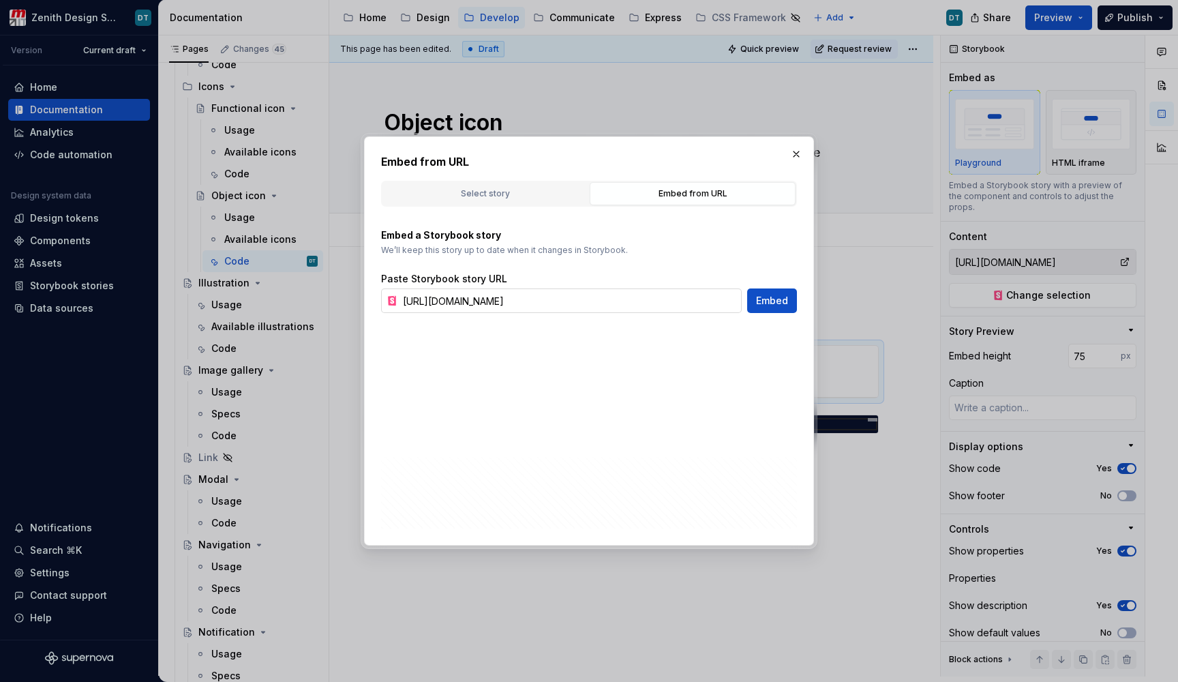
click at [539, 307] on input "[URL][DOMAIN_NAME]" at bounding box center [570, 300] width 344 height 25
paste input "s"
type input "[URL][DOMAIN_NAME]"
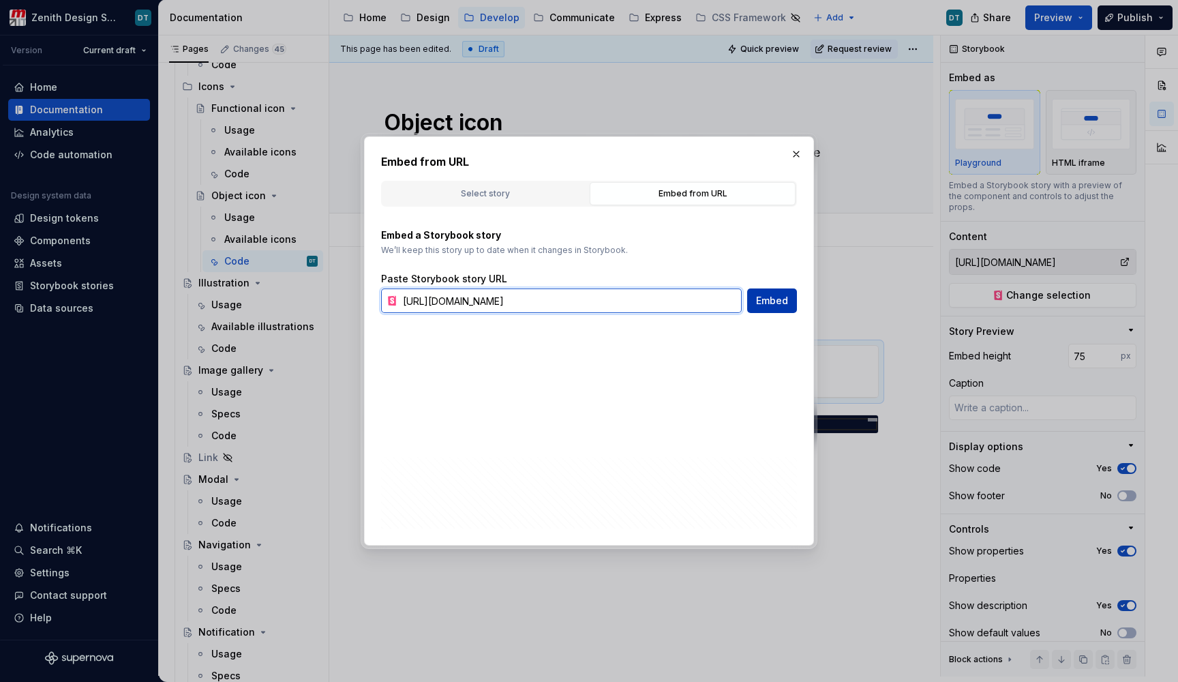
type textarea "*"
type input "[URL][DOMAIN_NAME]"
click at [651, 315] on div "Embed from URL Select story Embed from URL Angular Components CSS Framework css…" at bounding box center [589, 340] width 450 height 409
click at [638, 302] on input "[URL][DOMAIN_NAME]" at bounding box center [570, 300] width 344 height 25
click at [517, 300] on input "[URL][DOMAIN_NAME]" at bounding box center [570, 300] width 344 height 25
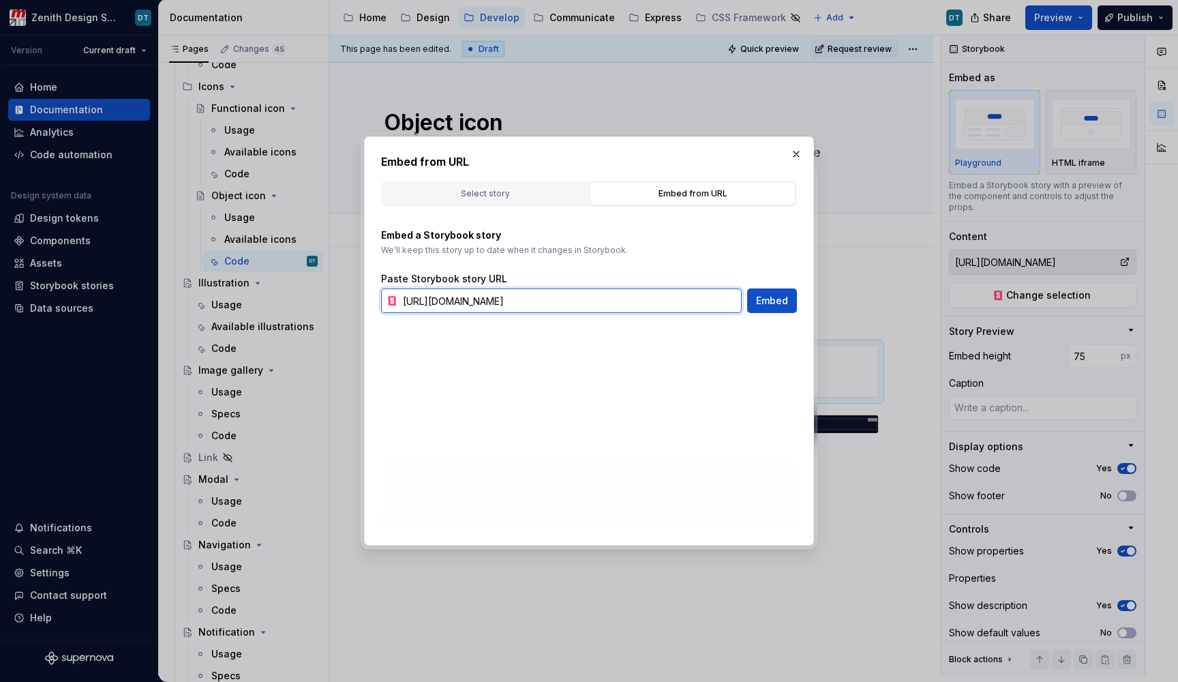
click at [517, 300] on input "[URL][DOMAIN_NAME]" at bounding box center [570, 300] width 344 height 25
type textarea "*"
type input "[URL][DOMAIN_NAME]"
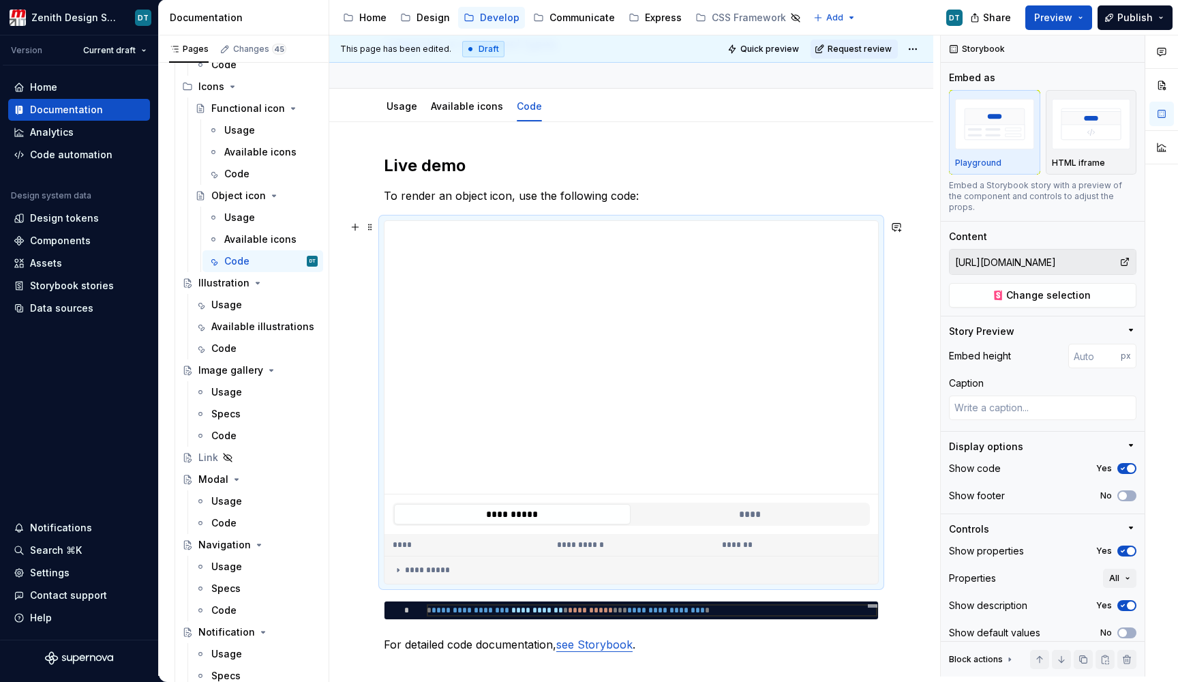
scroll to position [138, 0]
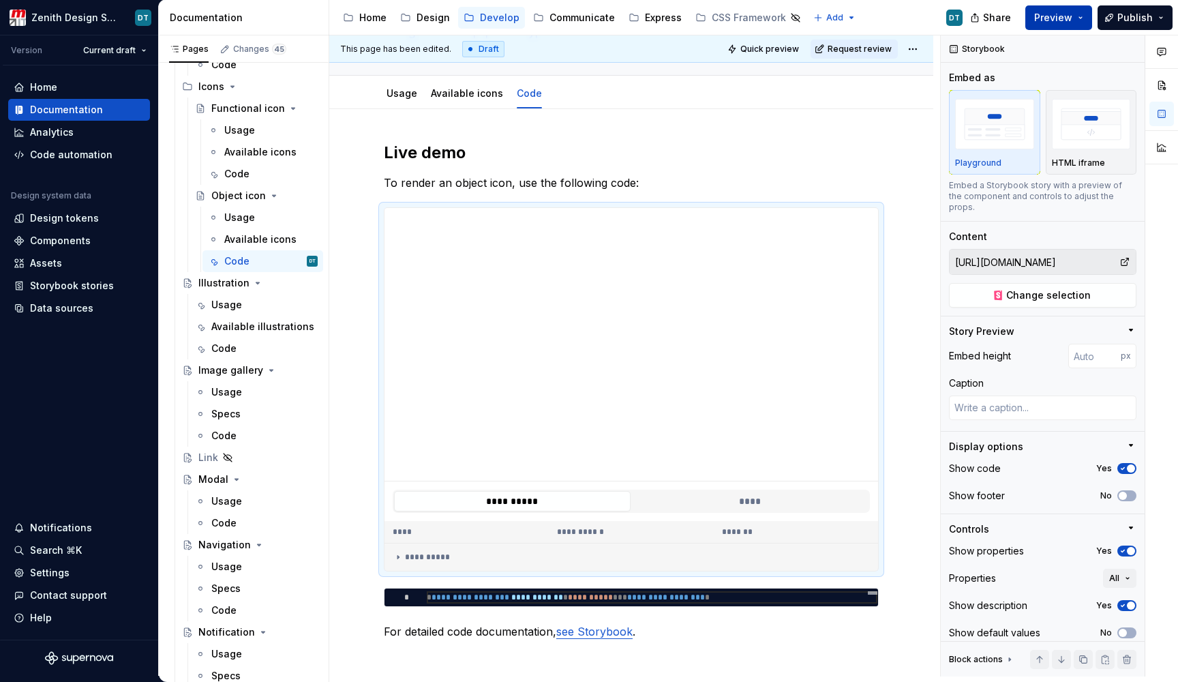
click at [1066, 20] on span "Preview" at bounding box center [1053, 18] width 38 height 14
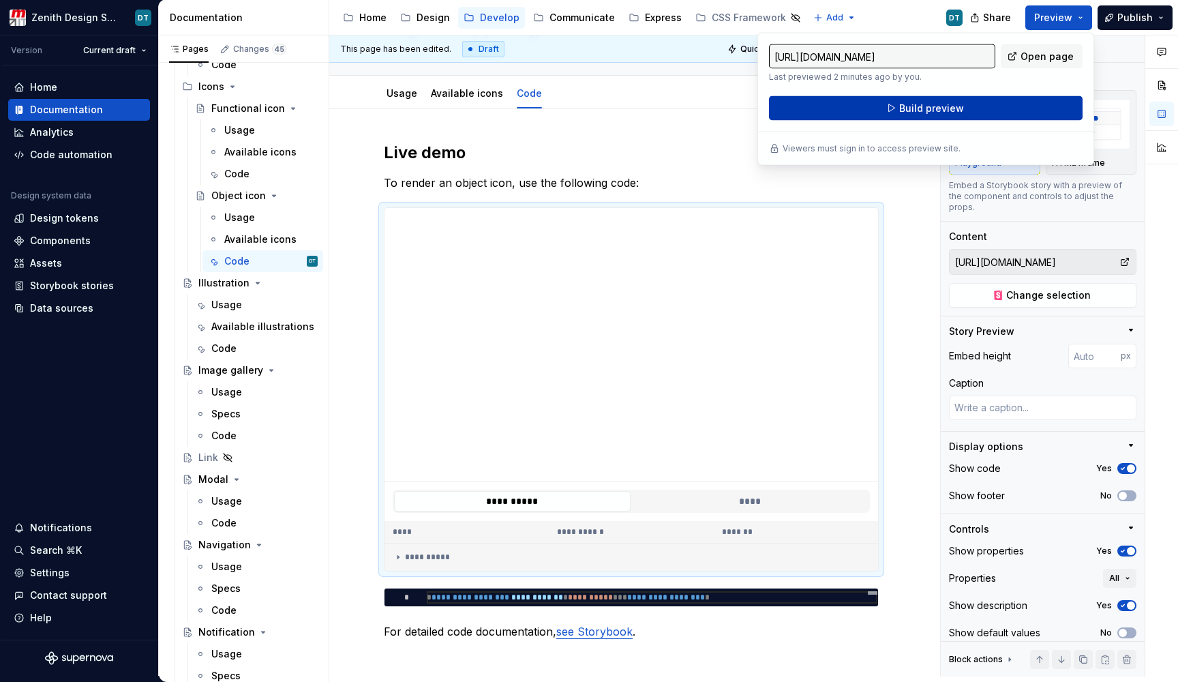
click at [985, 111] on button "Build preview" at bounding box center [926, 108] width 314 height 25
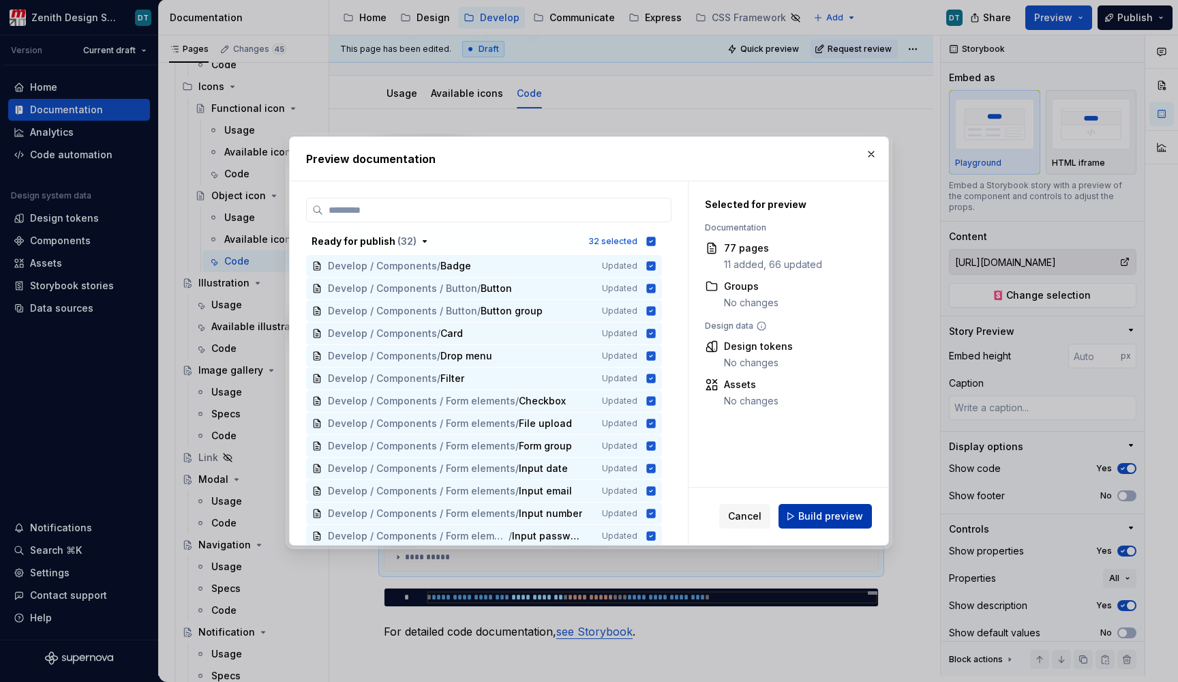
click at [861, 524] on button "Build preview" at bounding box center [825, 516] width 93 height 25
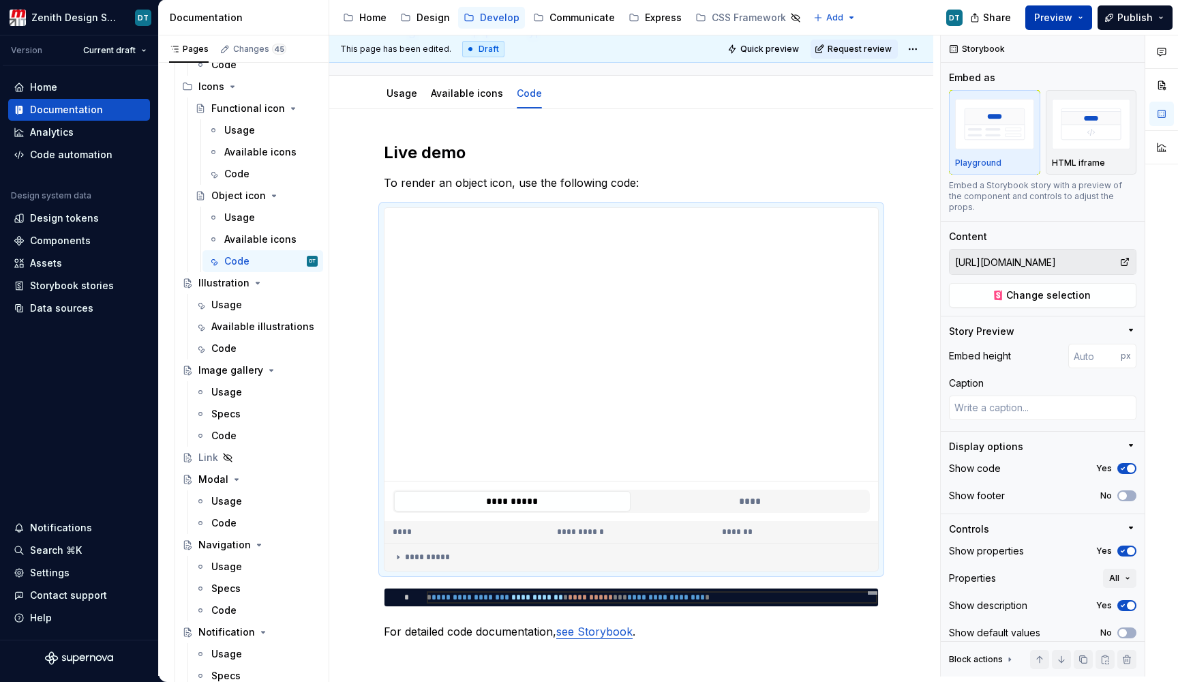
click at [1060, 12] on span "Preview" at bounding box center [1053, 18] width 38 height 14
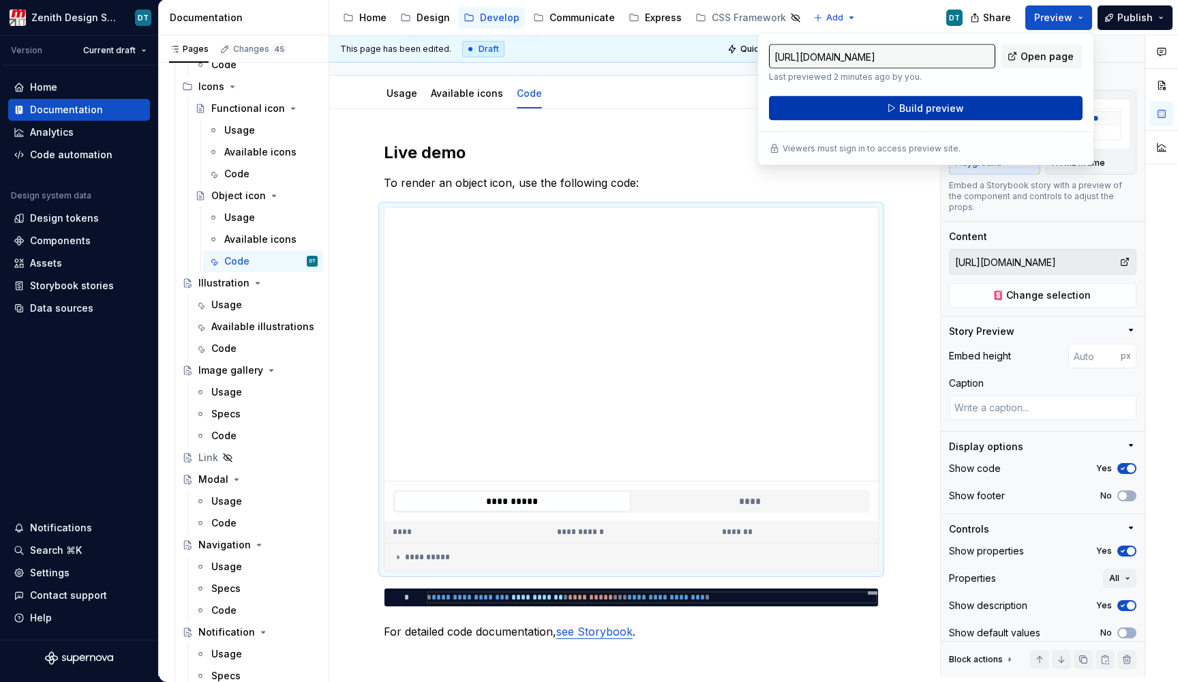
click at [957, 103] on span "Build preview" at bounding box center [931, 109] width 65 height 14
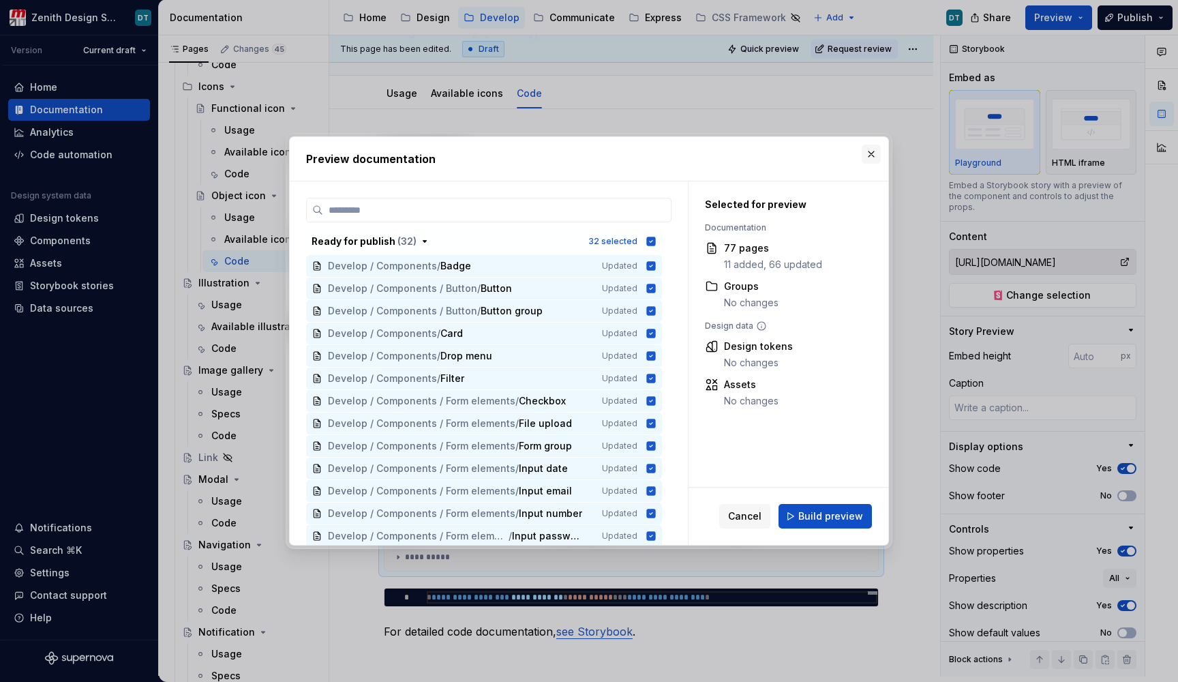
click at [869, 152] on button "button" at bounding box center [871, 154] width 19 height 19
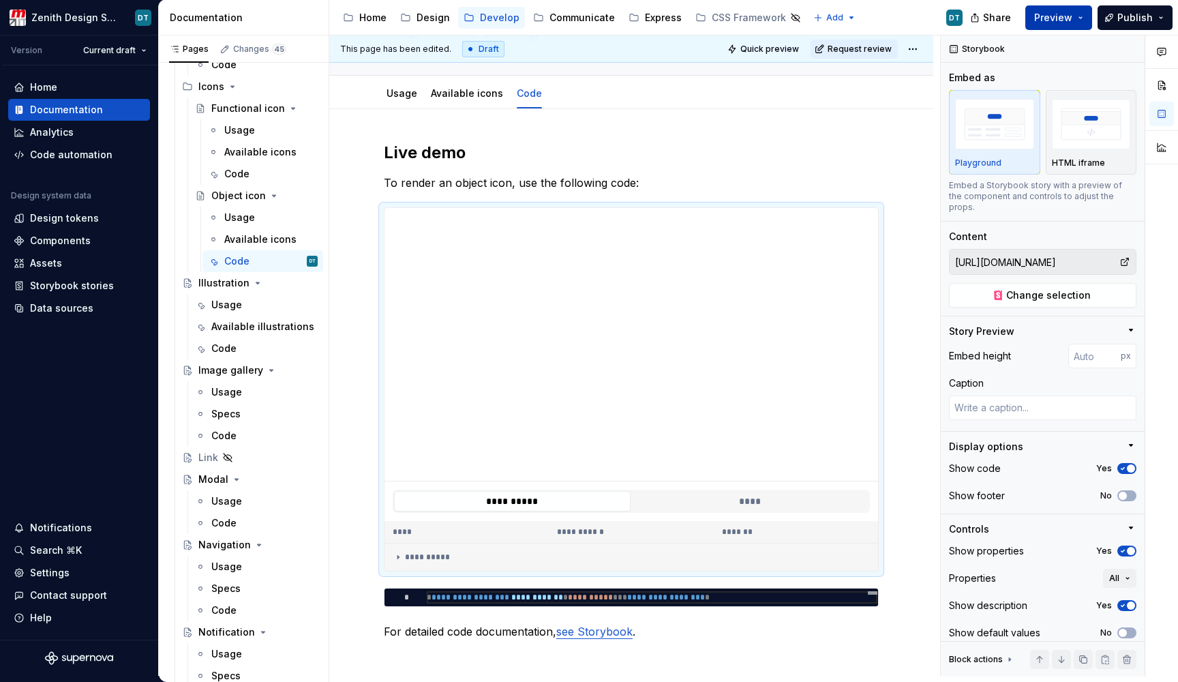
click at [1061, 14] on span "Preview" at bounding box center [1053, 18] width 38 height 14
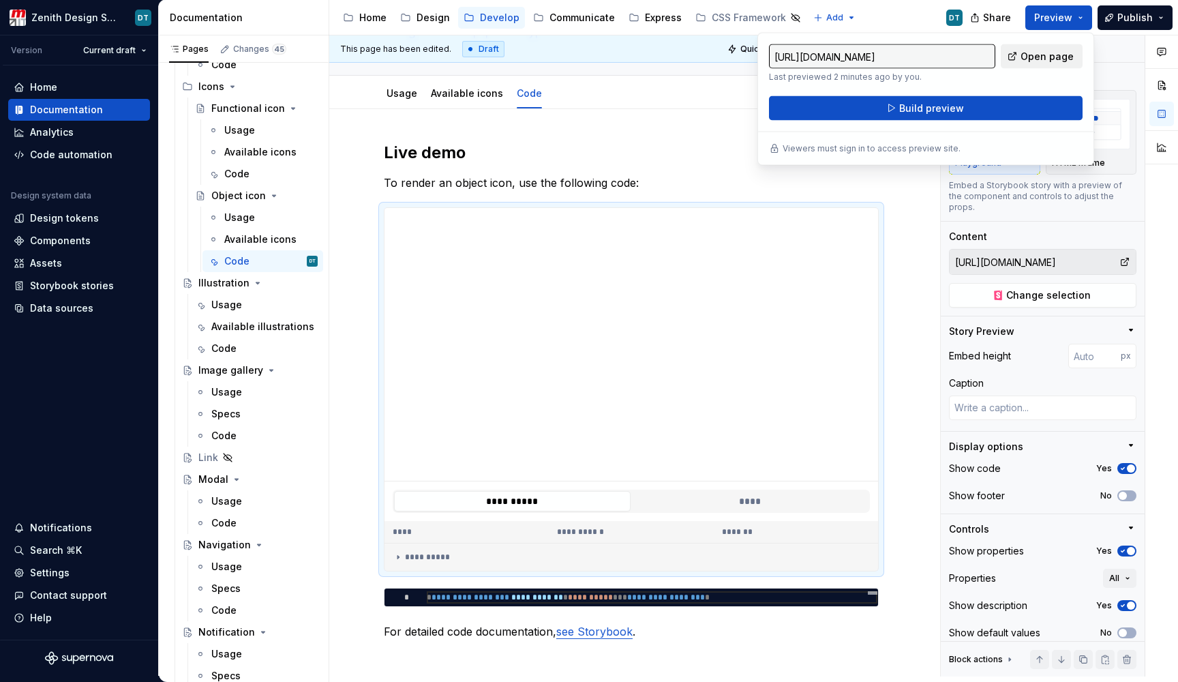
click at [1026, 52] on span "Open page" at bounding box center [1047, 57] width 53 height 14
click at [245, 173] on div "Code" at bounding box center [236, 174] width 25 height 14
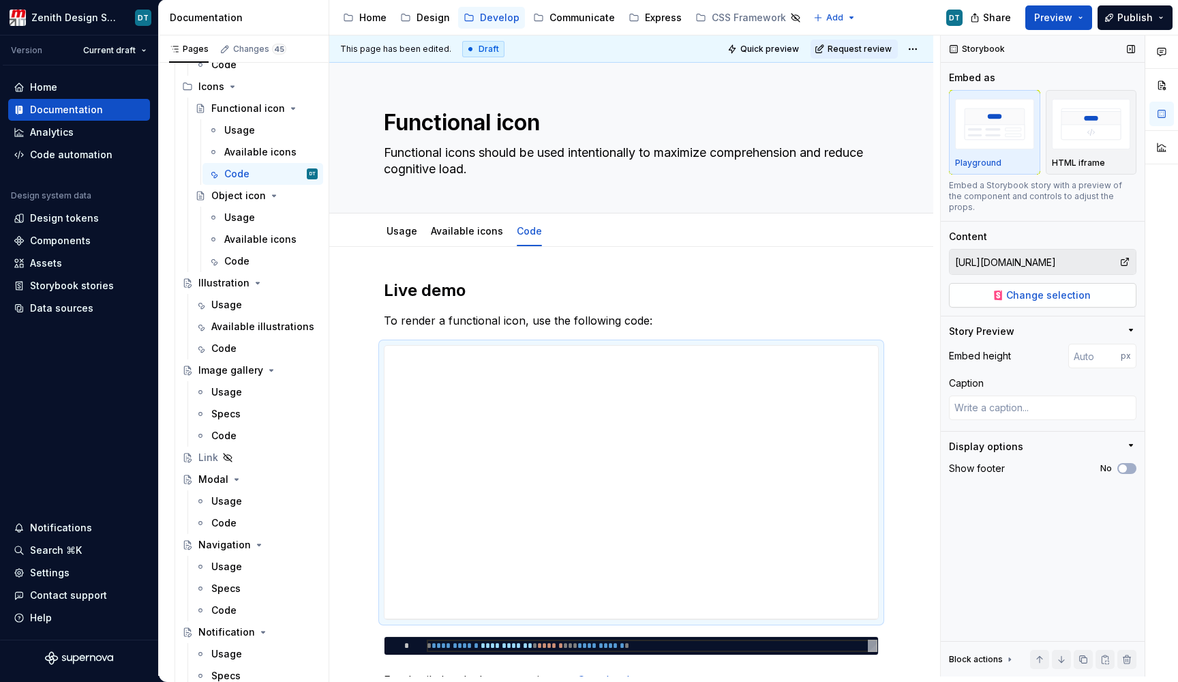
click at [1055, 288] on span "Change selection" at bounding box center [1049, 295] width 85 height 14
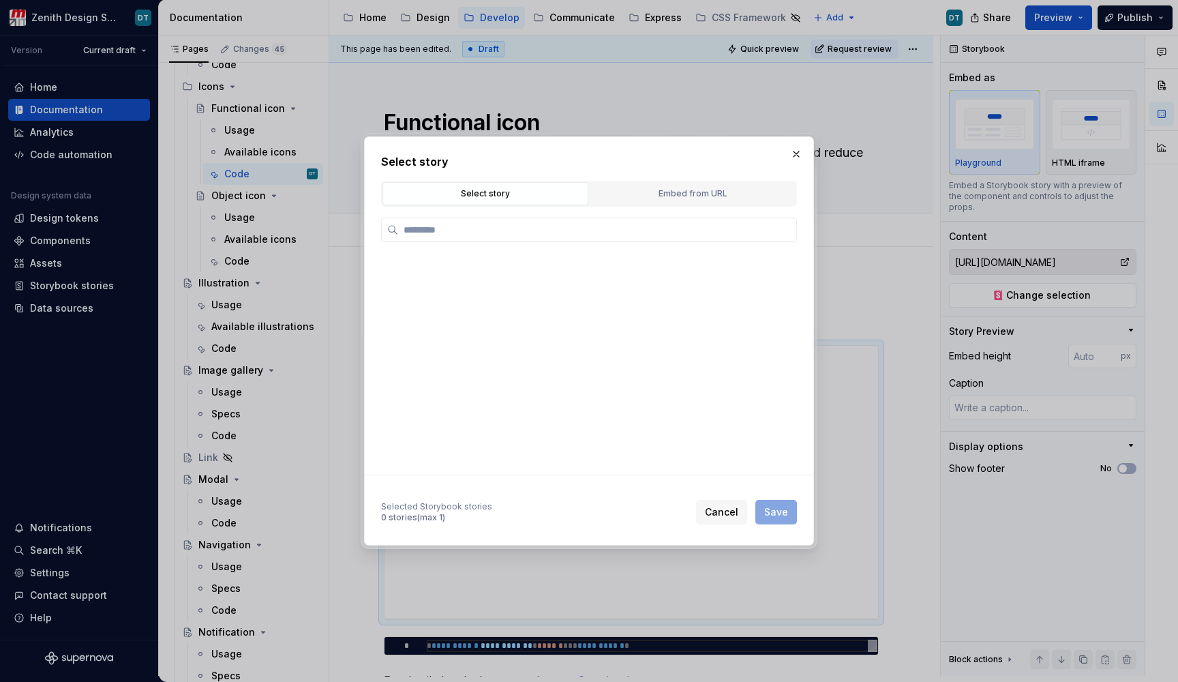
type textarea "*"
click at [704, 197] on div "Embed from URL" at bounding box center [693, 194] width 196 height 14
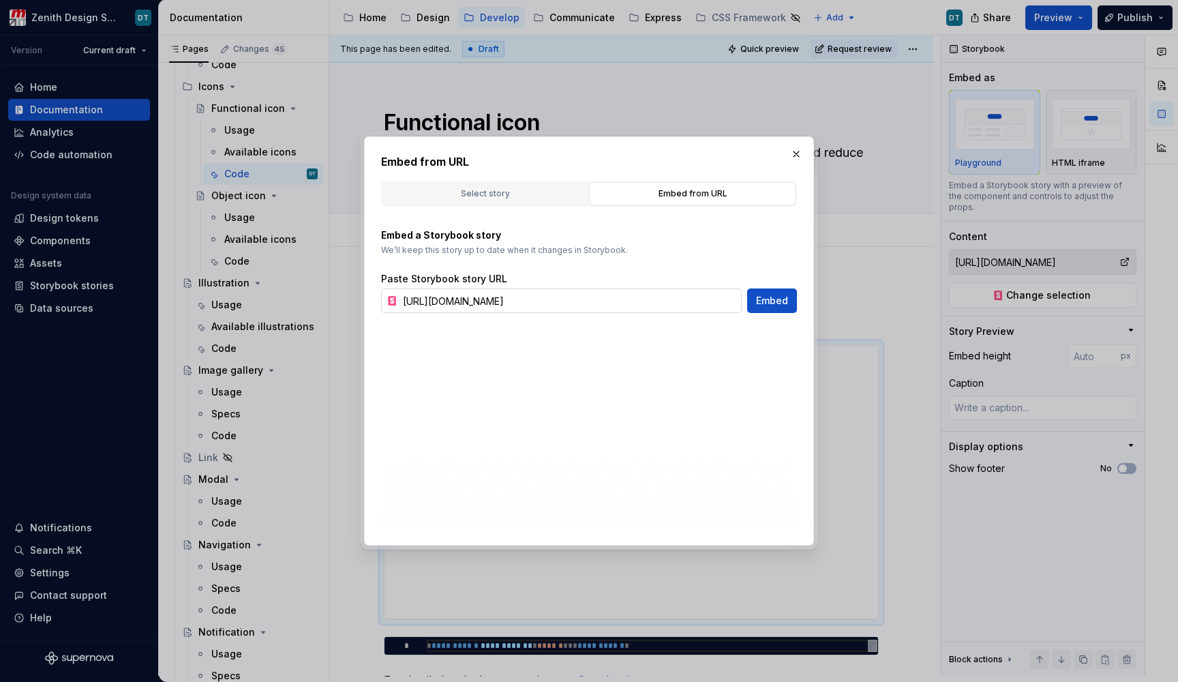
click at [575, 312] on input "[URL][DOMAIN_NAME]" at bounding box center [570, 300] width 344 height 25
paste input "story/components-icons-functional-icons--playground"
type input "[URL][DOMAIN_NAME]"
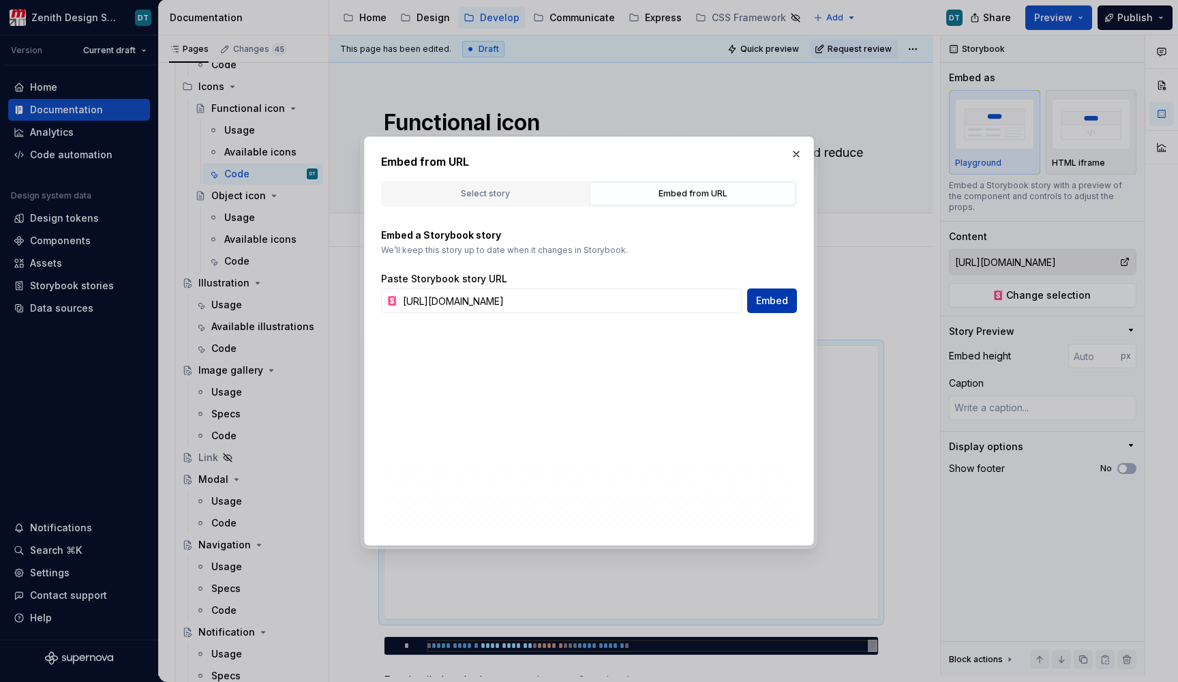
click at [778, 305] on span "Embed" at bounding box center [772, 301] width 32 height 14
type textarea "*"
type input "[URL][DOMAIN_NAME]"
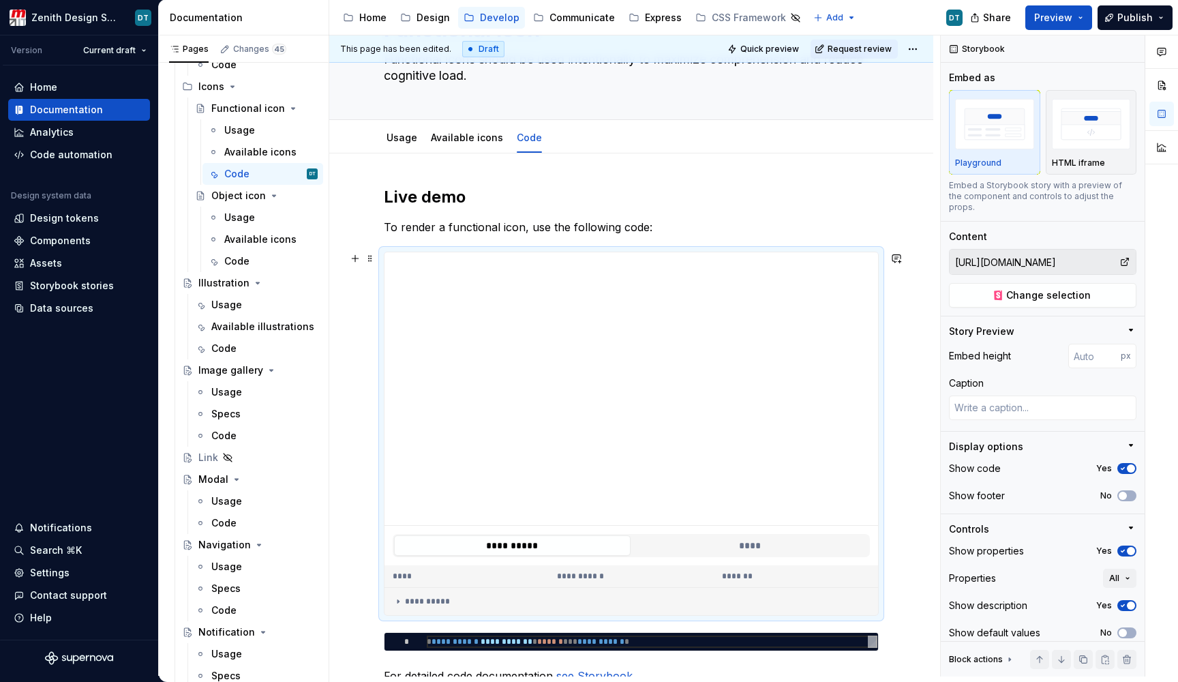
scroll to position [142, 0]
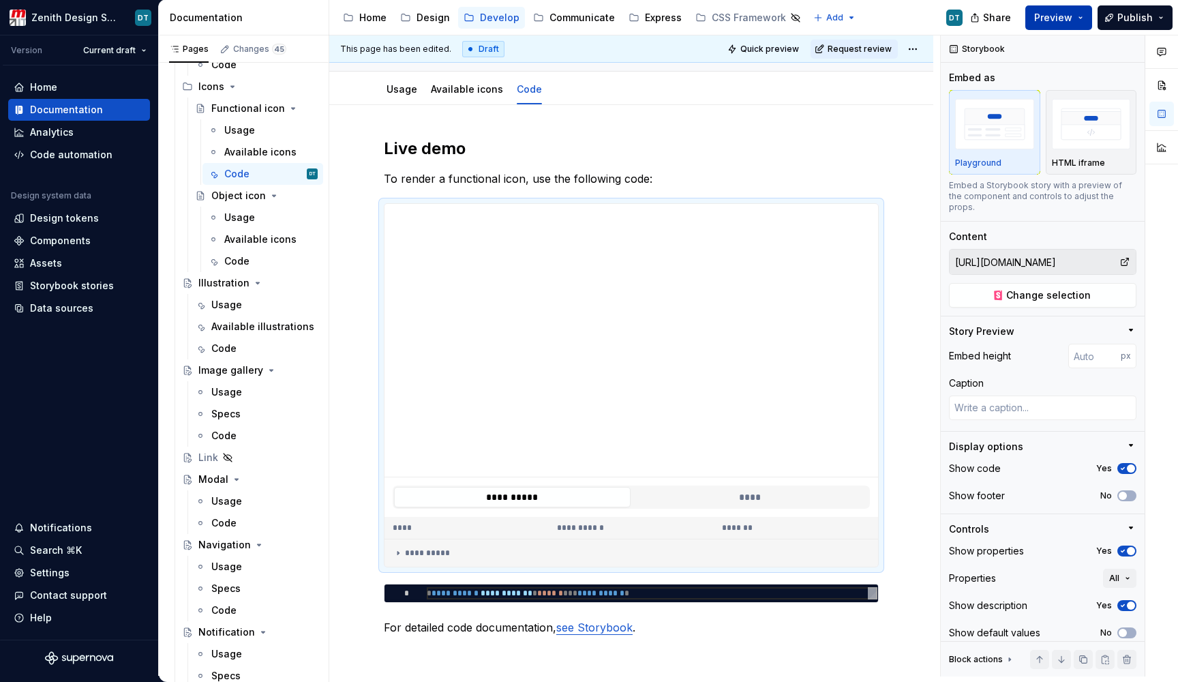
click at [1062, 14] on span "Preview" at bounding box center [1053, 18] width 38 height 14
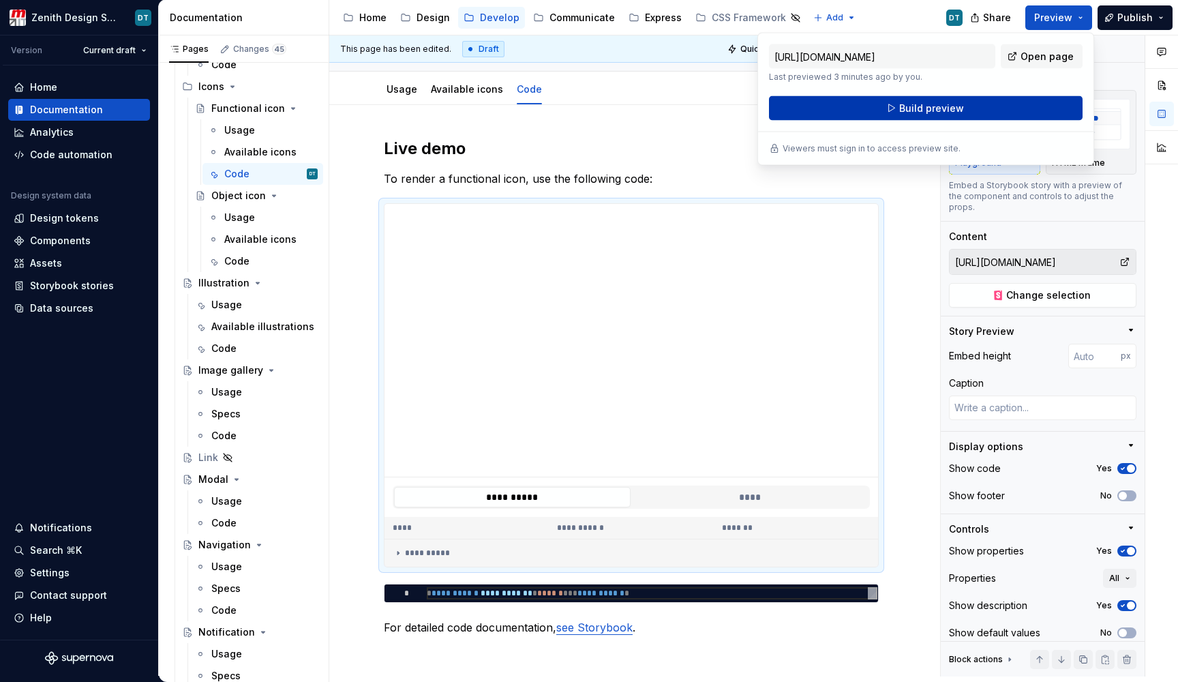
click at [970, 113] on button "Build preview" at bounding box center [926, 108] width 314 height 25
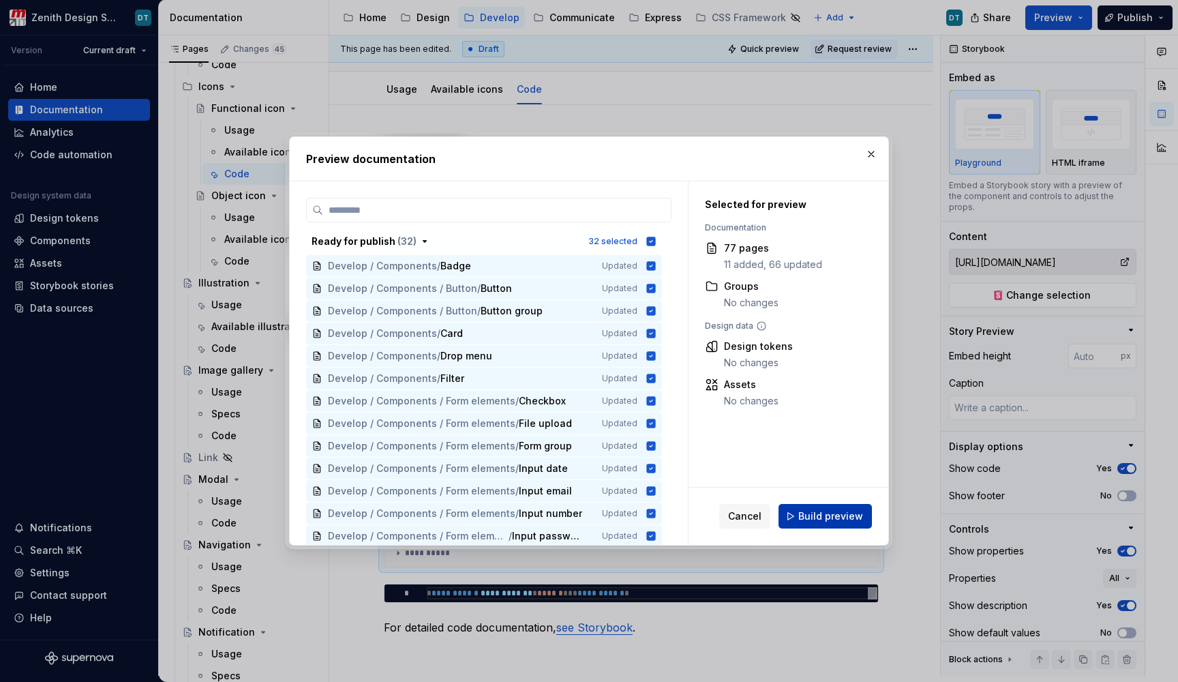
click at [822, 517] on span "Build preview" at bounding box center [831, 516] width 65 height 14
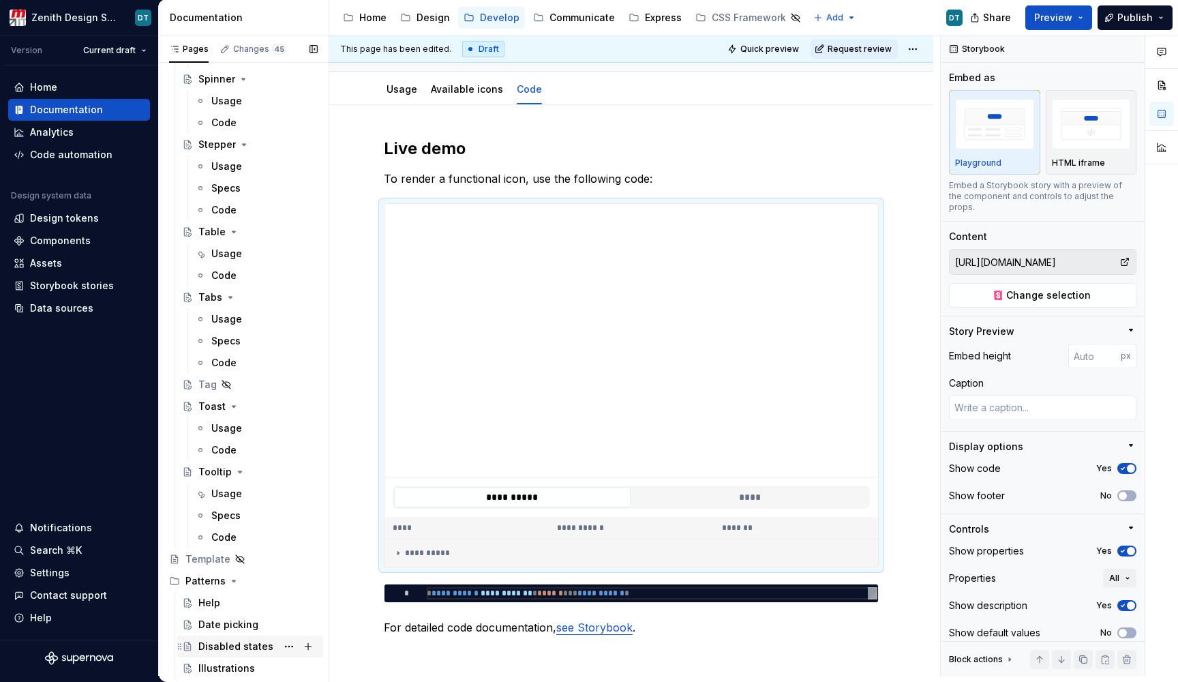
scroll to position [3494, 0]
click at [235, 662] on div "Illustrations" at bounding box center [226, 668] width 57 height 14
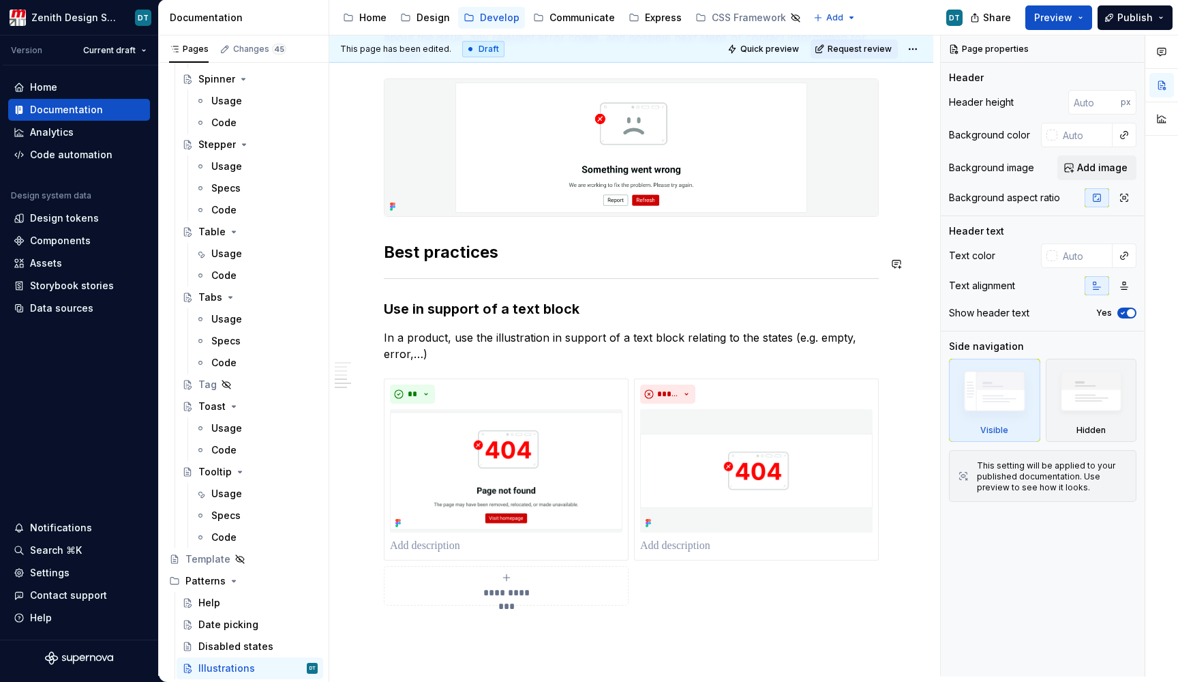
scroll to position [1410, 0]
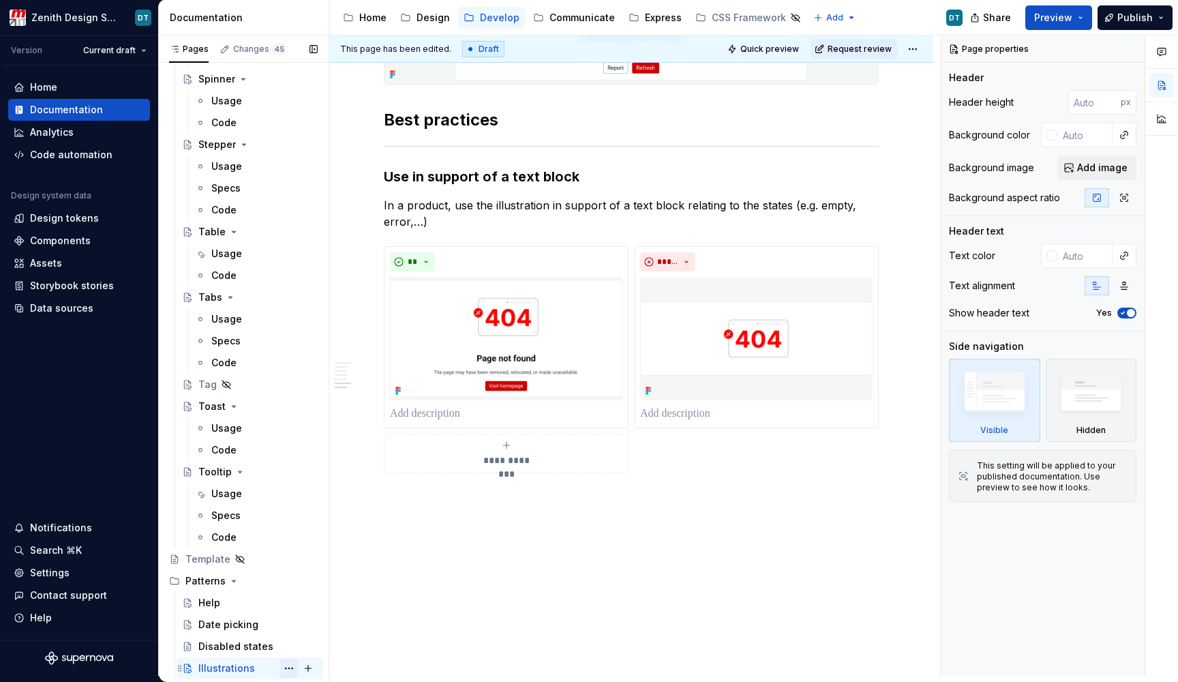
click at [280, 668] on button "Page tree" at bounding box center [289, 668] width 19 height 19
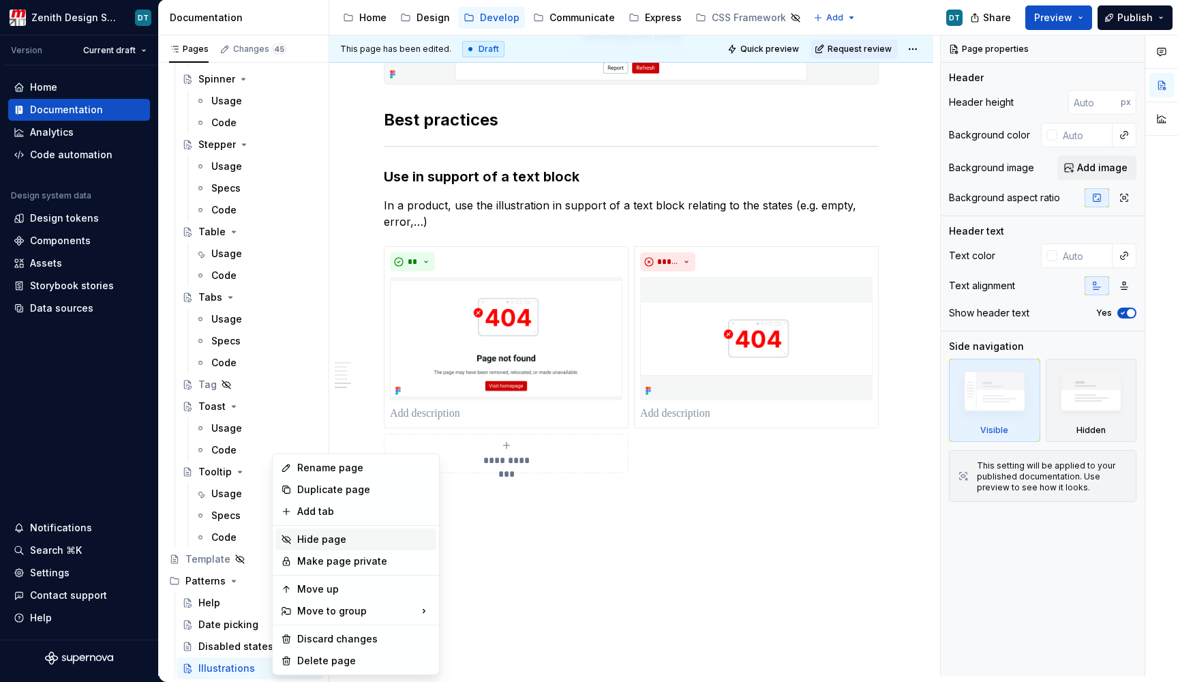
click at [318, 546] on div "Hide page" at bounding box center [364, 540] width 134 height 14
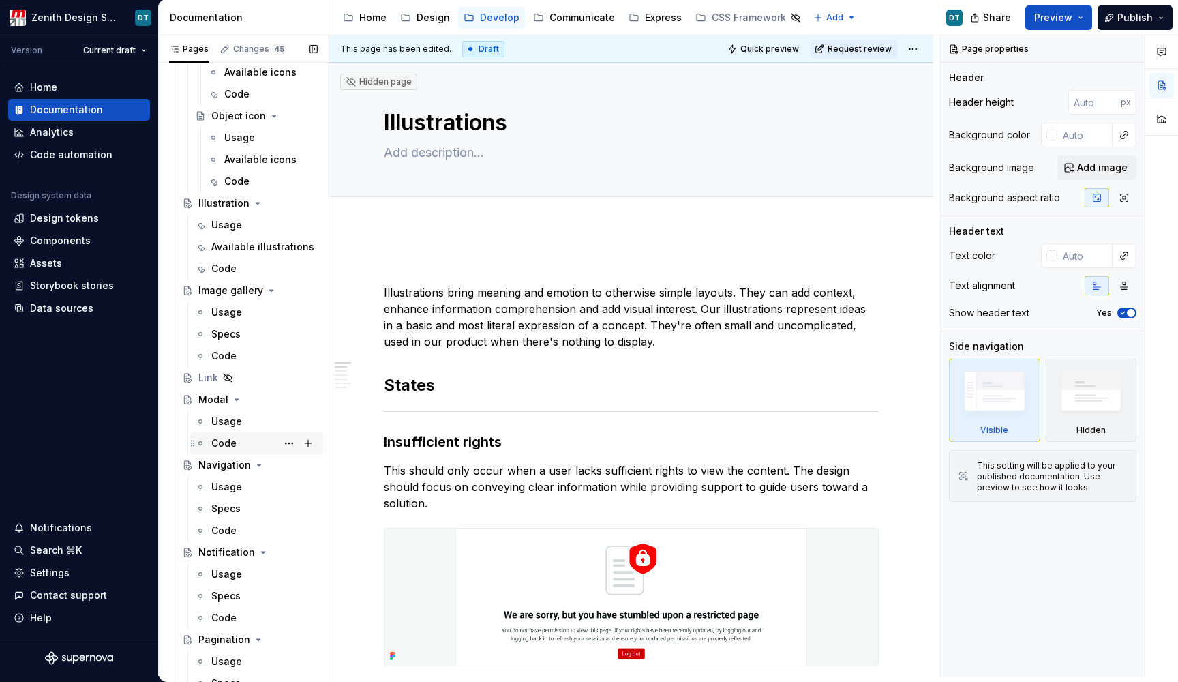
scroll to position [2660, 0]
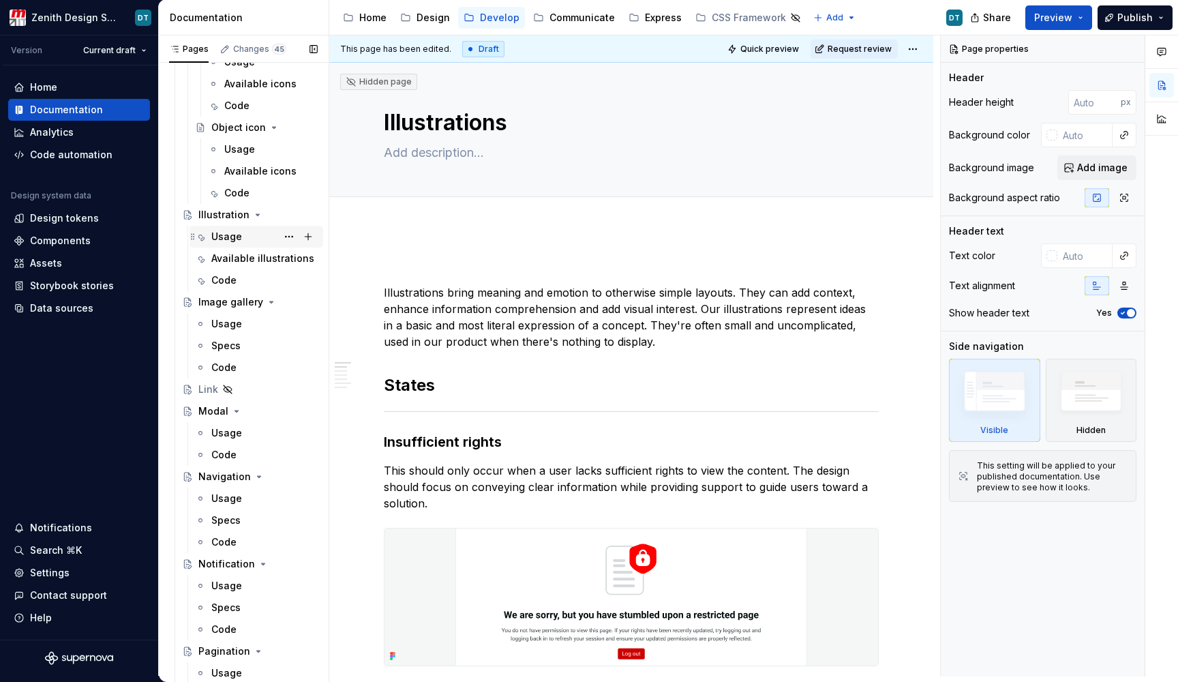
click at [231, 245] on div "Usage" at bounding box center [264, 236] width 106 height 19
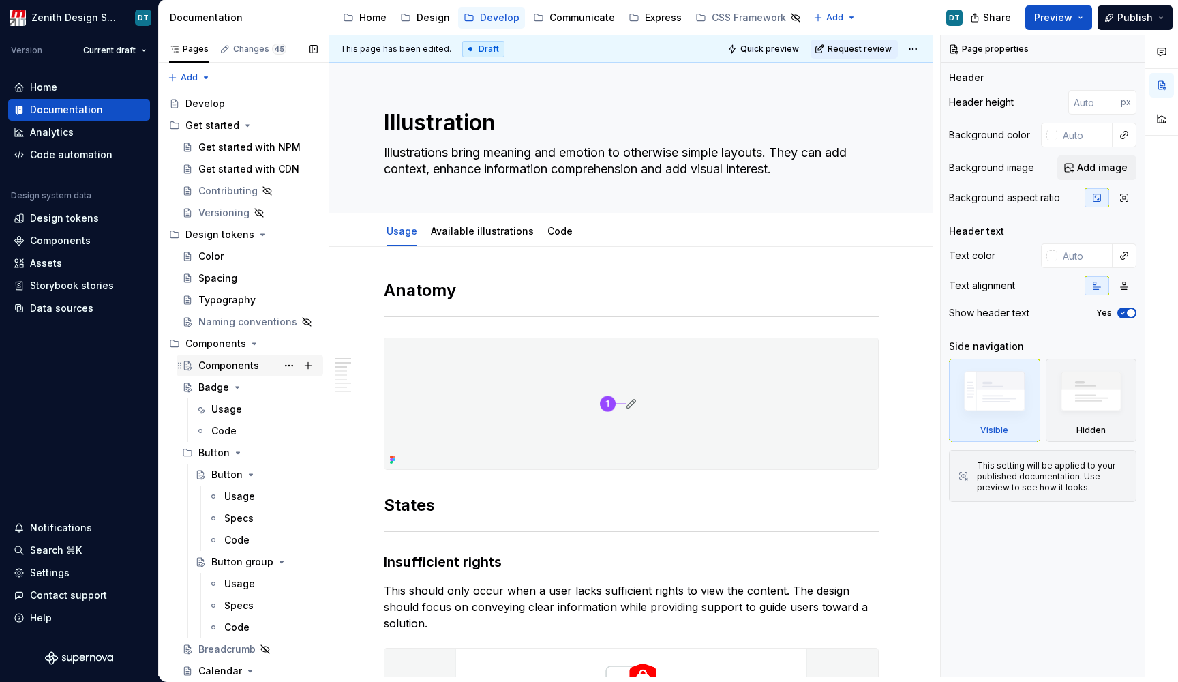
click at [217, 368] on div "Components" at bounding box center [228, 366] width 61 height 14
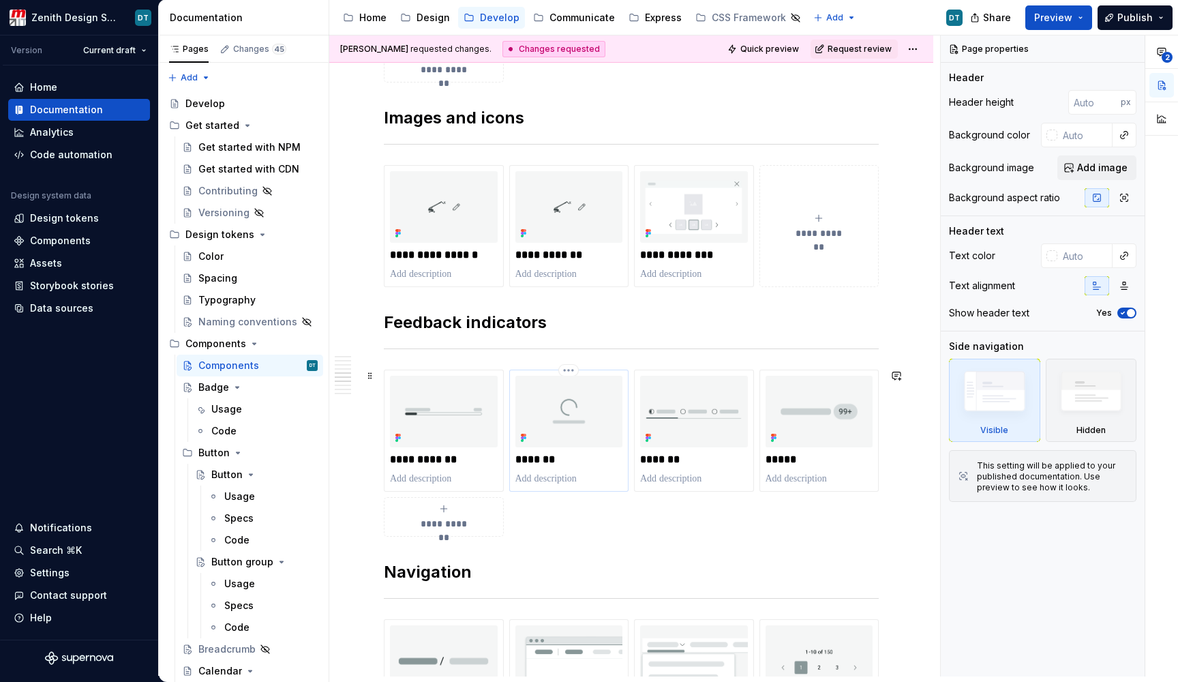
scroll to position [1295, 0]
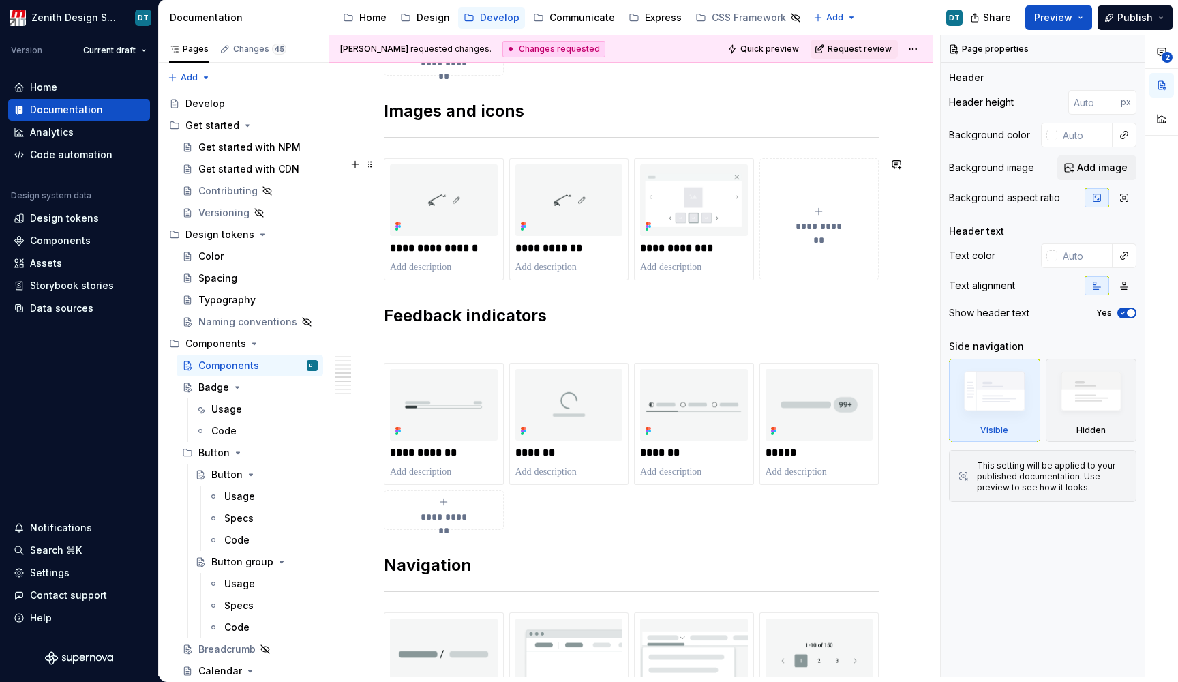
click at [778, 236] on button "**********" at bounding box center [820, 219] width 120 height 122
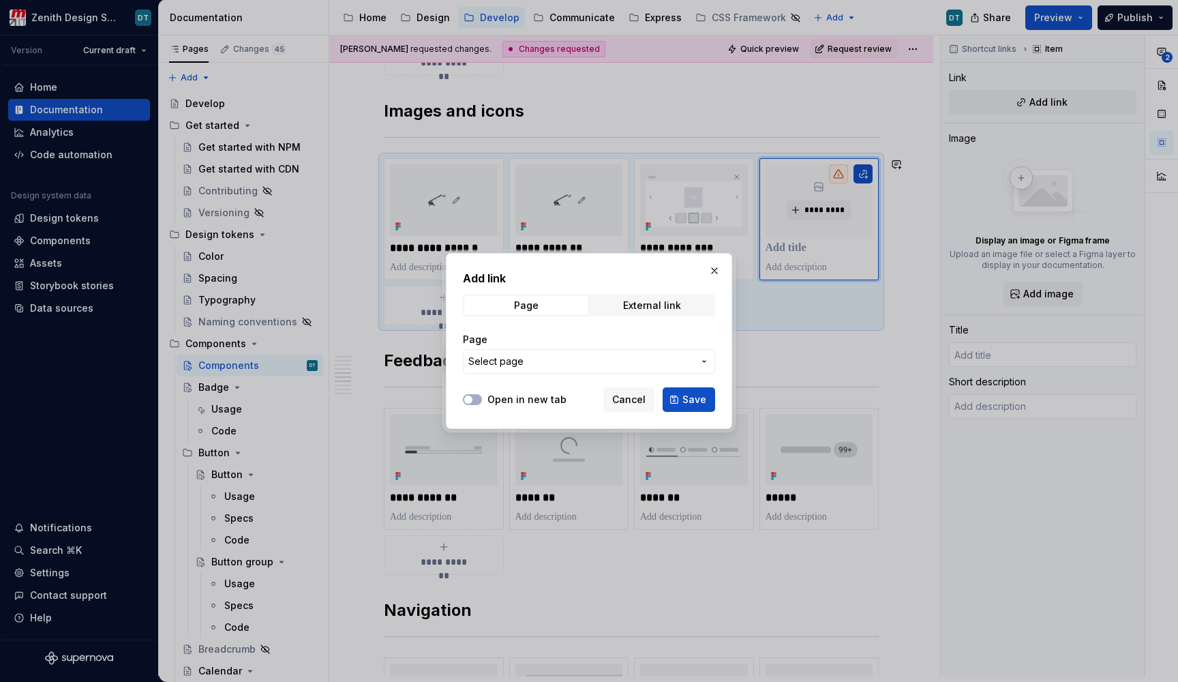
type textarea "*"
click at [536, 356] on span "Select page" at bounding box center [580, 362] width 225 height 14
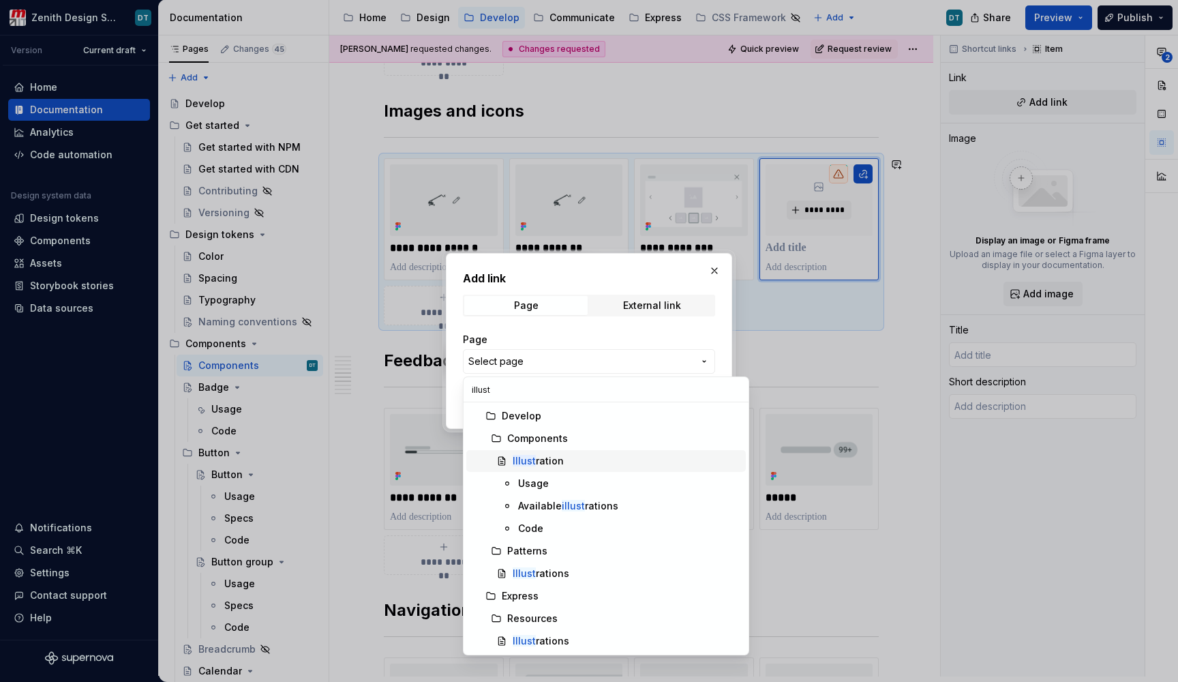
type input "illust"
click at [573, 461] on div "Illust ration" at bounding box center [627, 461] width 228 height 14
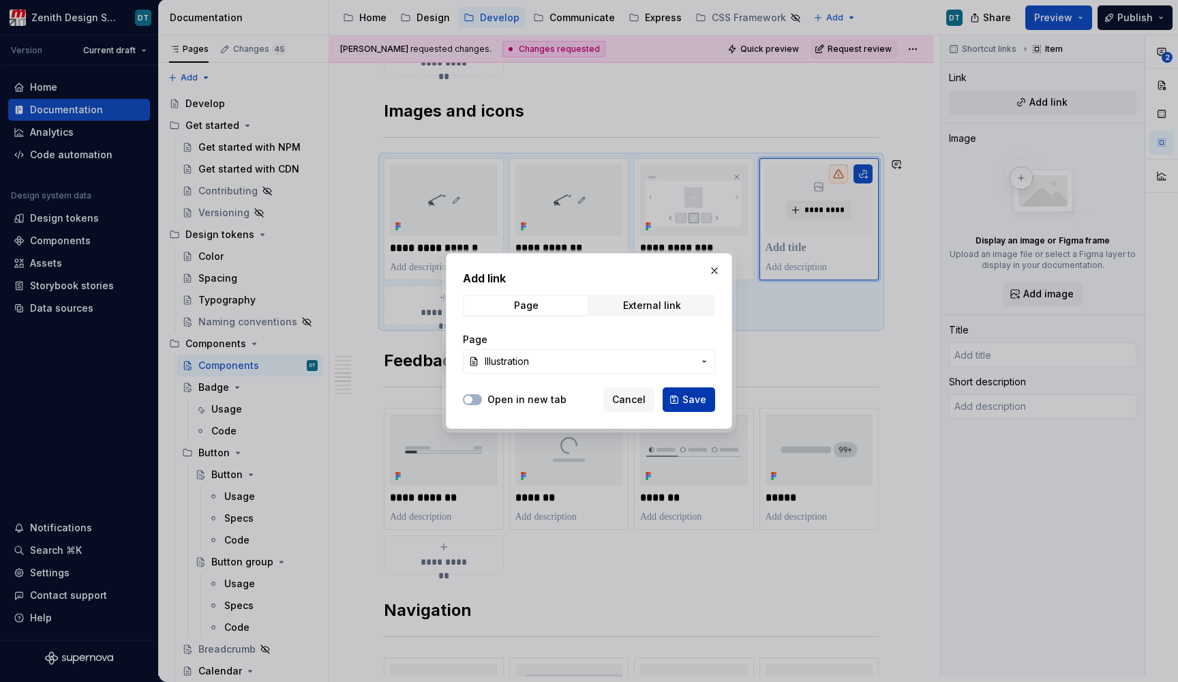
click at [678, 404] on button "Save" at bounding box center [689, 399] width 53 height 25
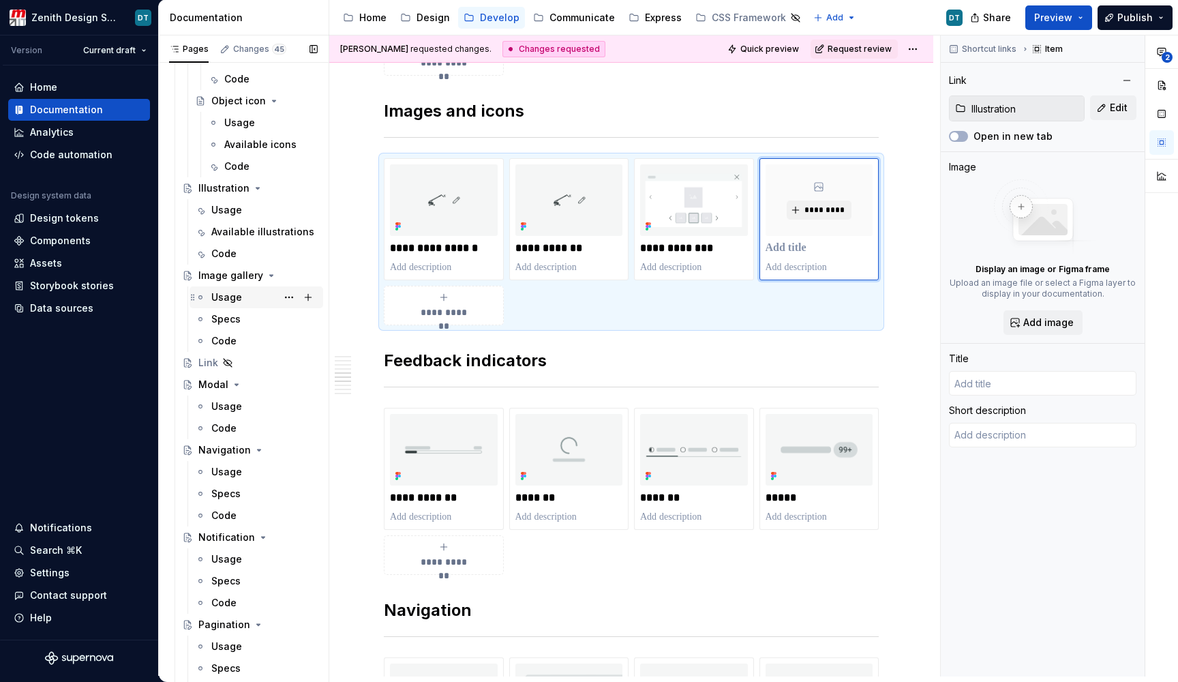
scroll to position [2672, 0]
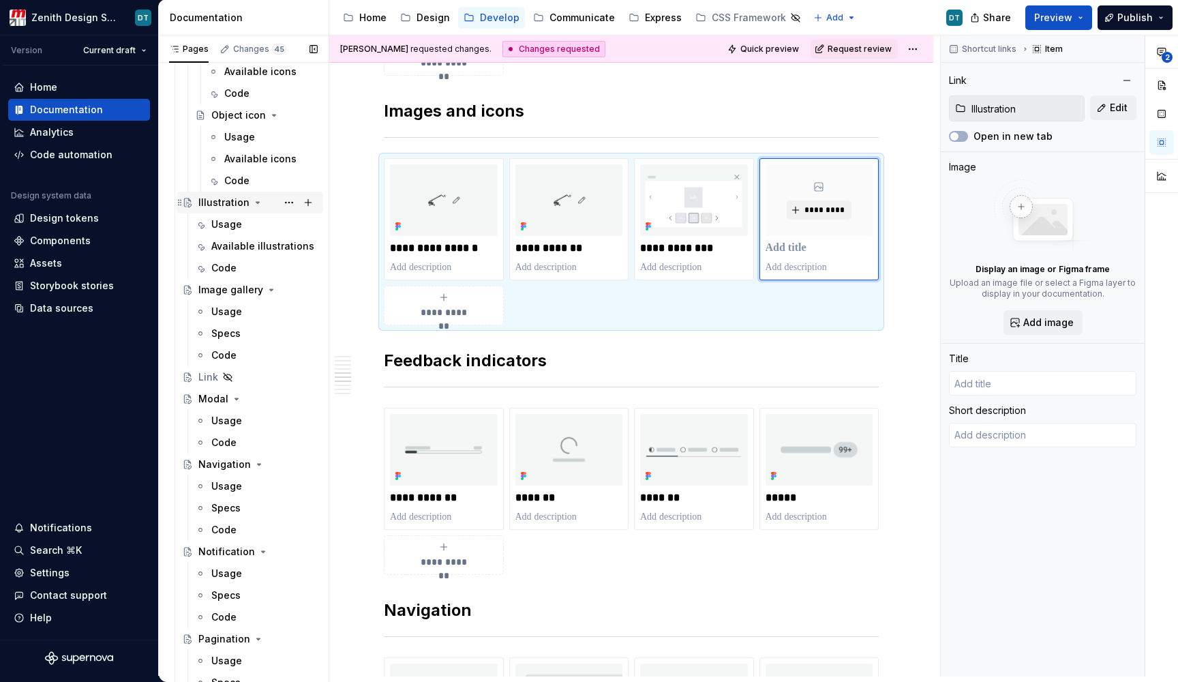
click at [229, 205] on div "Illustration" at bounding box center [223, 203] width 51 height 14
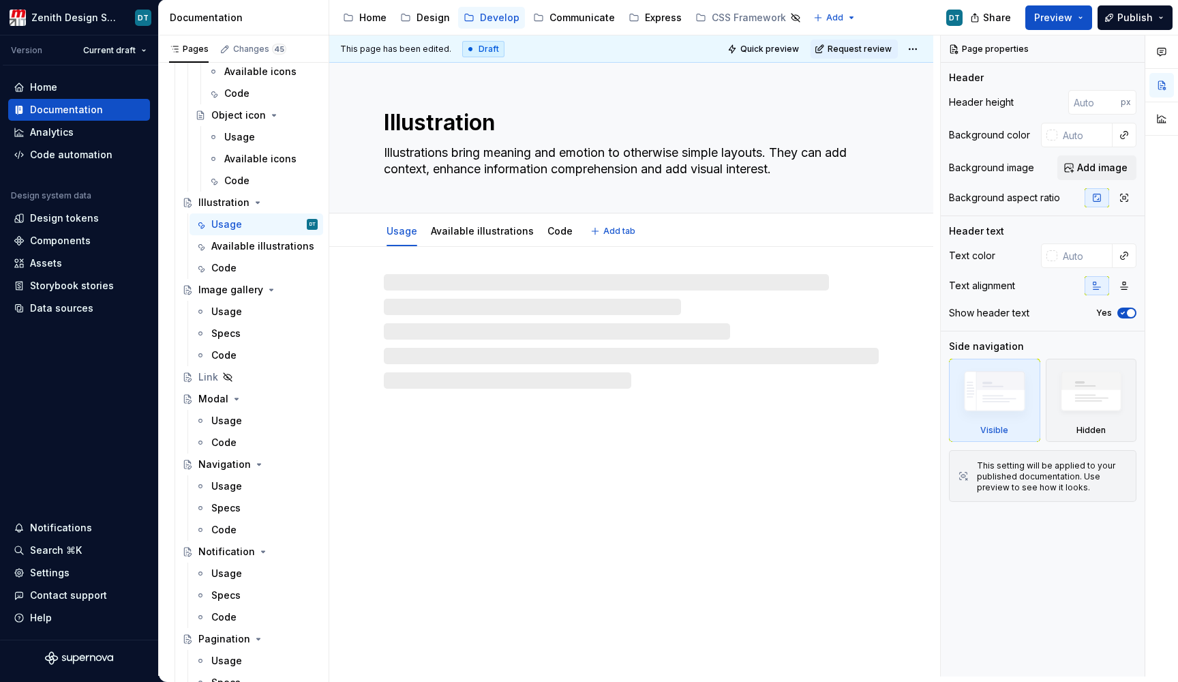
click at [526, 130] on textarea "Illustration" at bounding box center [628, 122] width 495 height 33
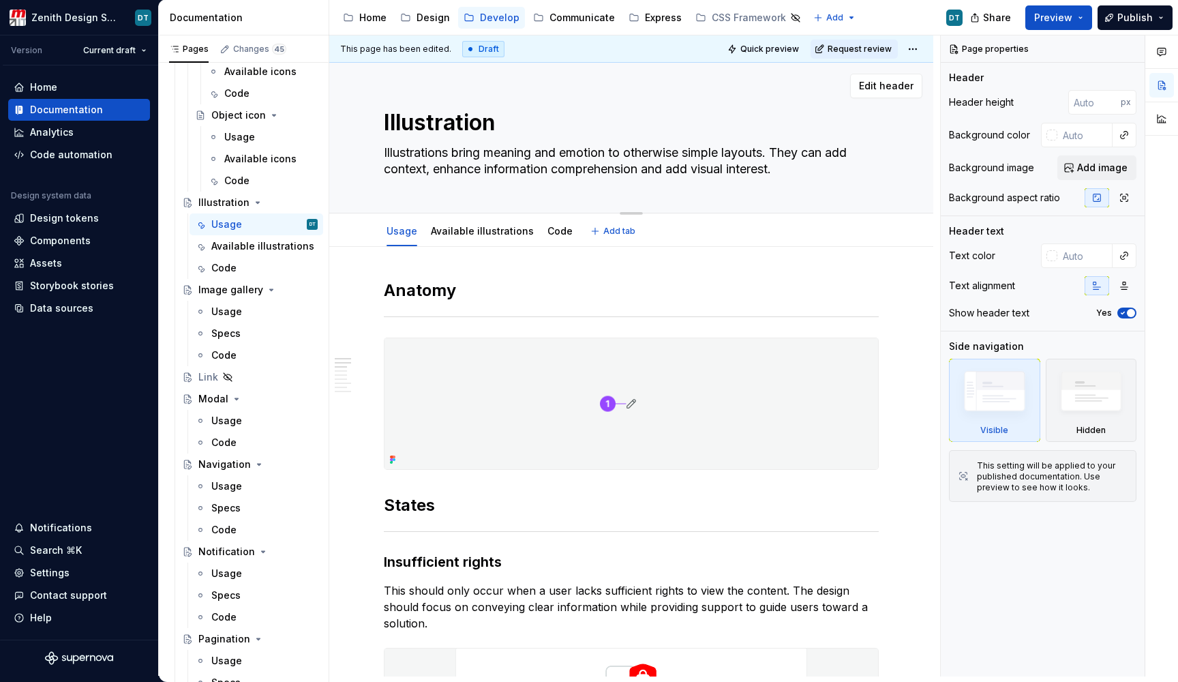
type textarea "*"
type textarea "Illustrations"
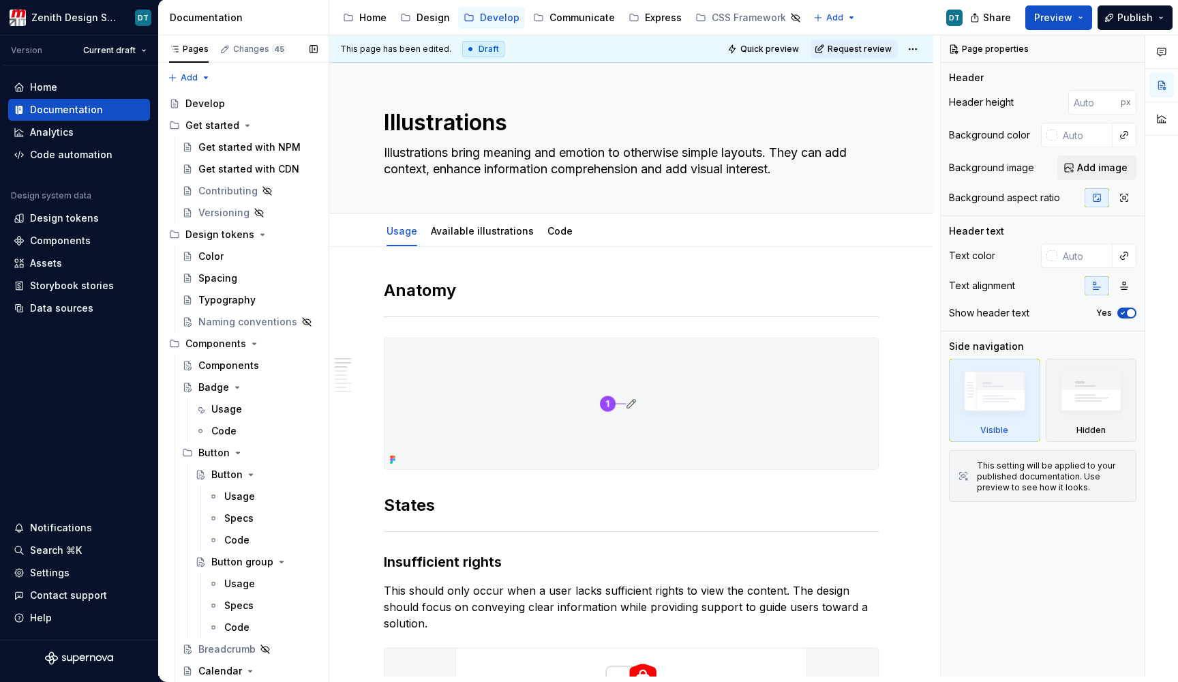
type textarea "*"
click at [233, 372] on div "Components" at bounding box center [228, 366] width 61 height 14
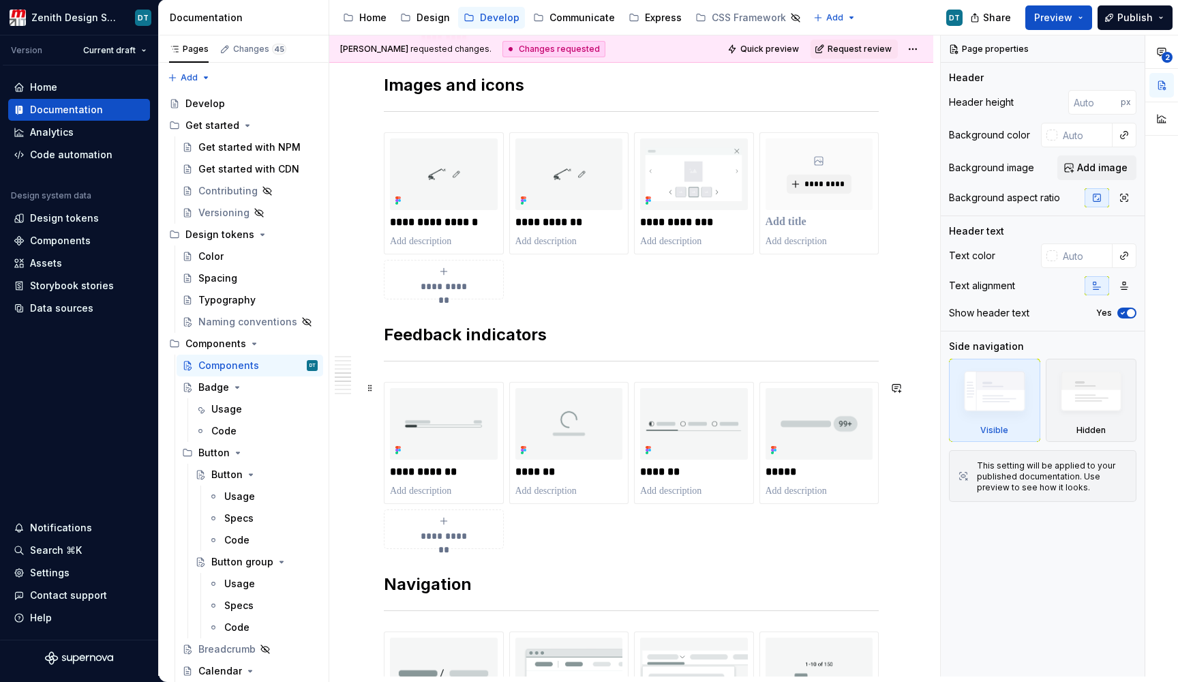
scroll to position [1326, 0]
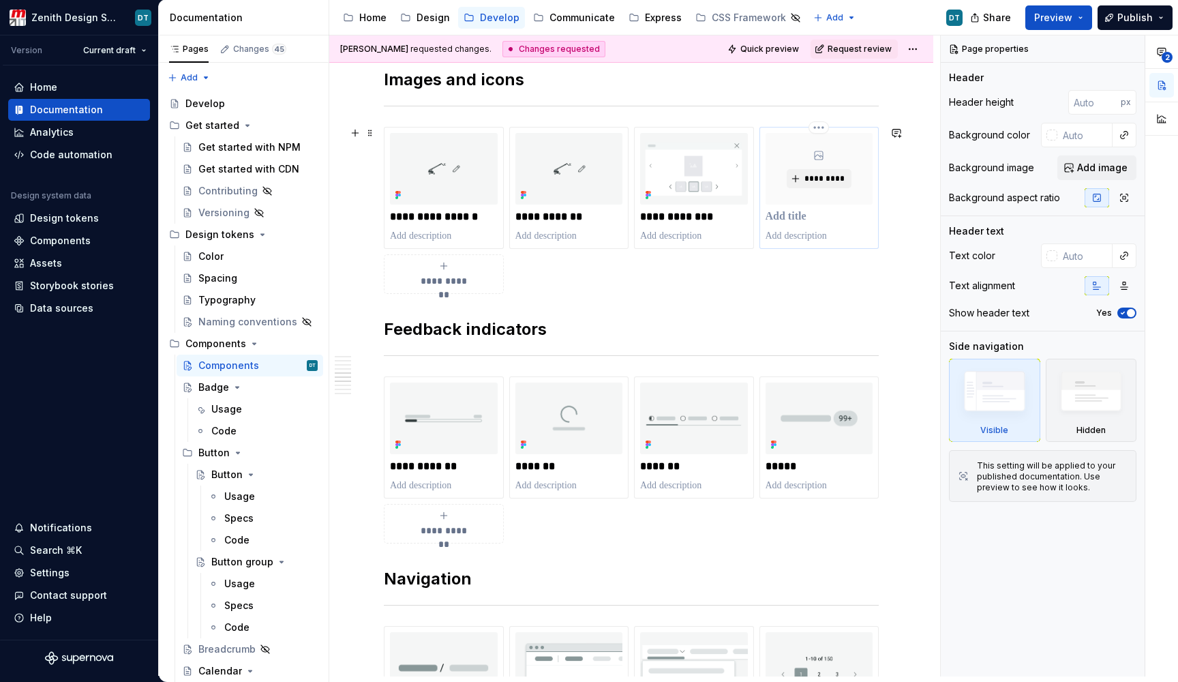
click at [790, 219] on p at bounding box center [820, 217] width 108 height 14
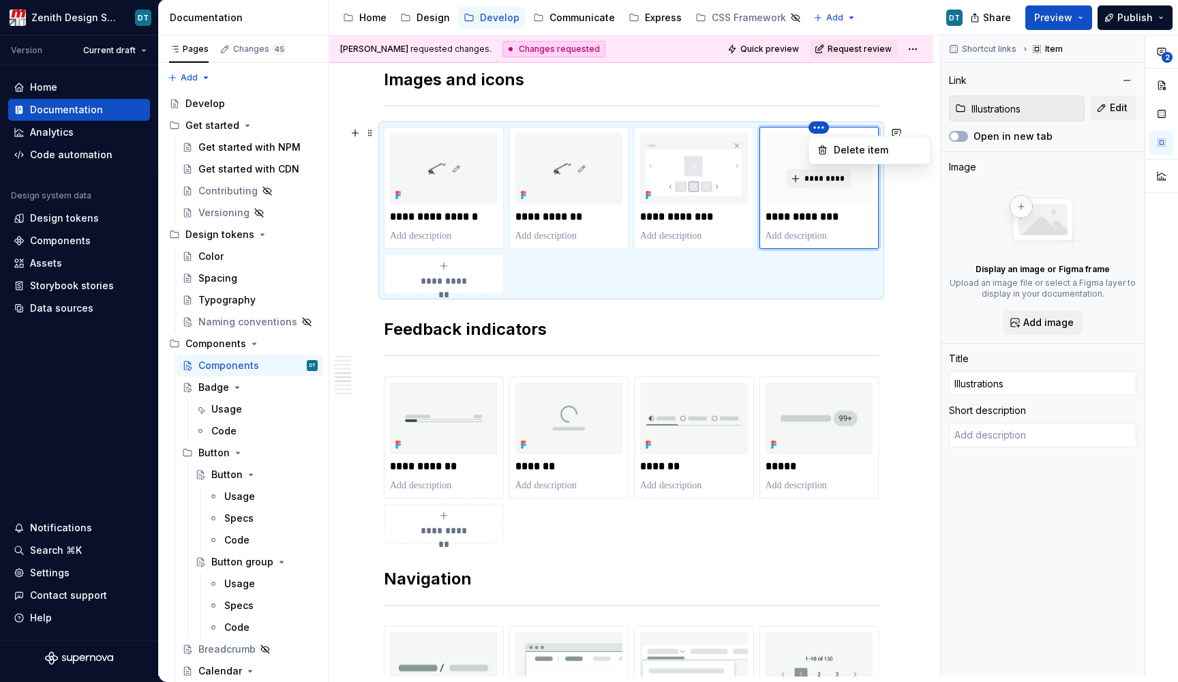
click at [716, 124] on html "Zenith Design System DT Version Current draft Home Documentation Analytics Code…" at bounding box center [589, 341] width 1178 height 682
drag, startPoint x: 854, startPoint y: 230, endPoint x: 845, endPoint y: 195, distance: 35.9
click at [854, 230] on html "Zenith Design System DT Version Current draft Home Documentation Analytics Code…" at bounding box center [589, 341] width 1178 height 682
click at [703, 125] on html "Zenith Design System DT Version Current draft Home Documentation Analytics Code…" at bounding box center [589, 341] width 1178 height 682
click at [811, 123] on html "Zenith Design System DT Version Current draft Home Documentation Analytics Code…" at bounding box center [589, 341] width 1178 height 682
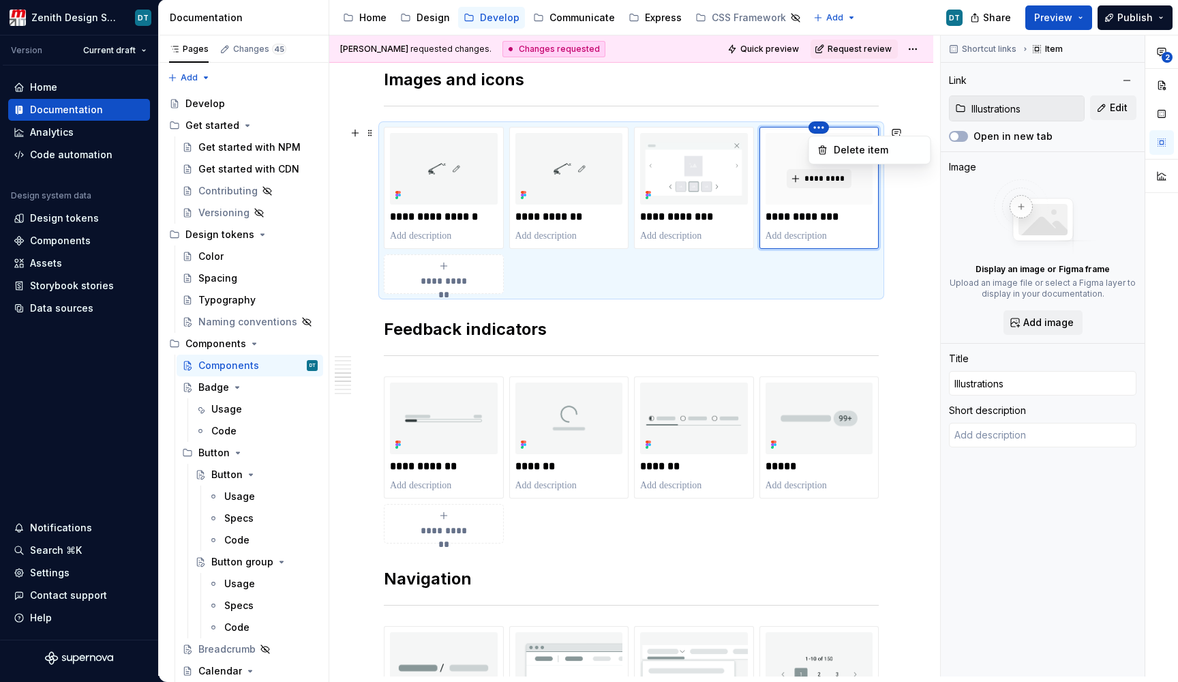
click at [732, 132] on html "Zenith Design System DT Version Current draft Home Documentation Analytics Code…" at bounding box center [589, 341] width 1178 height 682
click at [854, 230] on html "Zenith Design System DT Version Current draft Home Documentation Analytics Code…" at bounding box center [589, 341] width 1178 height 682
drag, startPoint x: 716, startPoint y: 231, endPoint x: 813, endPoint y: 231, distance: 96.8
click at [813, 231] on div "**********" at bounding box center [631, 210] width 495 height 167
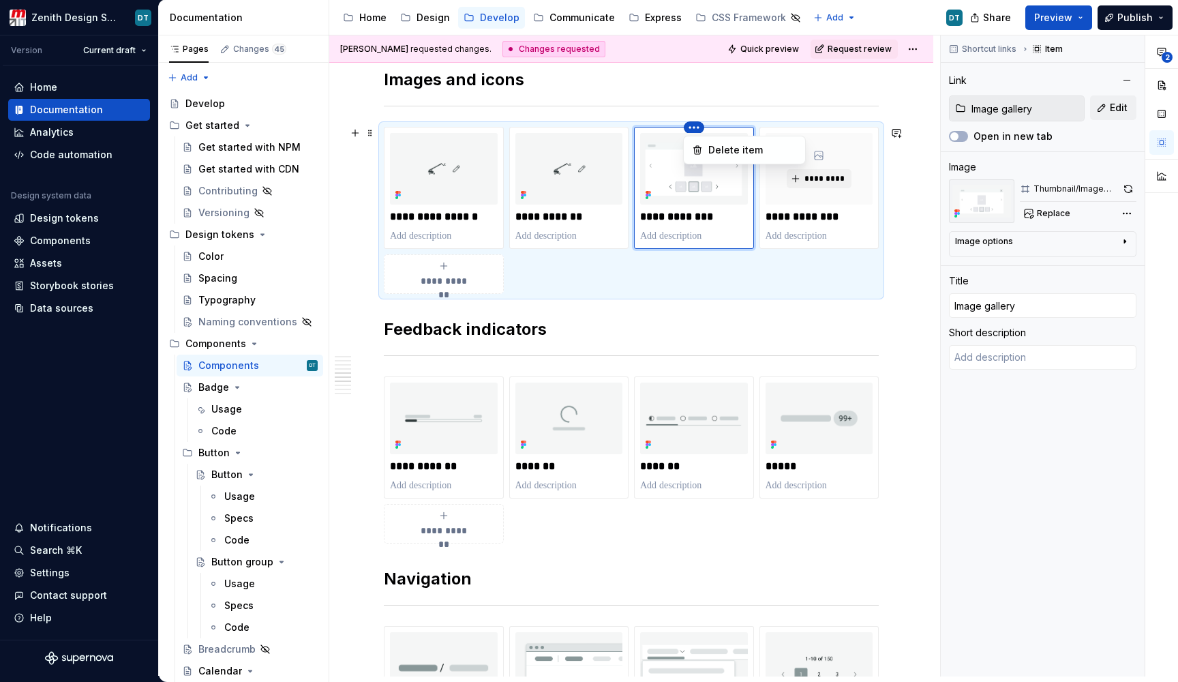
click at [820, 214] on html "Zenith Design System DT Version Current draft Home Documentation Analytics Code…" at bounding box center [589, 341] width 1178 height 682
click at [692, 126] on html "Zenith Design System DT Version Current draft Home Documentation Analytics Code…" at bounding box center [589, 341] width 1178 height 682
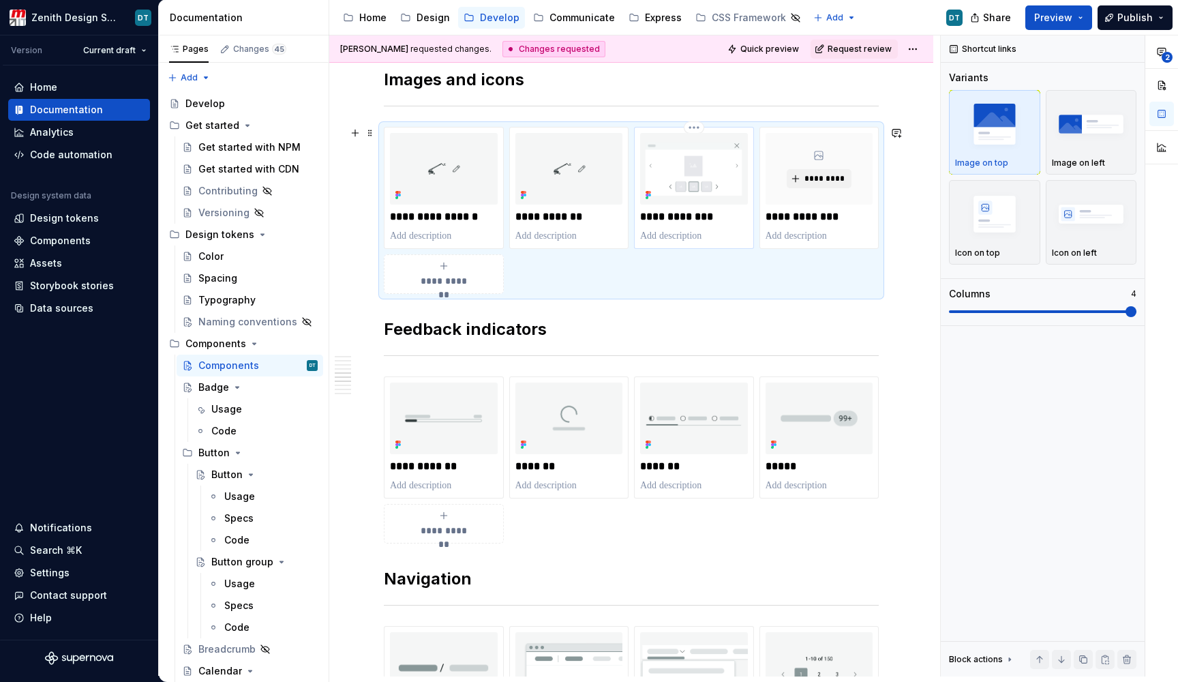
drag, startPoint x: 789, startPoint y: 237, endPoint x: 726, endPoint y: 238, distance: 63.4
click at [726, 239] on div "**********" at bounding box center [631, 210] width 495 height 167
click at [866, 215] on p "**********" at bounding box center [819, 217] width 107 height 14
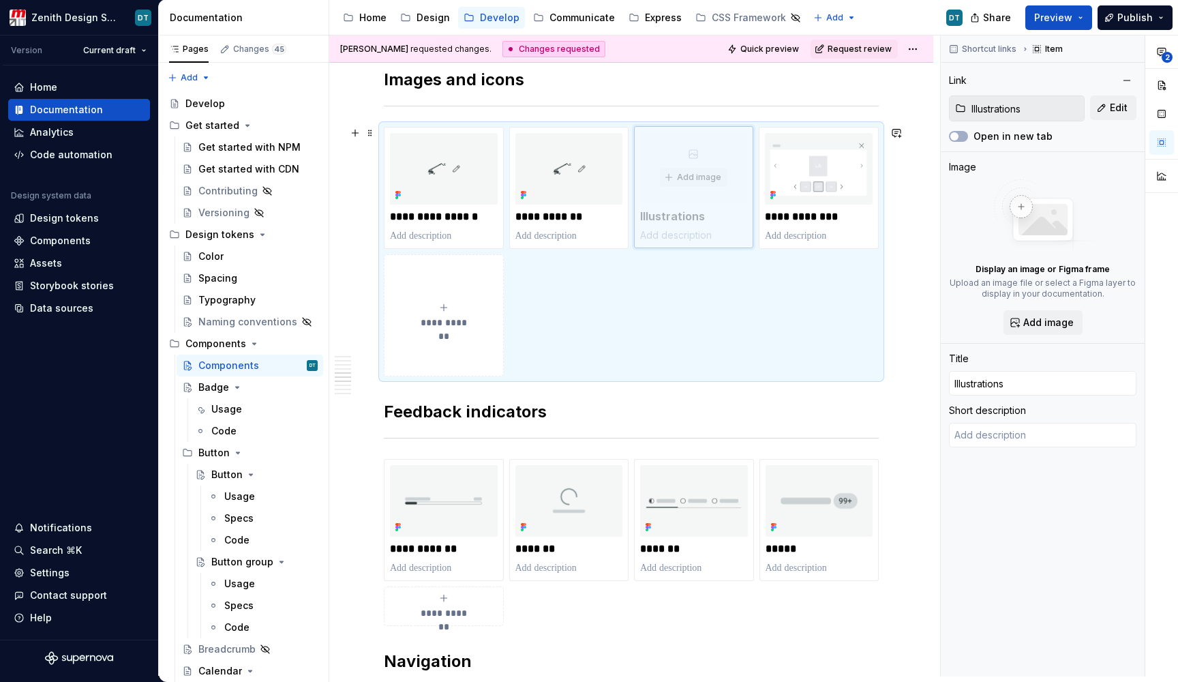
drag, startPoint x: 876, startPoint y: 224, endPoint x: 754, endPoint y: 221, distance: 122.1
click at [754, 221] on body "Zenith Design System DT Version Current draft Home Documentation Analytics Code…" at bounding box center [589, 341] width 1178 height 682
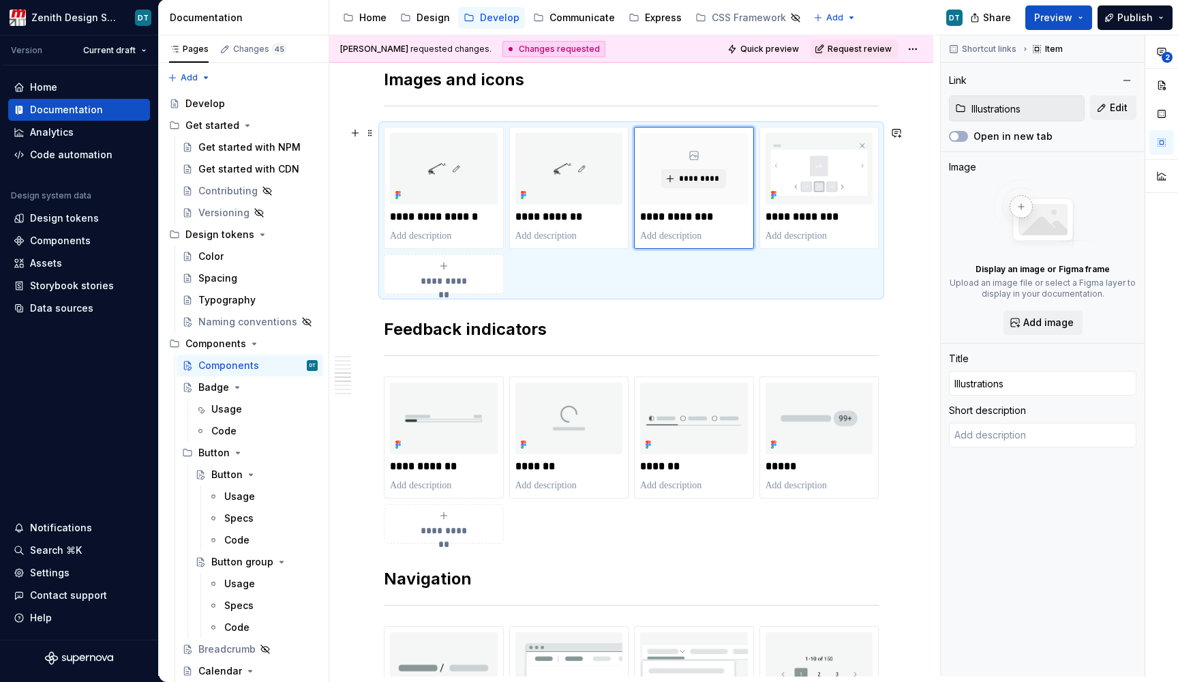
click at [754, 260] on div "**********" at bounding box center [631, 210] width 495 height 167
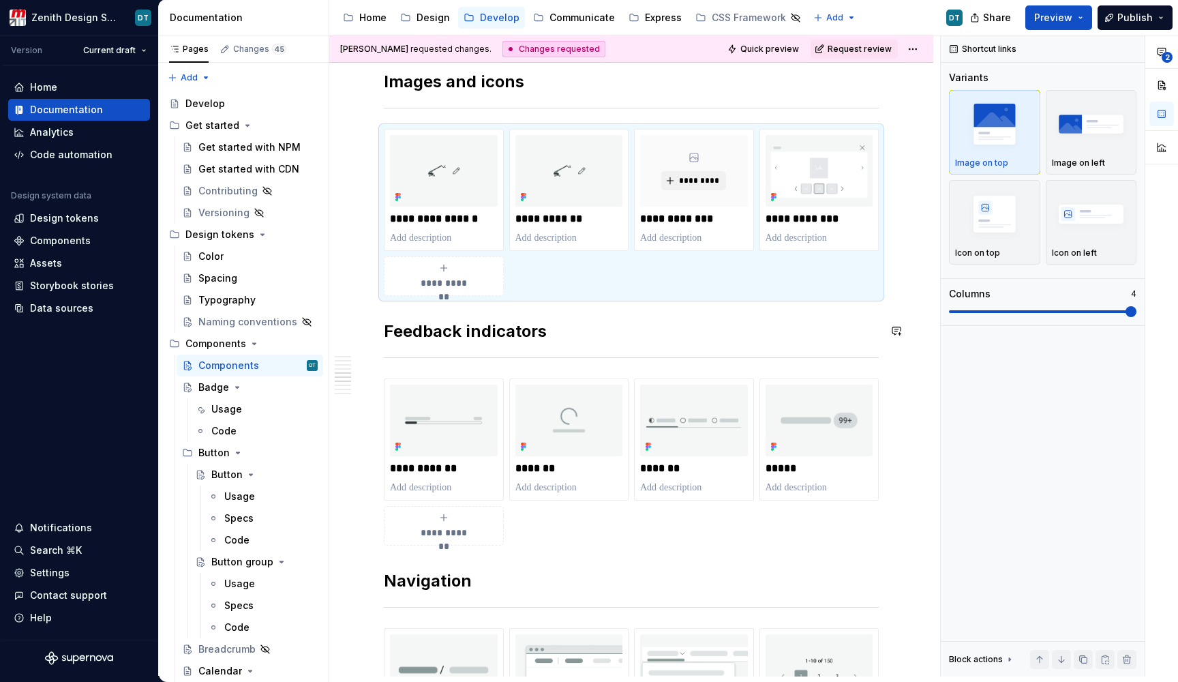
scroll to position [1316, 0]
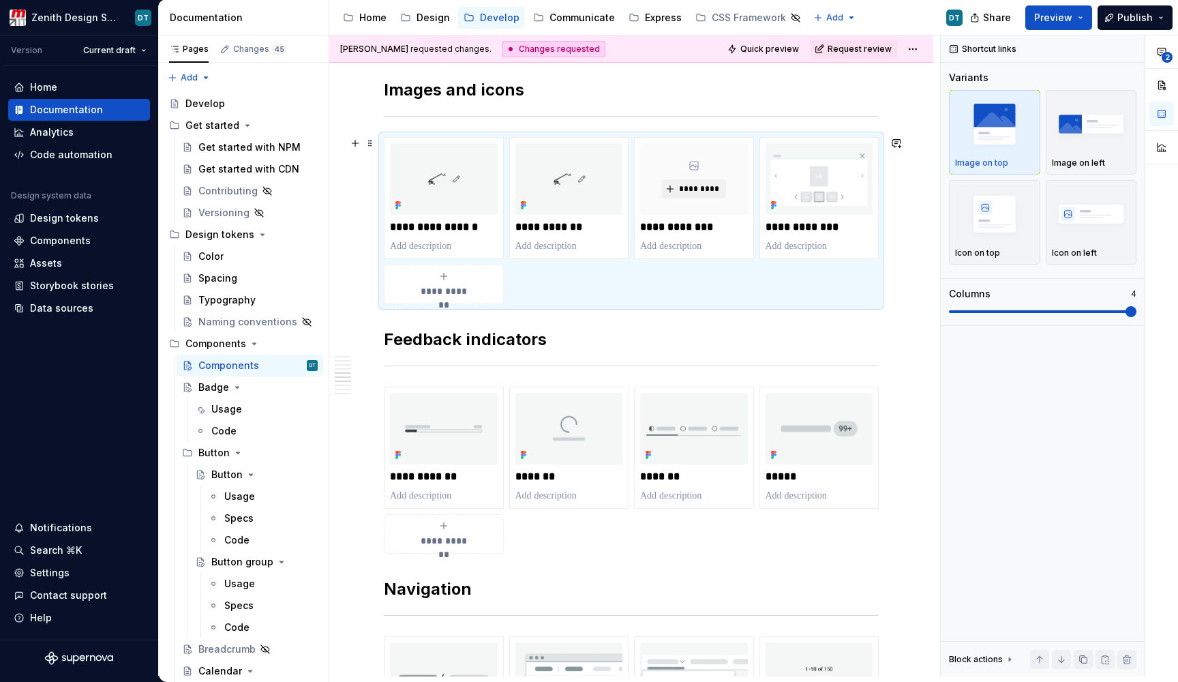
click at [809, 278] on div "**********" at bounding box center [631, 220] width 495 height 167
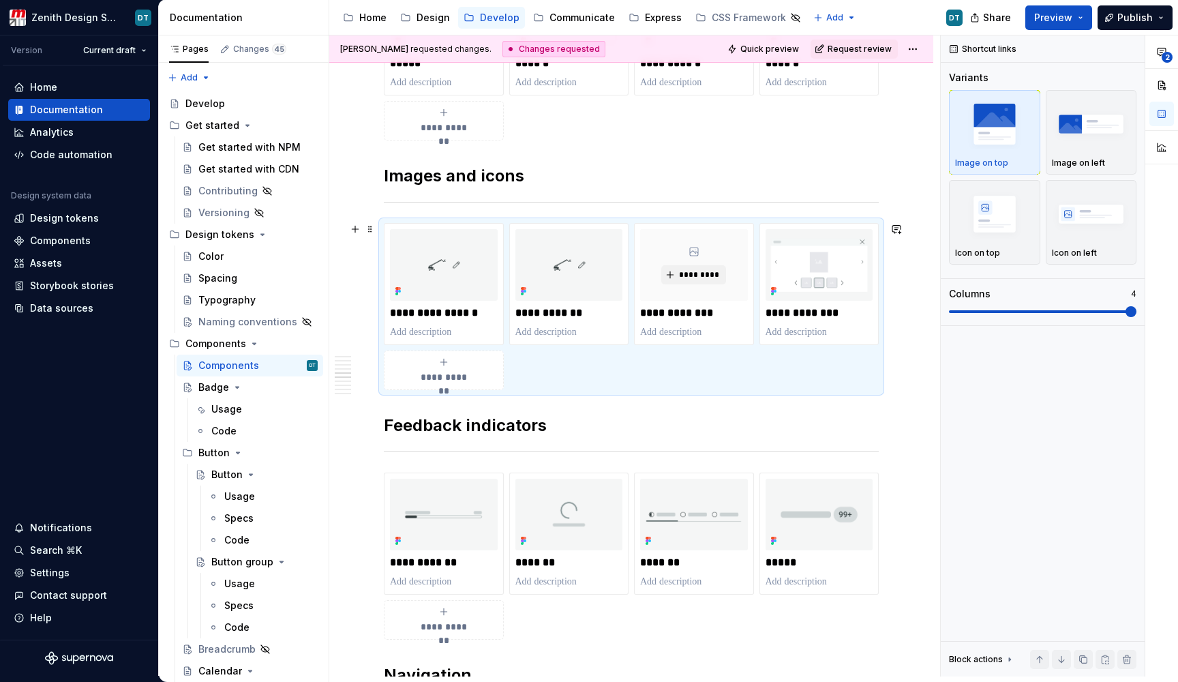
scroll to position [1262, 0]
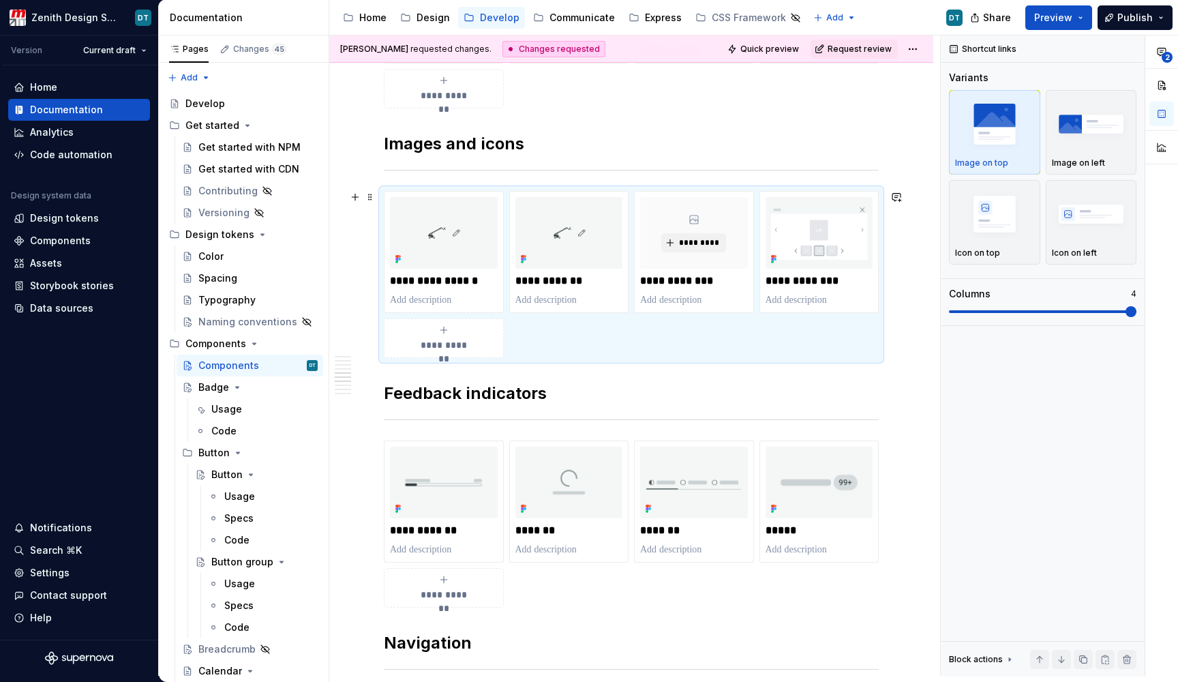
click at [554, 340] on div "**********" at bounding box center [631, 274] width 495 height 167
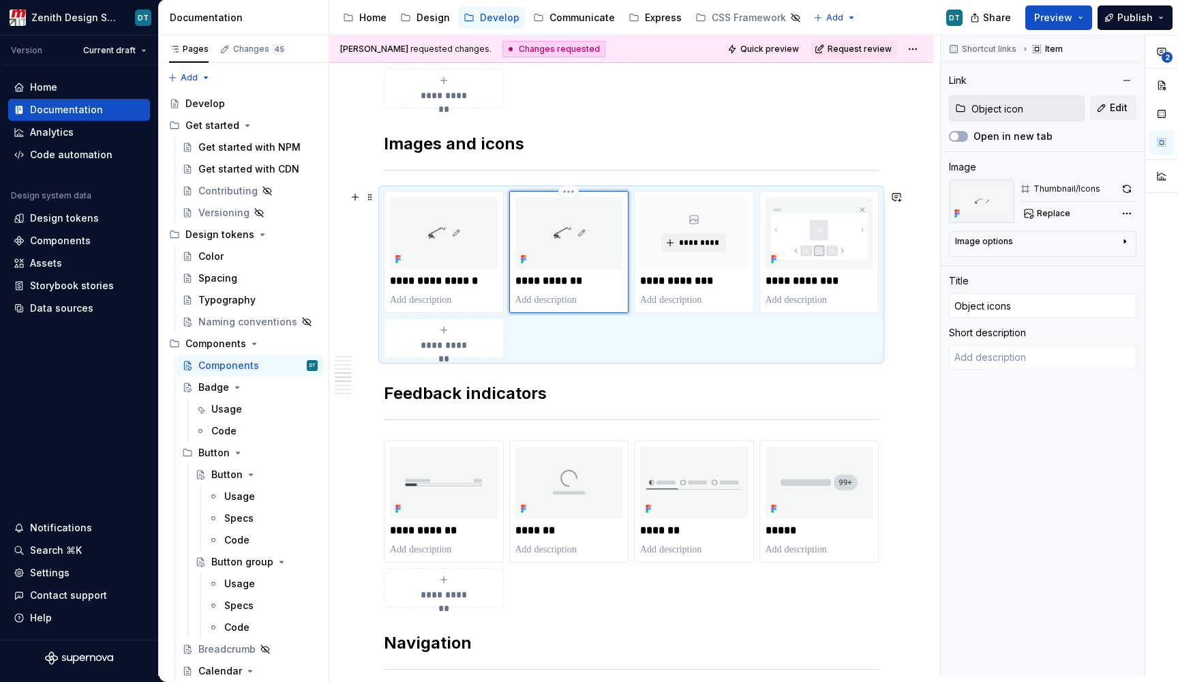
click at [565, 256] on img at bounding box center [570, 233] width 108 height 72
click at [1105, 105] on button "Edit" at bounding box center [1113, 107] width 46 height 25
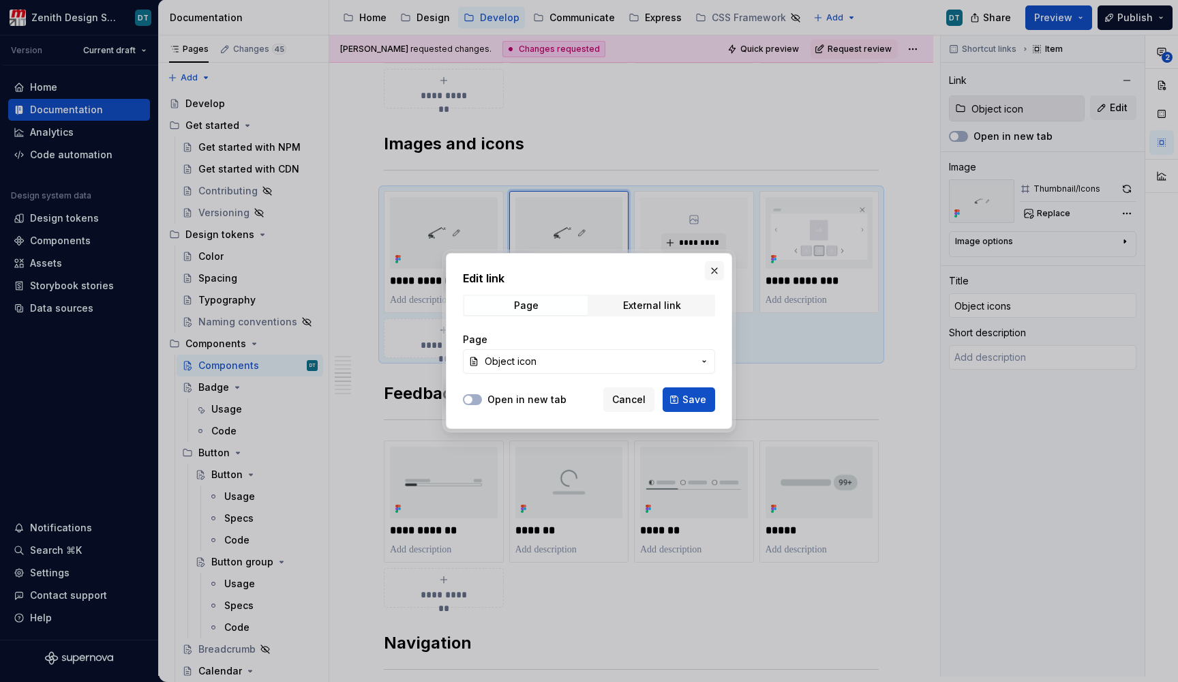
click at [715, 269] on button "button" at bounding box center [714, 270] width 19 height 19
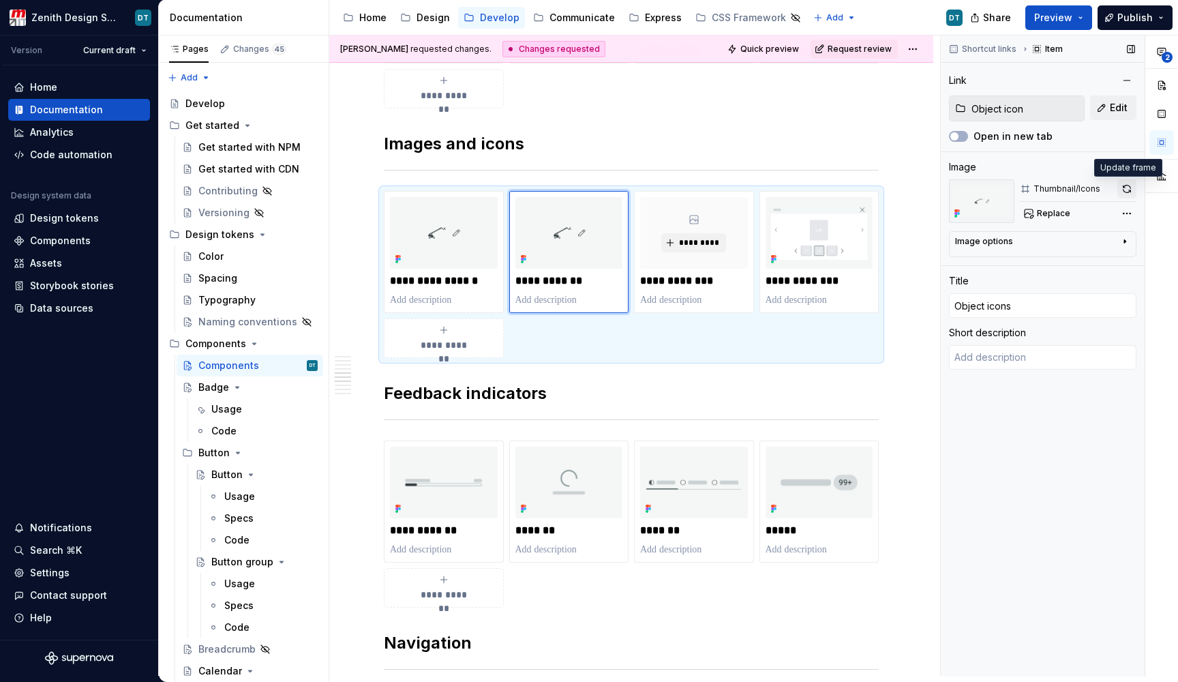
click at [1124, 192] on button "button" at bounding box center [1127, 188] width 19 height 19
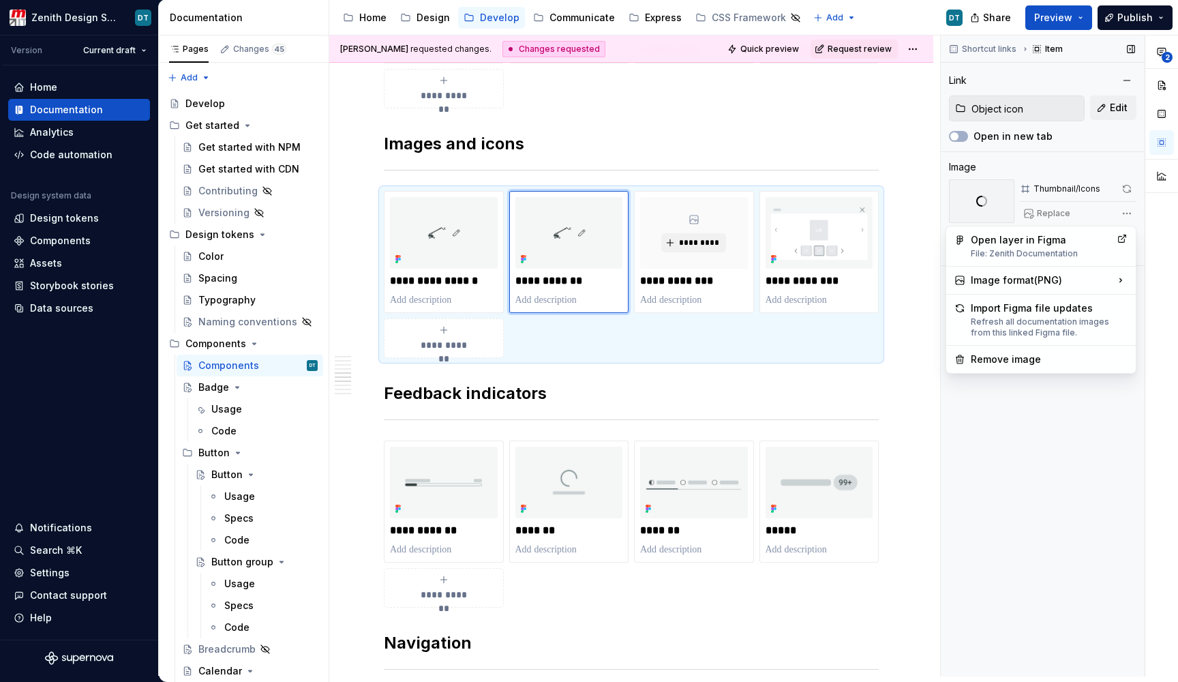
click at [1120, 215] on div "**********" at bounding box center [1059, 355] width 237 height 641
click at [1058, 217] on div "**********" at bounding box center [1059, 355] width 237 height 641
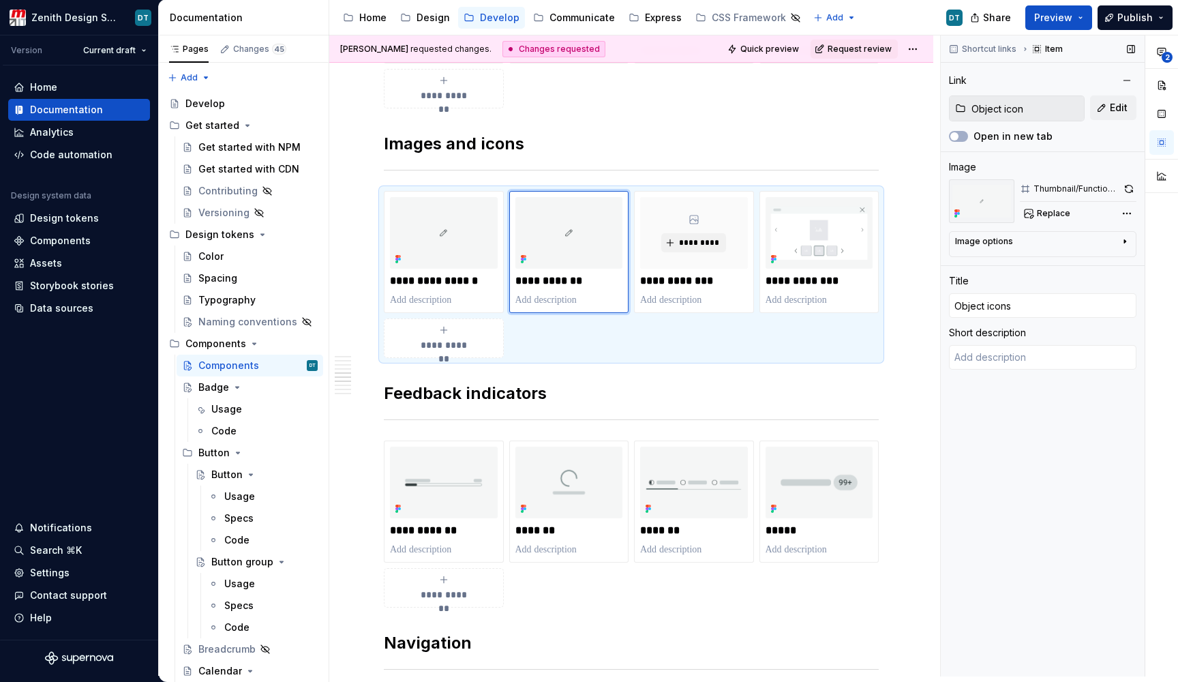
click at [1048, 214] on span "Replace" at bounding box center [1053, 213] width 33 height 11
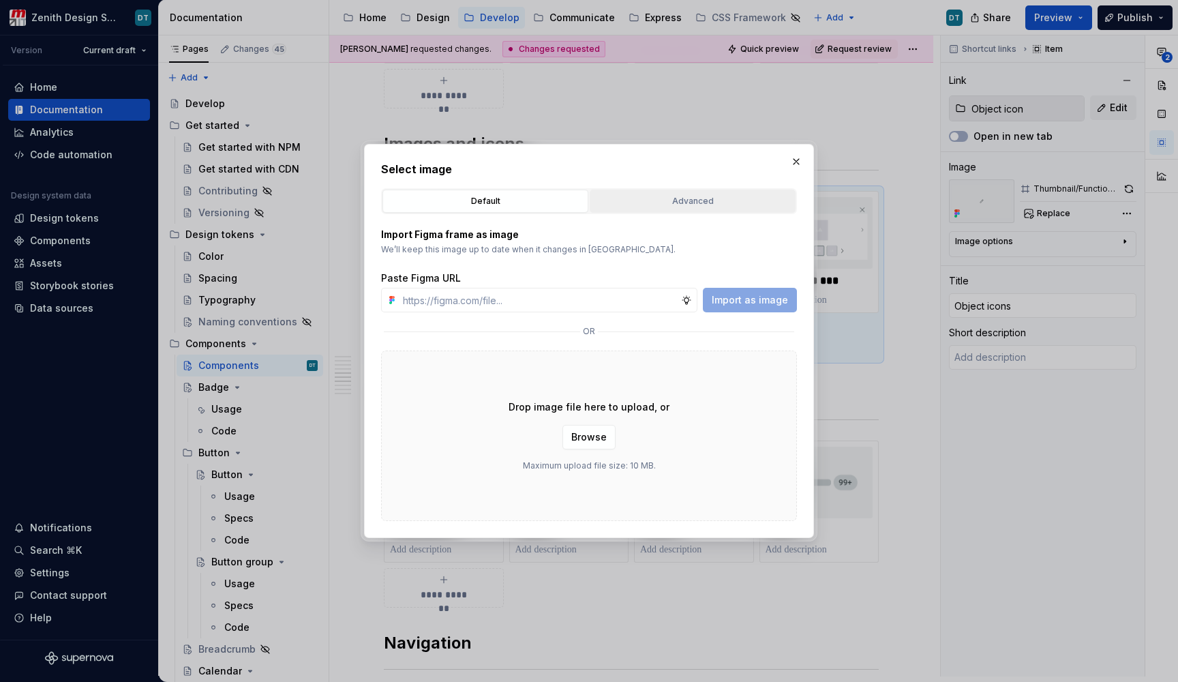
click at [653, 209] on button "Advanced" at bounding box center [693, 201] width 206 height 23
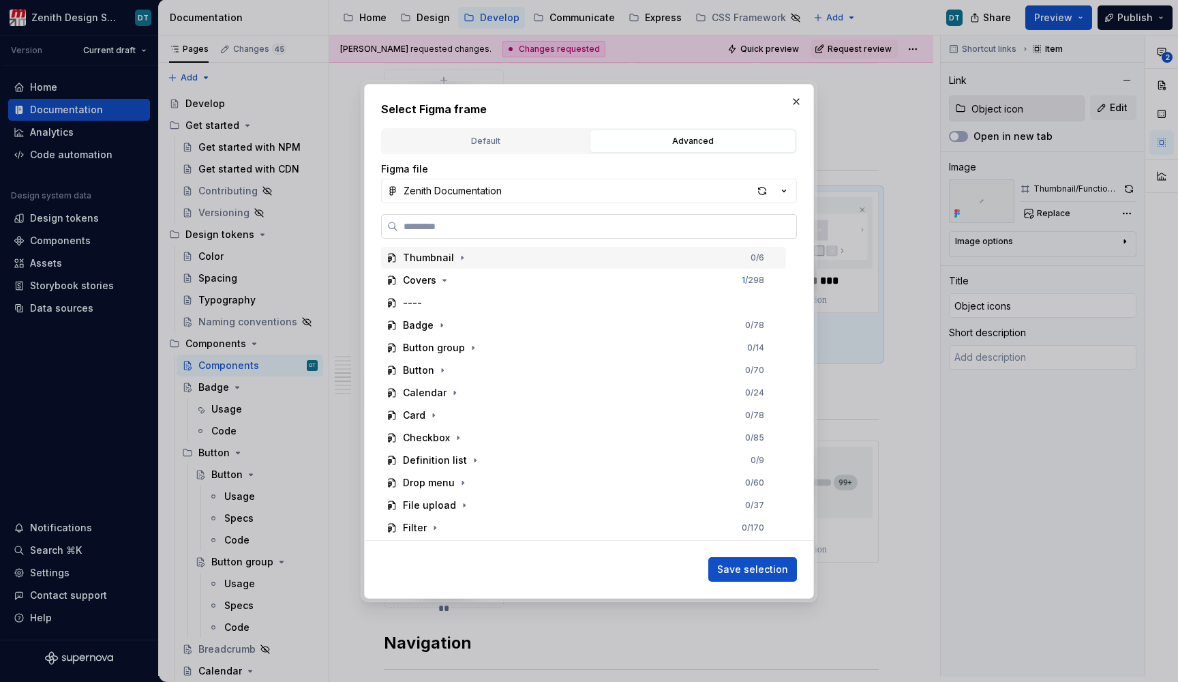
scroll to position [0, 0]
click at [441, 282] on icon "button" at bounding box center [444, 280] width 11 height 11
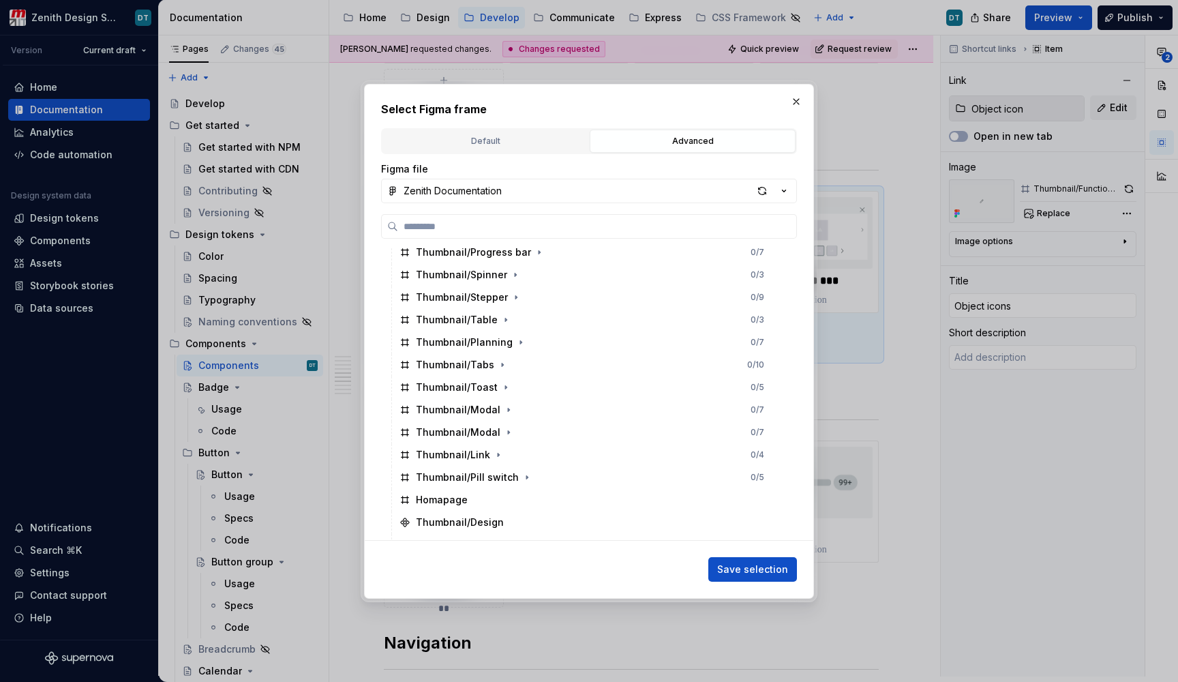
scroll to position [863, 0]
click at [759, 190] on div "button" at bounding box center [762, 190] width 19 height 19
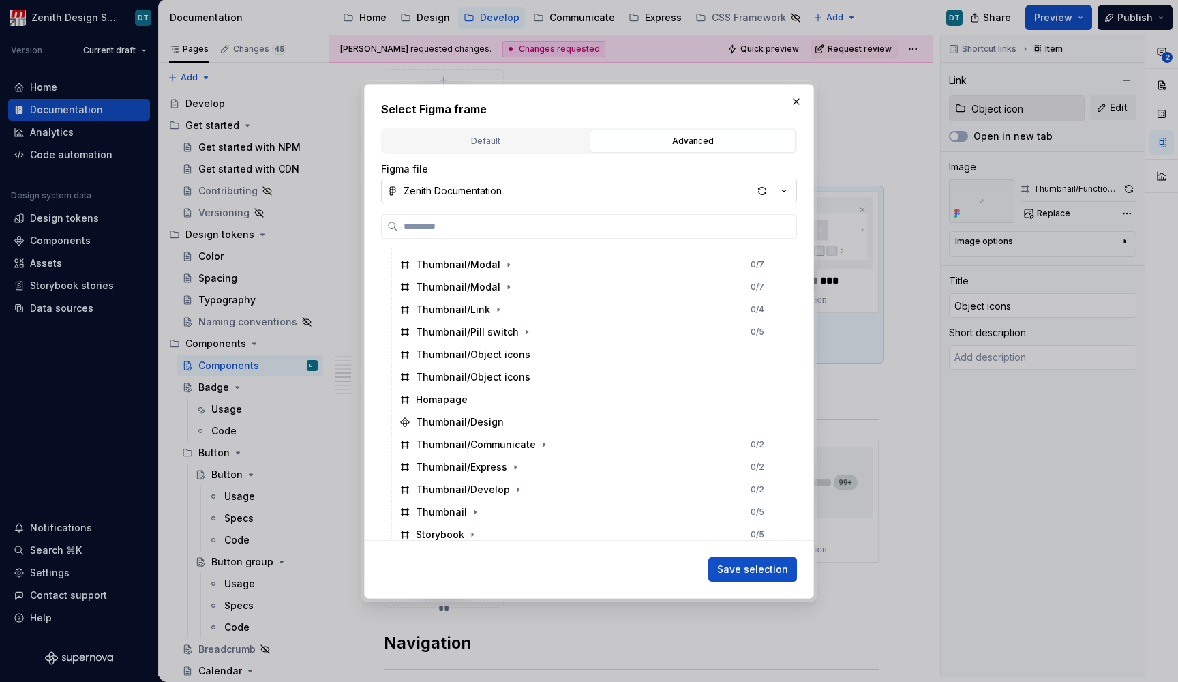
scroll to position [1012, 0]
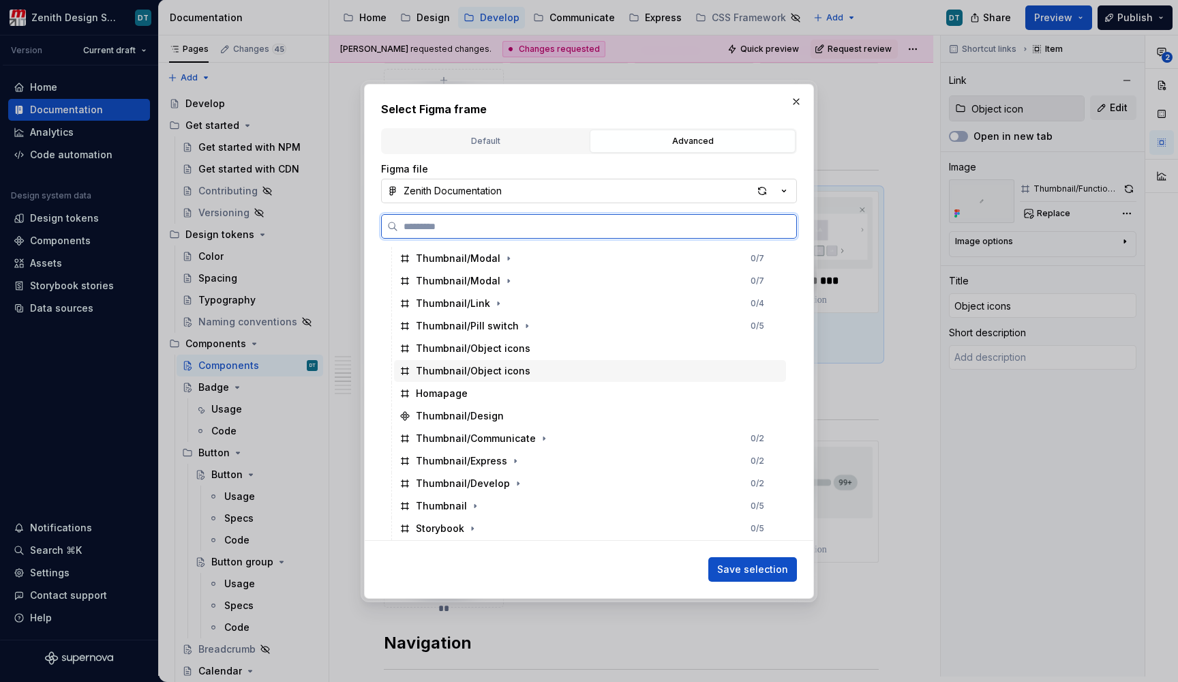
click at [571, 363] on div "Thumbnail/Object icons" at bounding box center [590, 371] width 392 height 22
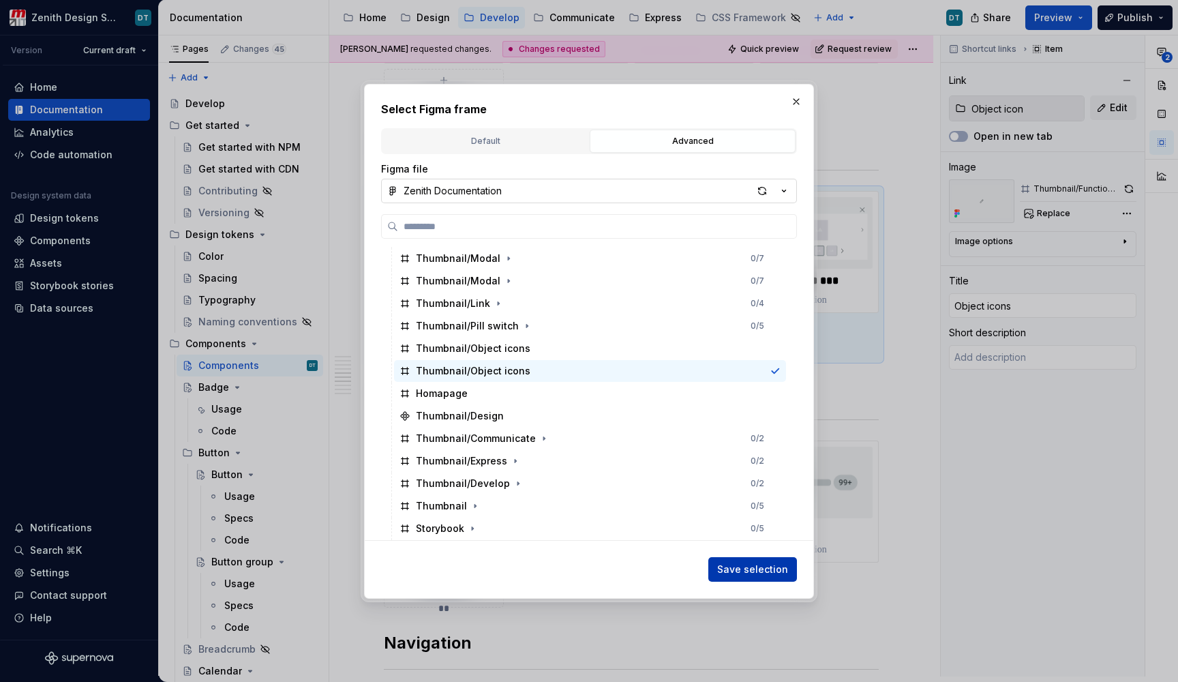
click at [756, 567] on span "Save selection" at bounding box center [752, 570] width 71 height 14
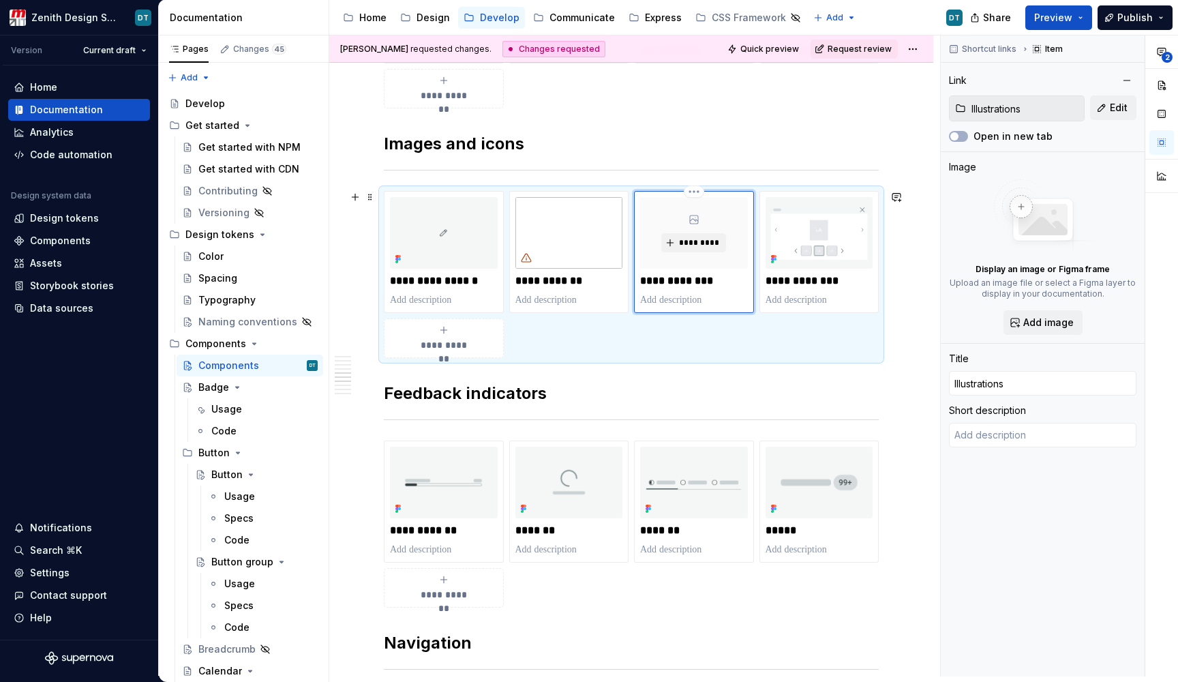
click at [671, 218] on div "*********" at bounding box center [694, 233] width 108 height 72
click at [1042, 331] on button "Add image" at bounding box center [1043, 322] width 79 height 25
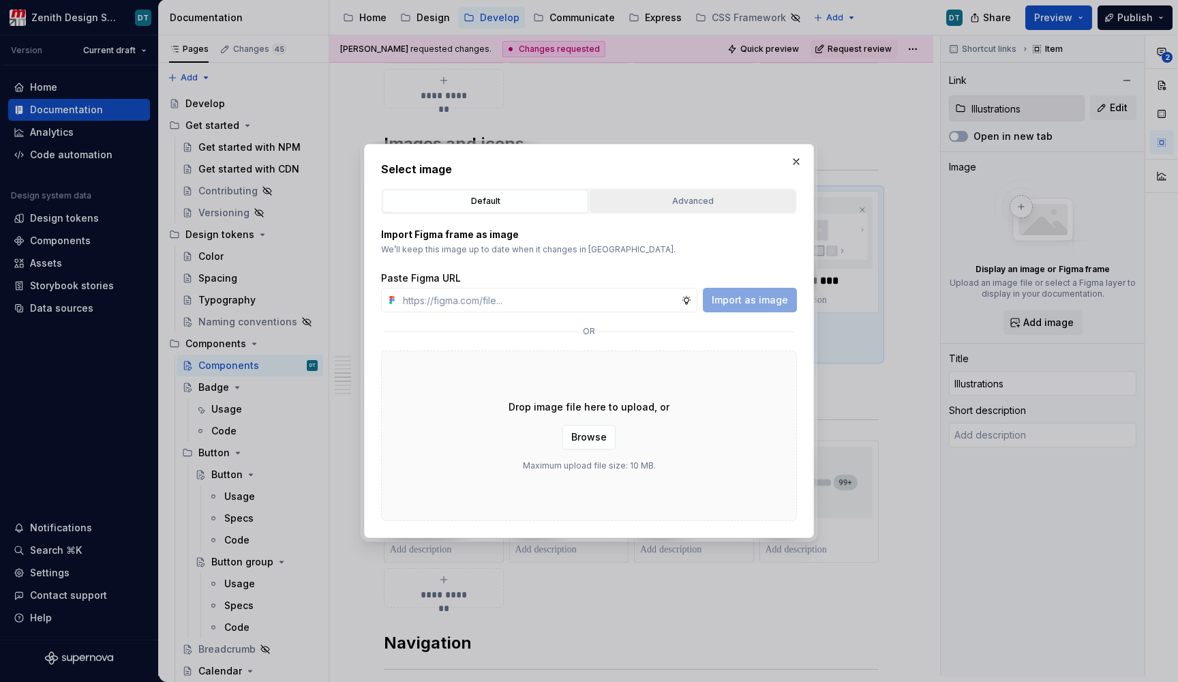
click at [657, 209] on button "Advanced" at bounding box center [693, 201] width 206 height 23
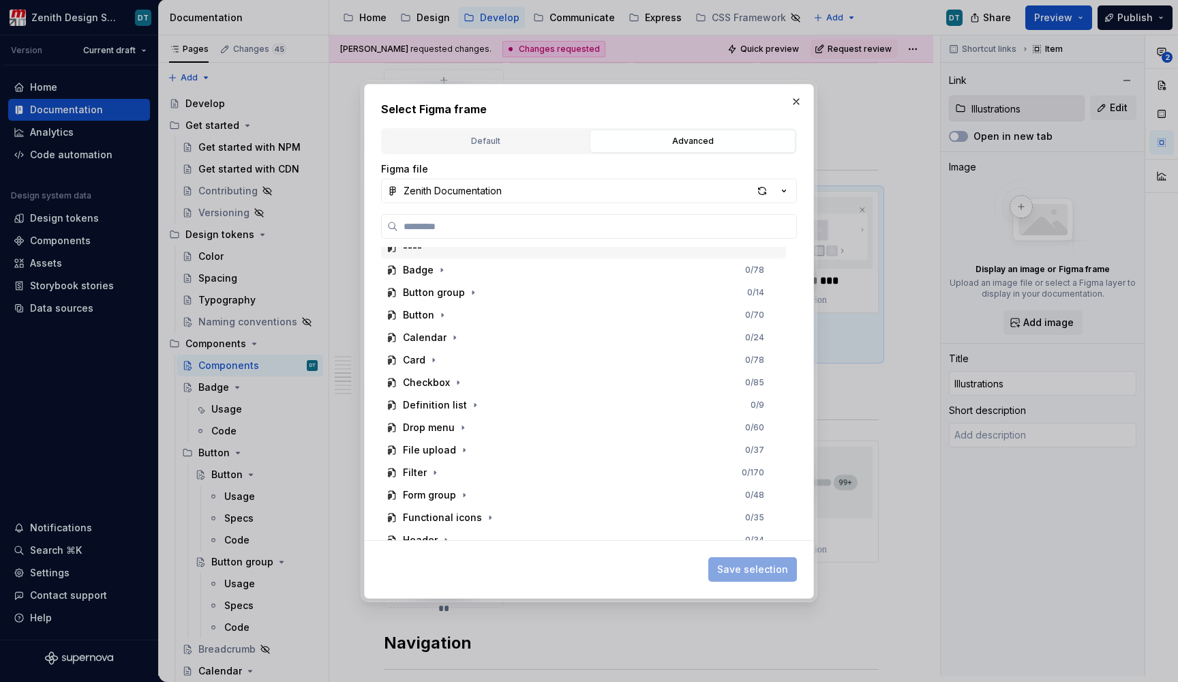
scroll to position [0, 0]
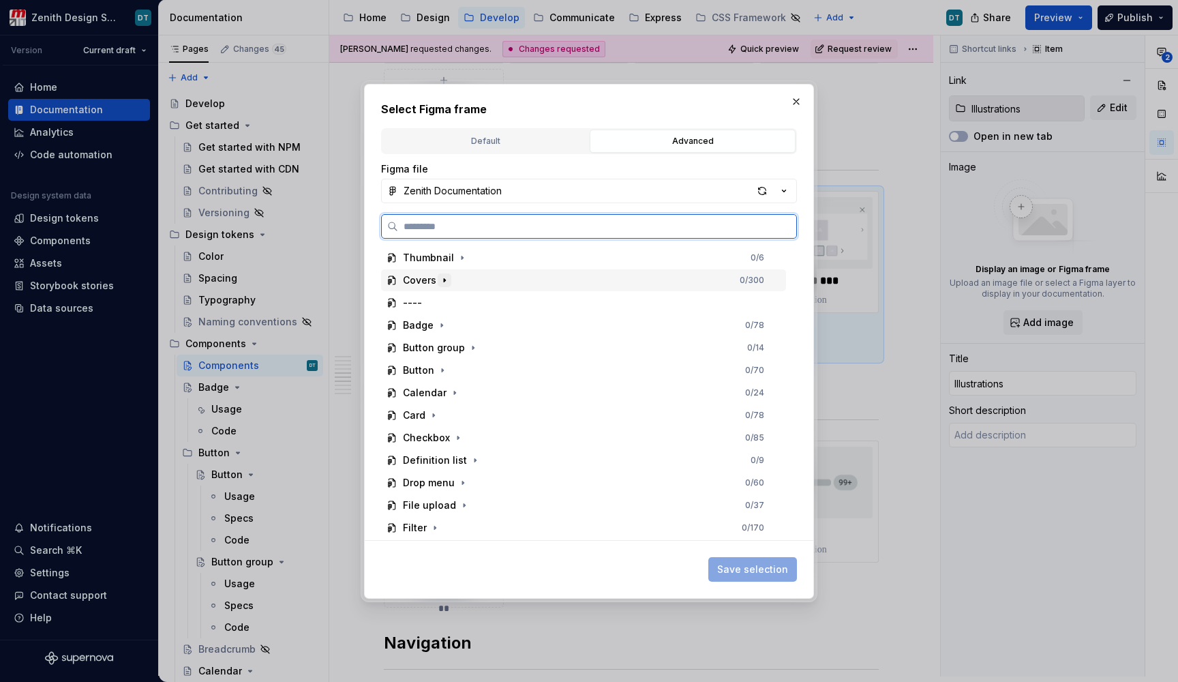
click at [443, 275] on icon "button" at bounding box center [444, 280] width 11 height 11
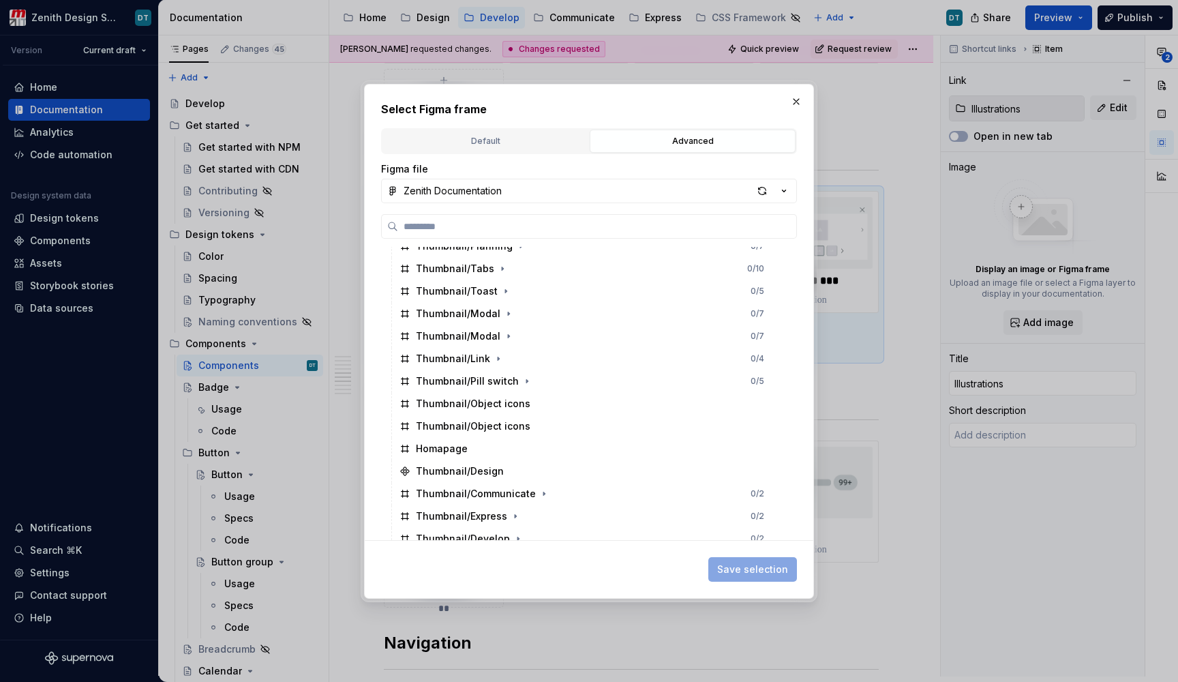
scroll to position [959, 0]
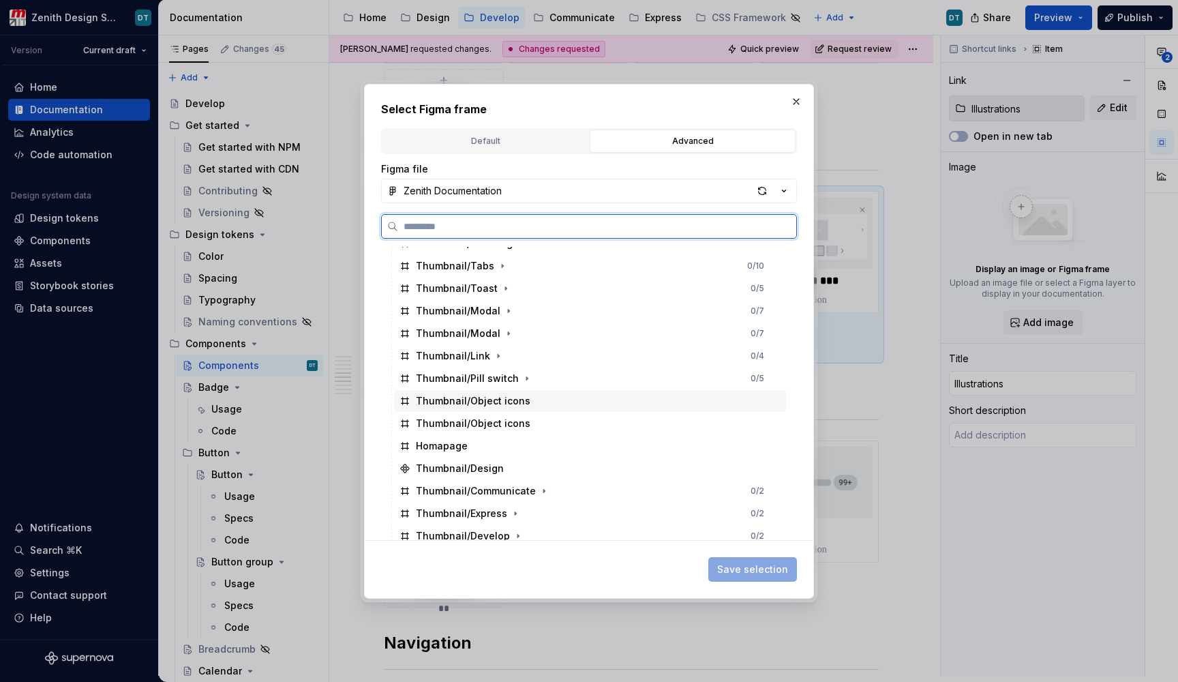
click at [485, 392] on div "Thumbnail/Object icons" at bounding box center [590, 401] width 392 height 22
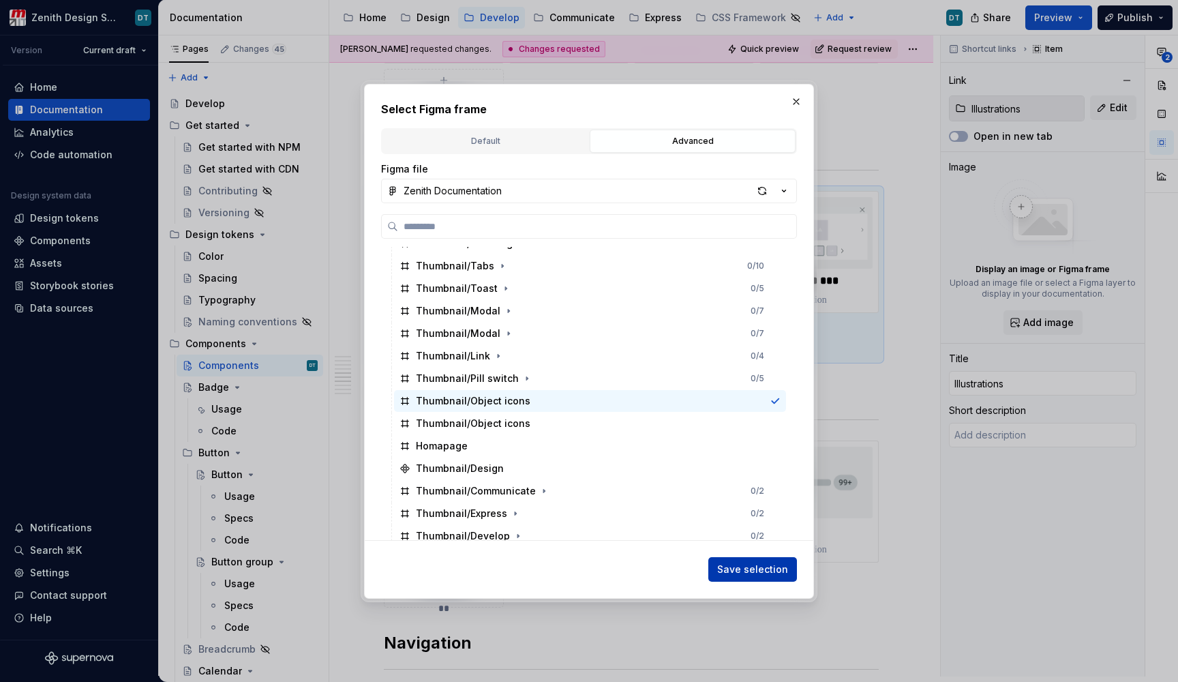
click at [736, 573] on span "Save selection" at bounding box center [752, 570] width 71 height 14
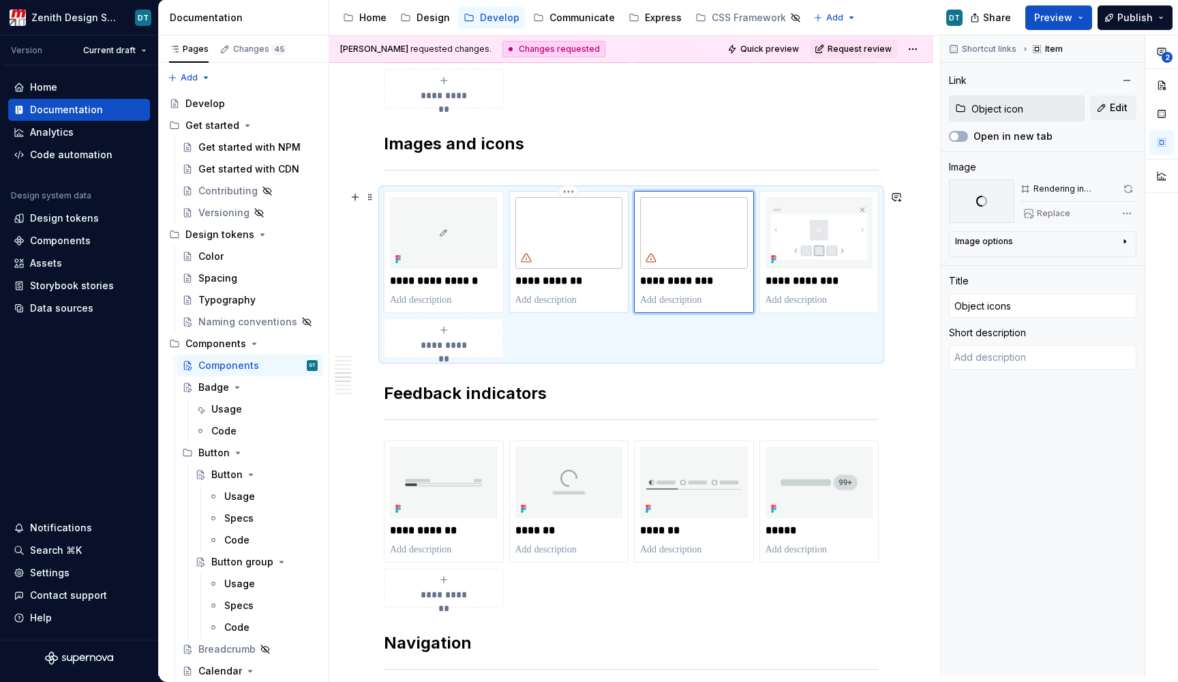
click at [576, 239] on img at bounding box center [570, 233] width 108 height 72
click at [1137, 210] on div "Shortcut links Item Link Object icon Edit Open in new tab Image Rendering in pr…" at bounding box center [1043, 355] width 204 height 641
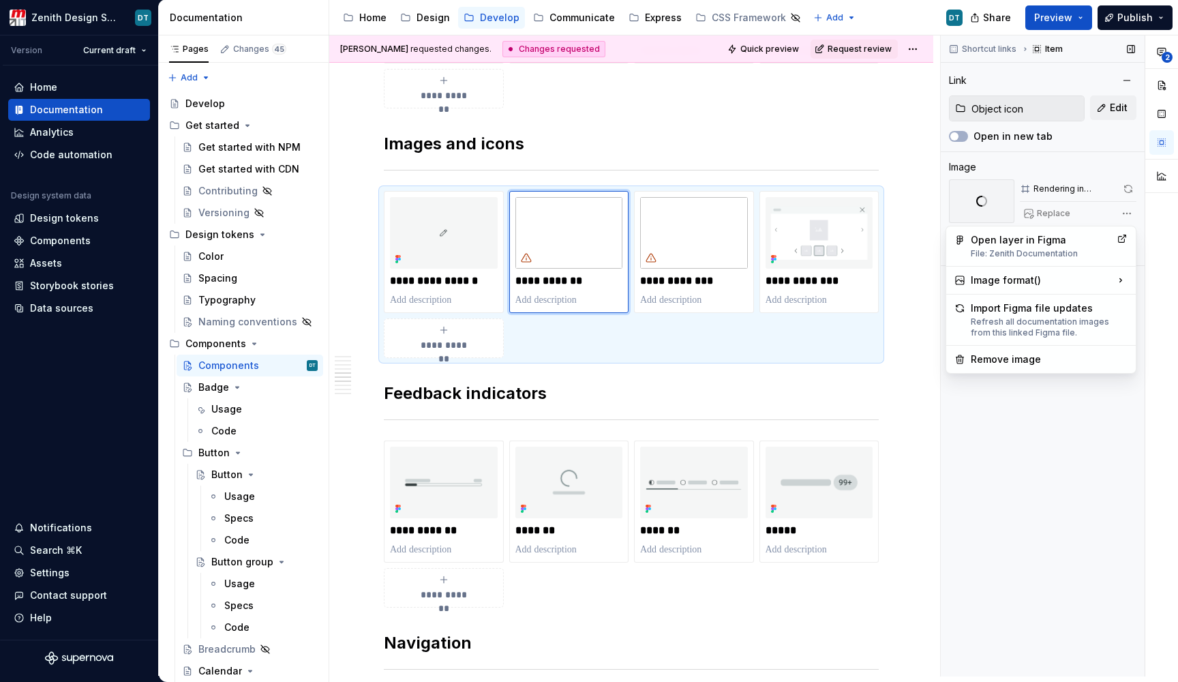
click at [1127, 212] on div "**********" at bounding box center [1059, 355] width 237 height 641
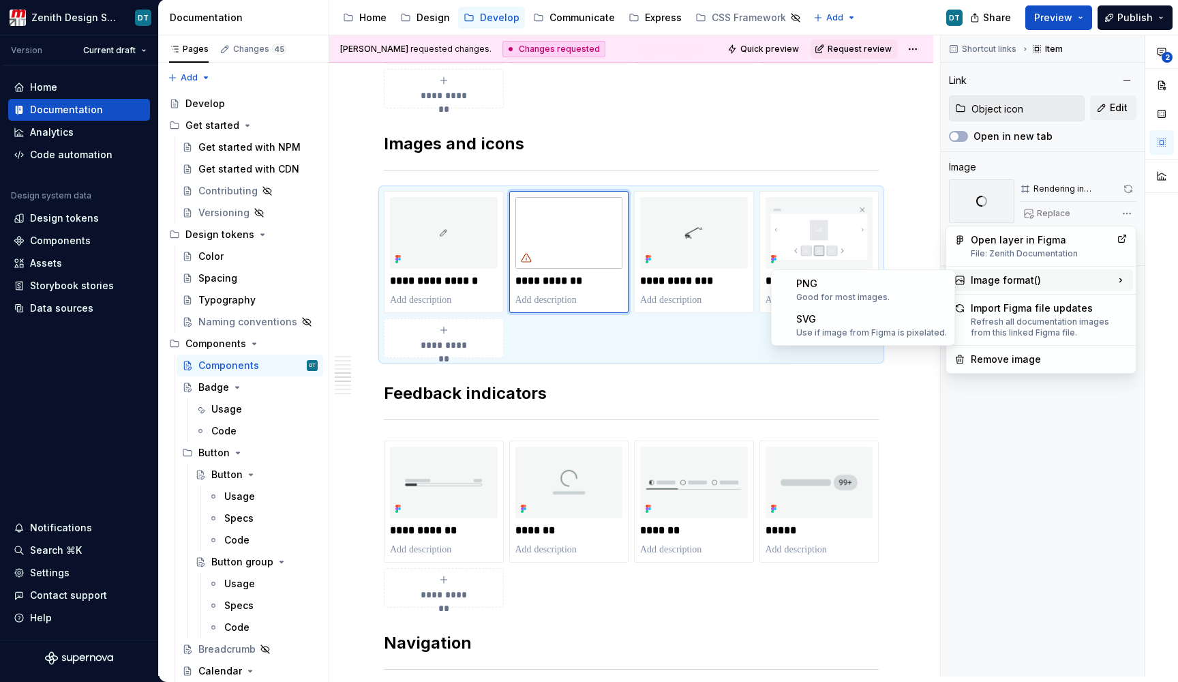
click at [670, 283] on html "Zenith Design System DT Version Current draft Home Documentation Analytics Code…" at bounding box center [589, 341] width 1178 height 682
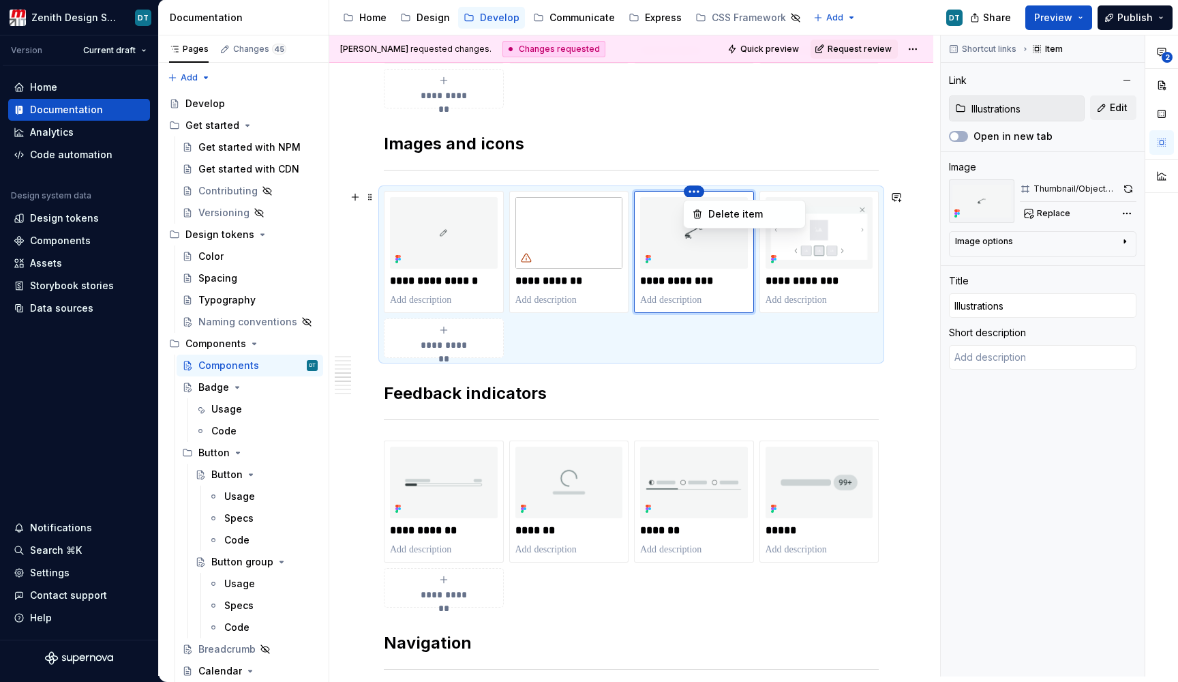
click at [545, 188] on html "Zenith Design System DT Version Current draft Home Documentation Analytics Code…" at bounding box center [589, 341] width 1178 height 682
drag, startPoint x: 704, startPoint y: 272, endPoint x: 543, endPoint y: 272, distance: 160.9
click at [543, 272] on html "Zenith Design System DT Version Current draft Home Documentation Analytics Code…" at bounding box center [589, 341] width 1178 height 682
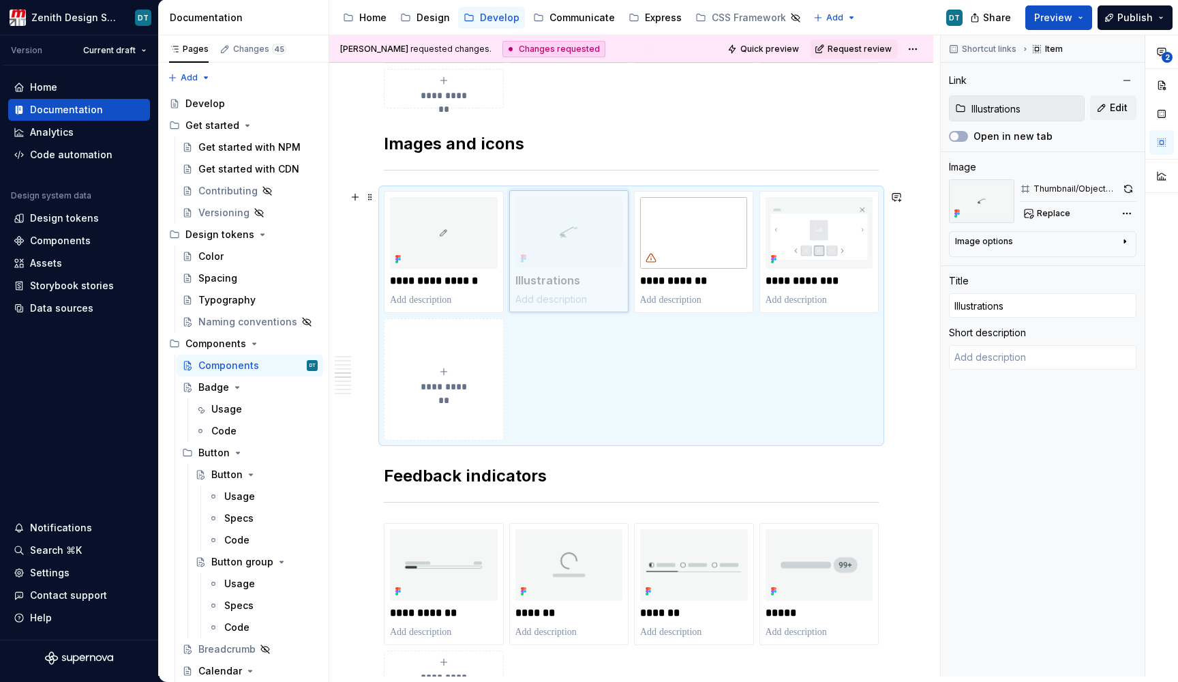
drag, startPoint x: 745, startPoint y: 288, endPoint x: 602, endPoint y: 288, distance: 142.5
click at [602, 288] on body "Zenith Design System DT Version Current draft Home Documentation Analytics Code…" at bounding box center [589, 341] width 1178 height 682
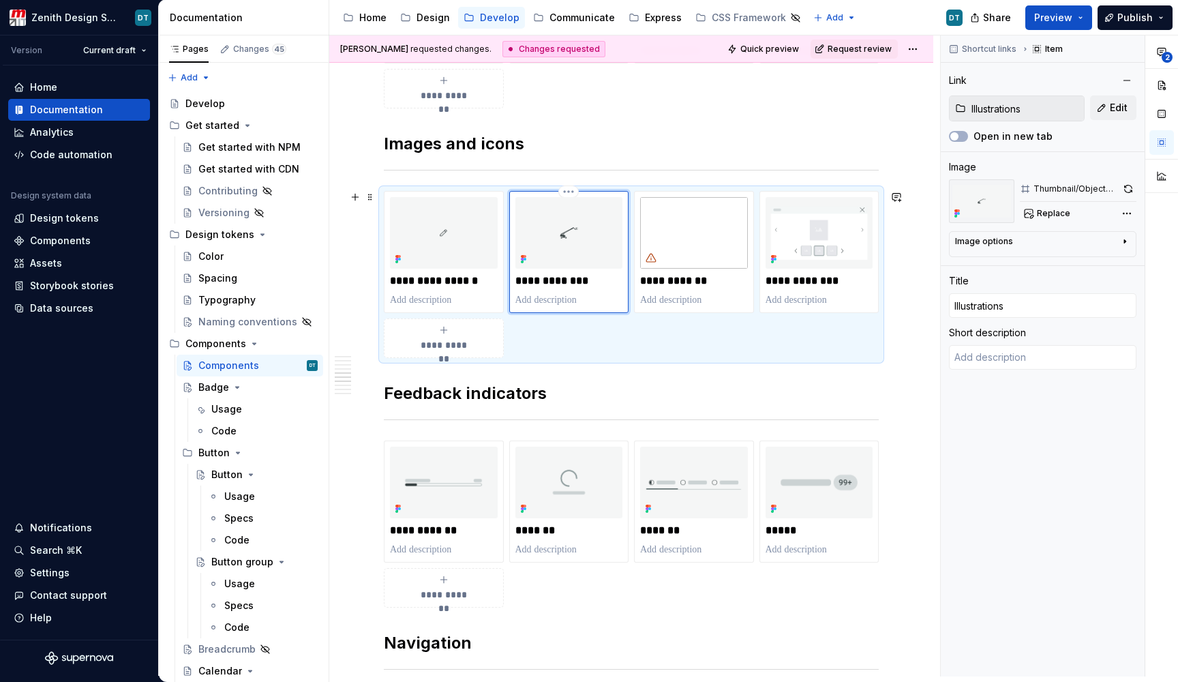
click at [556, 280] on p "**********" at bounding box center [569, 281] width 107 height 14
click at [668, 232] on img at bounding box center [694, 233] width 108 height 72
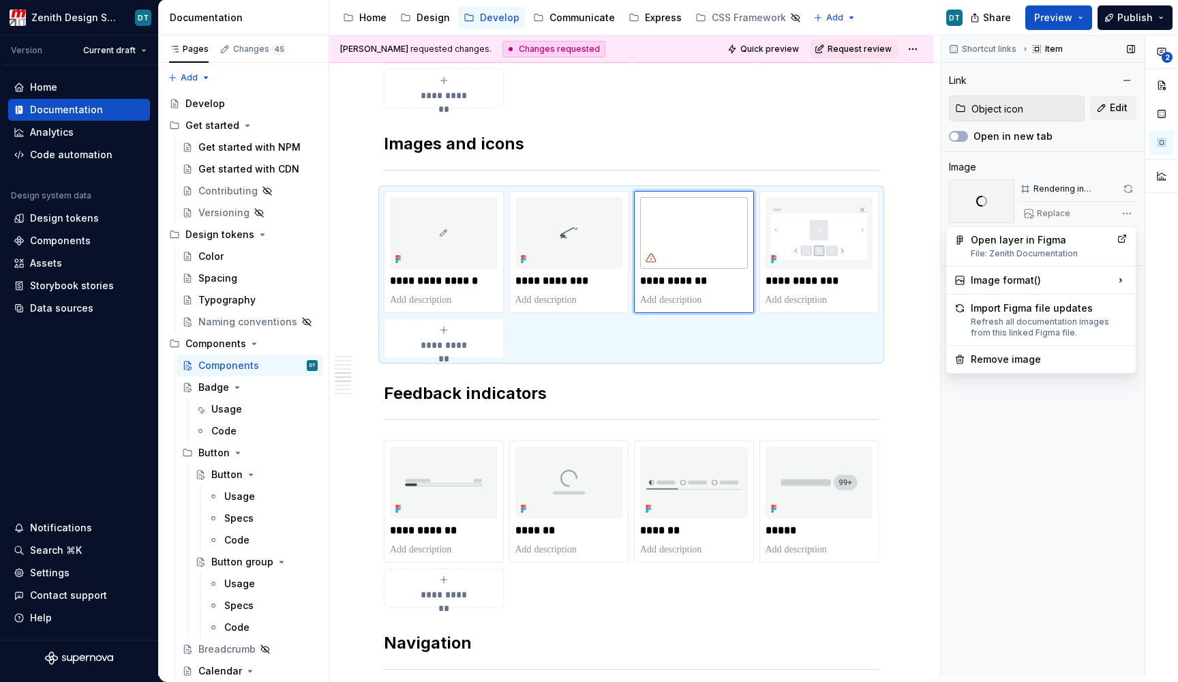
click at [1125, 216] on div "**********" at bounding box center [1059, 355] width 237 height 641
click at [591, 214] on html "Zenith Design System DT Version Current draft Home Documentation Analytics Code…" at bounding box center [589, 341] width 1178 height 682
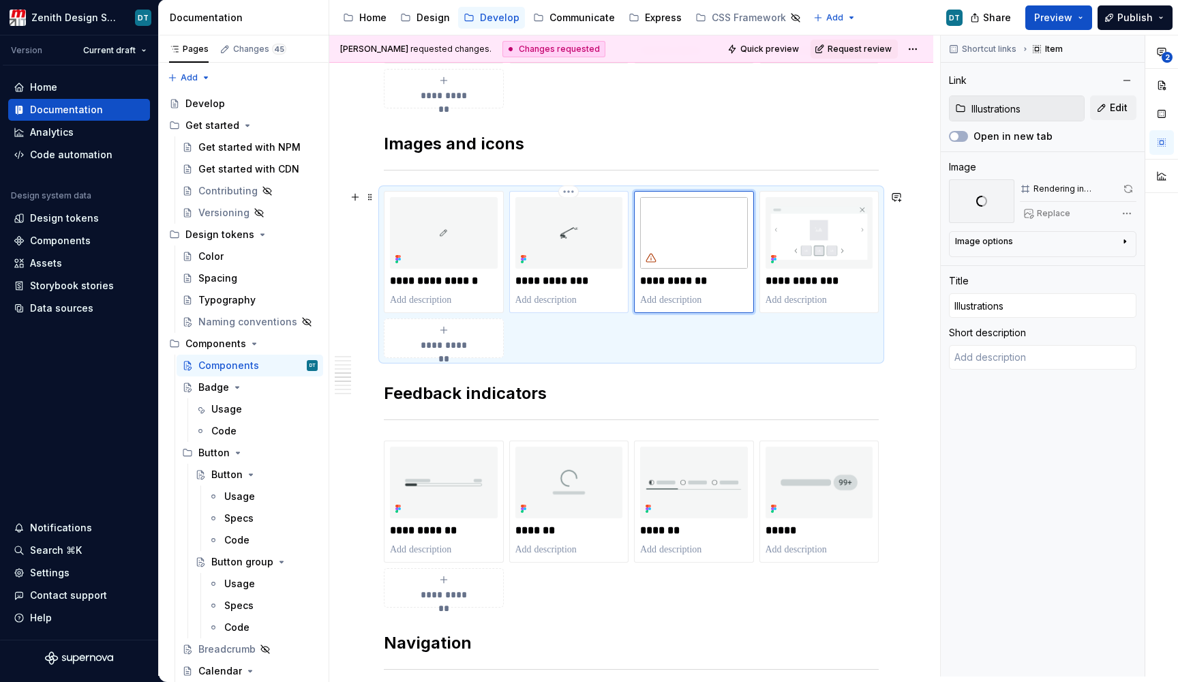
click at [579, 233] on img at bounding box center [570, 233] width 108 height 72
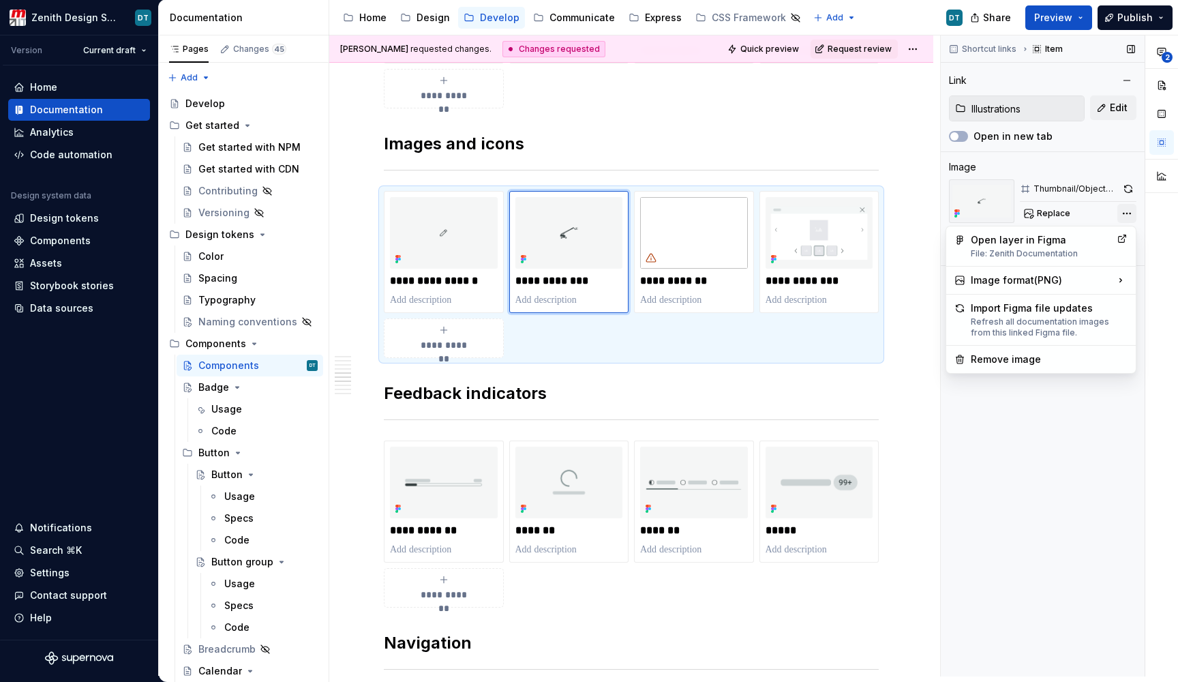
click at [1131, 209] on div "**********" at bounding box center [1059, 355] width 237 height 641
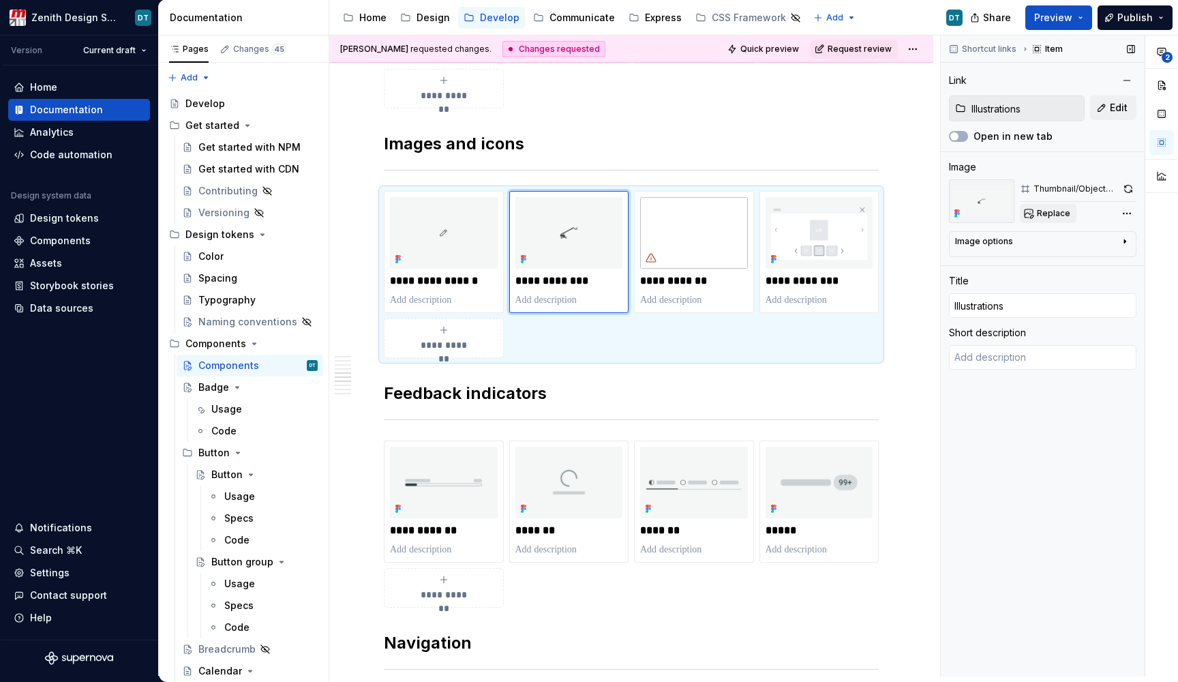
drag, startPoint x: 1065, startPoint y: 202, endPoint x: 1054, endPoint y: 207, distance: 11.9
click at [1065, 202] on div "**********" at bounding box center [1059, 355] width 237 height 641
click at [1054, 207] on button "Replace" at bounding box center [1048, 213] width 57 height 19
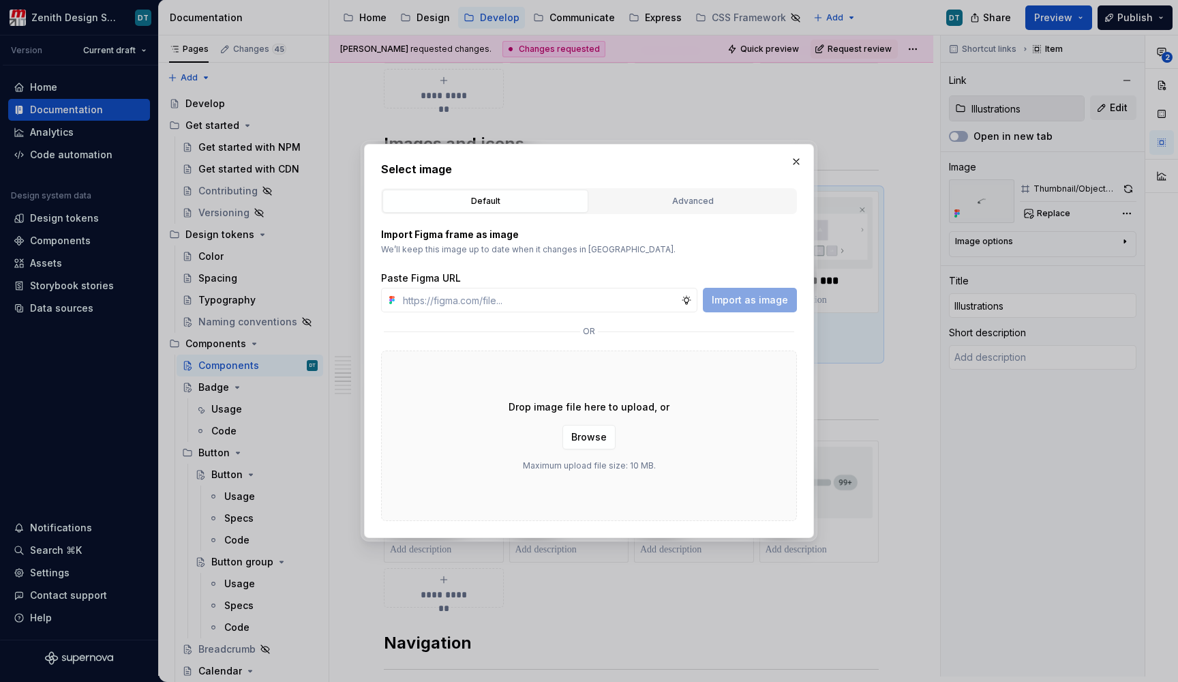
click at [639, 192] on button "Advanced" at bounding box center [693, 201] width 206 height 23
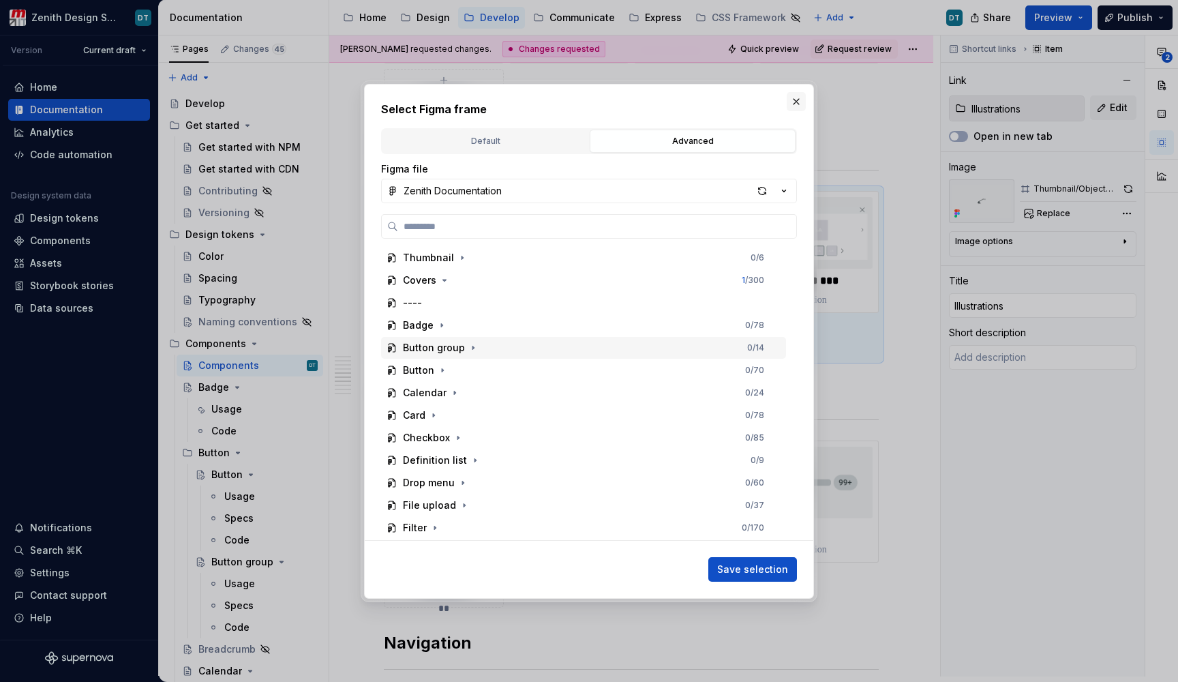
click at [797, 98] on button "button" at bounding box center [796, 101] width 19 height 19
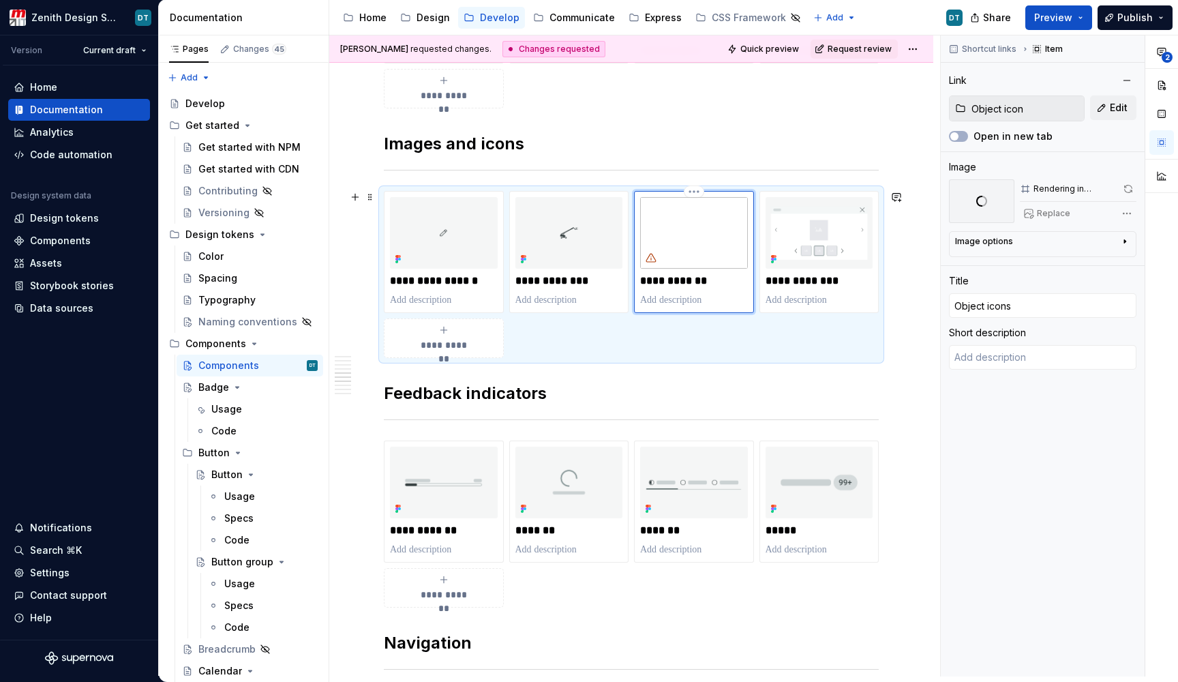
click at [700, 269] on div "**********" at bounding box center [694, 252] width 108 height 110
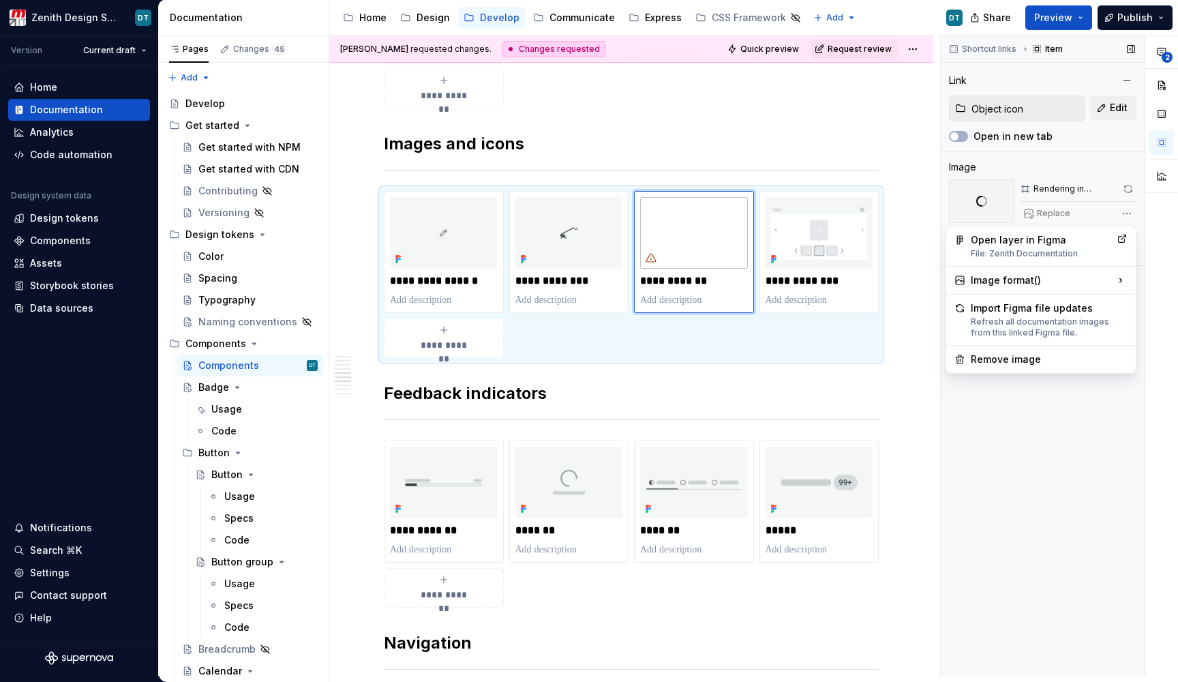
click at [1136, 205] on div "**********" at bounding box center [1059, 355] width 237 height 641
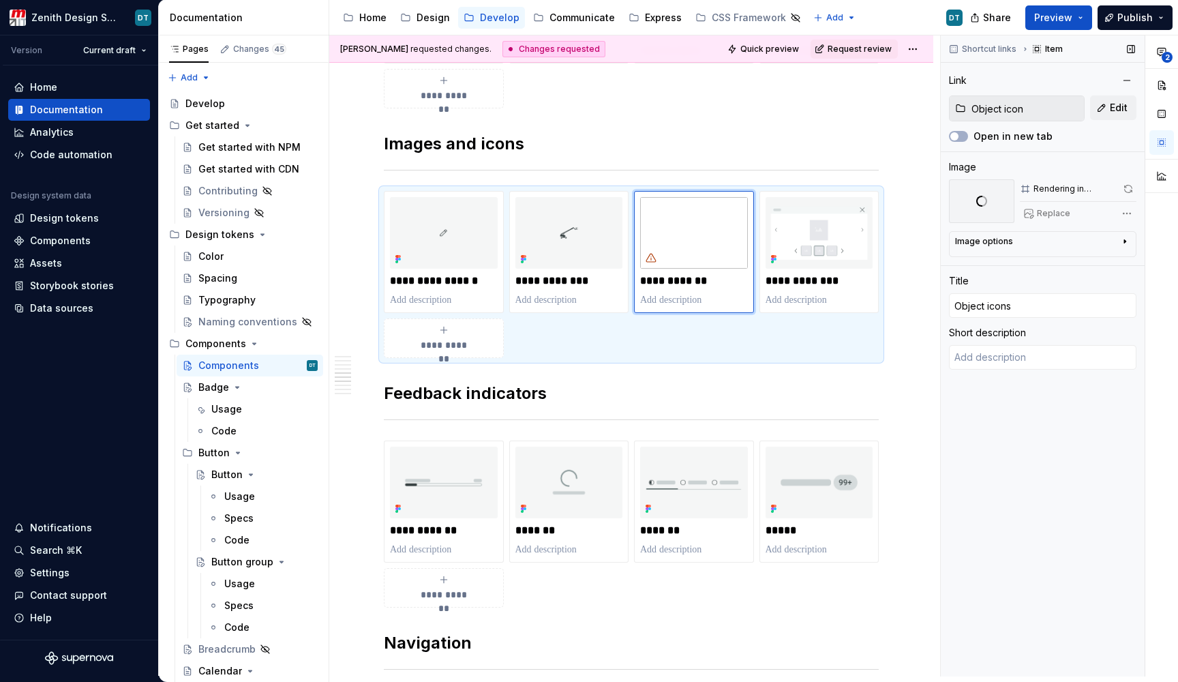
click at [1127, 211] on div "**********" at bounding box center [1059, 355] width 237 height 641
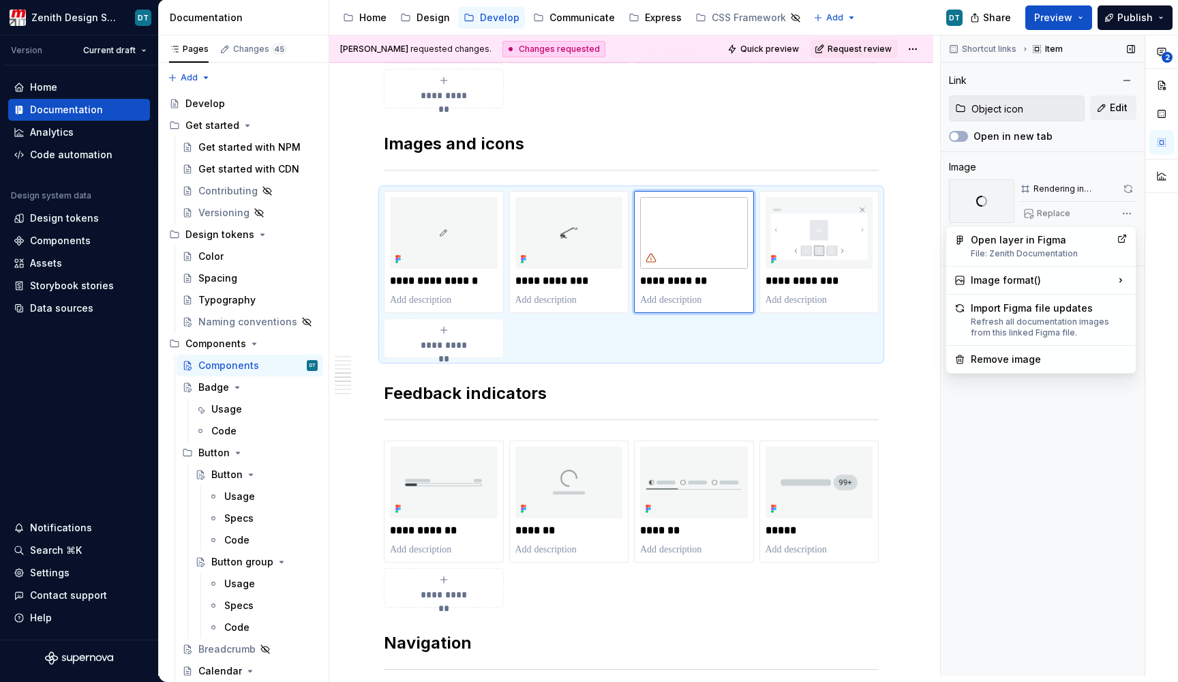
click at [1125, 209] on div "**********" at bounding box center [1059, 355] width 237 height 641
click at [983, 361] on div "Remove image" at bounding box center [1049, 360] width 157 height 14
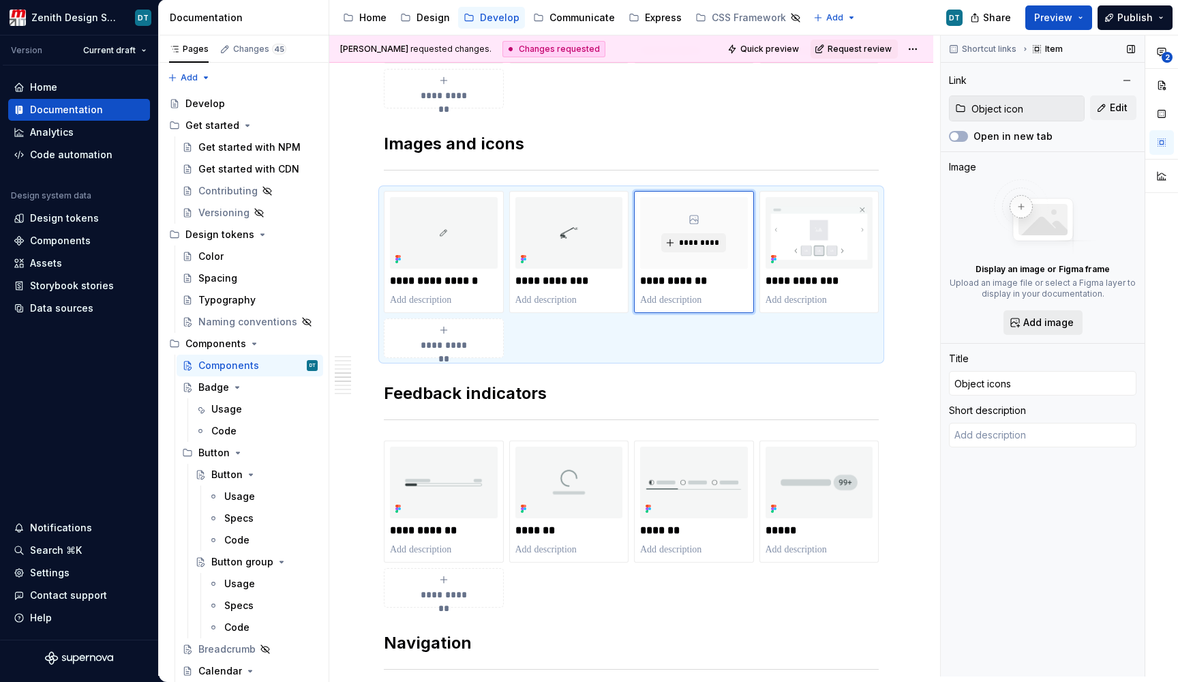
click at [1032, 324] on span "Add image" at bounding box center [1049, 323] width 50 height 14
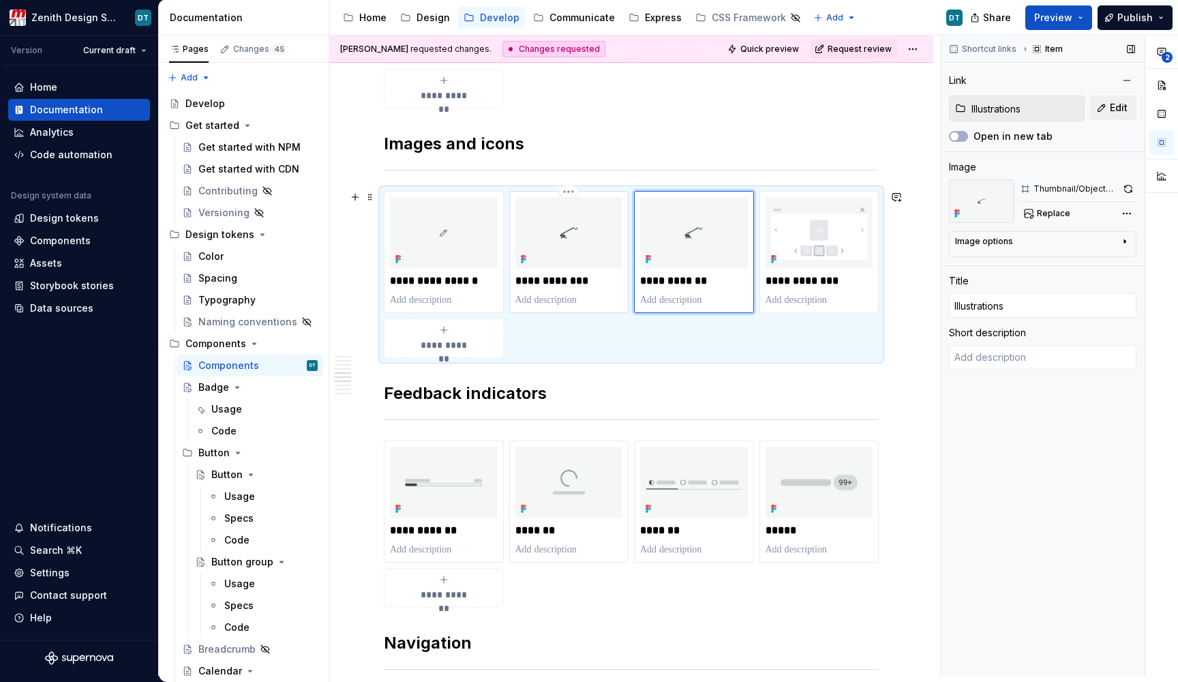
click at [598, 256] on img at bounding box center [570, 233] width 108 height 72
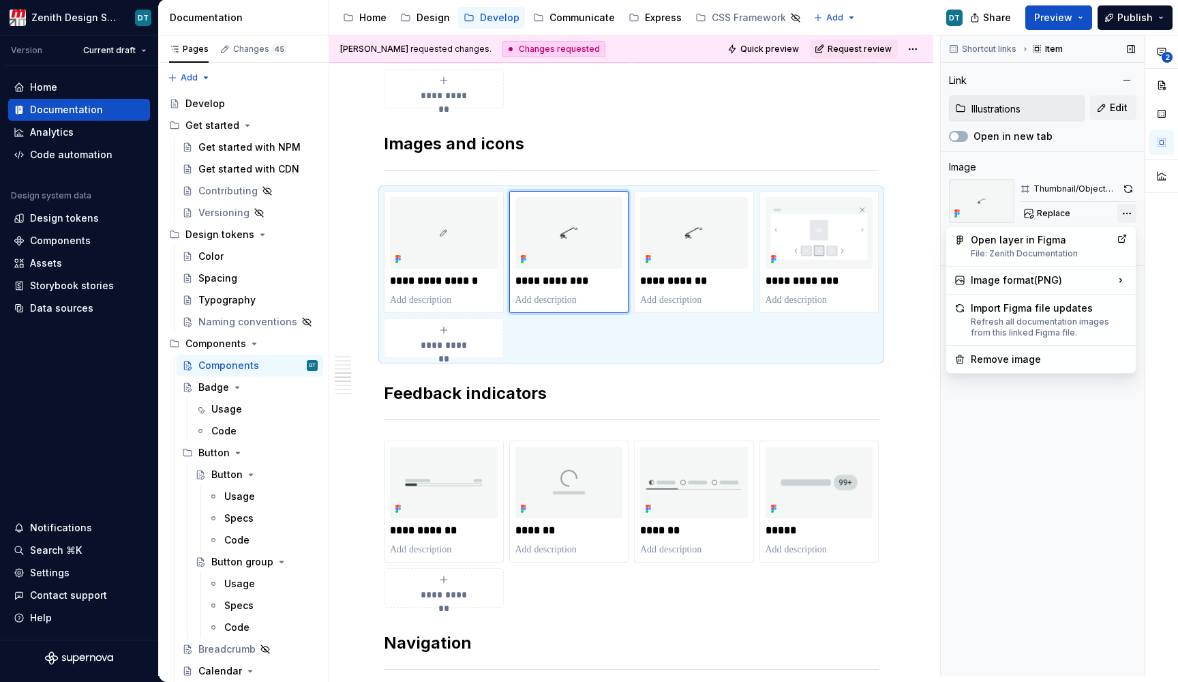
click at [1128, 213] on div "**********" at bounding box center [1059, 355] width 237 height 641
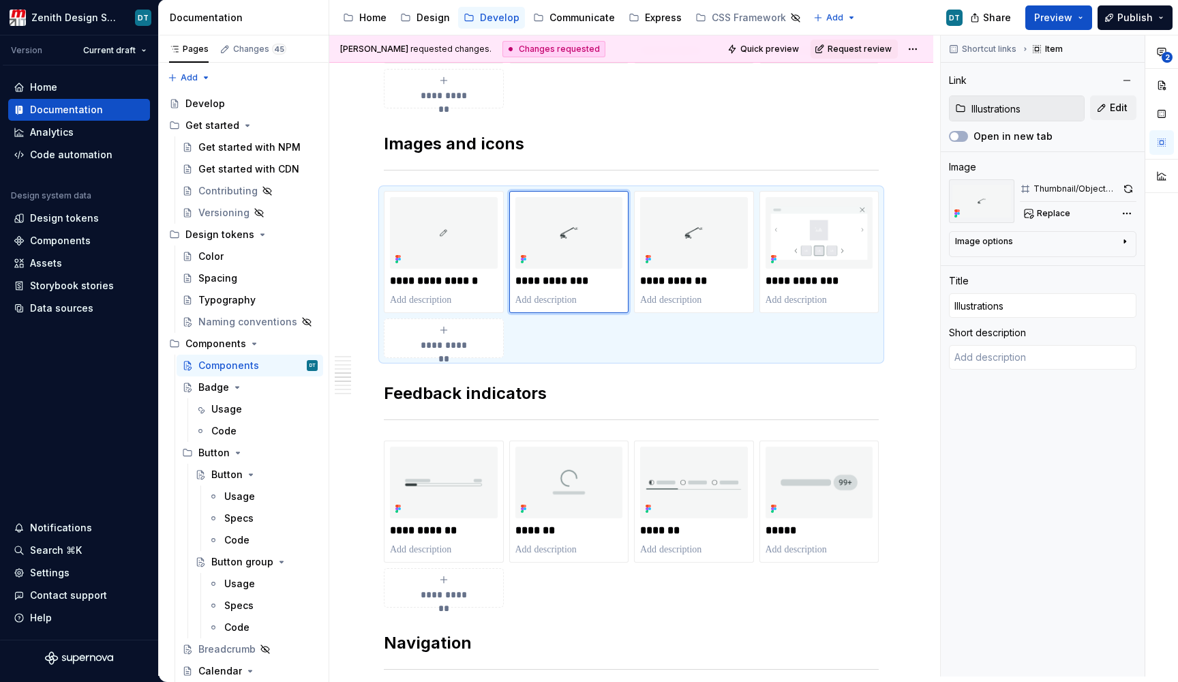
click at [1079, 211] on div "**********" at bounding box center [1059, 355] width 237 height 641
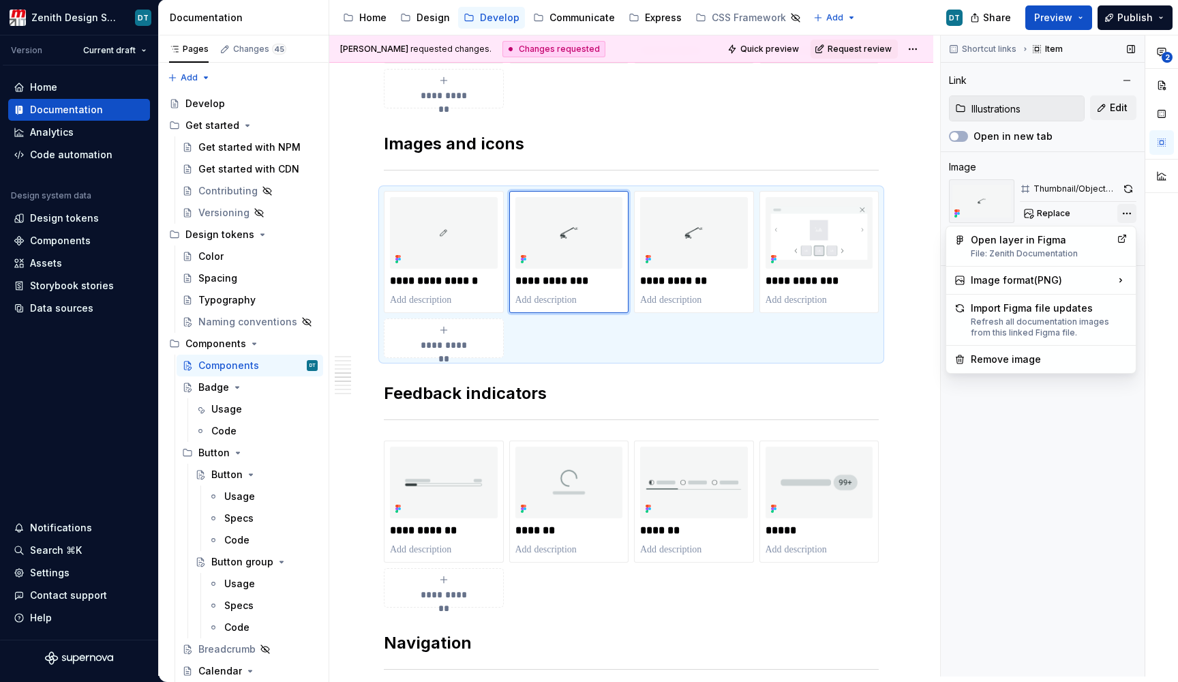
click at [1133, 212] on div "**********" at bounding box center [1059, 355] width 237 height 641
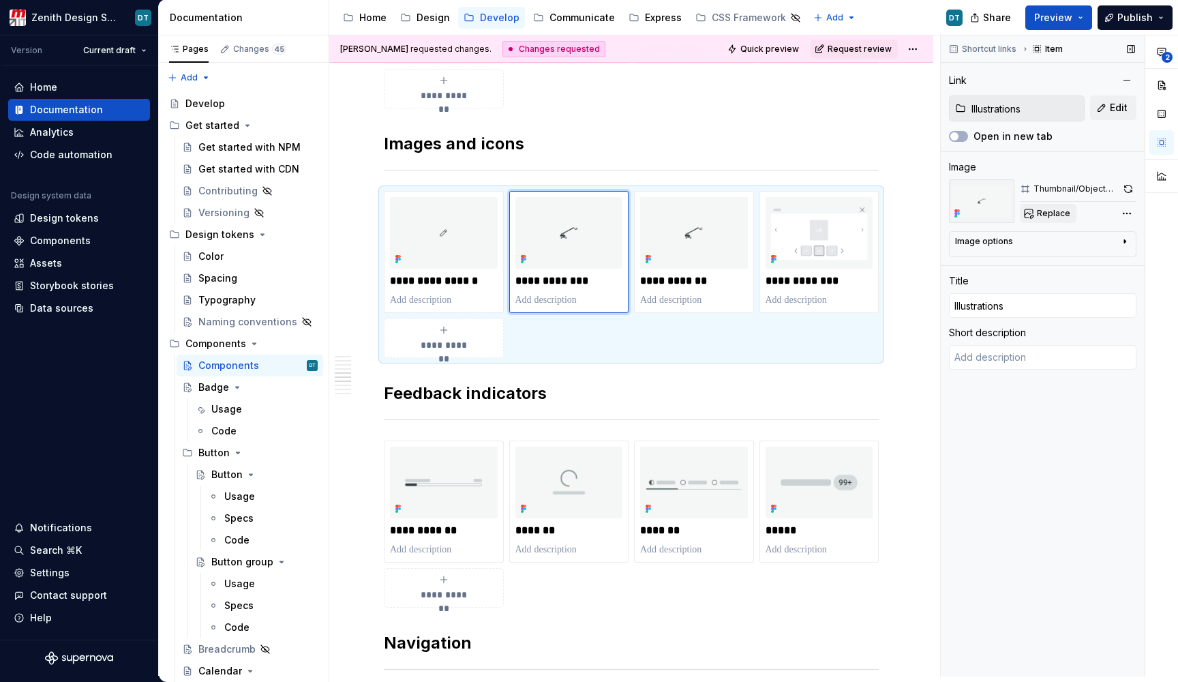
drag, startPoint x: 1073, startPoint y: 211, endPoint x: 1059, endPoint y: 211, distance: 13.6
click at [1073, 211] on div "**********" at bounding box center [1059, 355] width 237 height 641
click at [1059, 212] on span "Replace" at bounding box center [1053, 213] width 33 height 11
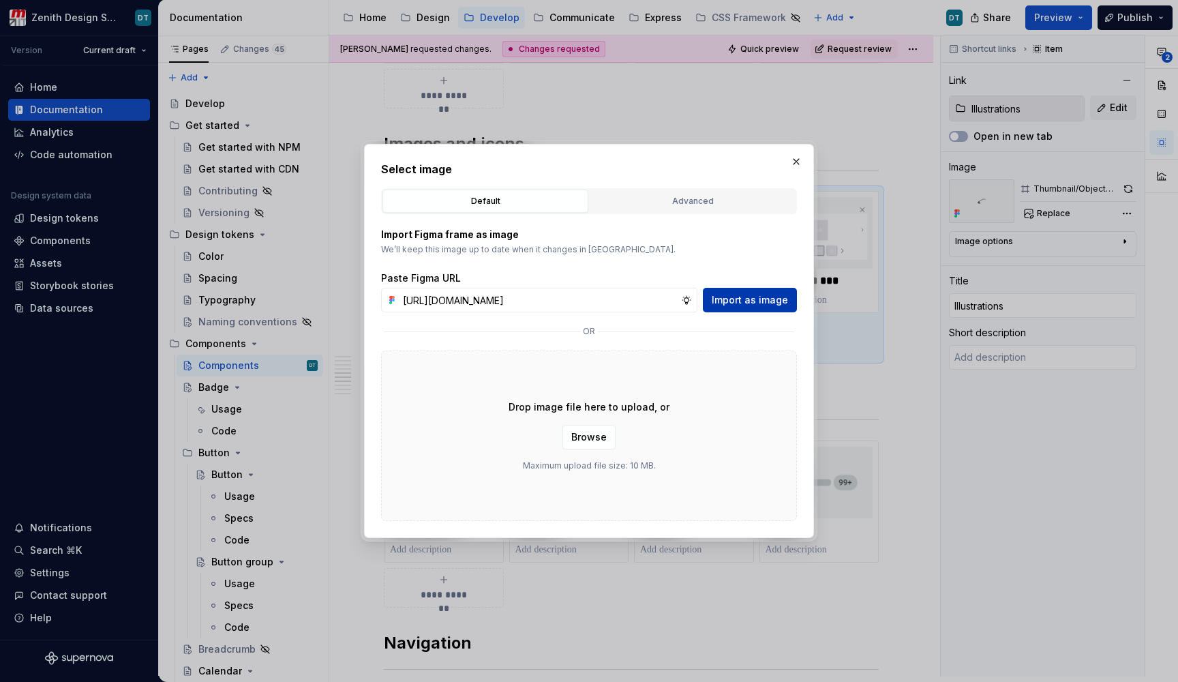
click at [772, 312] on button "Import as image" at bounding box center [750, 300] width 94 height 25
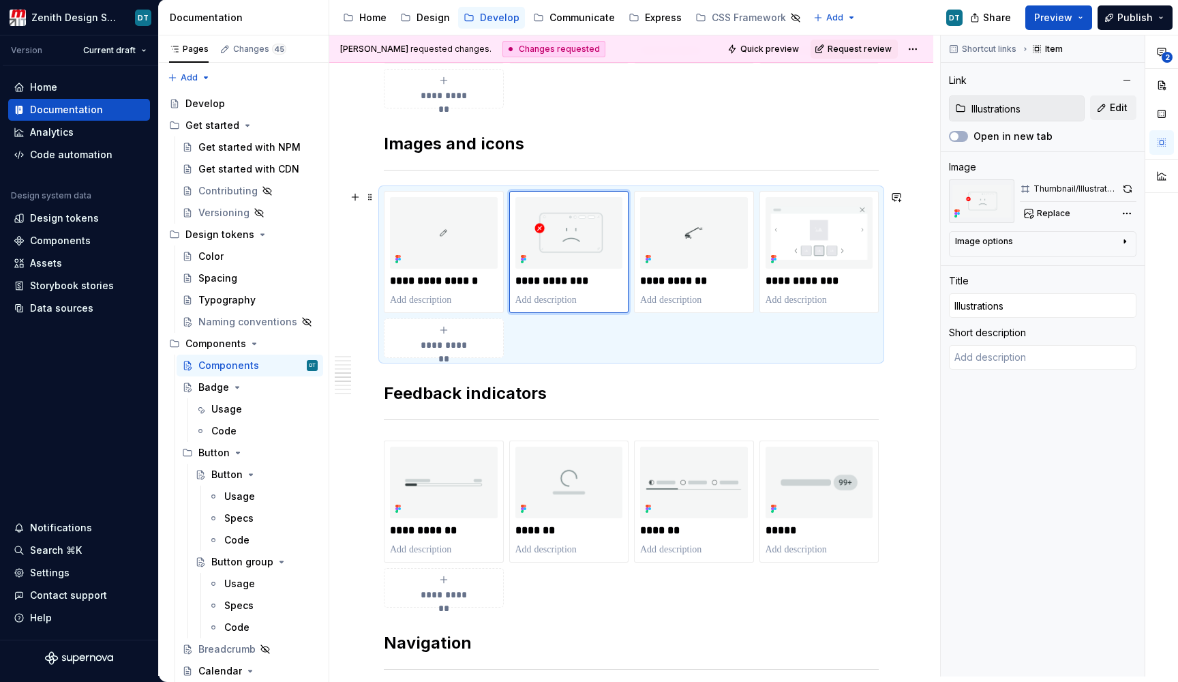
click at [582, 352] on div "**********" at bounding box center [631, 274] width 495 height 167
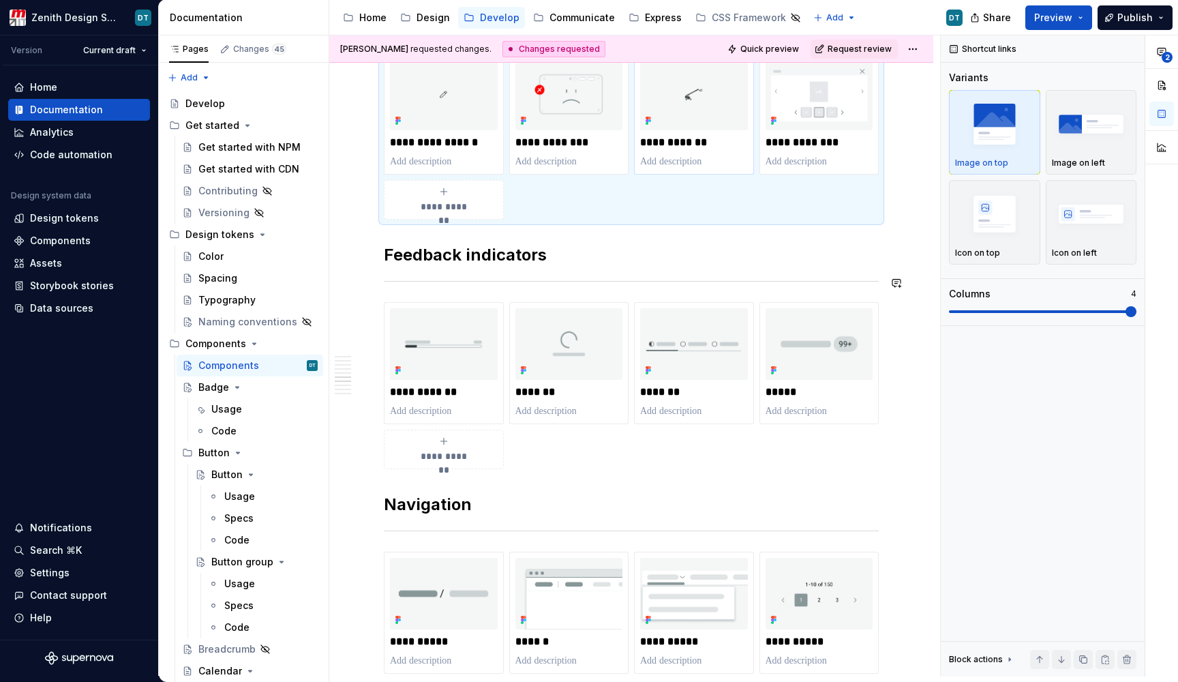
scroll to position [1418, 0]
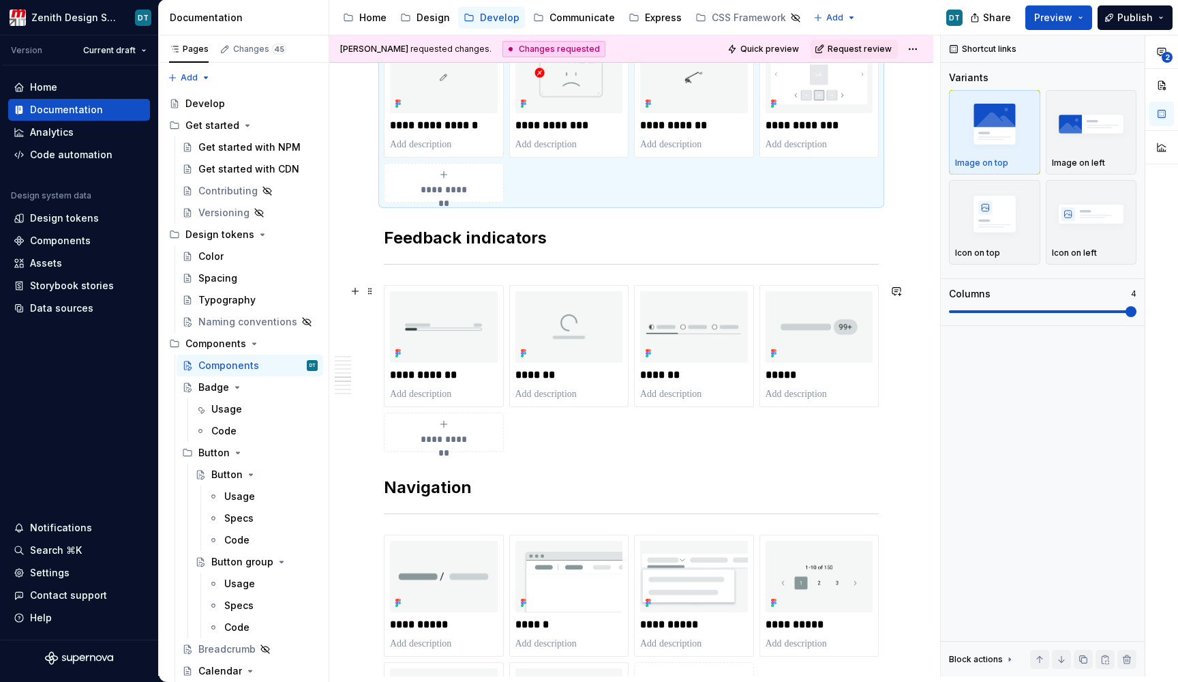
click at [536, 435] on div "**********" at bounding box center [631, 368] width 495 height 167
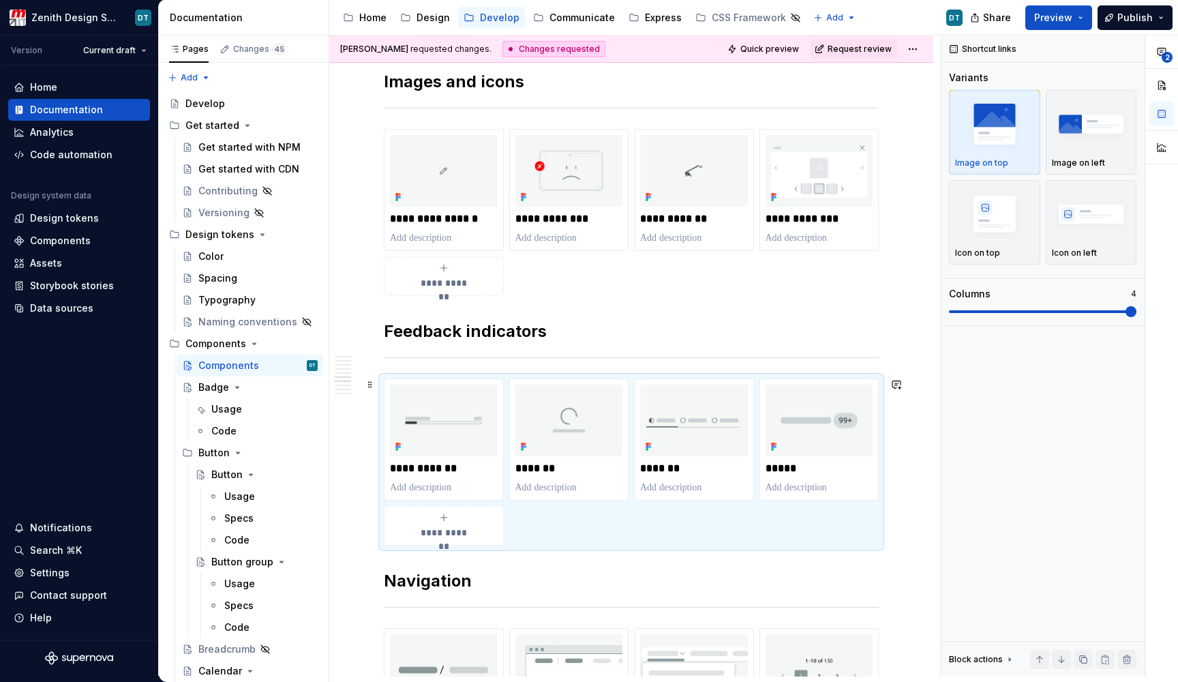
scroll to position [1301, 0]
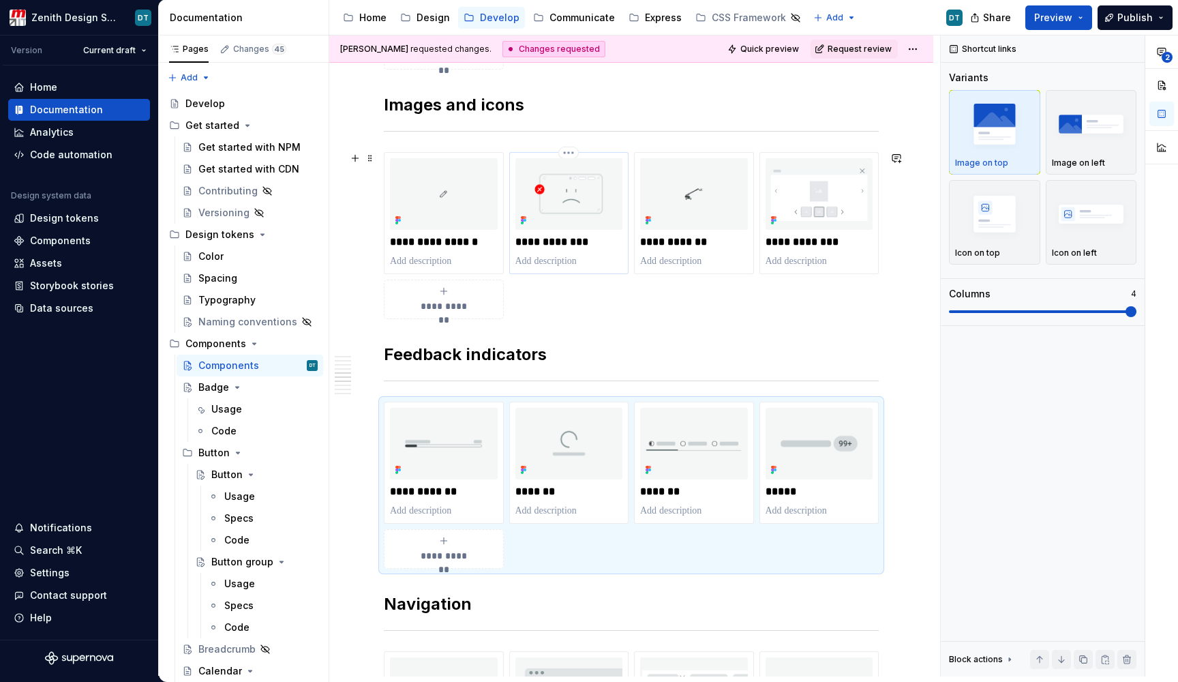
click at [620, 254] on p at bounding box center [570, 261] width 108 height 14
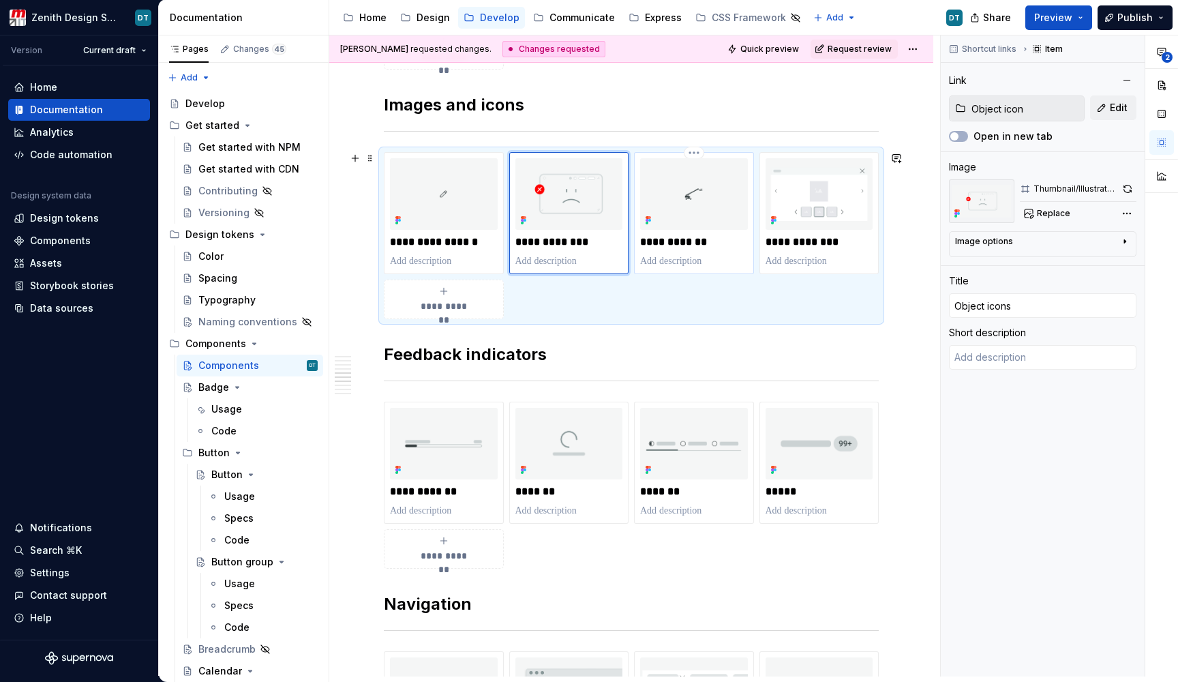
click at [661, 268] on div "**********" at bounding box center [694, 213] width 120 height 122
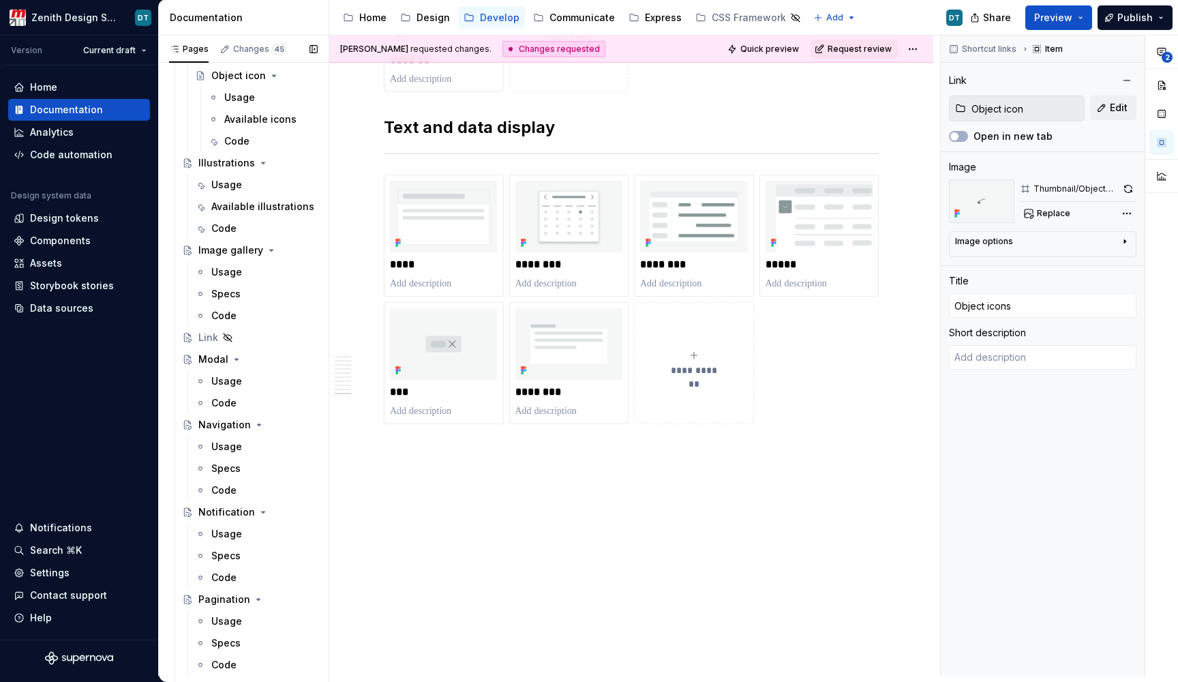
scroll to position [2711, 0]
click at [226, 182] on div "Usage" at bounding box center [226, 186] width 31 height 14
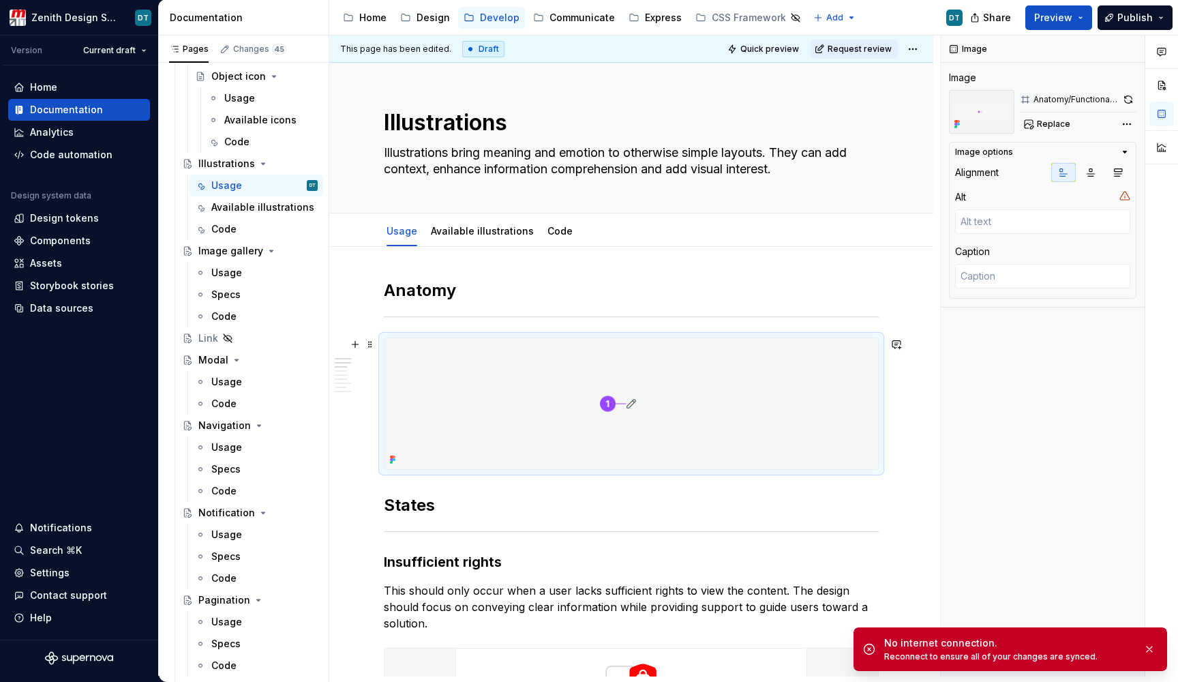
click at [504, 396] on img at bounding box center [632, 403] width 494 height 131
click at [1064, 123] on span "Replace" at bounding box center [1053, 124] width 33 height 11
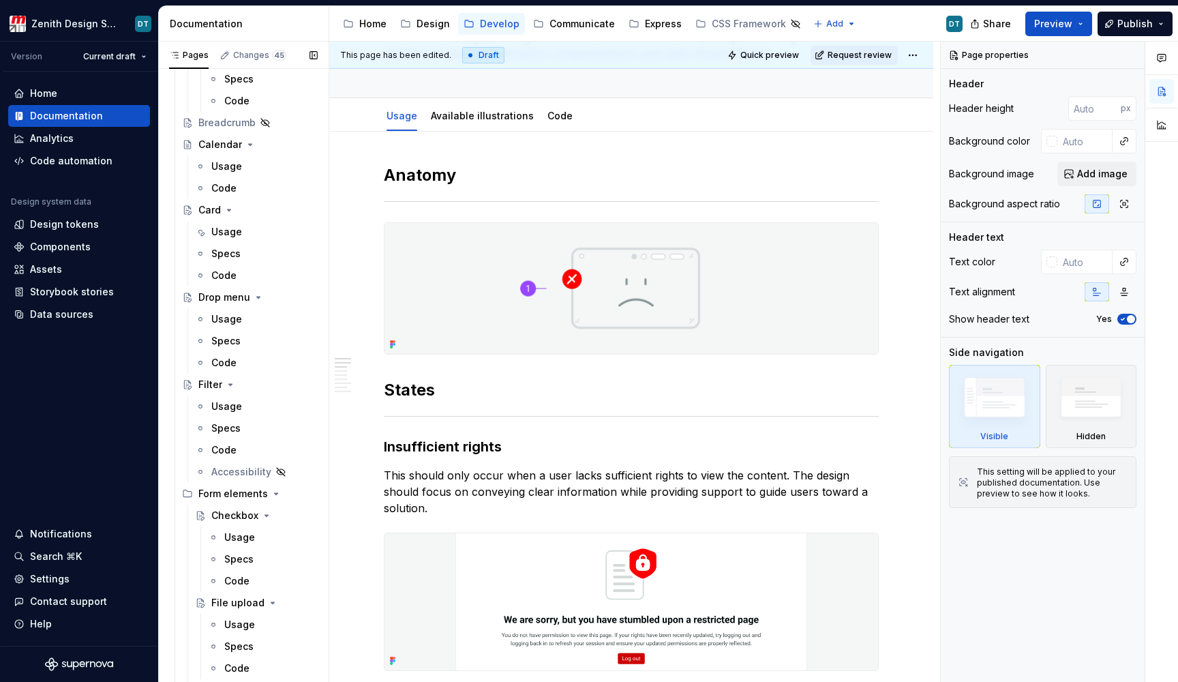
scroll to position [554, 0]
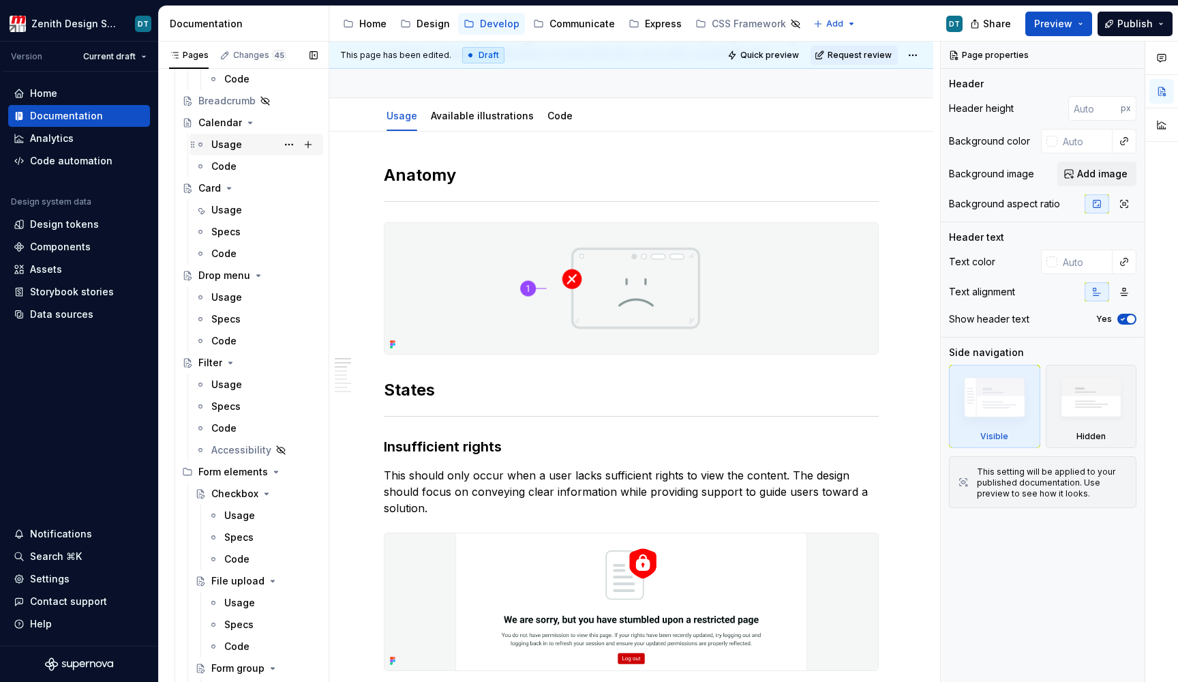
click at [241, 147] on div "Usage" at bounding box center [264, 144] width 106 height 19
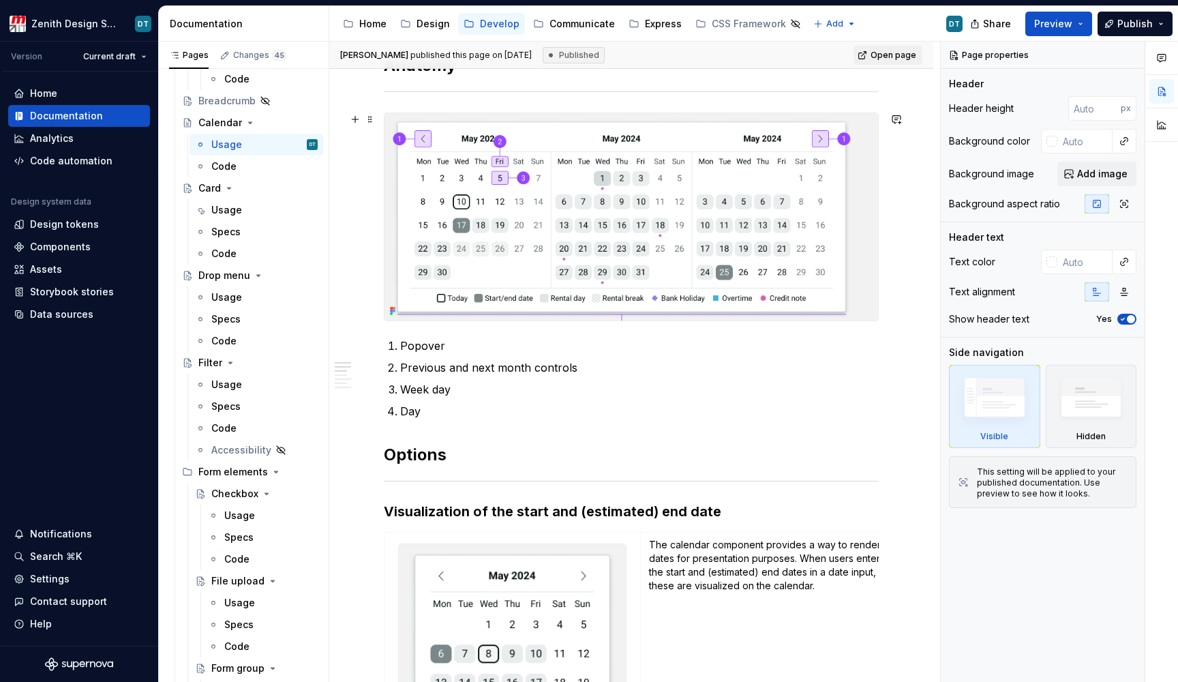
scroll to position [237, 0]
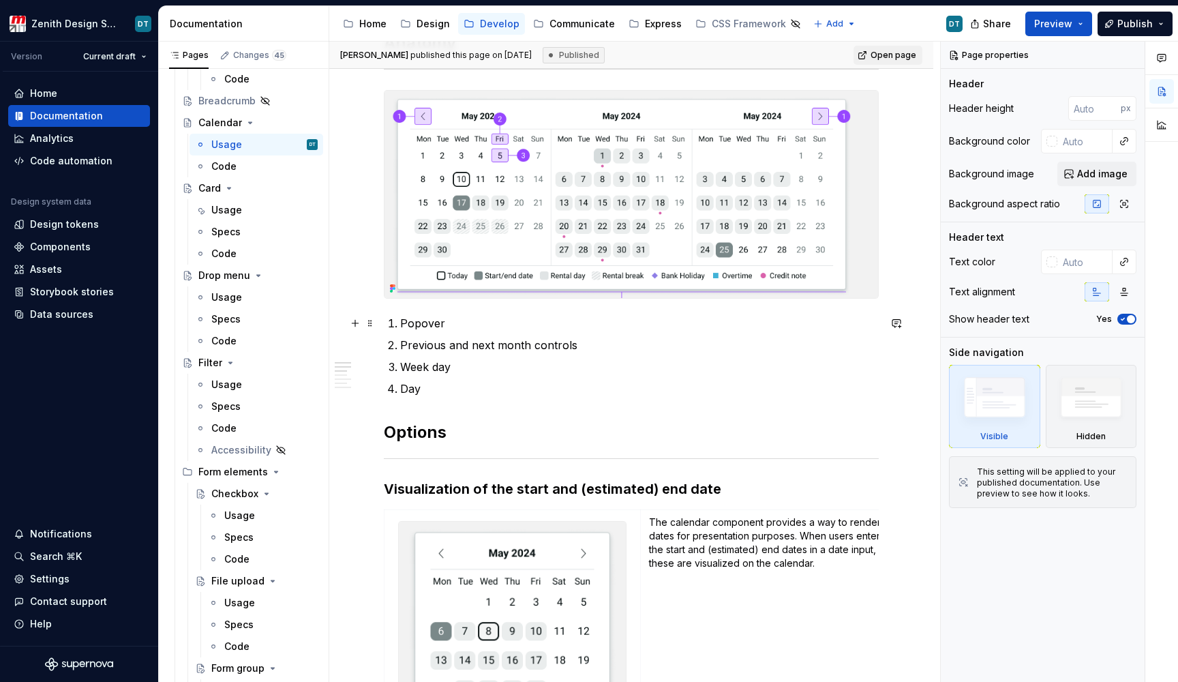
click at [421, 324] on p "Popover" at bounding box center [639, 323] width 479 height 16
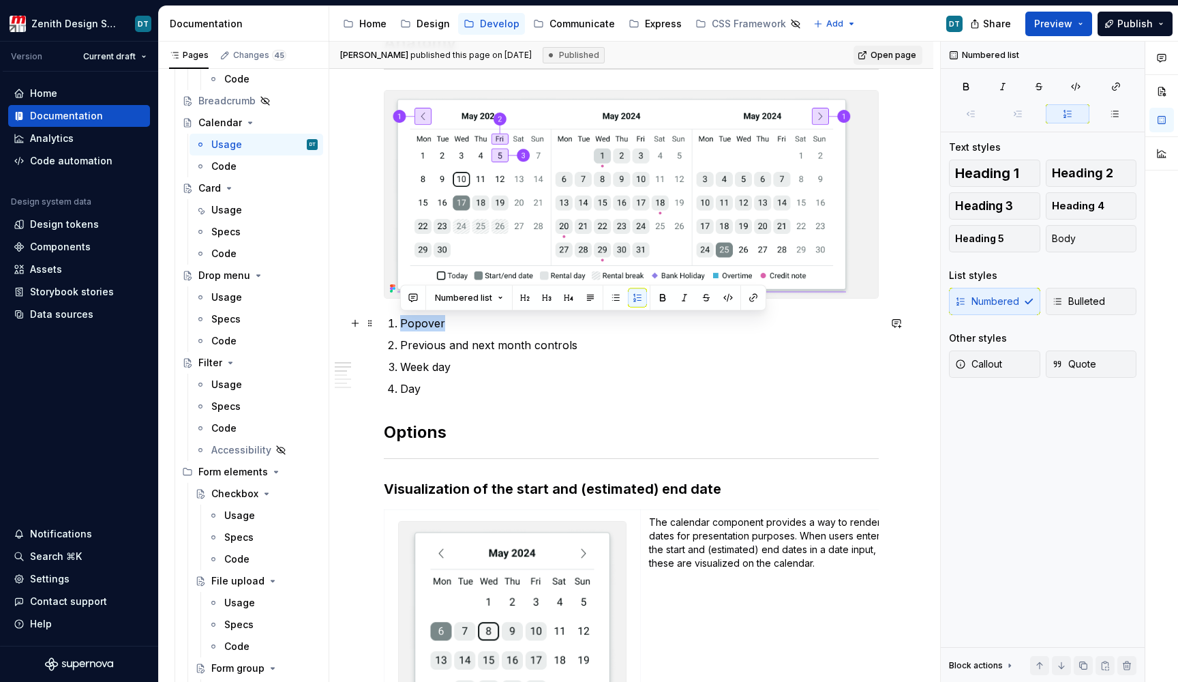
click at [421, 324] on p "Popover" at bounding box center [639, 323] width 479 height 16
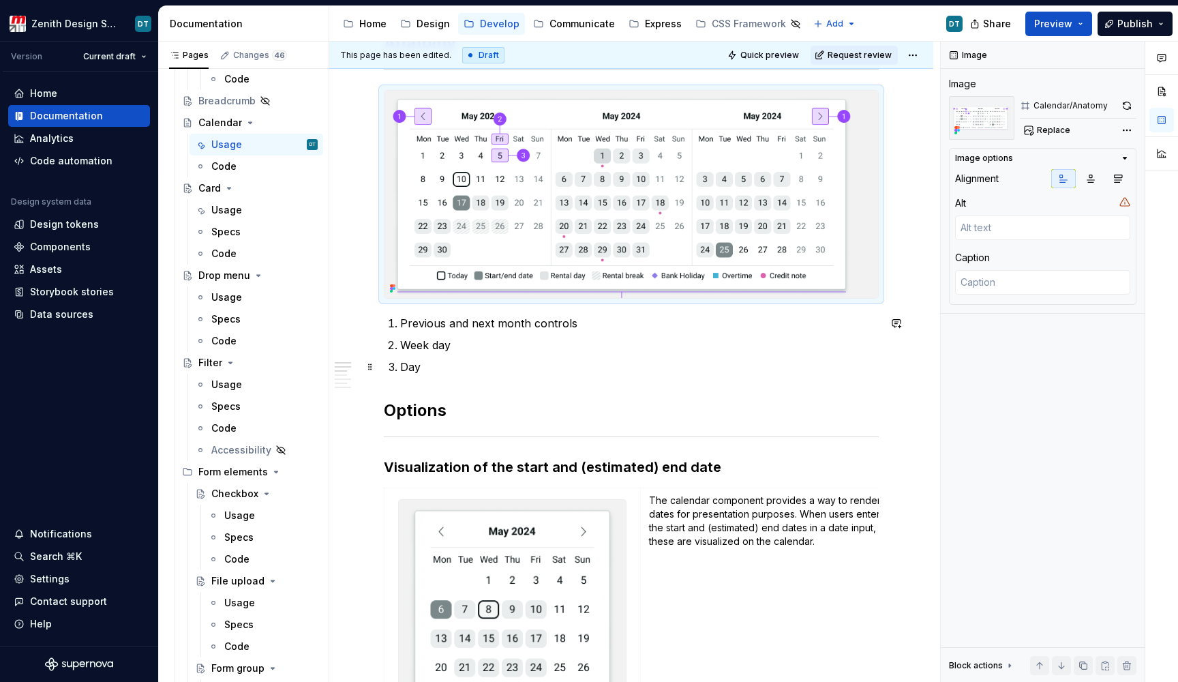
click at [449, 372] on p "Day" at bounding box center [639, 367] width 479 height 16
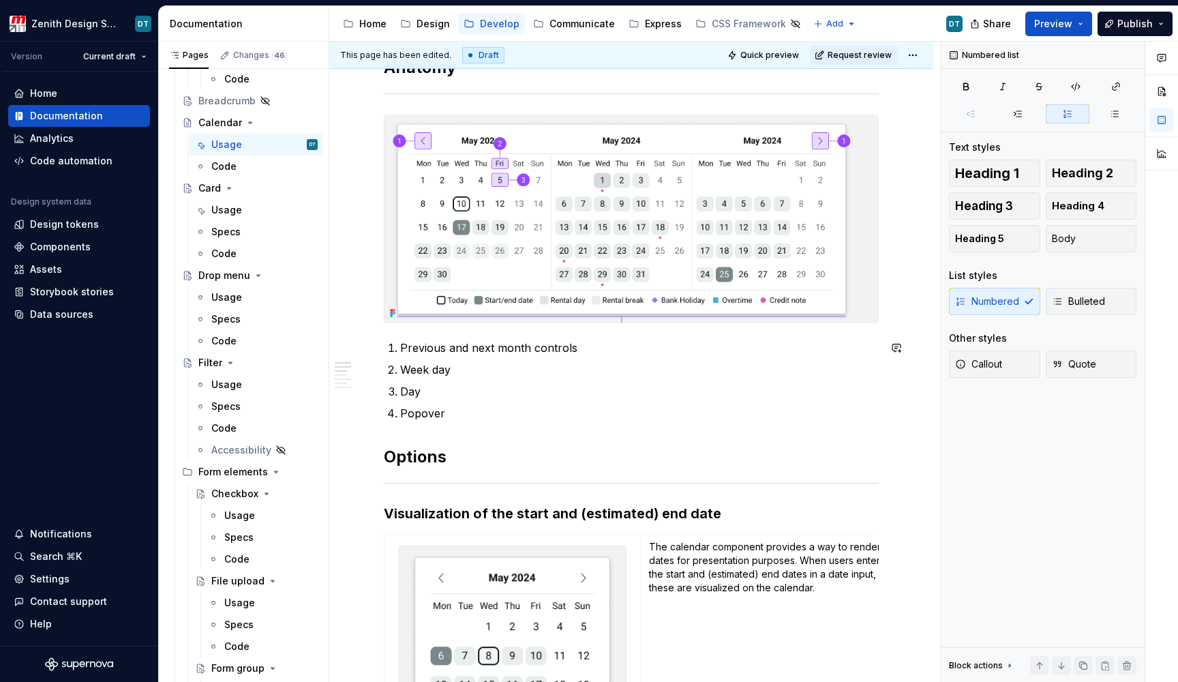
scroll to position [200, 0]
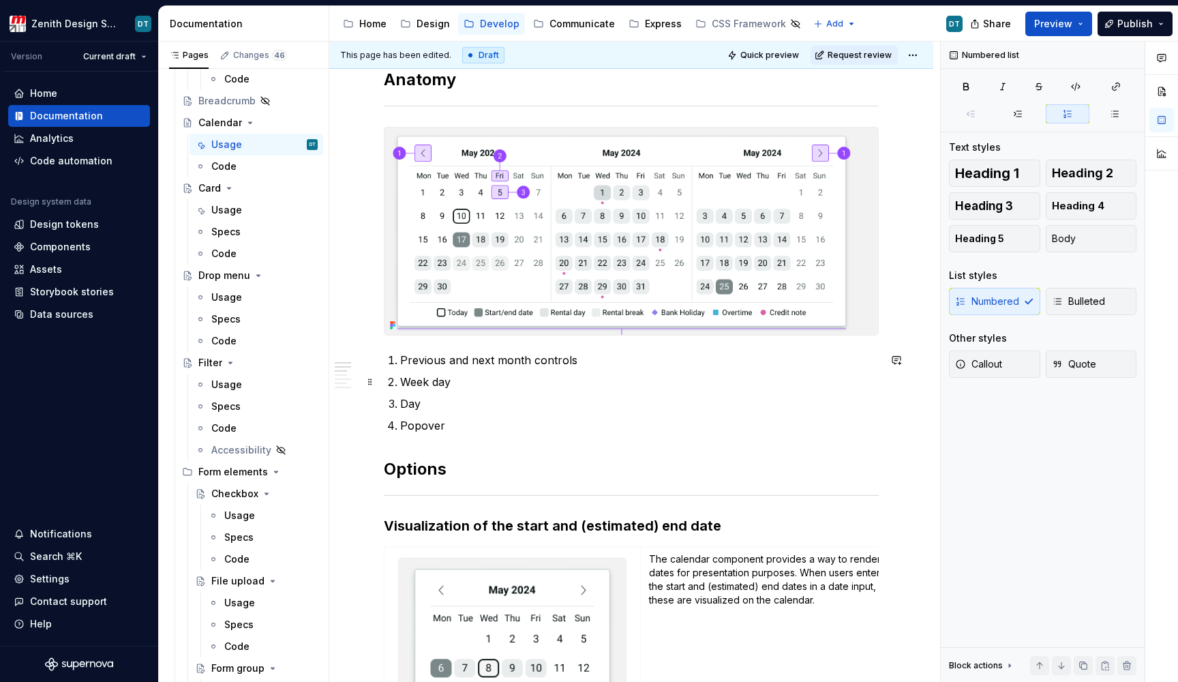
click at [456, 386] on p "Week day" at bounding box center [639, 382] width 479 height 16
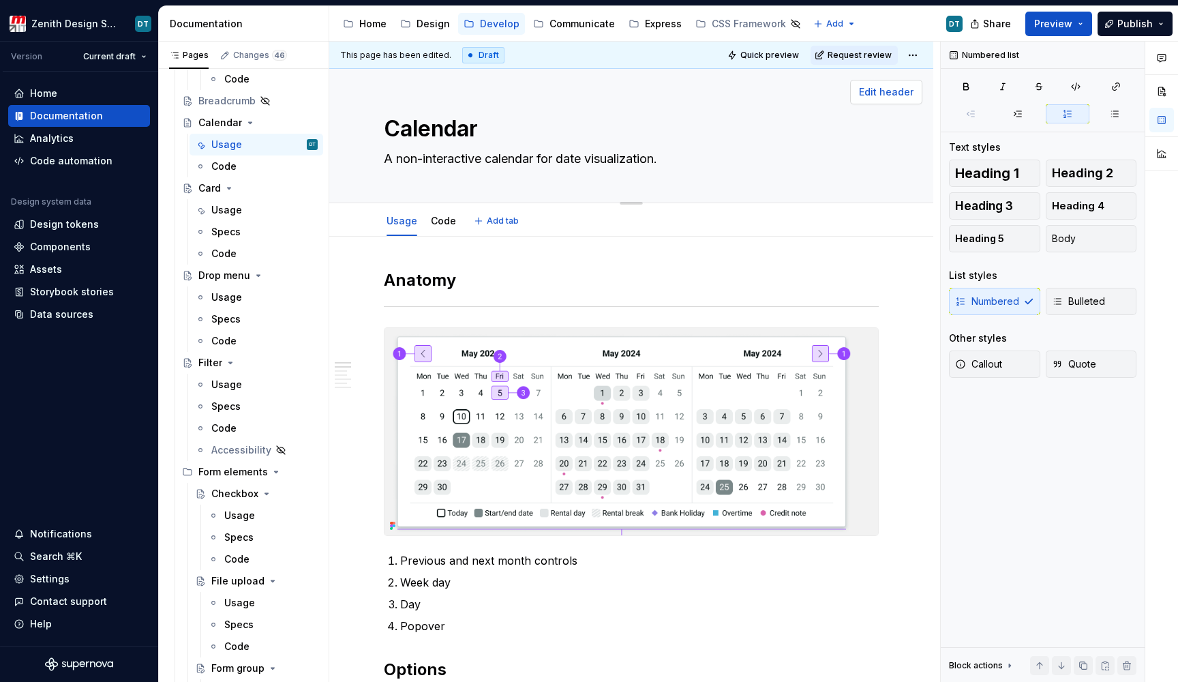
scroll to position [0, 0]
click at [906, 55] on html "Zenith Design System DT Version Current draft Home Documentation Analytics Code…" at bounding box center [589, 341] width 1178 height 682
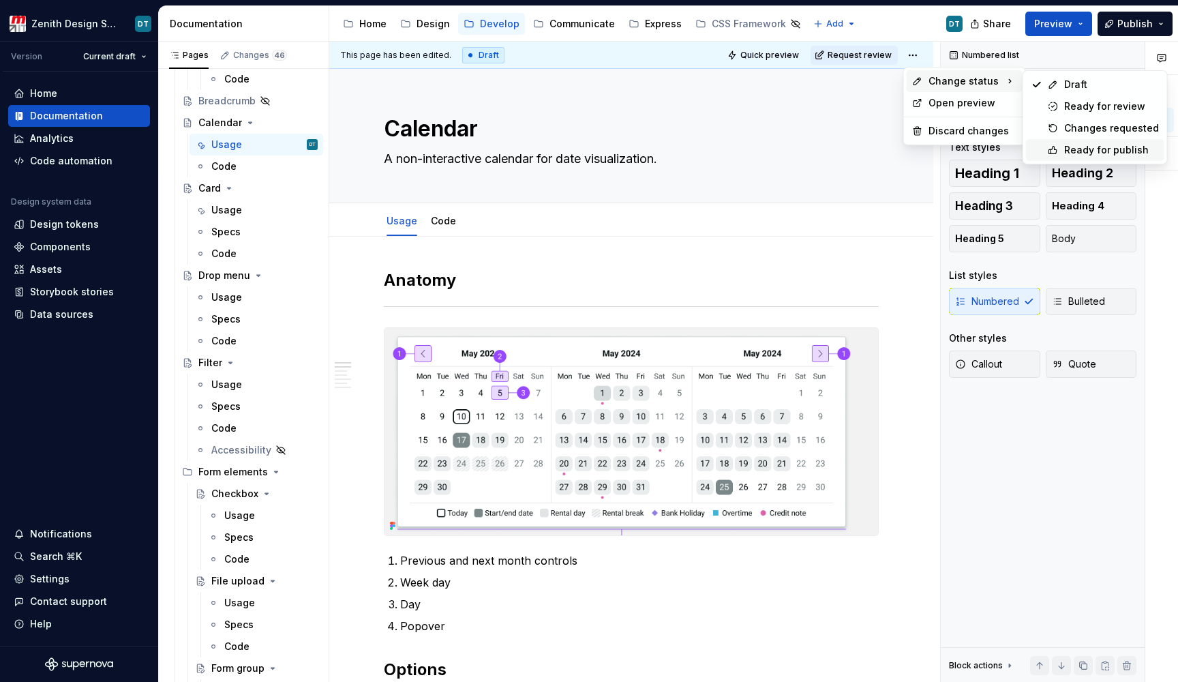
click at [1083, 147] on div "Ready for publish" at bounding box center [1111, 150] width 95 height 14
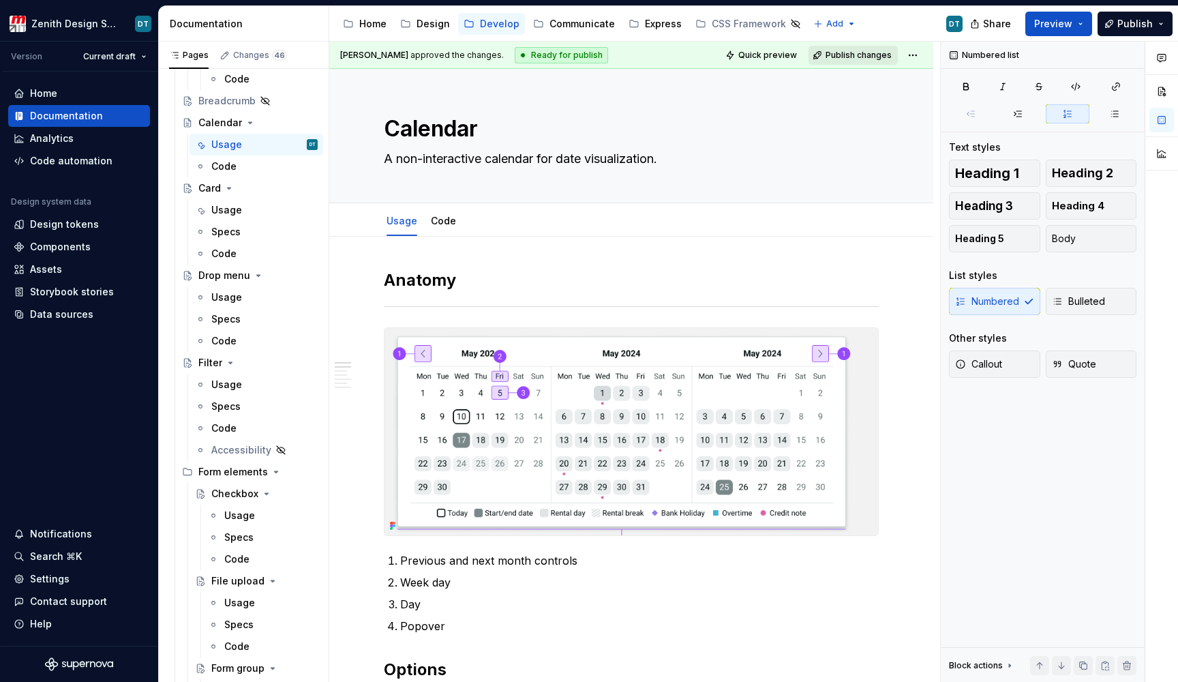
click at [867, 53] on span "Publish changes" at bounding box center [859, 55] width 66 height 11
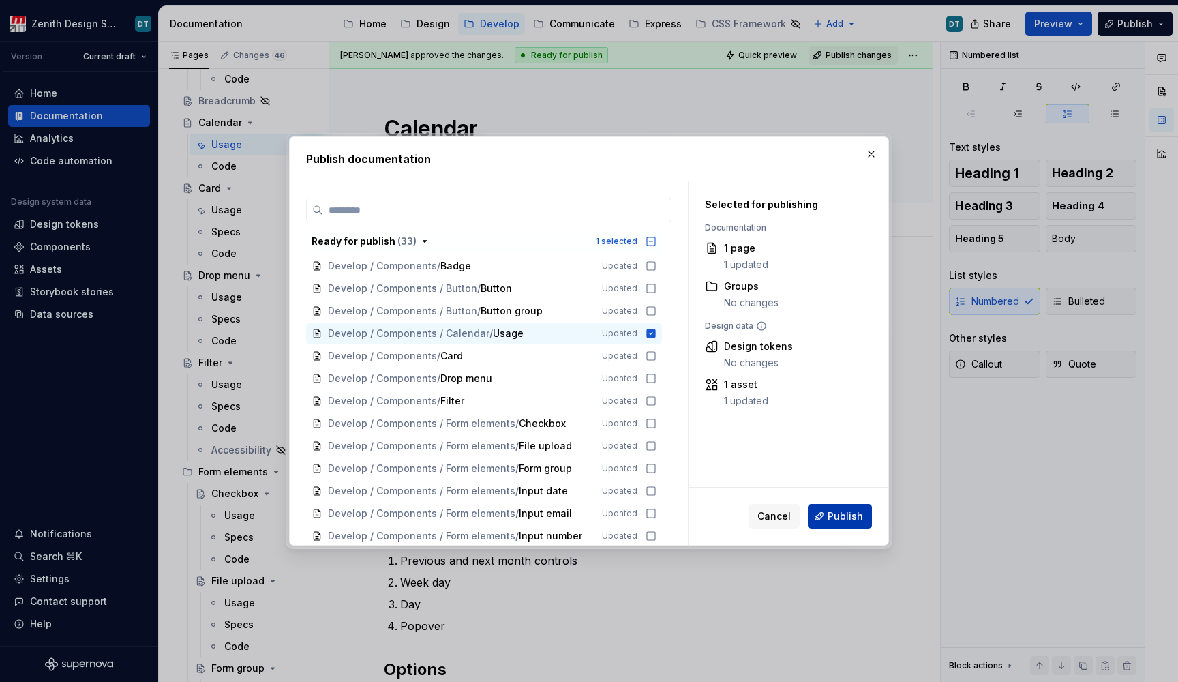
click at [844, 518] on span "Publish" at bounding box center [845, 516] width 35 height 14
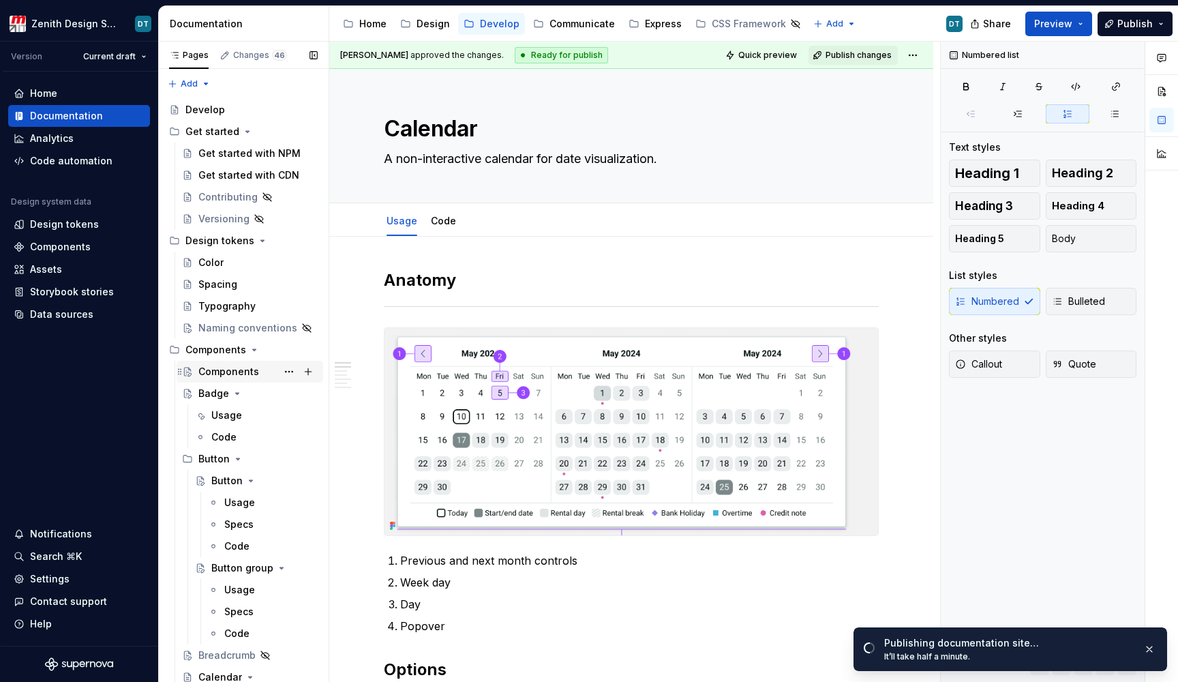
click at [230, 379] on div "Components M" at bounding box center [257, 371] width 119 height 19
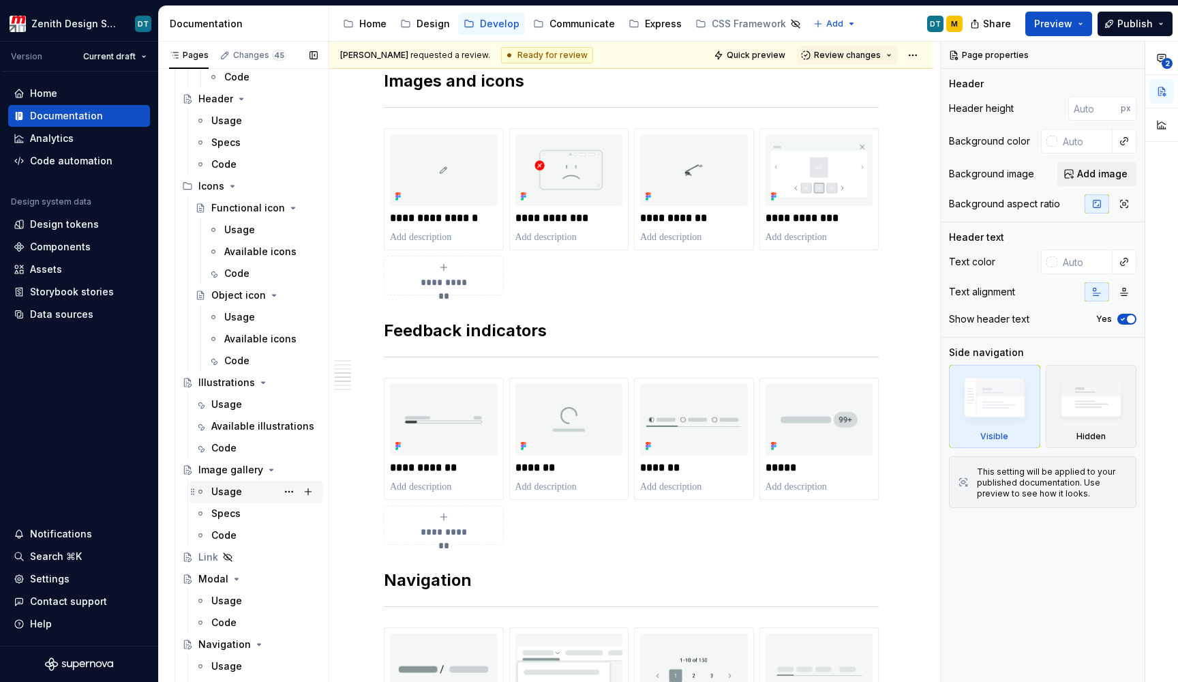
scroll to position [2510, 0]
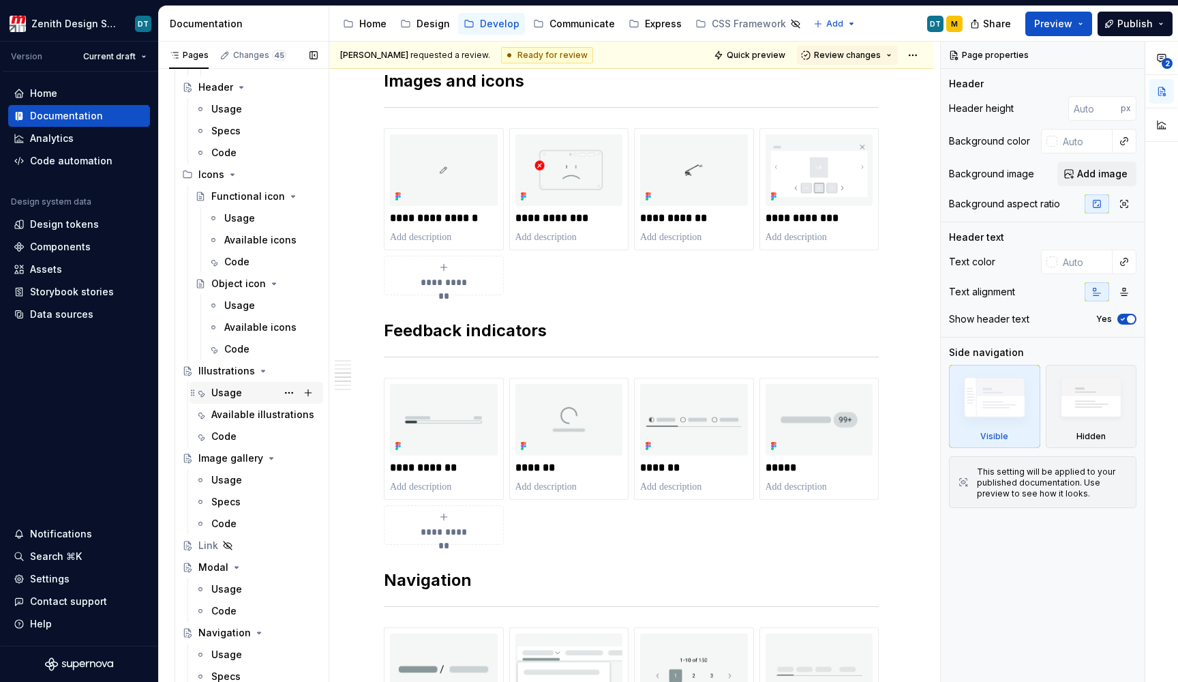
click at [245, 389] on div "Usage" at bounding box center [264, 392] width 106 height 19
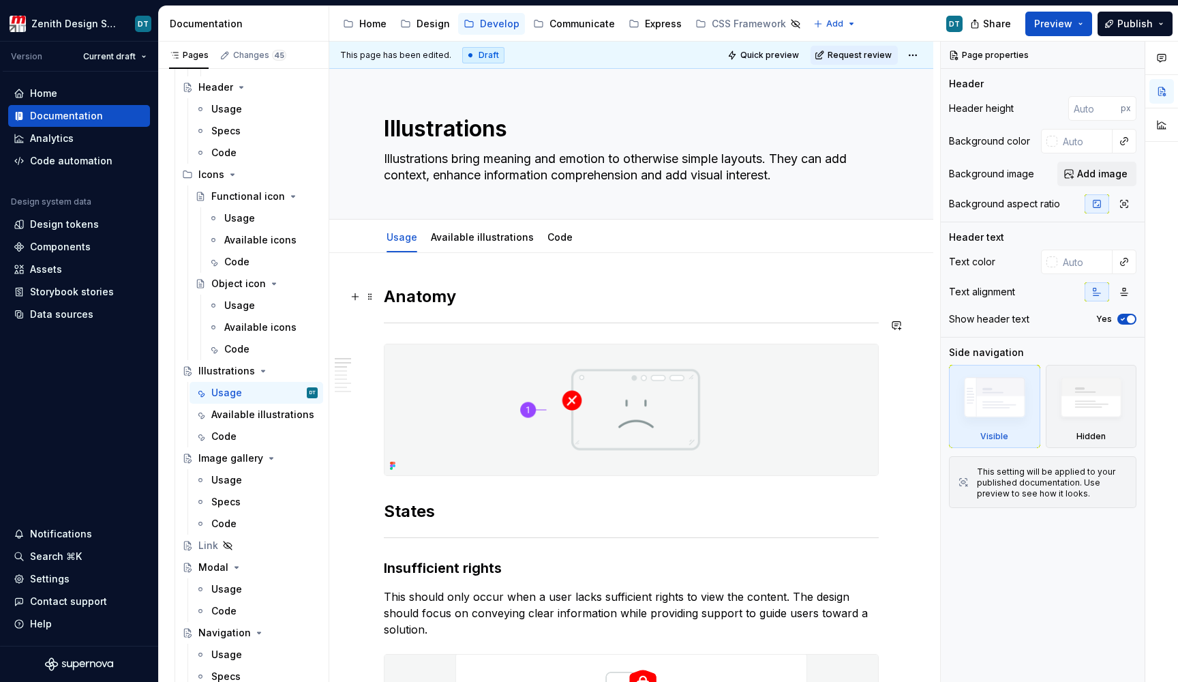
scroll to position [-1, 0]
click at [445, 299] on h2 "Anatomy" at bounding box center [631, 297] width 495 height 22
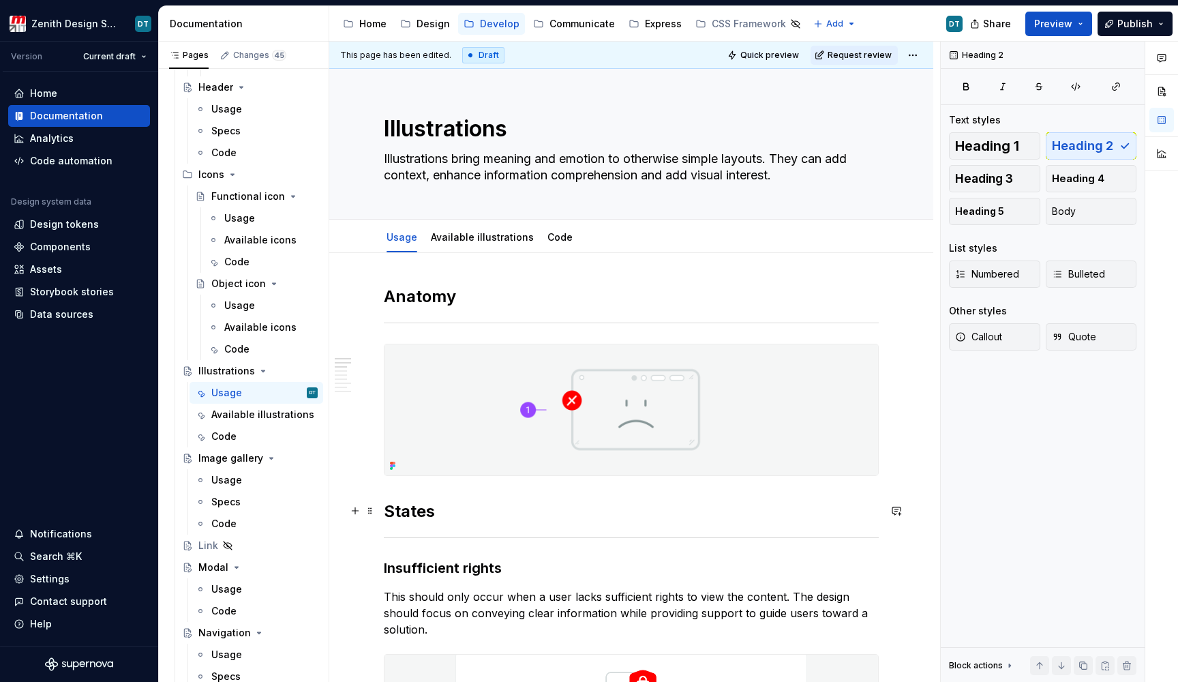
click at [408, 506] on h2 "States" at bounding box center [631, 512] width 495 height 22
click at [409, 574] on h3 "Insufficient rights" at bounding box center [631, 567] width 495 height 19
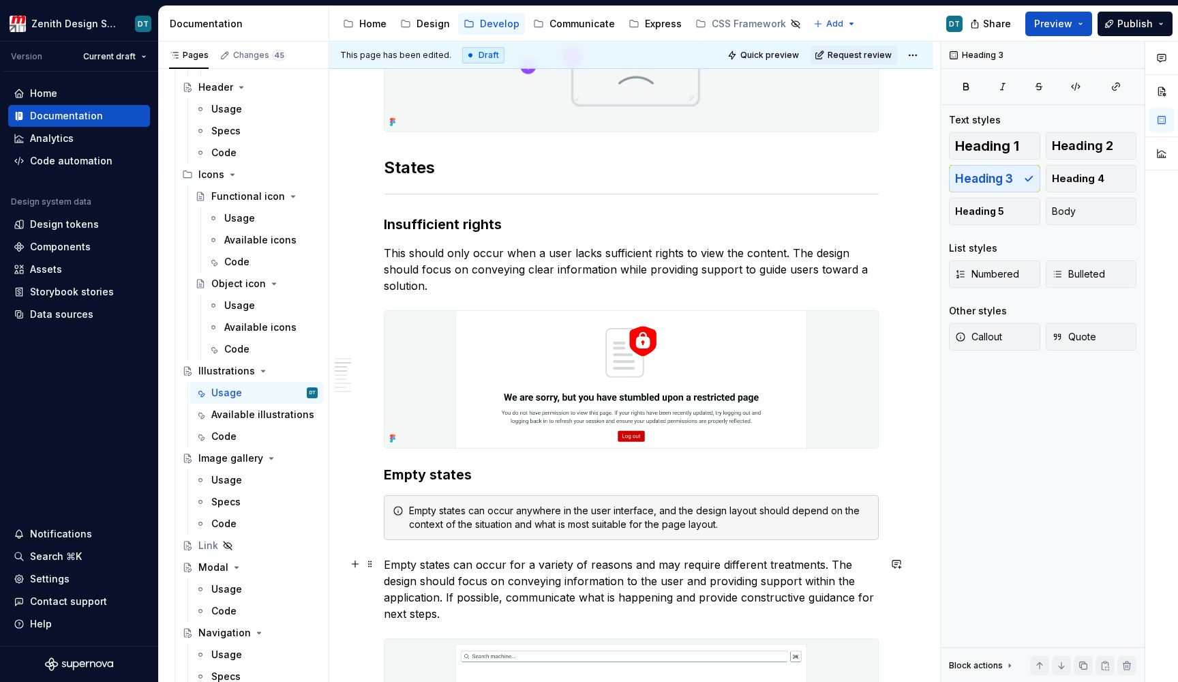
scroll to position [348, 0]
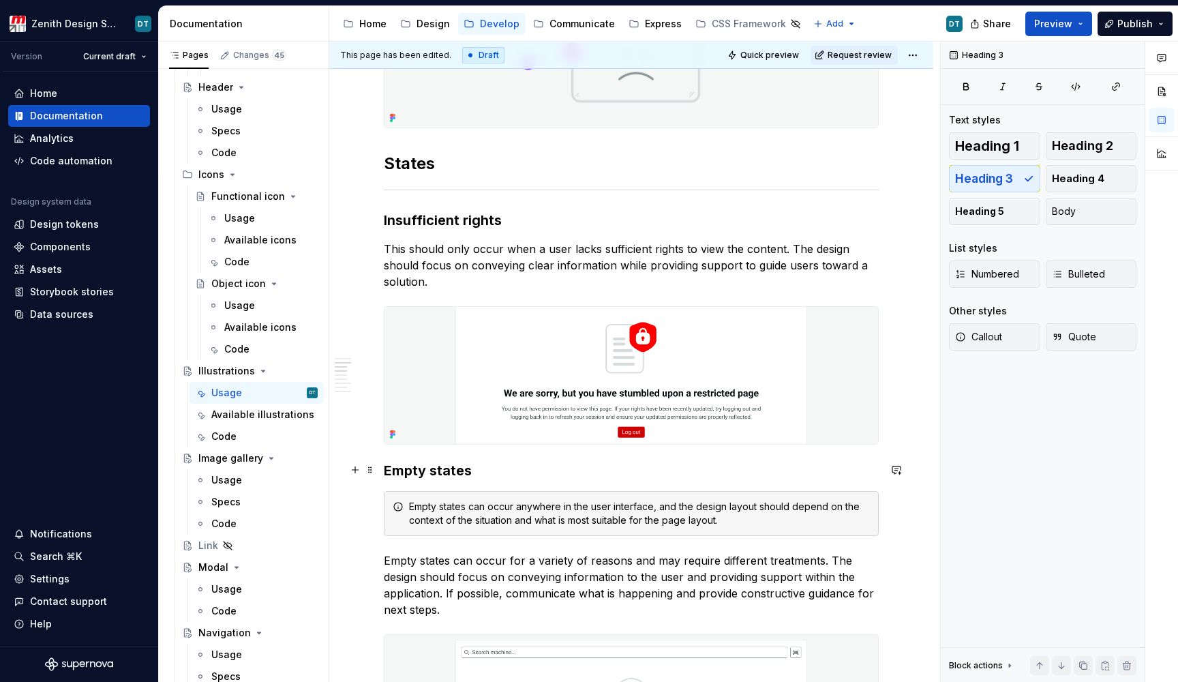
click at [405, 468] on h3 "Empty states" at bounding box center [631, 470] width 495 height 19
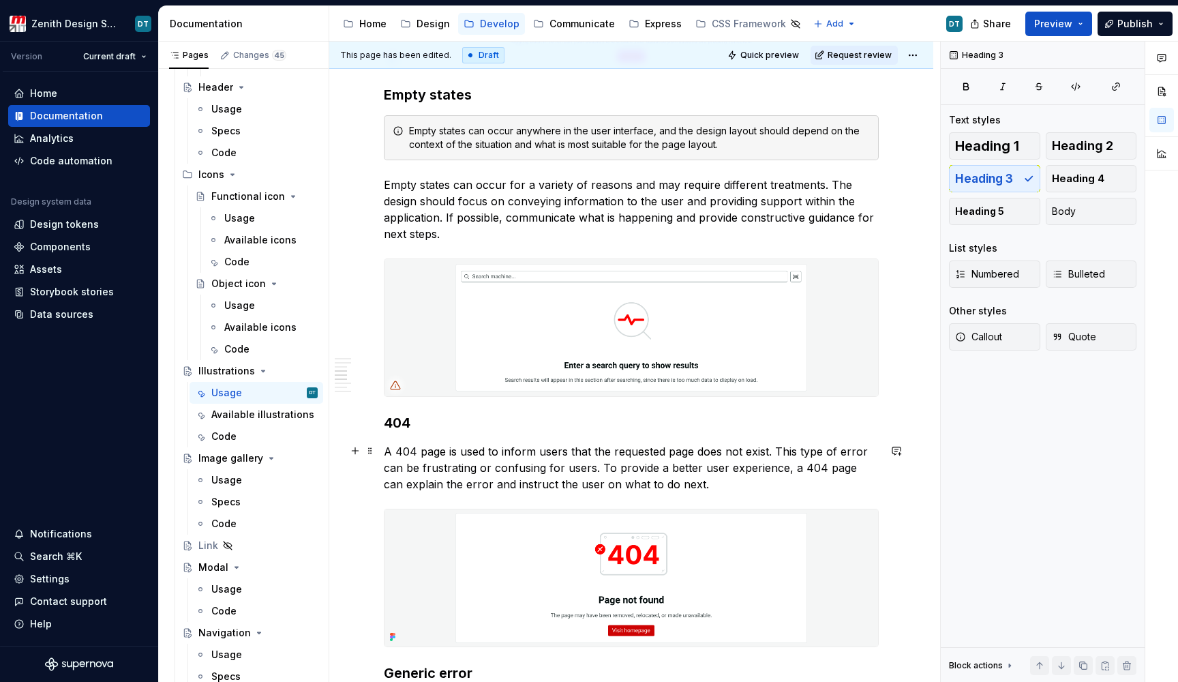
scroll to position [726, 0]
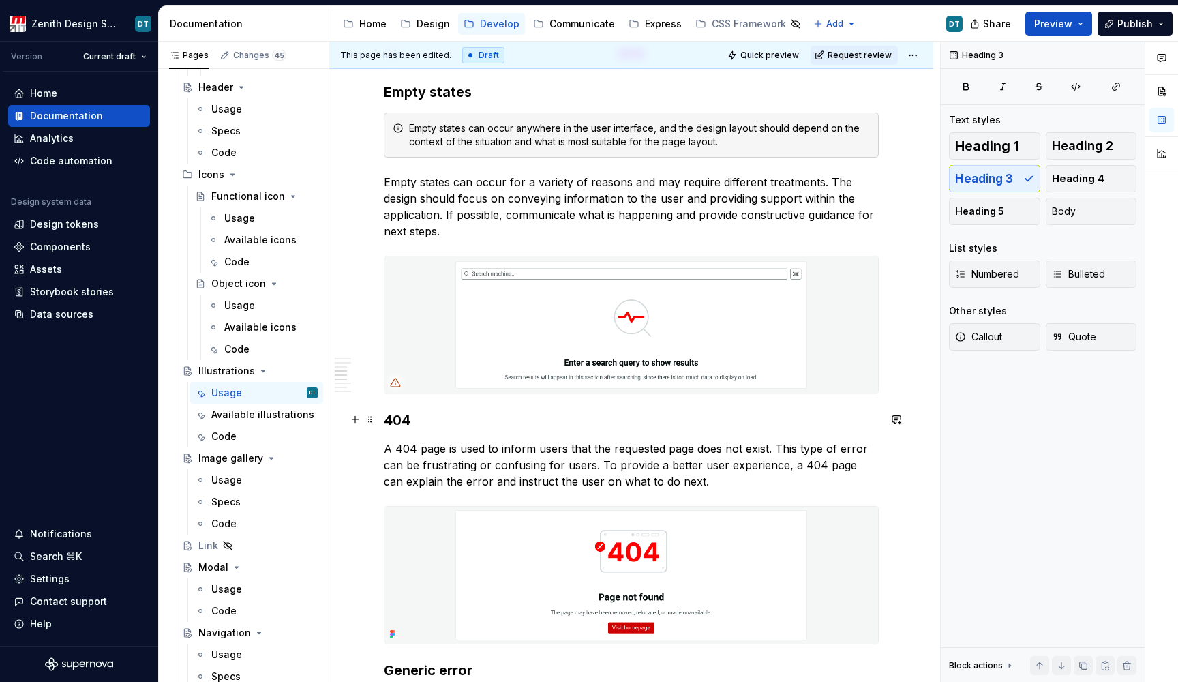
click at [401, 415] on h3 "404" at bounding box center [631, 420] width 495 height 19
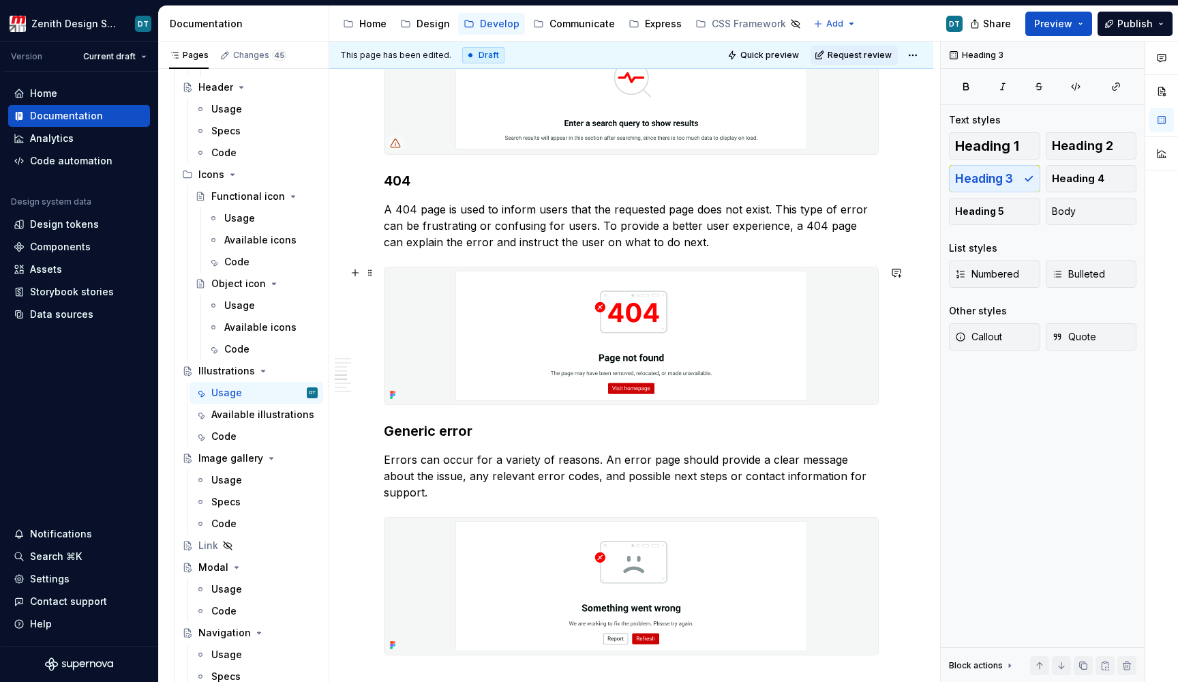
scroll to position [823, 0]
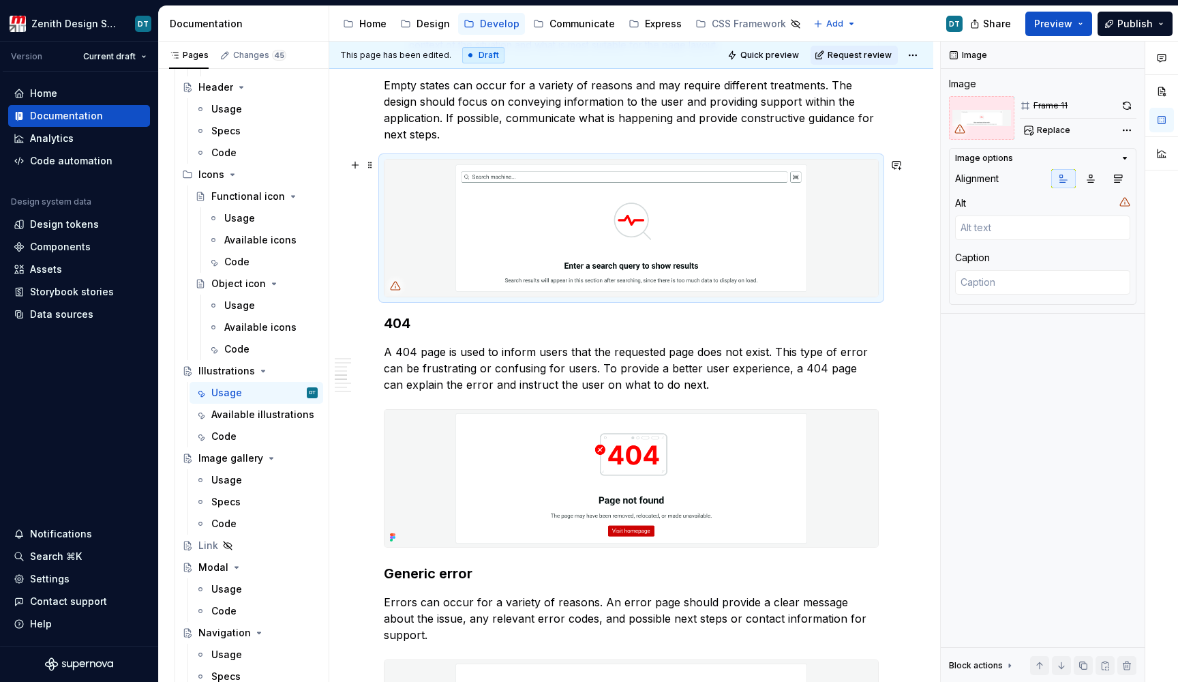
click at [584, 206] on img at bounding box center [632, 228] width 494 height 137
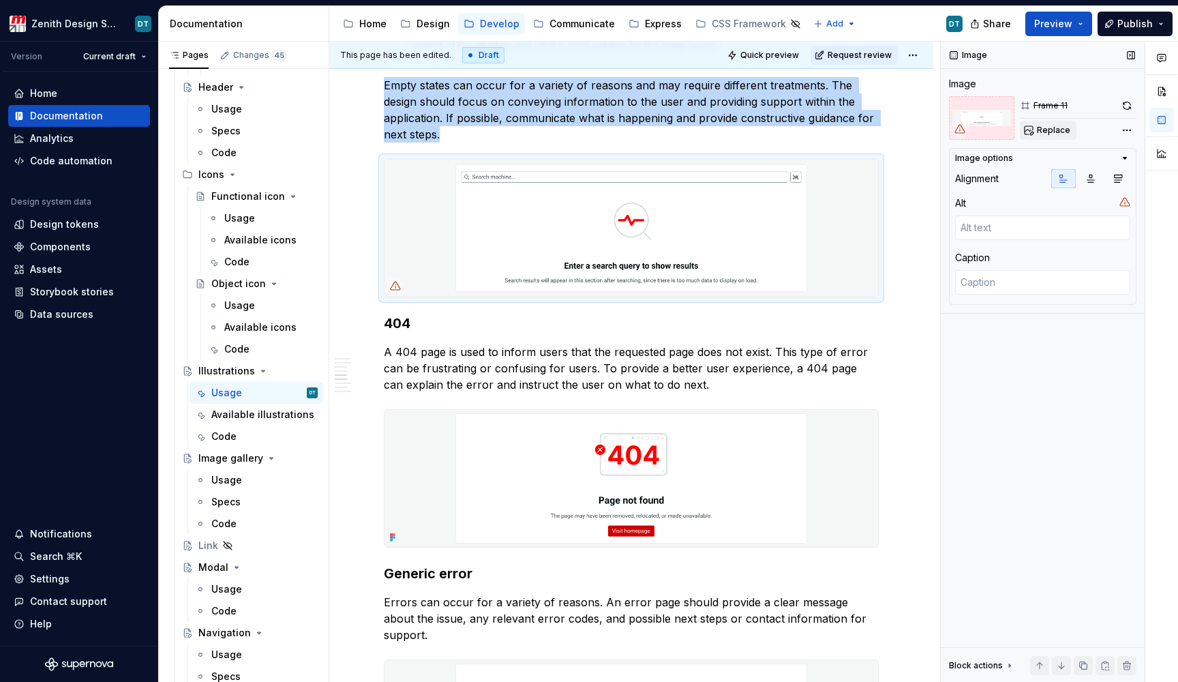
click at [1050, 125] on button "Replace" at bounding box center [1048, 130] width 57 height 19
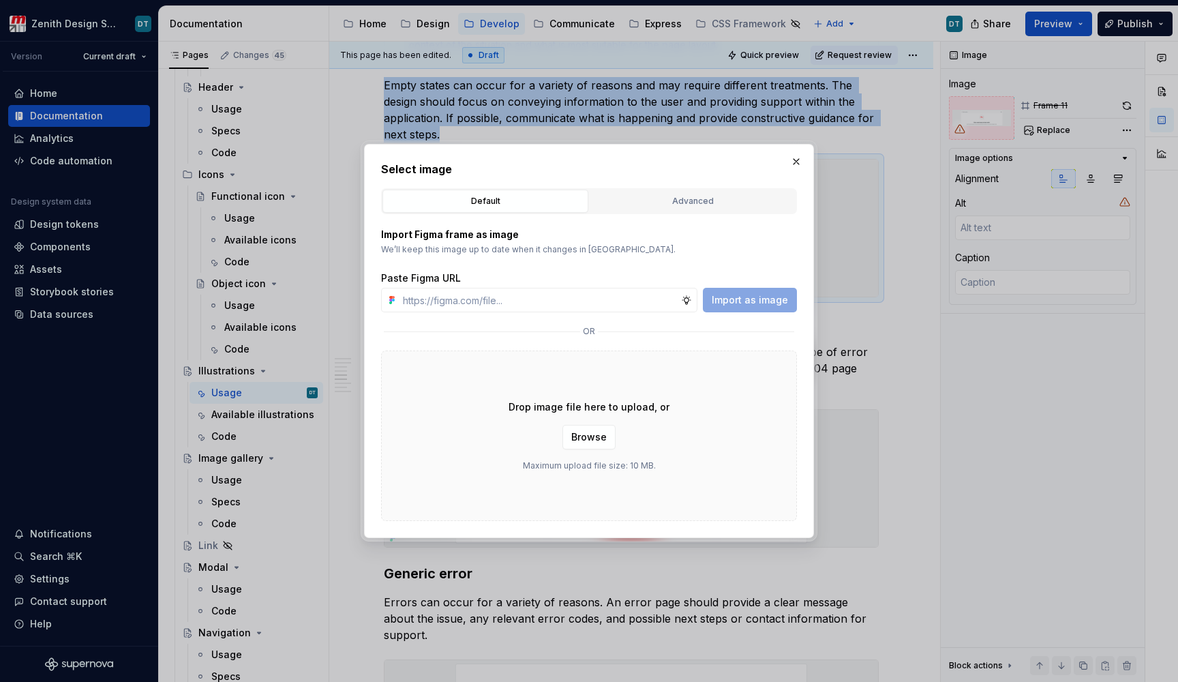
type textarea "*"
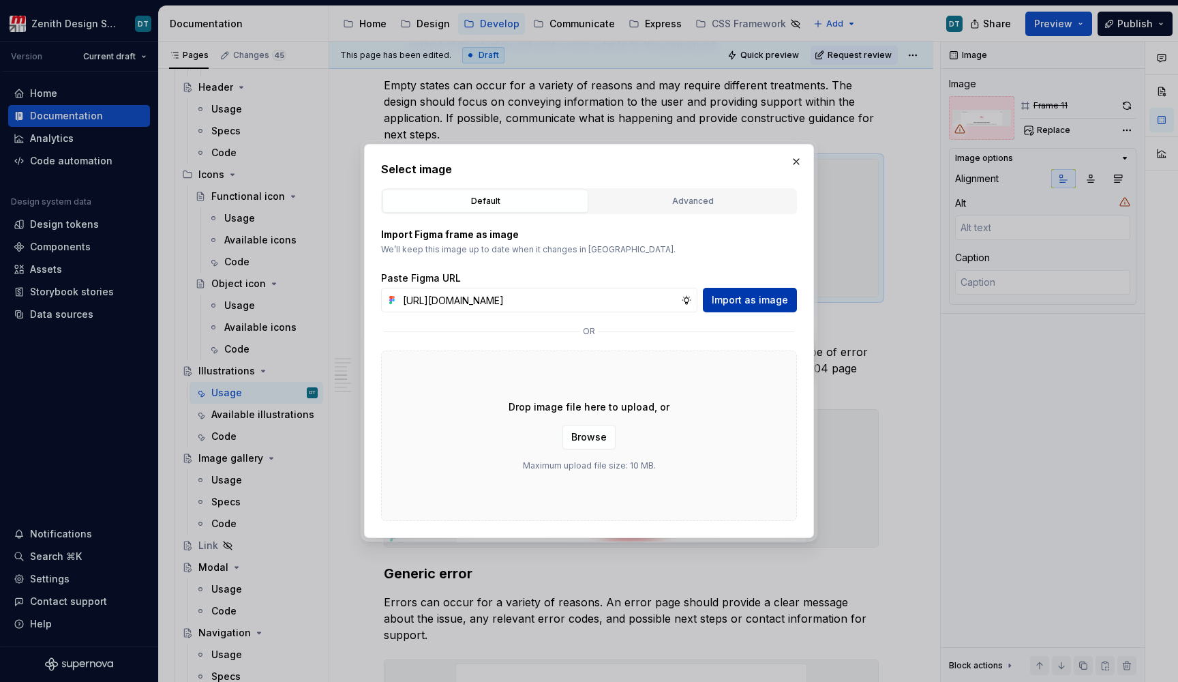
type input "https://www.figma.com/design/cPjGBE7I7ozYsE4RV51ACM/Zenith-Documentation?node-i…"
click at [741, 302] on span "Import as image" at bounding box center [750, 300] width 76 height 14
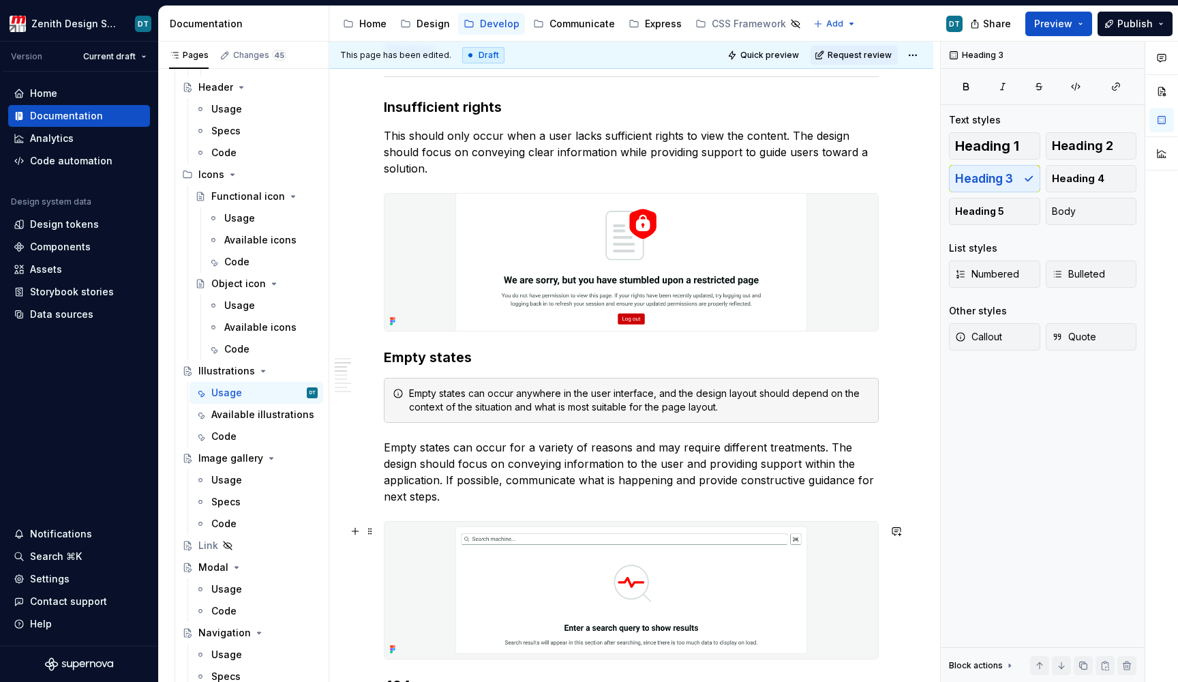
scroll to position [466, 0]
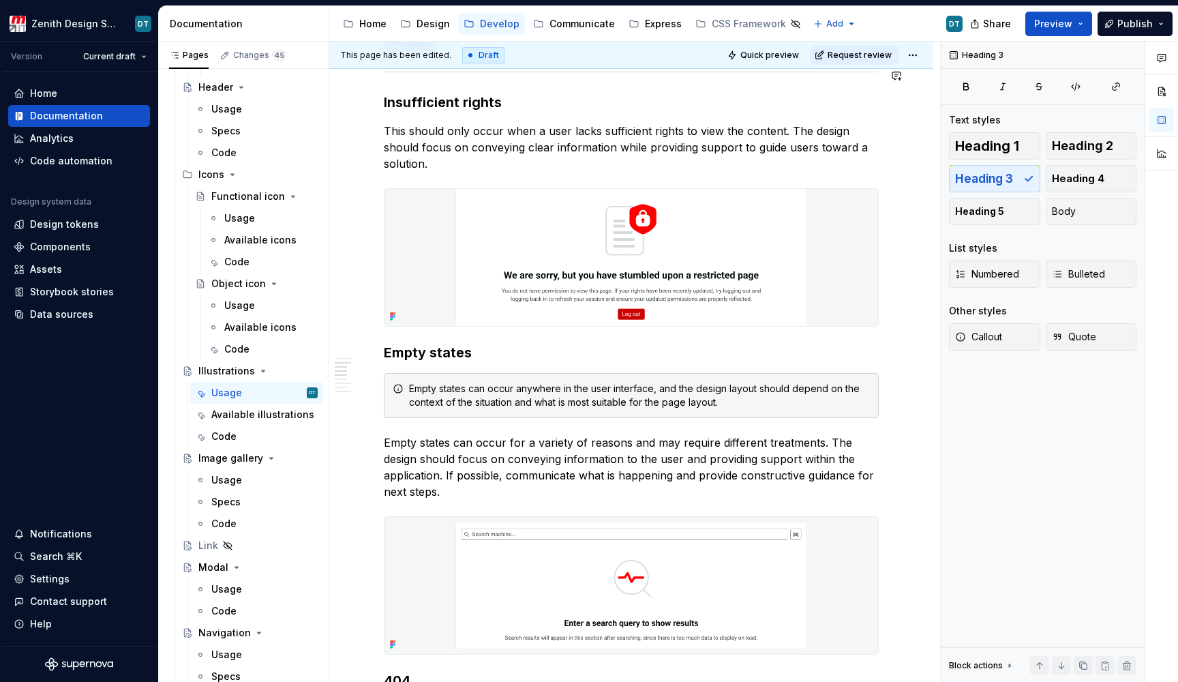
type textarea "*"
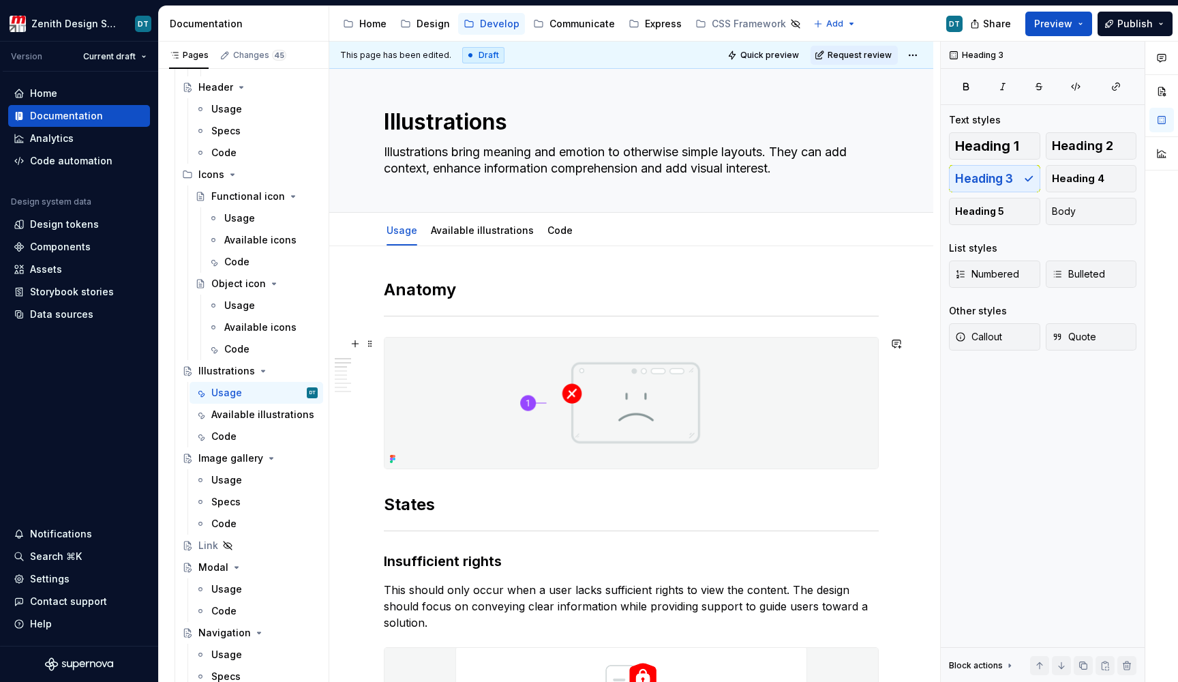
scroll to position [4, 0]
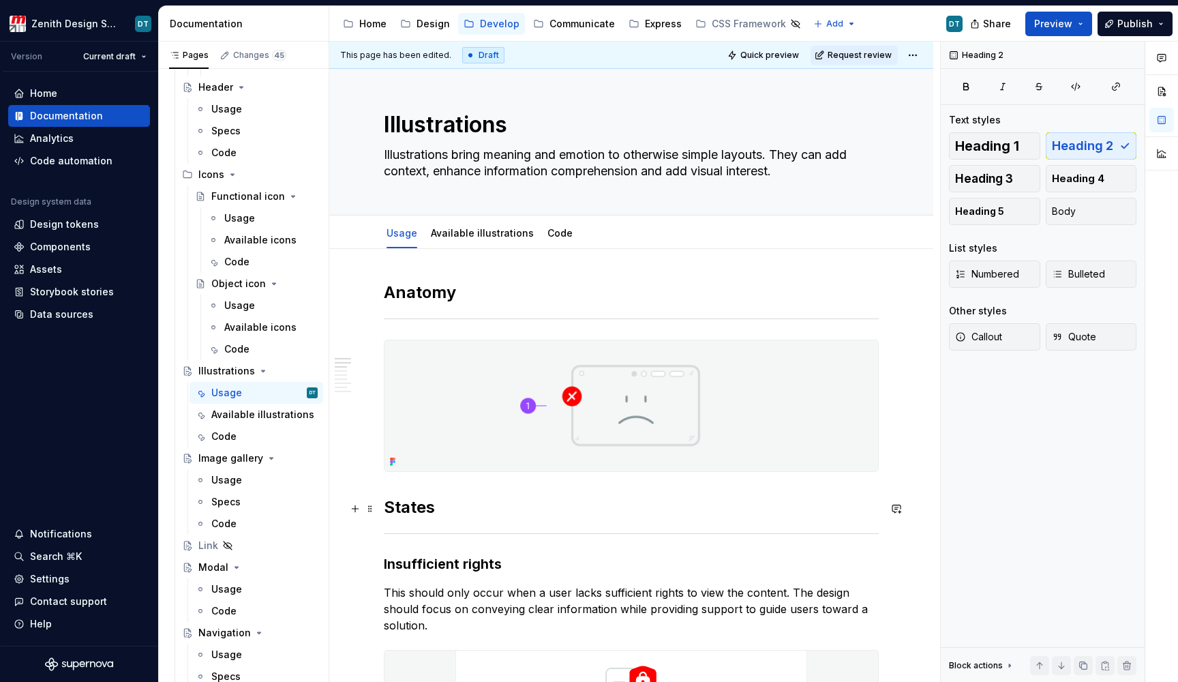
click at [387, 508] on h2 "States" at bounding box center [631, 507] width 495 height 22
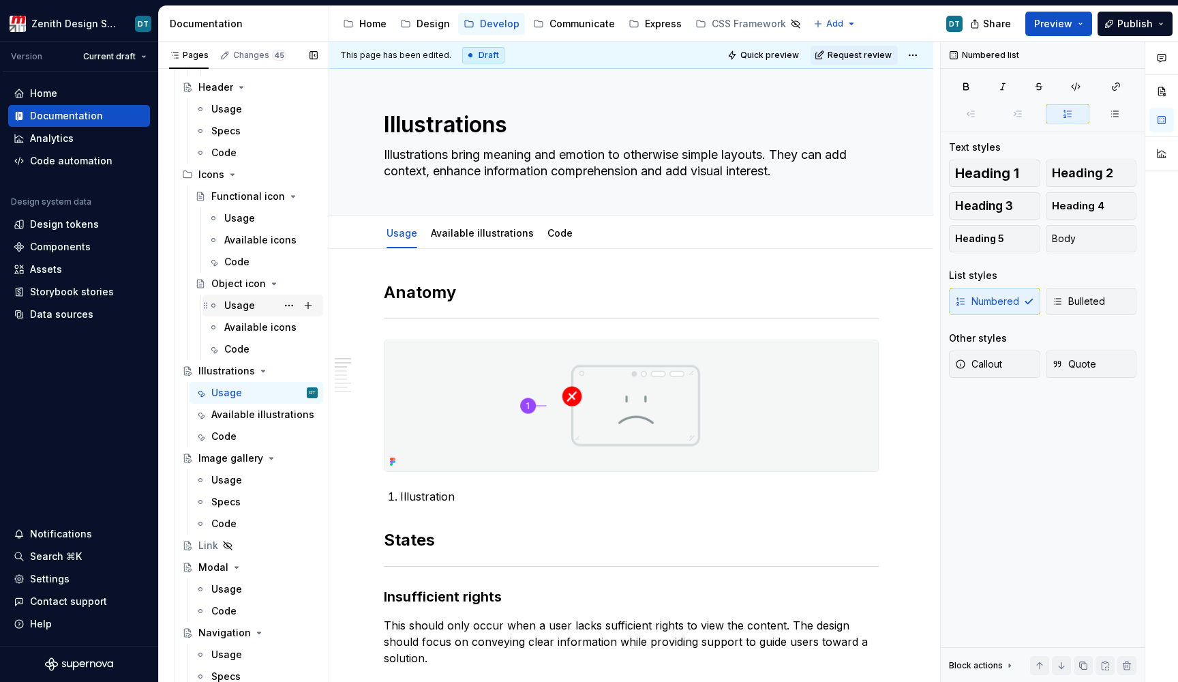
click at [232, 304] on div "Usage" at bounding box center [239, 306] width 31 height 14
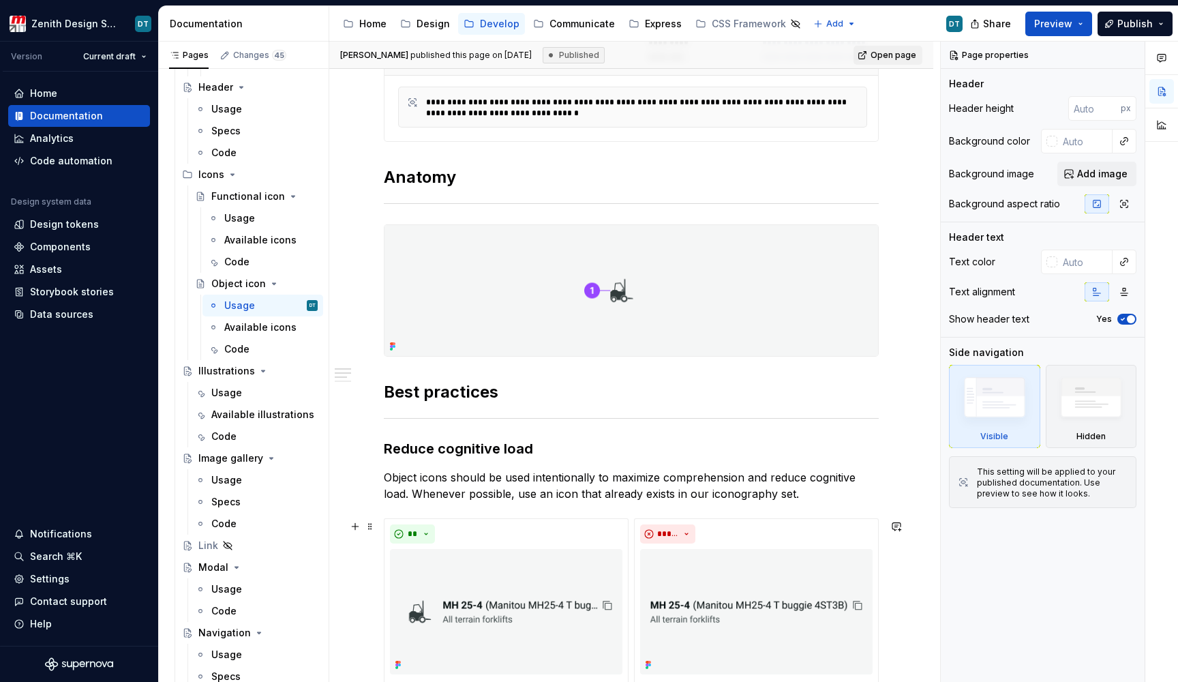
scroll to position [569, 0]
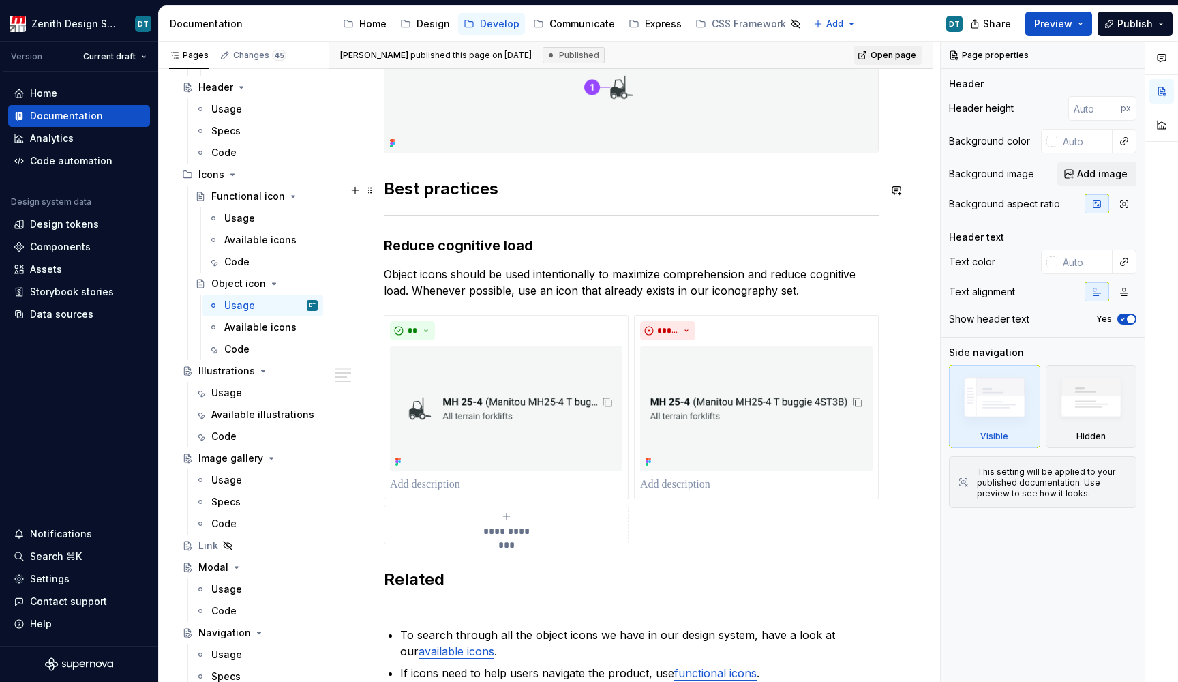
type textarea "*"
click at [385, 188] on h2 "Best practices" at bounding box center [631, 189] width 495 height 22
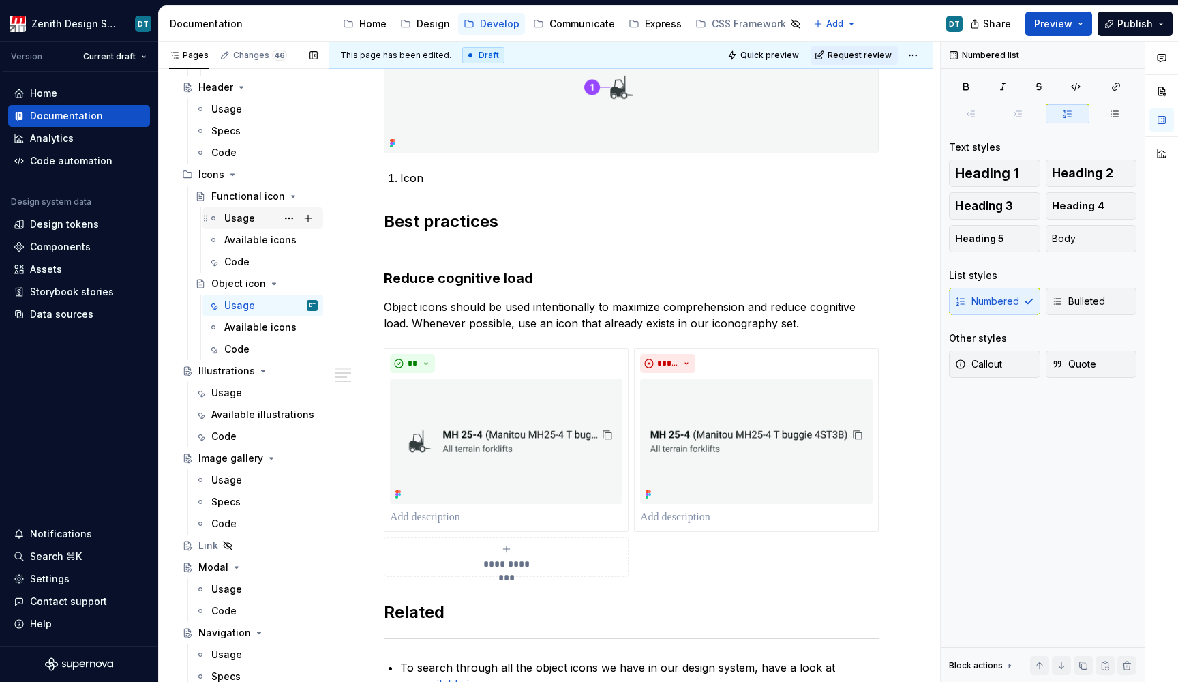
click at [237, 223] on div "Usage" at bounding box center [239, 218] width 31 height 14
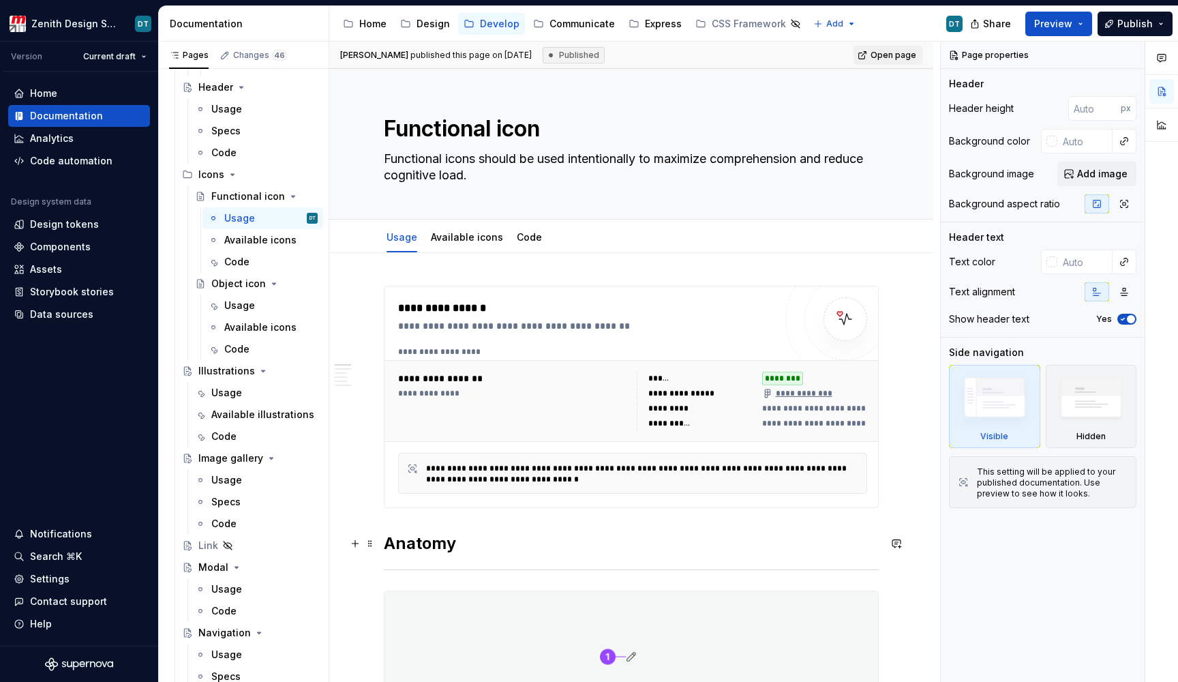
type textarea "*"
click at [387, 537] on h2 "Anatomy" at bounding box center [631, 544] width 495 height 22
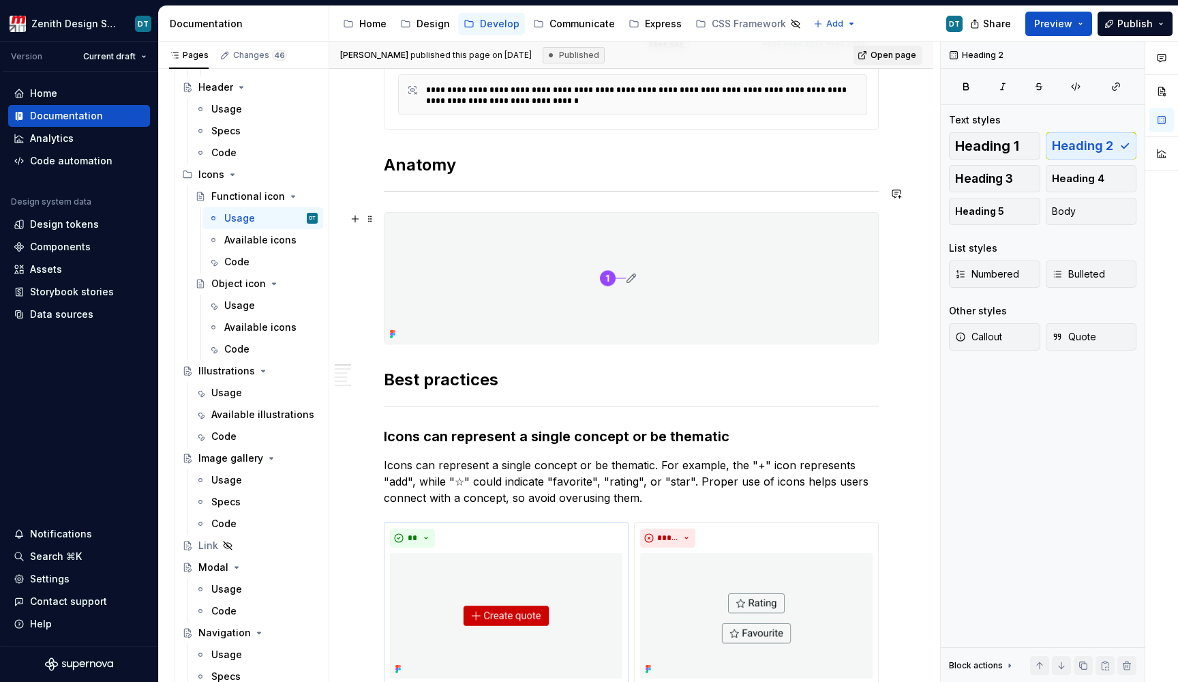
scroll to position [427, 0]
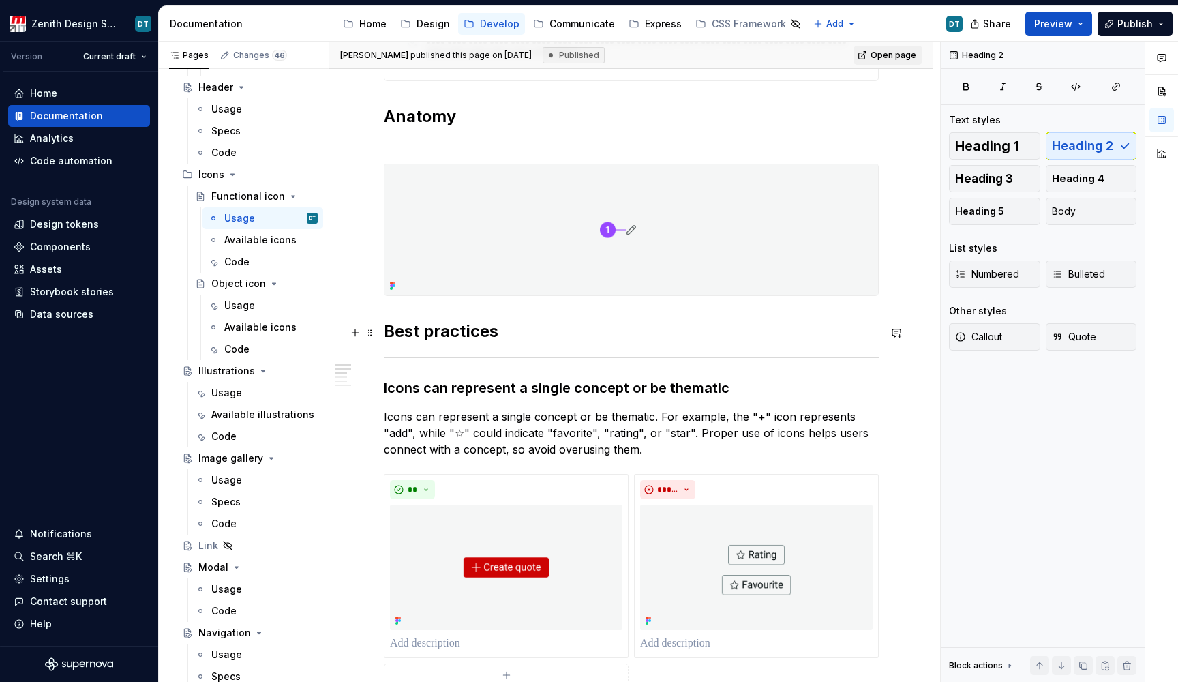
click at [387, 338] on h2 "Best practices" at bounding box center [631, 332] width 495 height 22
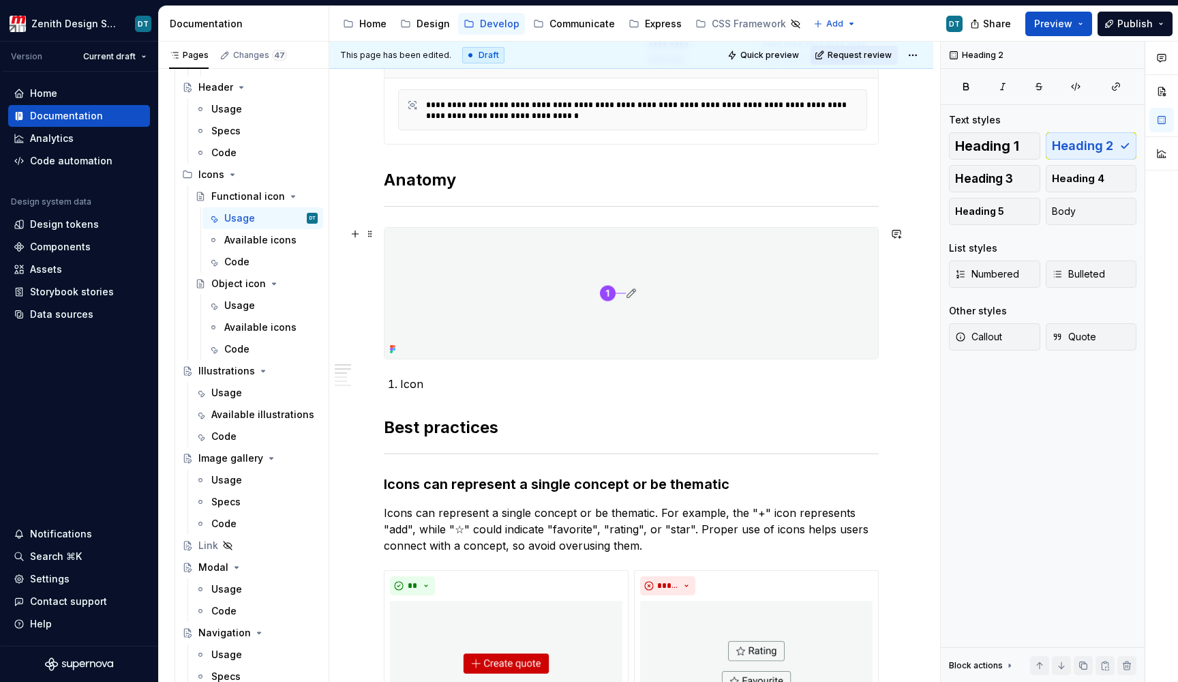
scroll to position [361, 0]
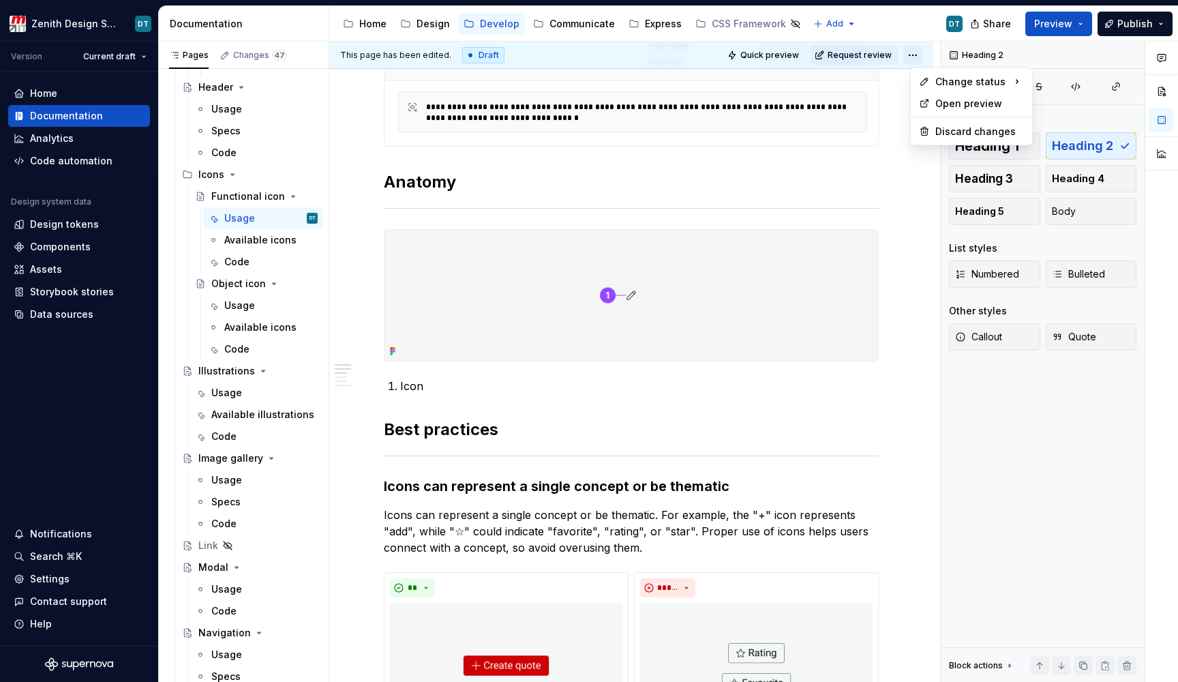
click at [915, 55] on html "Zenith Design System DT Version Current draft Home Documentation Analytics Code…" at bounding box center [589, 341] width 1178 height 682
click at [1058, 147] on icon at bounding box center [1060, 150] width 11 height 11
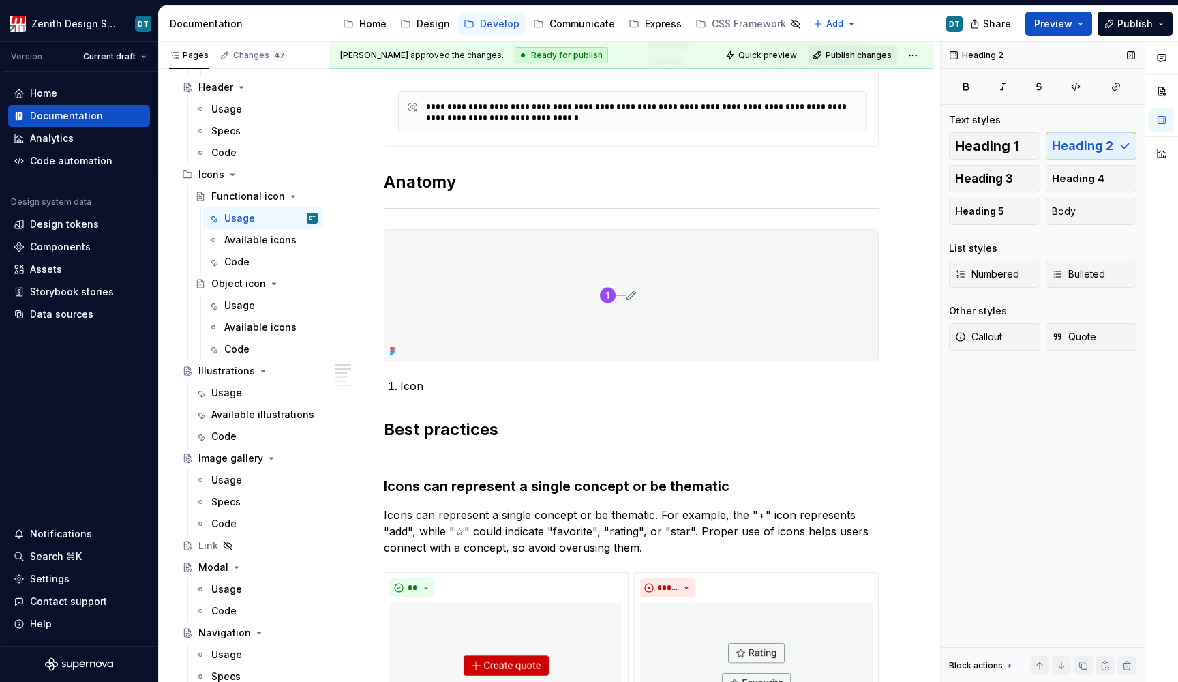
scroll to position [297, 0]
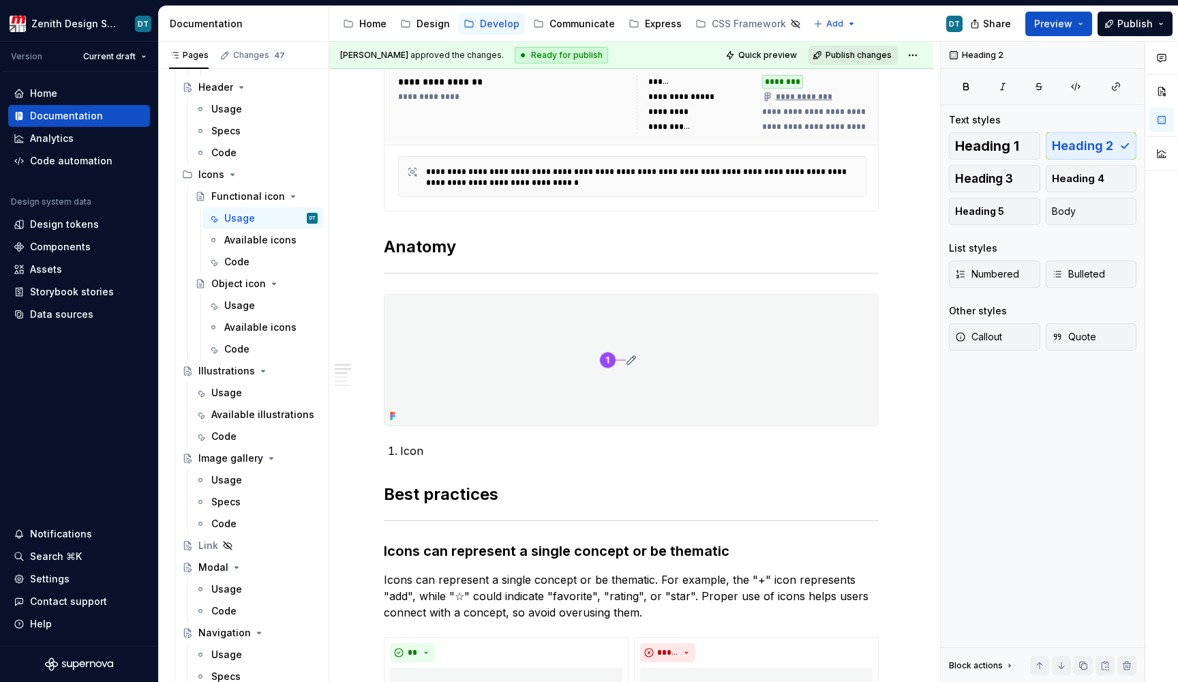
click at [875, 57] on span "Publish changes" at bounding box center [859, 55] width 66 height 11
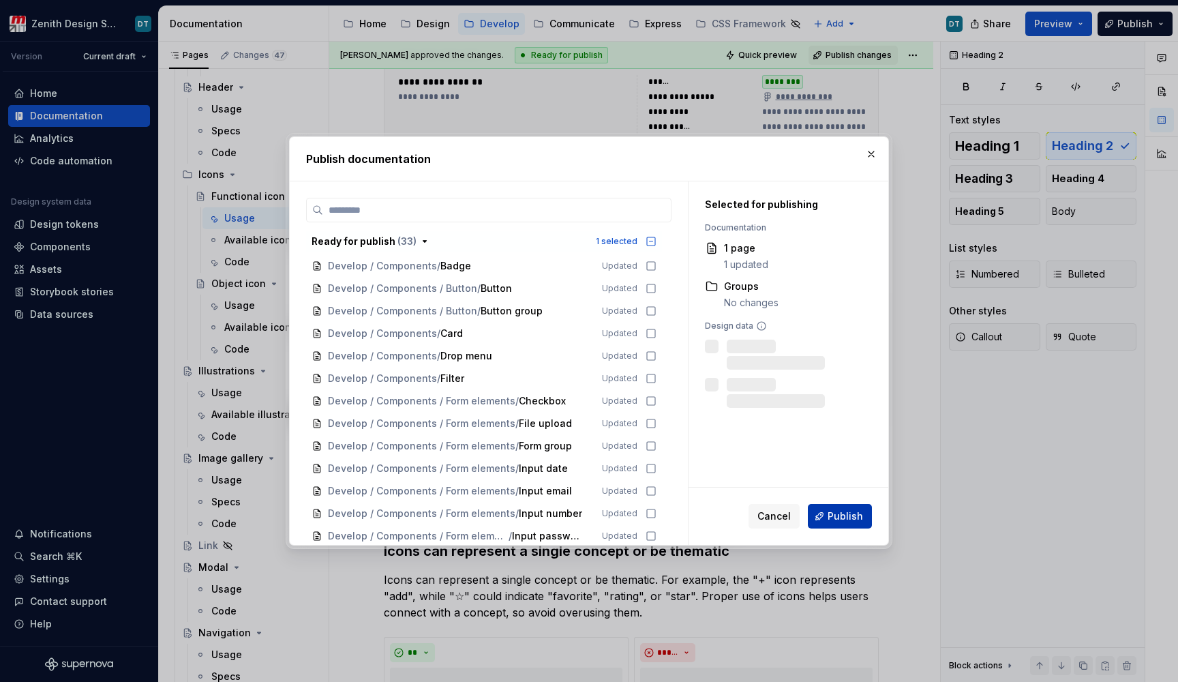
click at [825, 511] on button "Publish" at bounding box center [840, 516] width 64 height 25
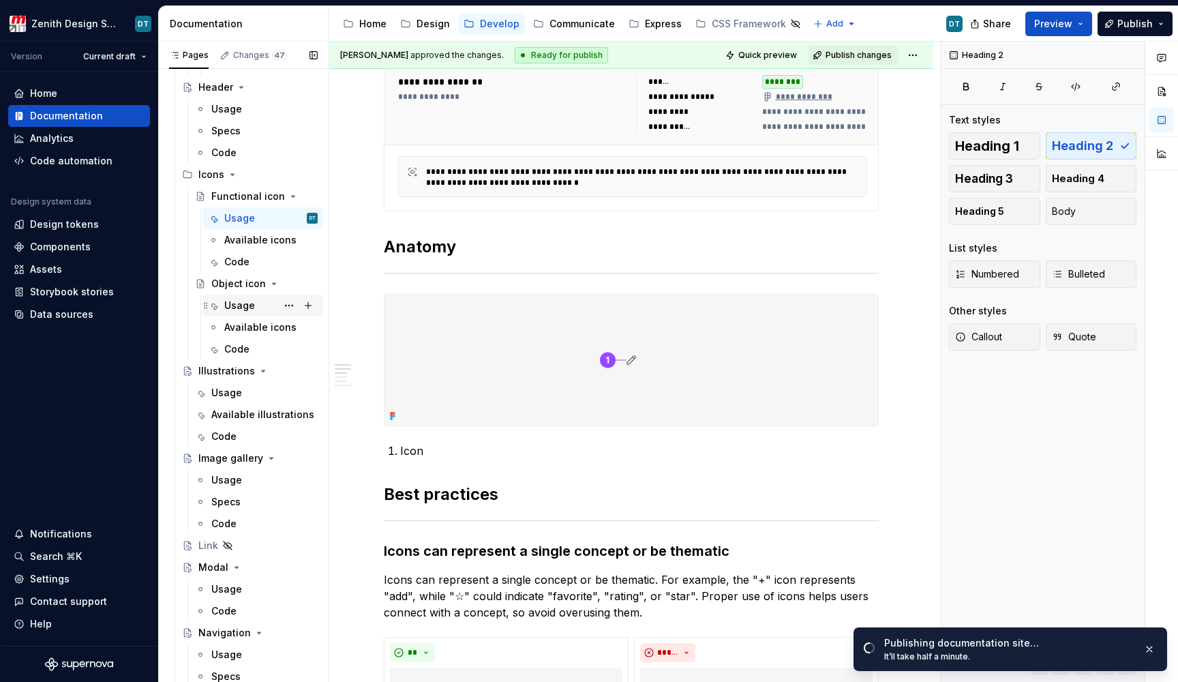
click at [234, 303] on div "Usage" at bounding box center [239, 306] width 31 height 14
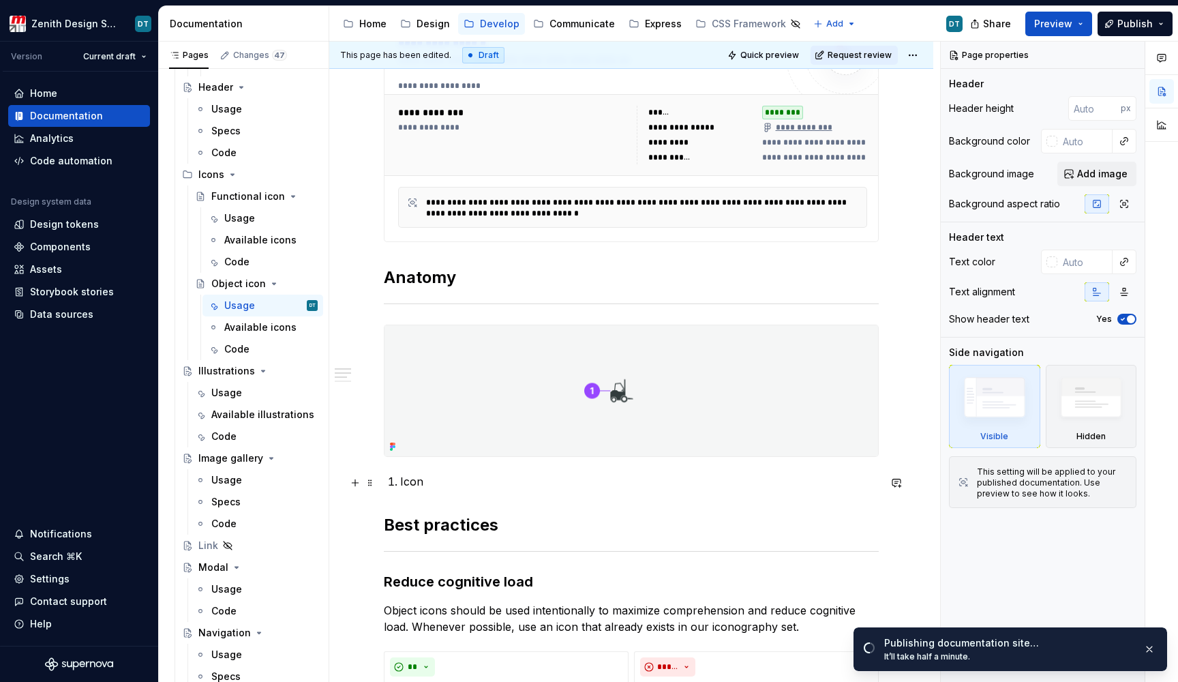
scroll to position [328, 0]
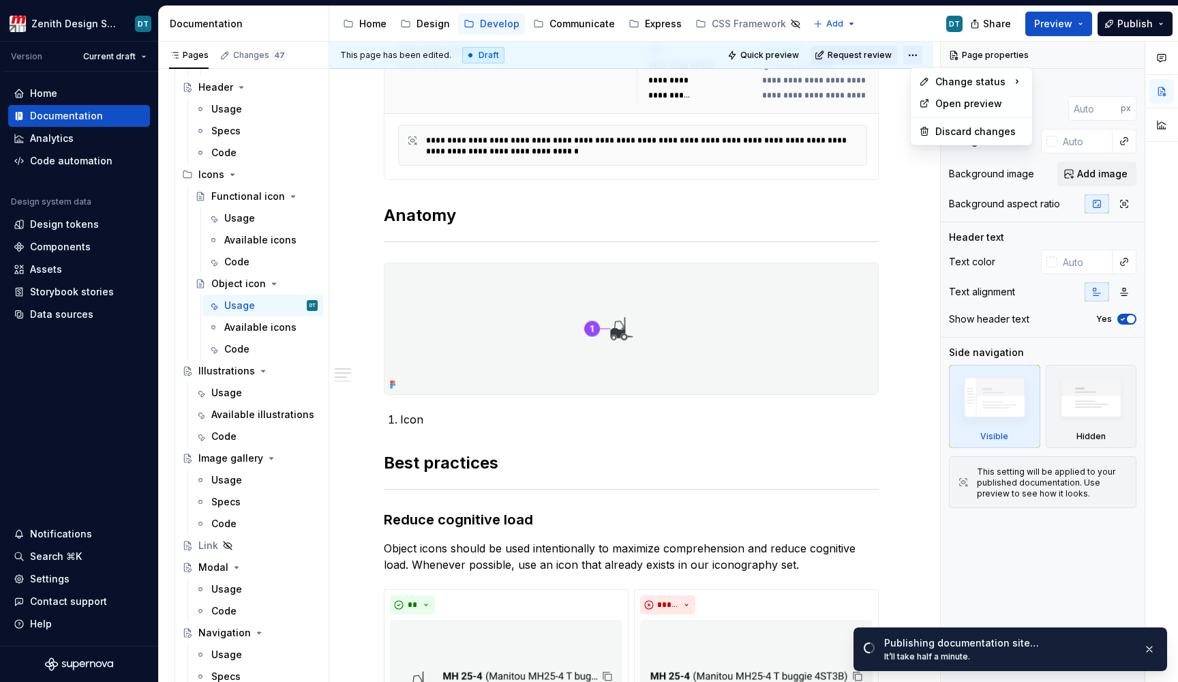
click at [928, 52] on html "Zenith Design System DT Version Current draft Home Documentation Analytics Code…" at bounding box center [589, 341] width 1178 height 682
click at [1073, 143] on div "Ready for publish" at bounding box center [1102, 151] width 138 height 22
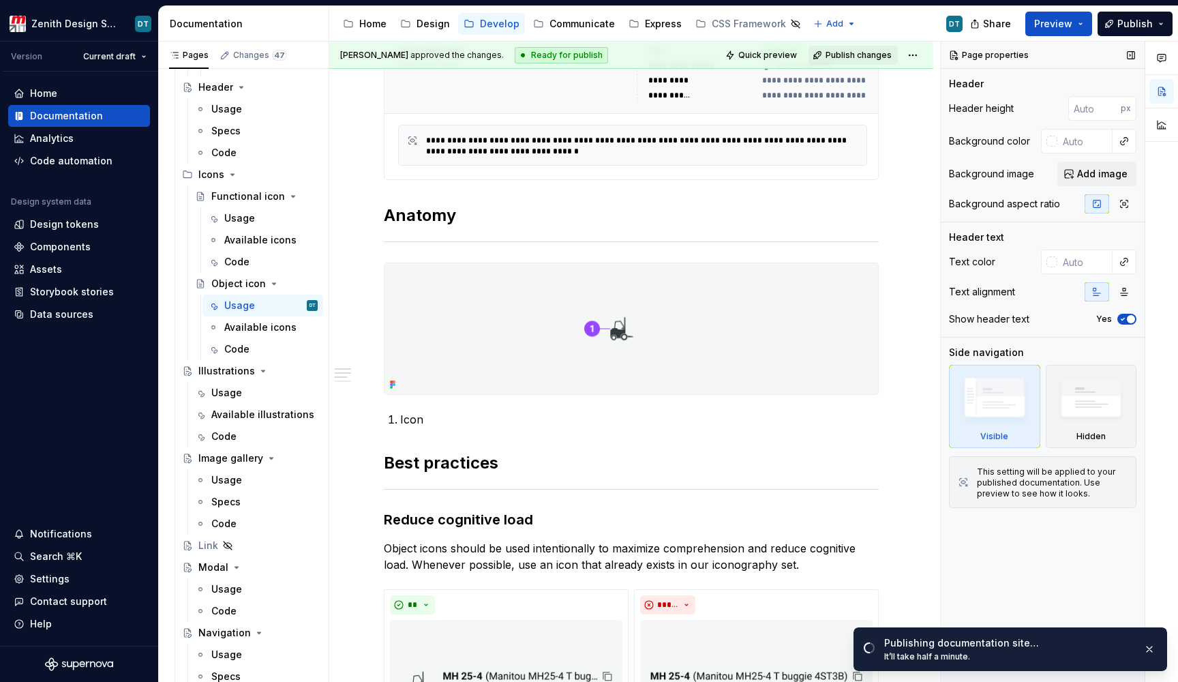
scroll to position [263, 0]
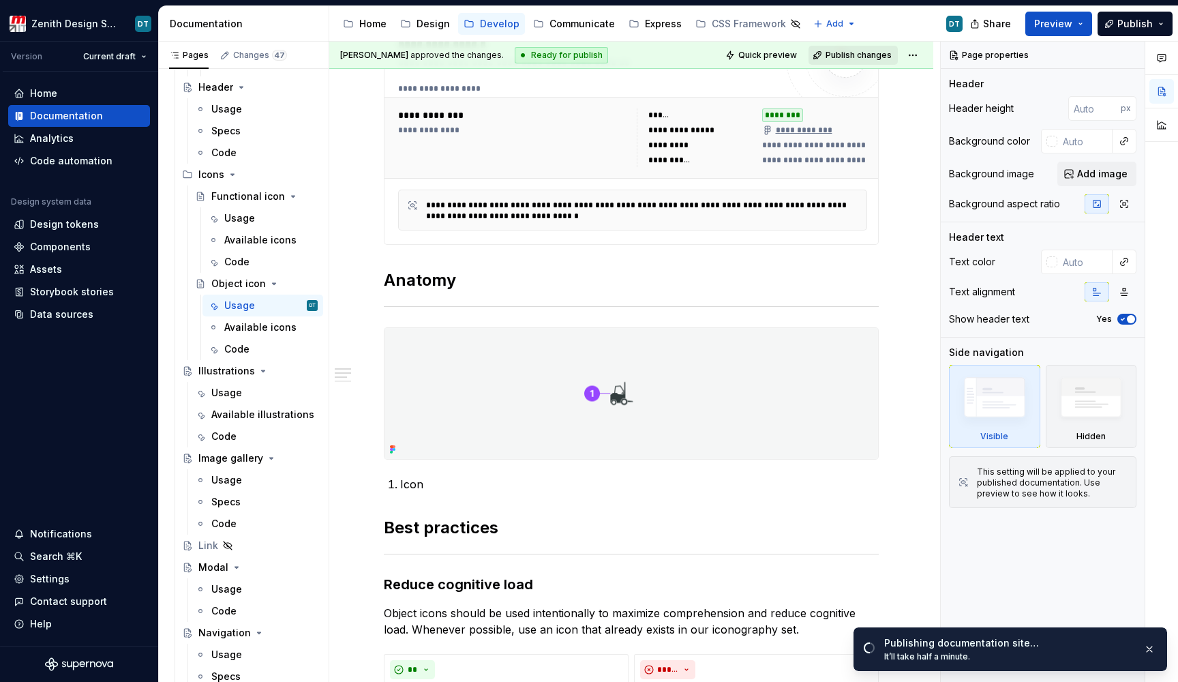
click at [852, 58] on span "Publish changes" at bounding box center [859, 55] width 66 height 11
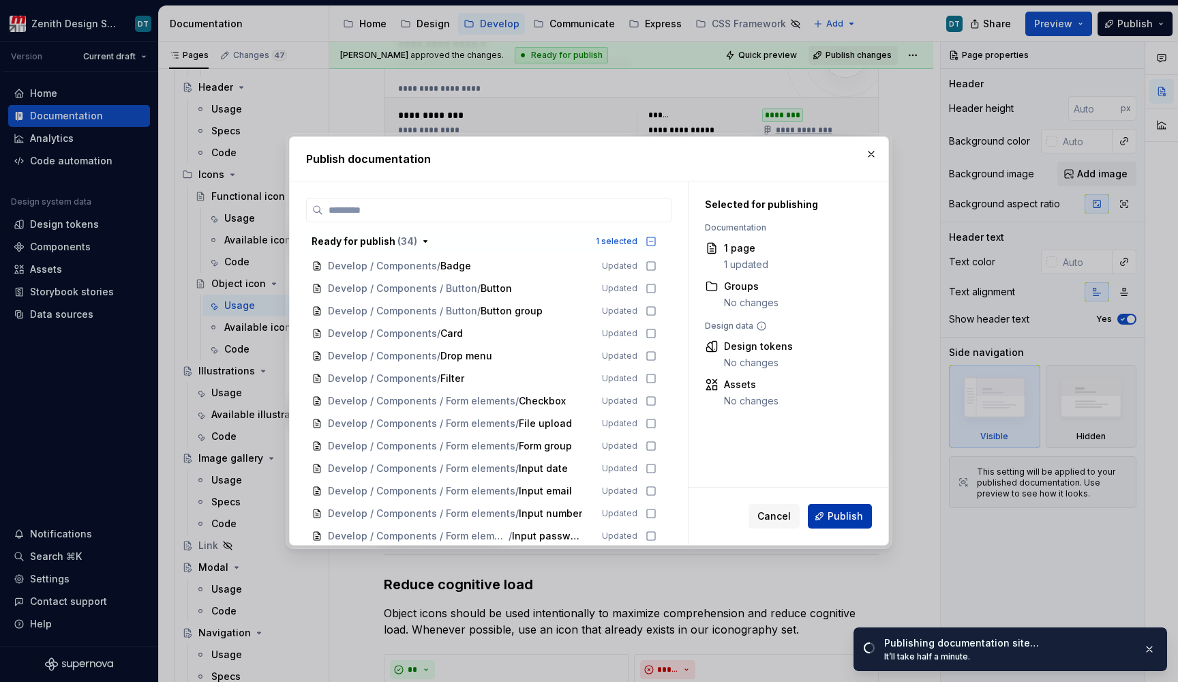
click at [826, 513] on button "Publish" at bounding box center [840, 516] width 64 height 25
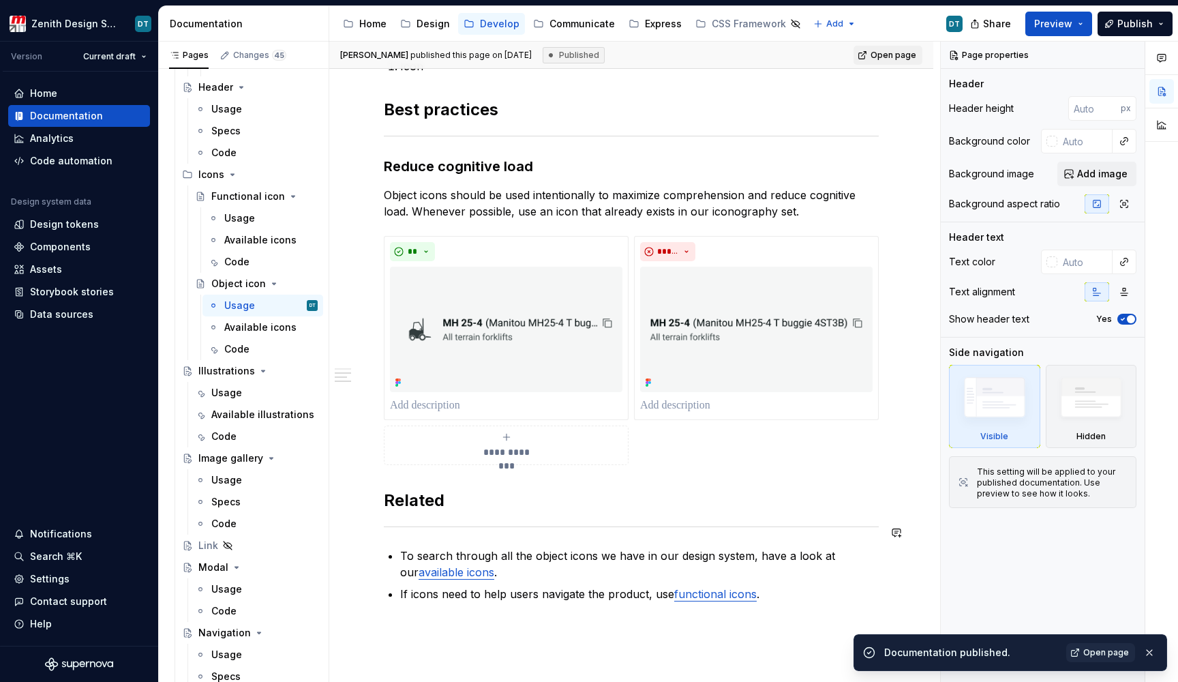
scroll to position [755, 0]
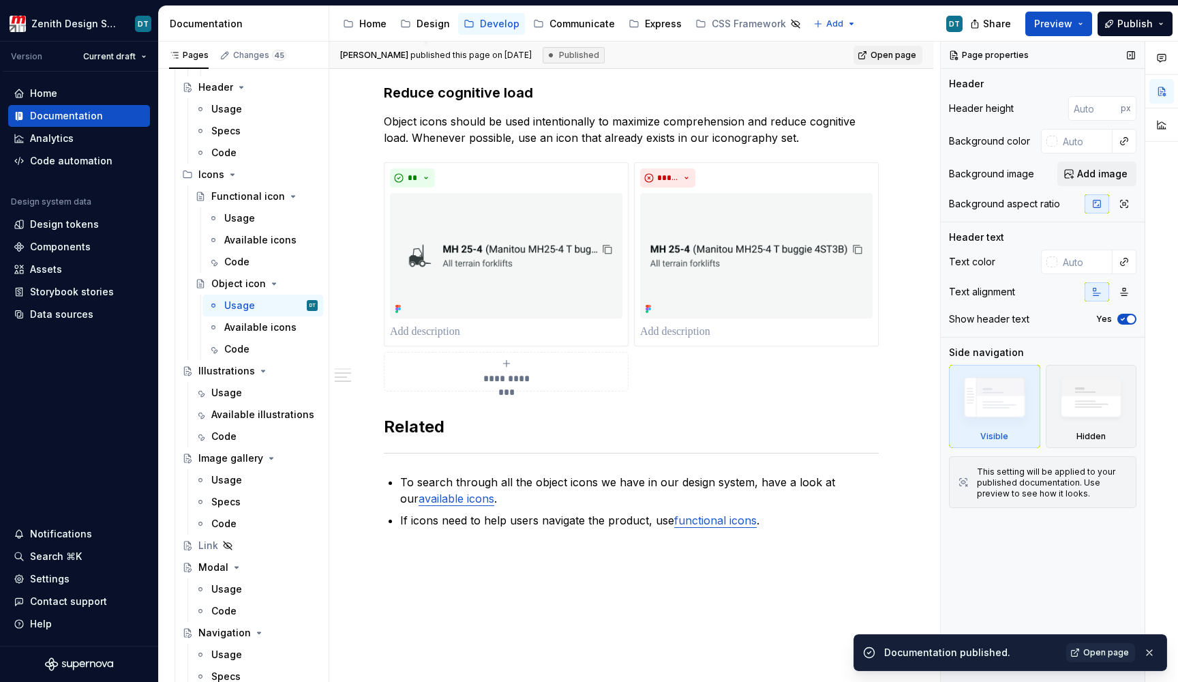
type textarea "*"
